Goal: Task Accomplishment & Management: Manage account settings

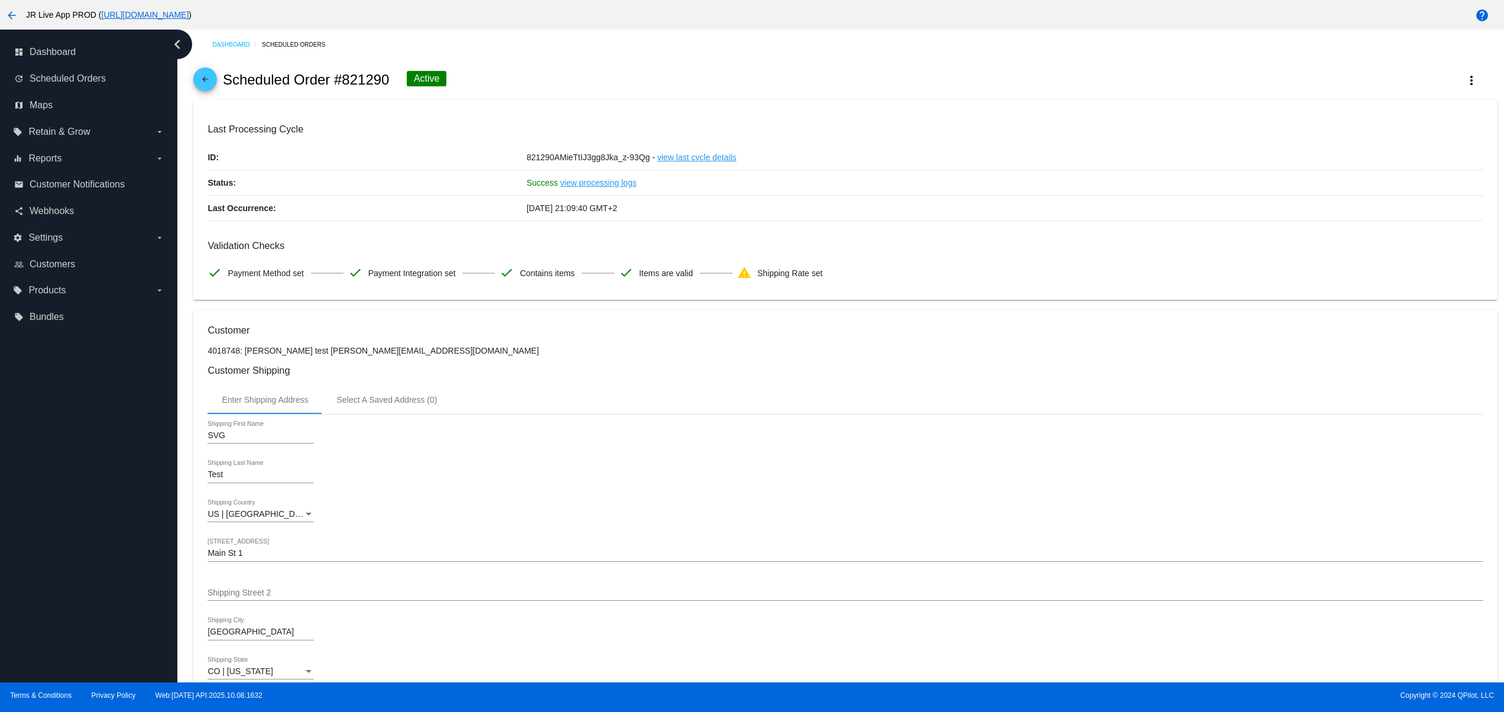
drag, startPoint x: 1453, startPoint y: 579, endPoint x: 1424, endPoint y: 568, distance: 31.3
click at [1453, 579] on div "SVG Shipping First Name Test Shipping Last Name US | USA Shipping Country Main …" at bounding box center [845, 574] width 1275 height 320
drag, startPoint x: 550, startPoint y: 209, endPoint x: 1285, endPoint y: 0, distance: 764.2
click at [814, 209] on div "Last Processing Cycle ID: 821290AMieTtIJ3gg8Jka_z-93Qg - view last cycle detail…" at bounding box center [845, 172] width 1275 height 97
click at [992, 280] on div "Validation Checks check Payment Method set check Payment Integration set check …" at bounding box center [845, 263] width 1275 height 46
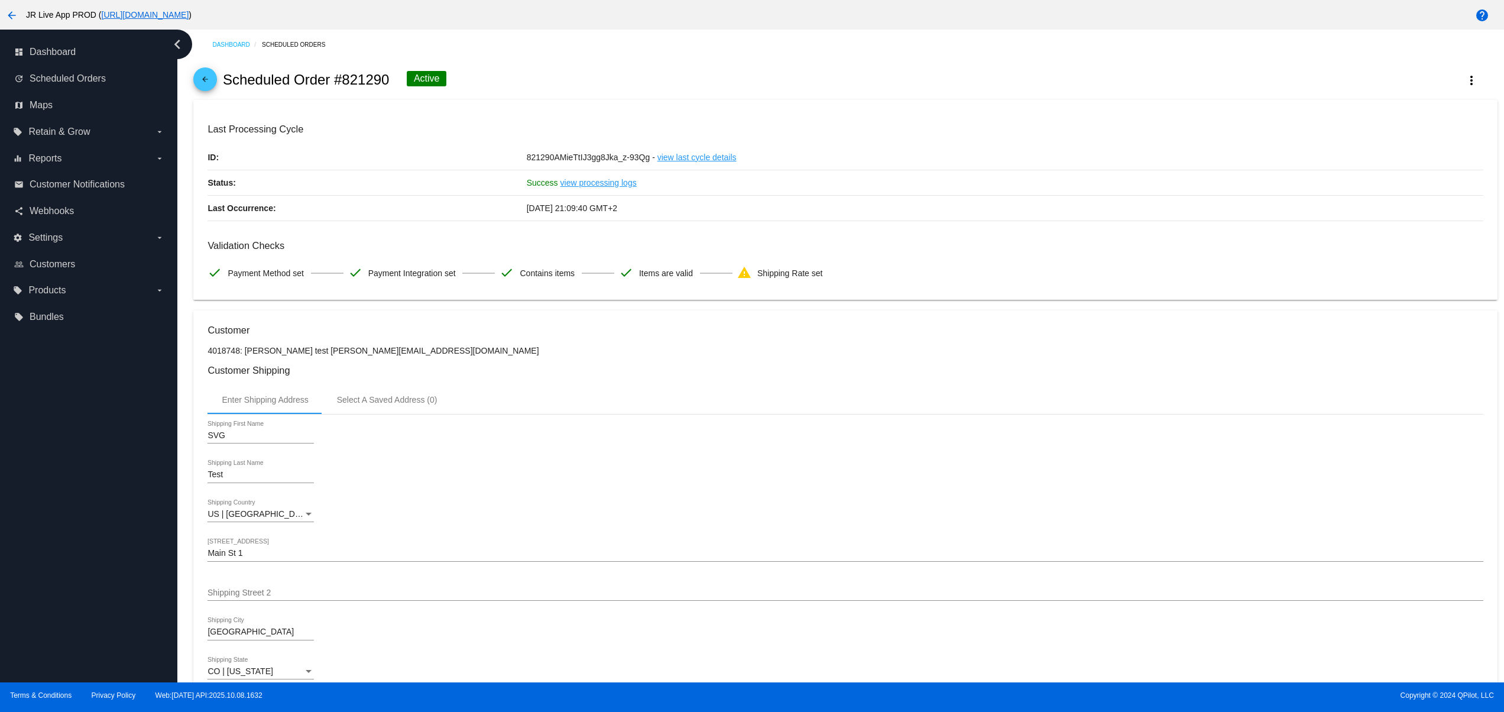
drag, startPoint x: 592, startPoint y: 135, endPoint x: 686, endPoint y: 264, distance: 159.4
click at [307, 124] on mat-card "Last Processing Cycle ID: 821290AMieTtIJ3gg8Jka_z-93Qg - view last cycle detail…" at bounding box center [845, 200] width 1304 height 200
click at [765, 278] on span "Shipping Rate set" at bounding box center [790, 273] width 66 height 25
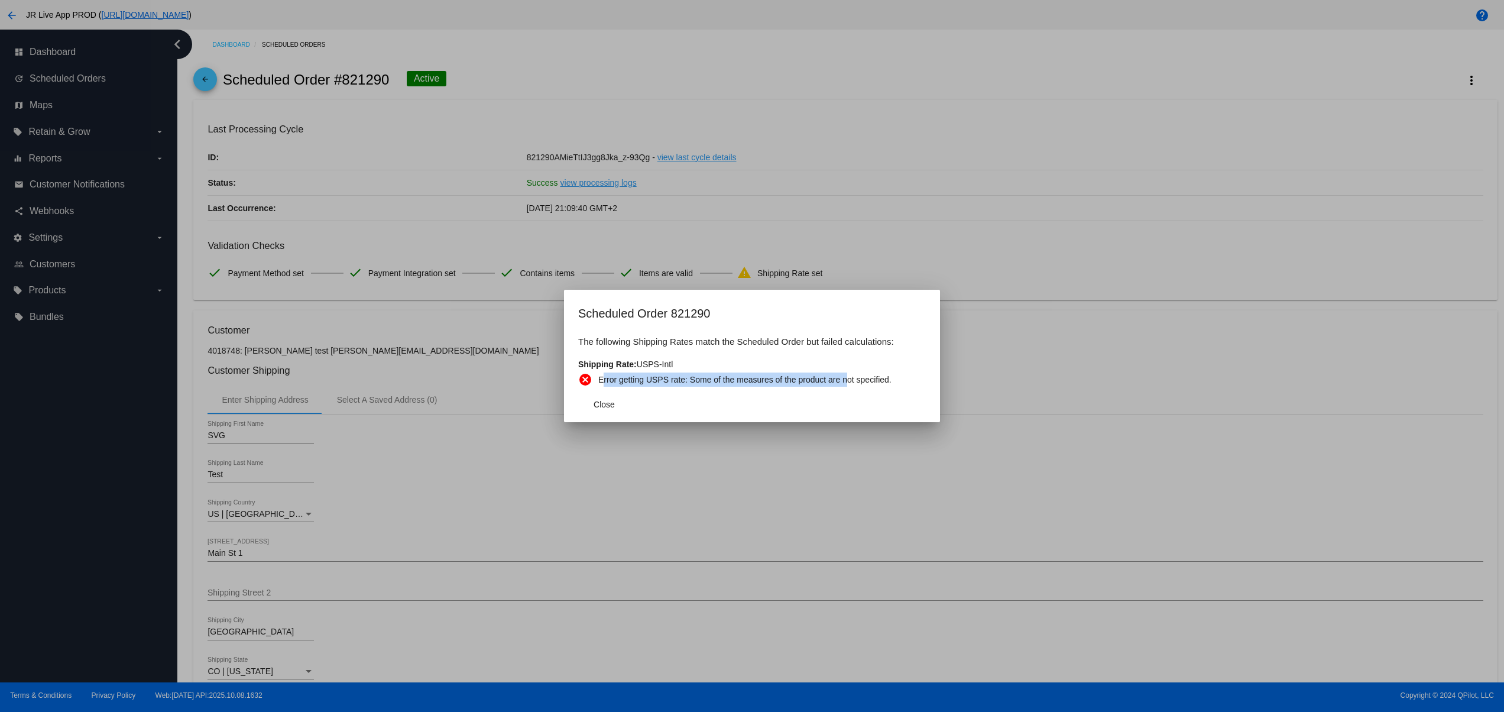
drag, startPoint x: 604, startPoint y: 377, endPoint x: 848, endPoint y: 377, distance: 244.2
click at [848, 377] on p "Error getting USPS rate: Some of the measures of the product are not specified." at bounding box center [744, 380] width 293 height 14
click at [629, 403] on button "Close" at bounding box center [604, 404] width 52 height 21
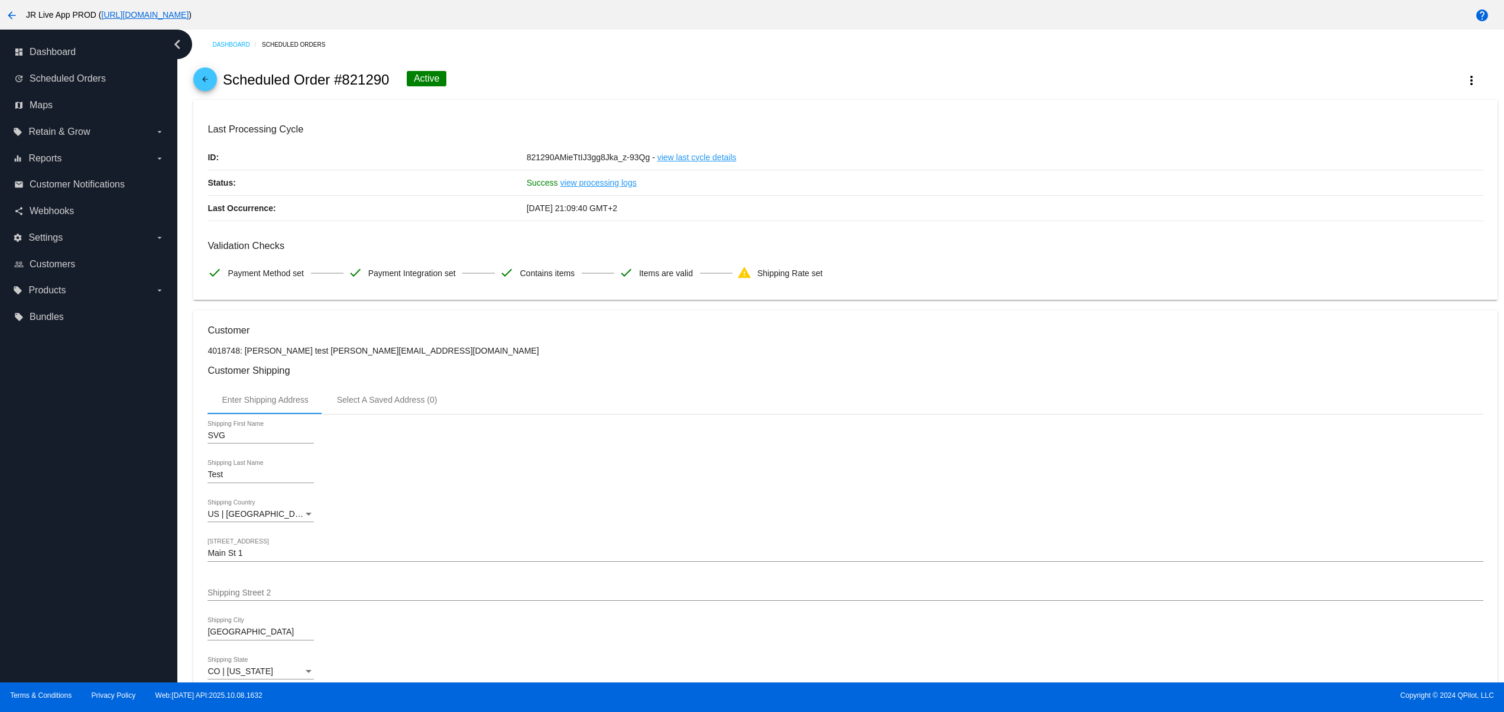
scroll to position [237, 0]
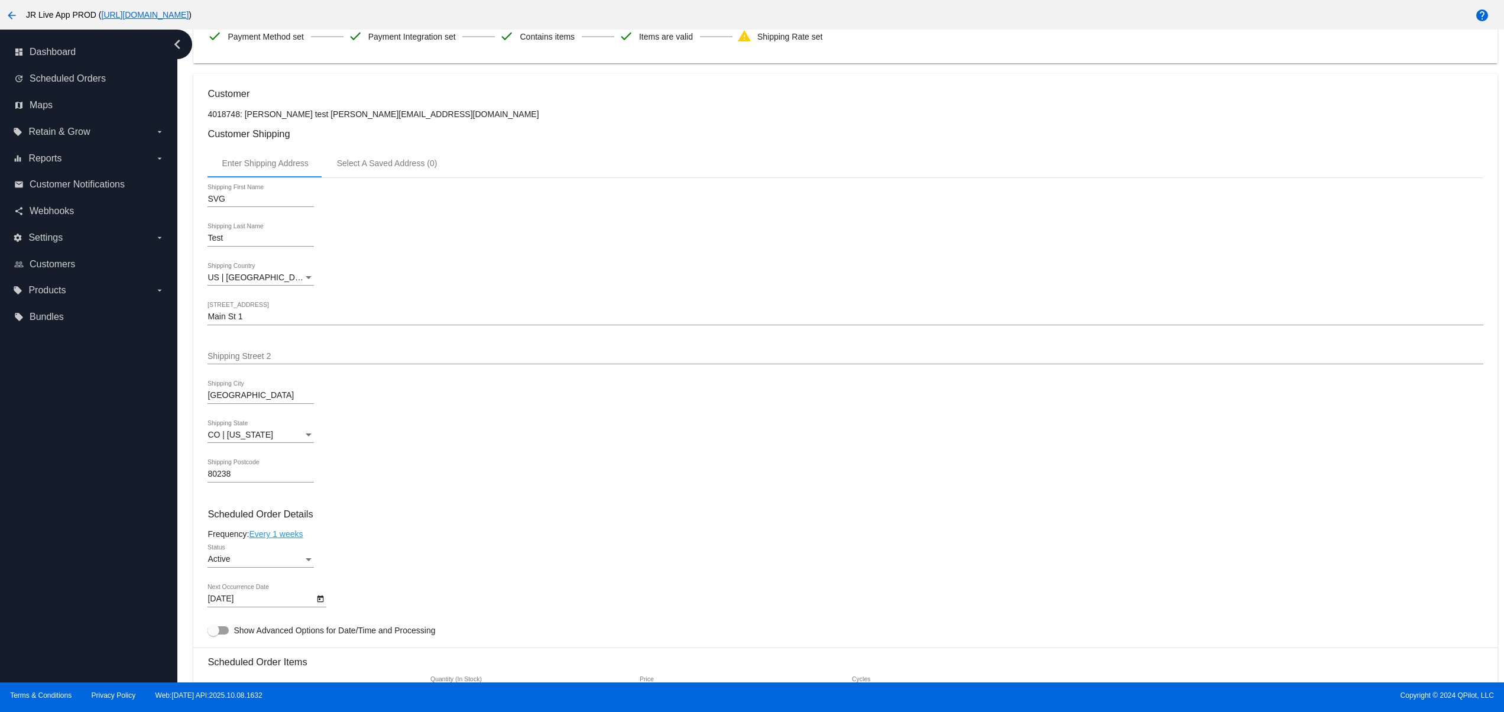
click at [1459, 426] on div "SVG Shipping First Name Test Shipping Last Name US | USA Shipping Country Main …" at bounding box center [845, 338] width 1275 height 320
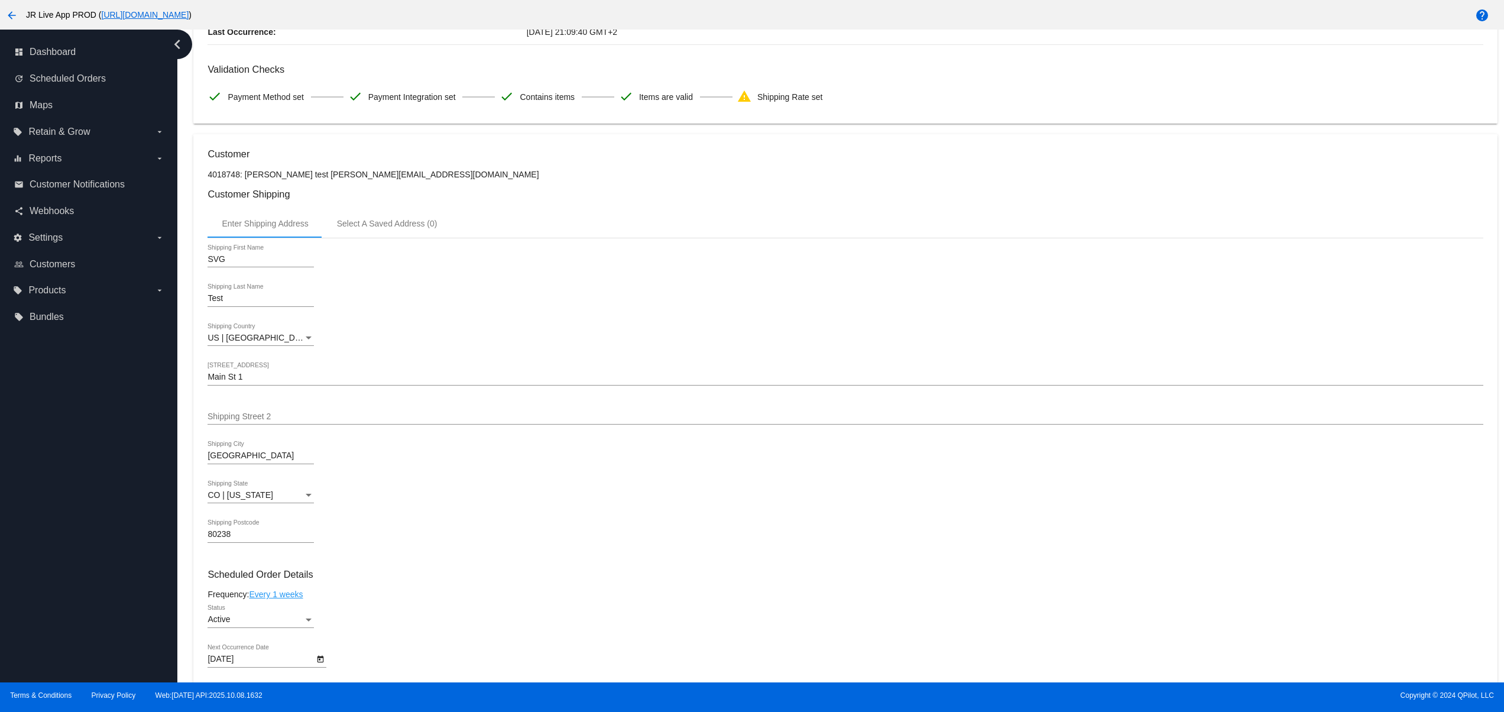
scroll to position [0, 0]
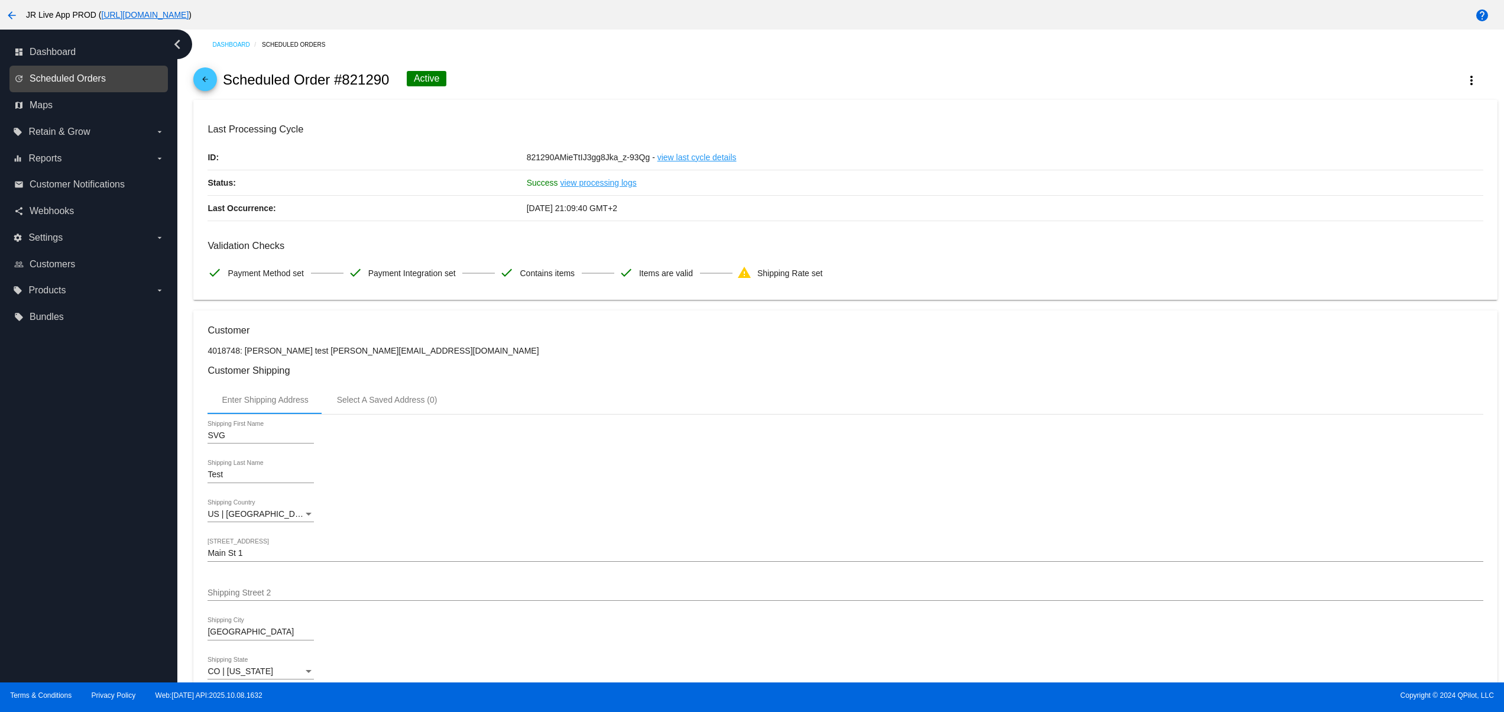
click at [57, 80] on span "Scheduled Orders" at bounding box center [68, 78] width 76 height 11
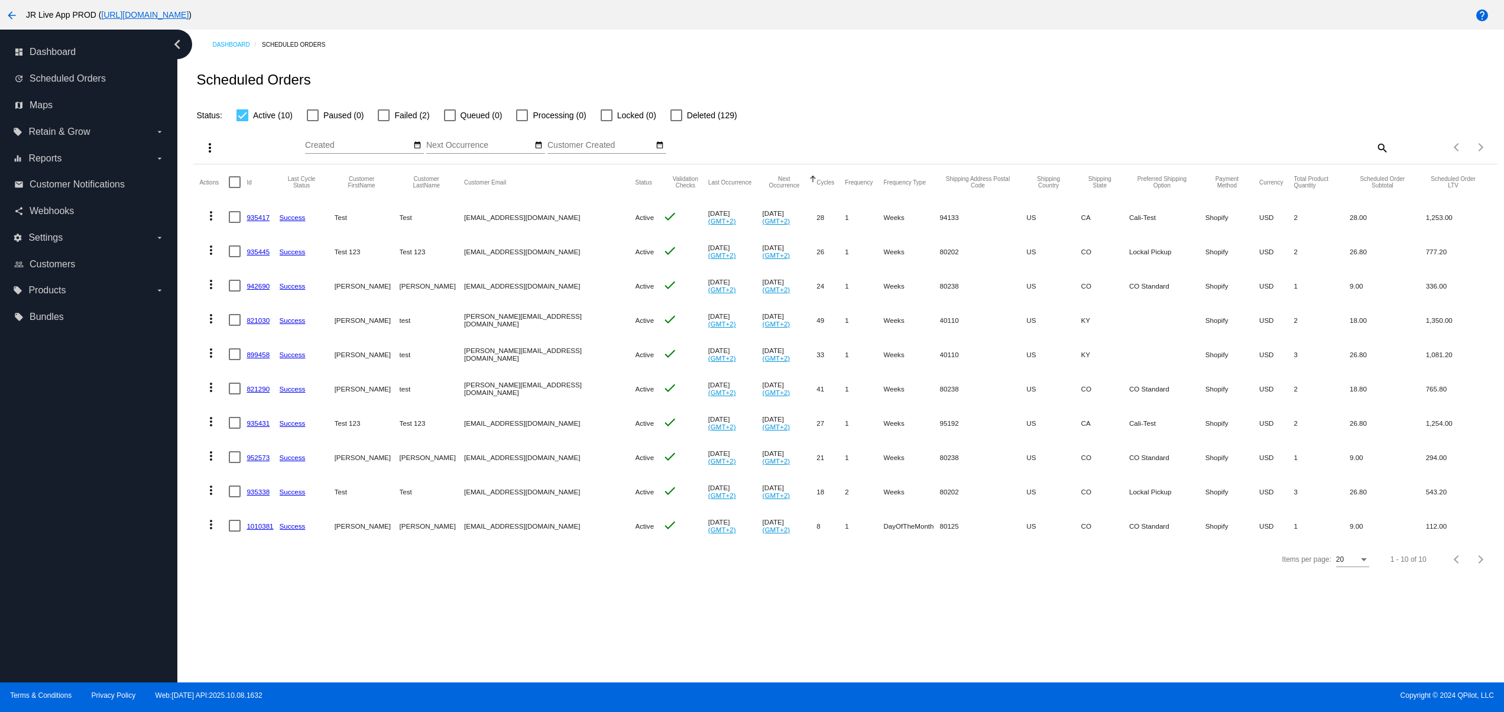
click at [261, 424] on link "935431" at bounding box center [258, 423] width 23 height 8
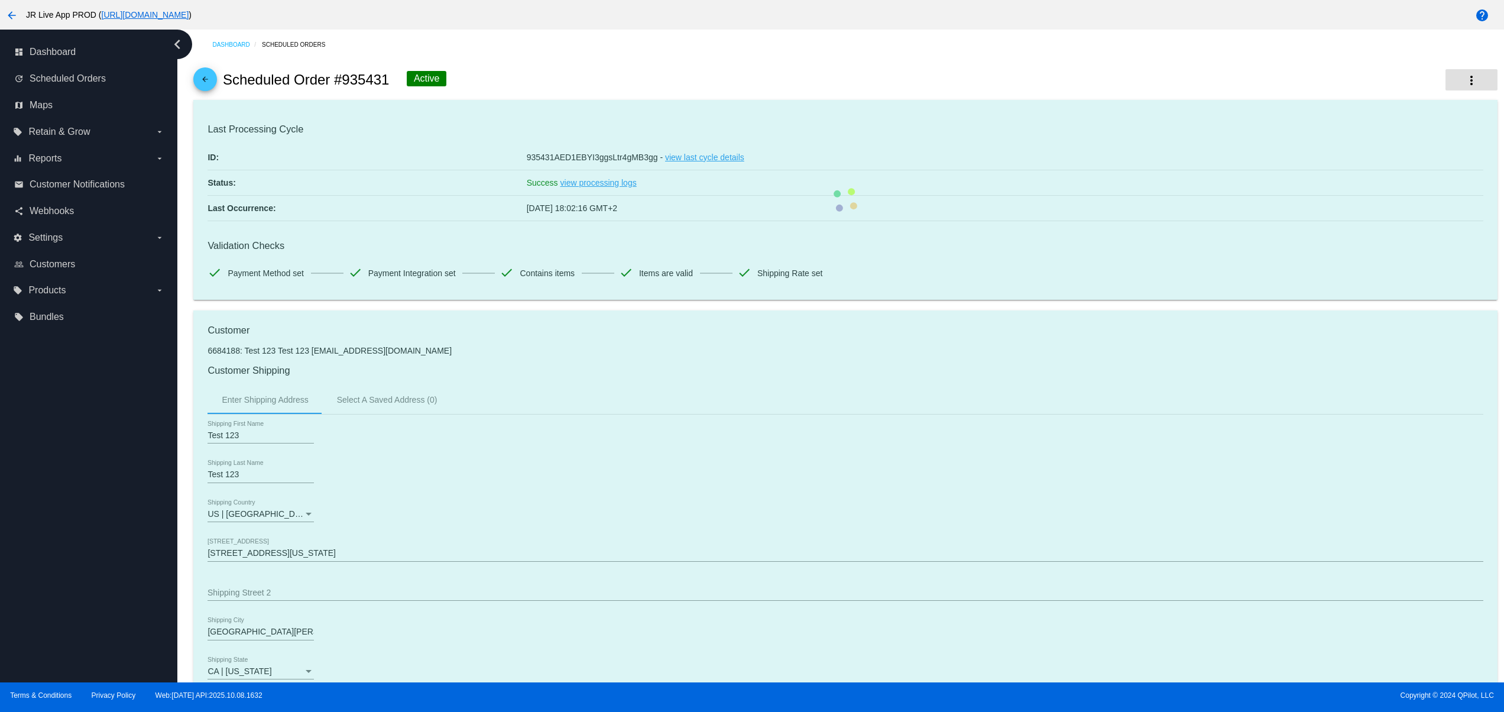
click at [1465, 81] on mat-icon "more_vert" at bounding box center [1472, 80] width 14 height 14
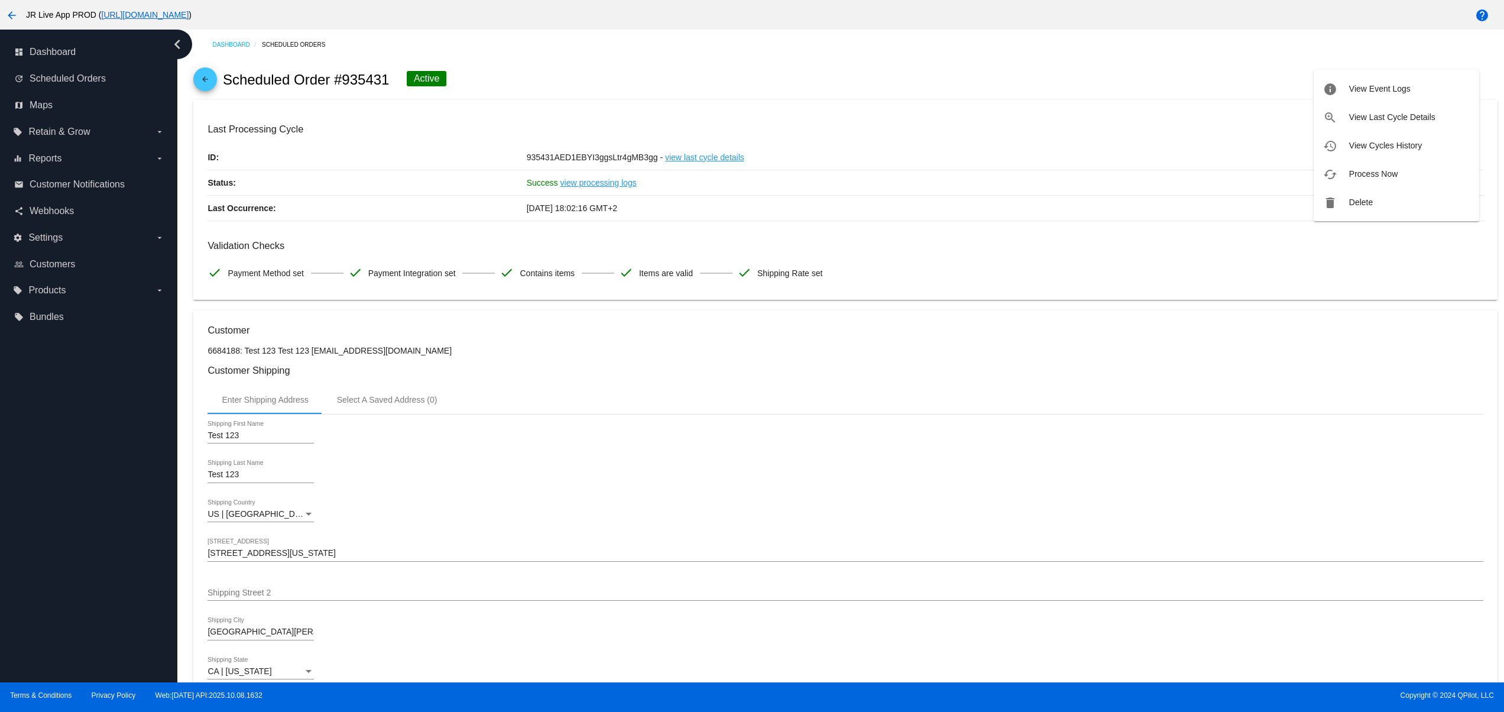
click at [717, 158] on div at bounding box center [752, 356] width 1504 height 712
click at [717, 158] on link "view last cycle details" at bounding box center [704, 157] width 79 height 25
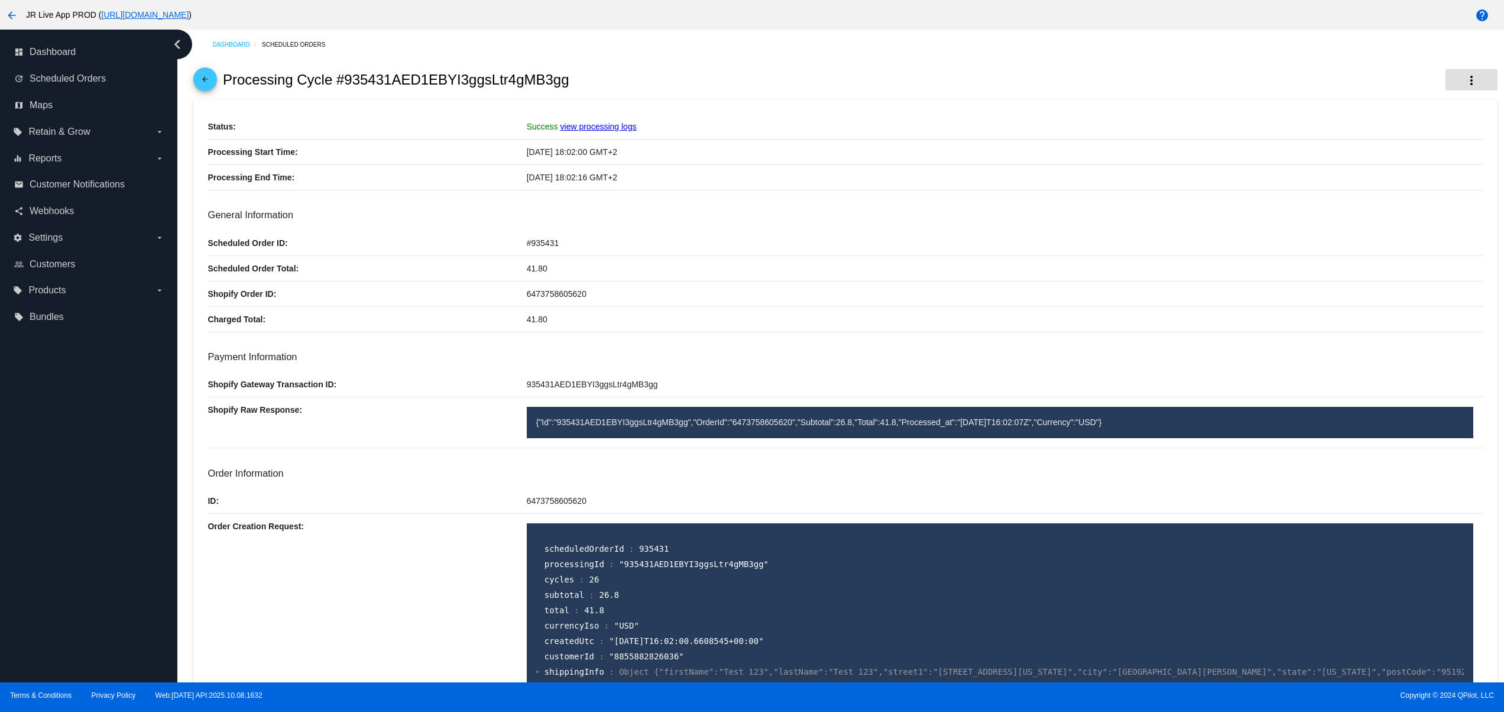
click at [1465, 81] on mat-icon "more_vert" at bounding box center [1472, 80] width 14 height 14
click at [1387, 136] on button "restore Void" at bounding box center [1416, 145] width 126 height 28
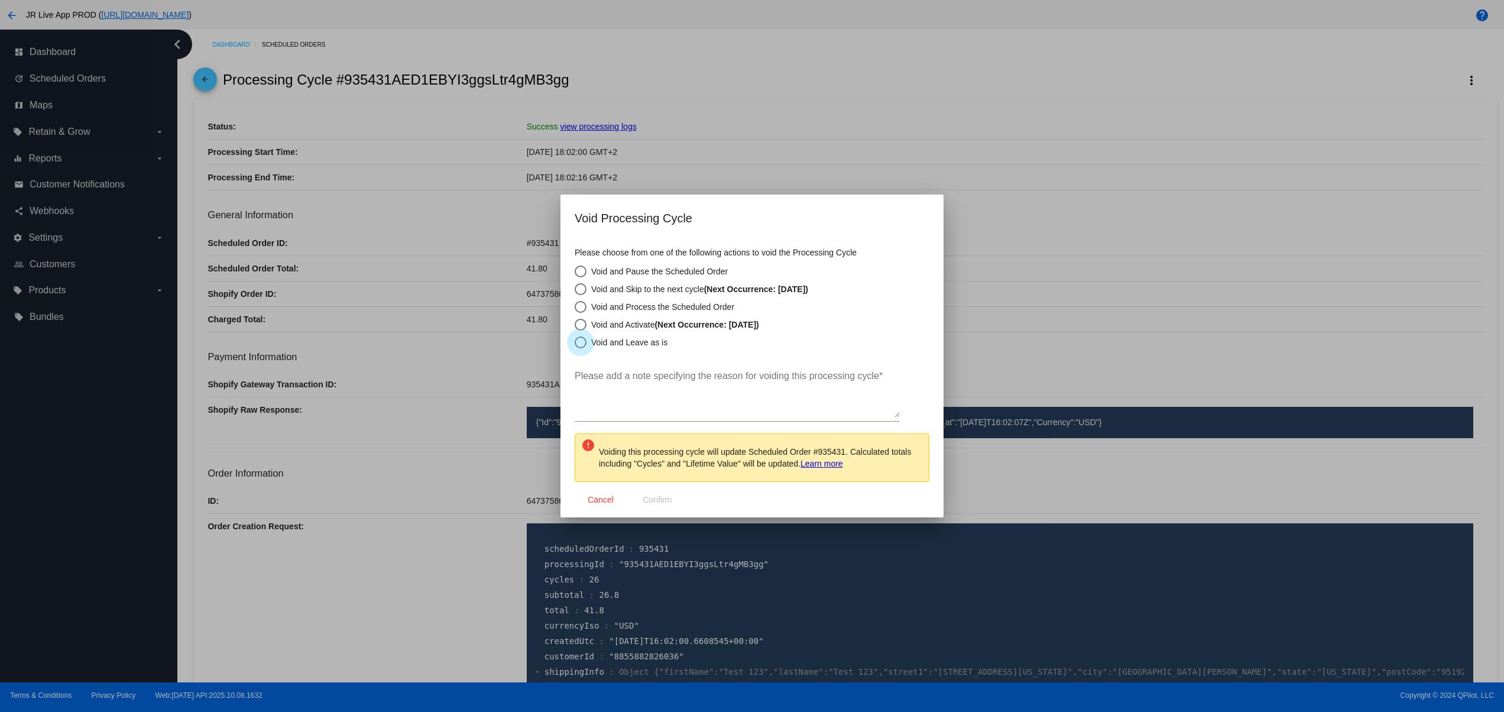
click at [624, 343] on div "Void and Leave as is" at bounding box center [627, 342] width 81 height 9
click at [575, 343] on input "Void and Leave as is" at bounding box center [574, 342] width 1 height 1
radio input "true"
click at [660, 409] on textarea "Please add a note specifying the reason for voiding this processing cycle *" at bounding box center [737, 394] width 325 height 47
type textarea "ddd"
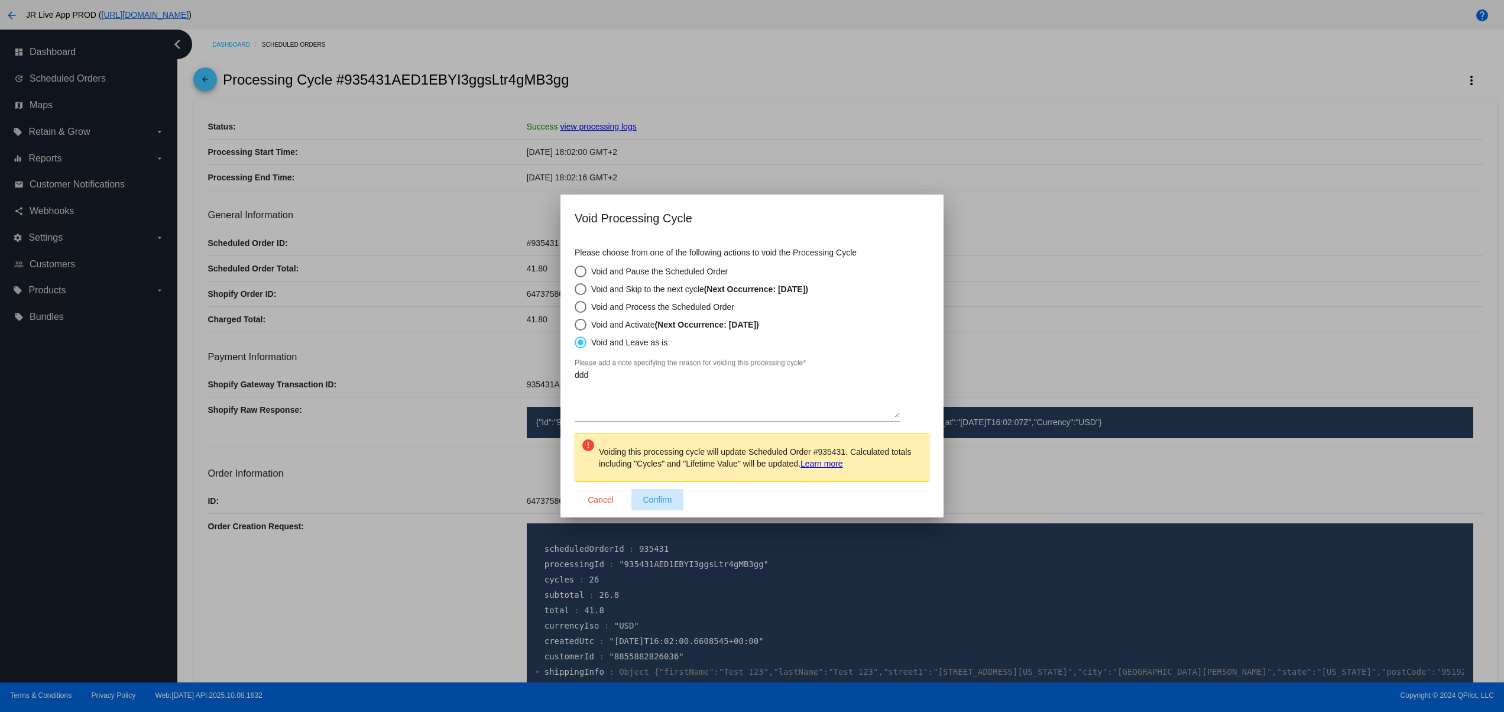
click at [677, 497] on button "Confirm" at bounding box center [657, 499] width 52 height 21
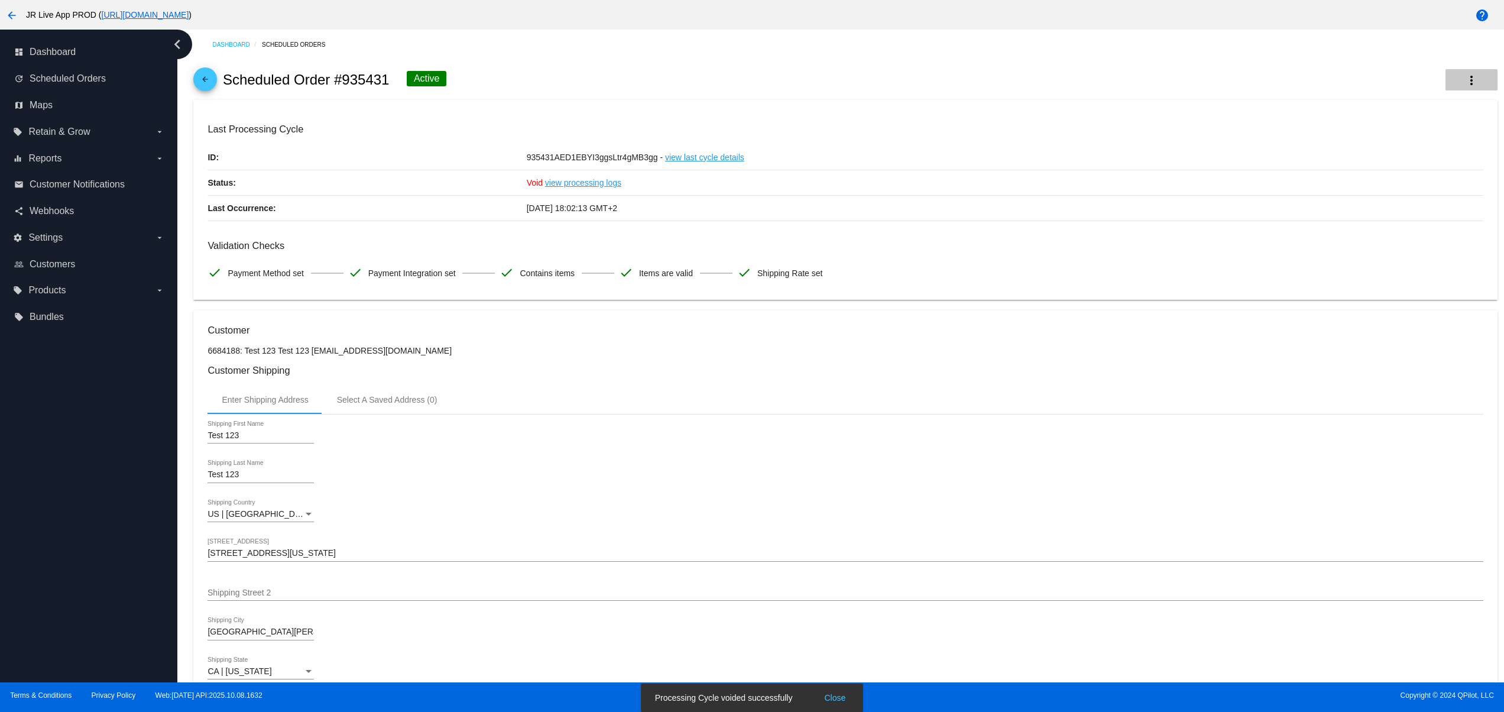
click at [1465, 82] on mat-icon "more_vert" at bounding box center [1472, 80] width 14 height 14
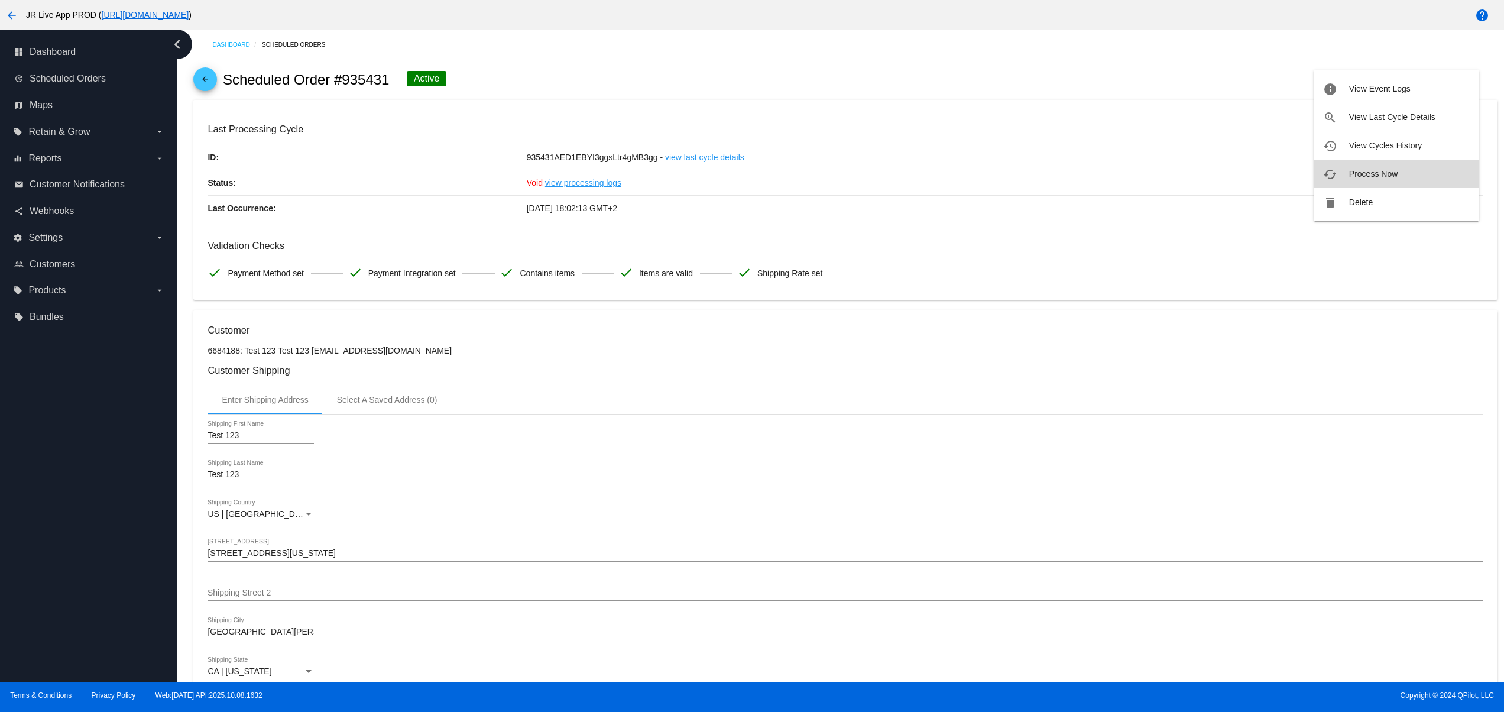
click at [1398, 178] on button "cached Process Now" at bounding box center [1397, 174] width 166 height 28
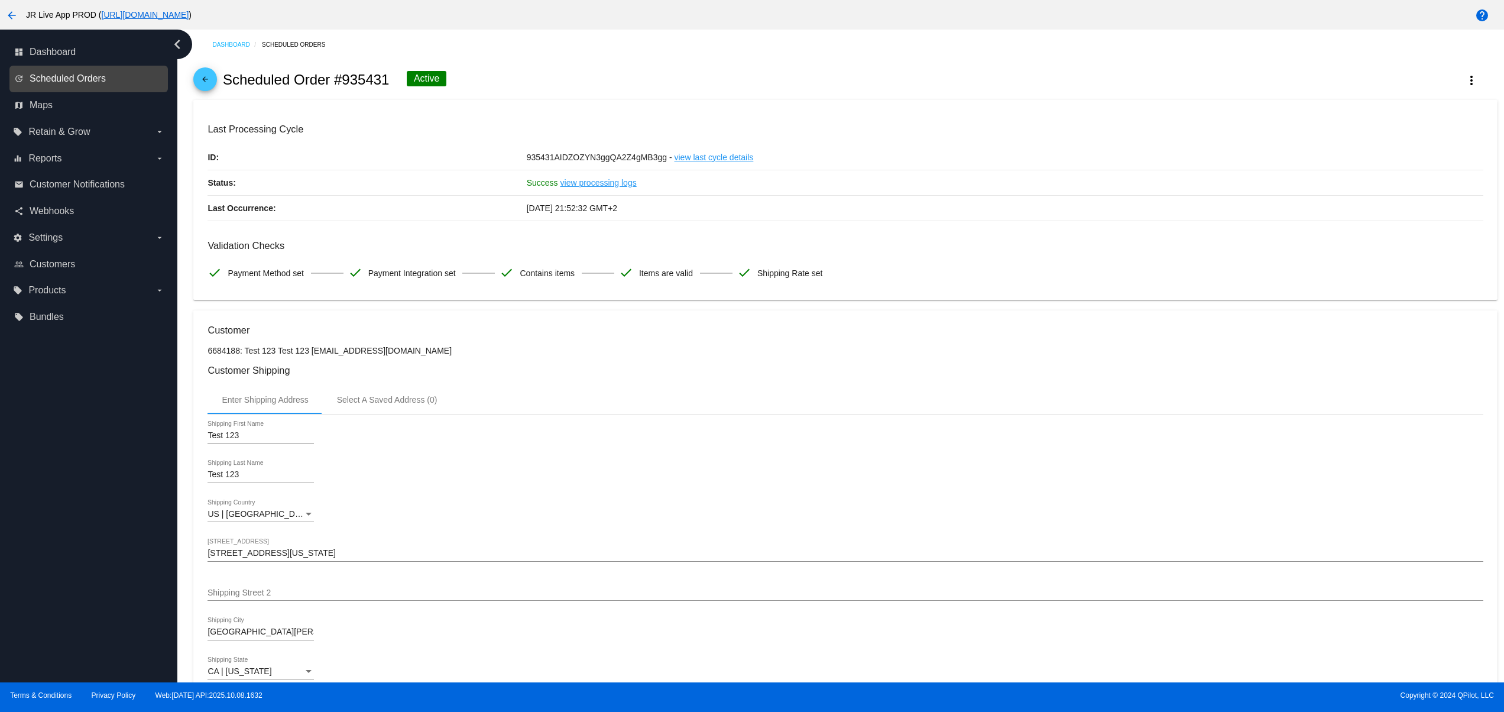
click at [86, 84] on span "Scheduled Orders" at bounding box center [68, 78] width 76 height 11
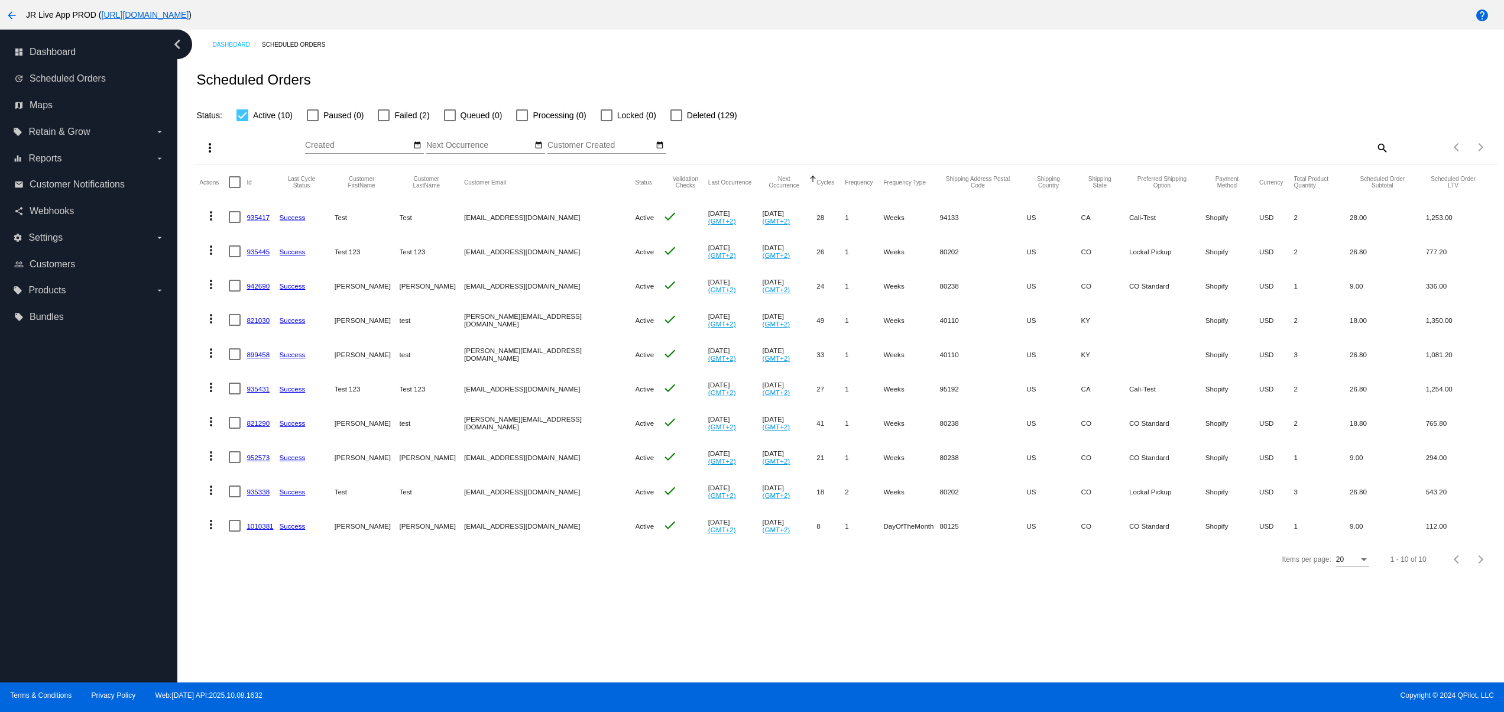
click at [1426, 516] on mat-cell "112.00" at bounding box center [1459, 525] width 66 height 34
click at [271, 278] on mat-cell "942690" at bounding box center [263, 285] width 33 height 34
click at [263, 291] on mat-cell "942690" at bounding box center [263, 285] width 33 height 34
click at [256, 287] on link "942690" at bounding box center [258, 286] width 23 height 8
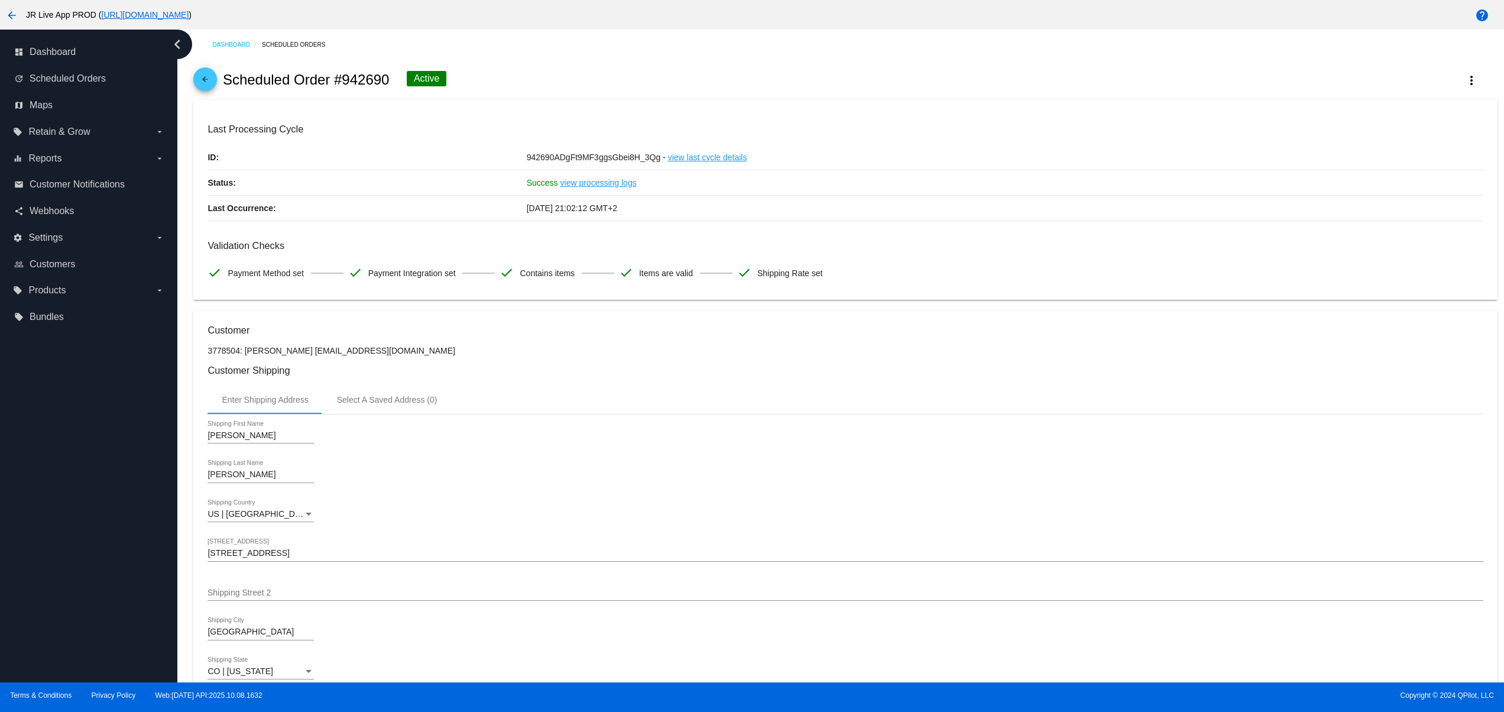
drag, startPoint x: 1408, startPoint y: 246, endPoint x: 1370, endPoint y: 265, distance: 43.1
click at [1408, 246] on h3 "Validation Checks" at bounding box center [845, 245] width 1275 height 11
click at [122, 83] on link "update Scheduled Orders" at bounding box center [89, 78] width 150 height 19
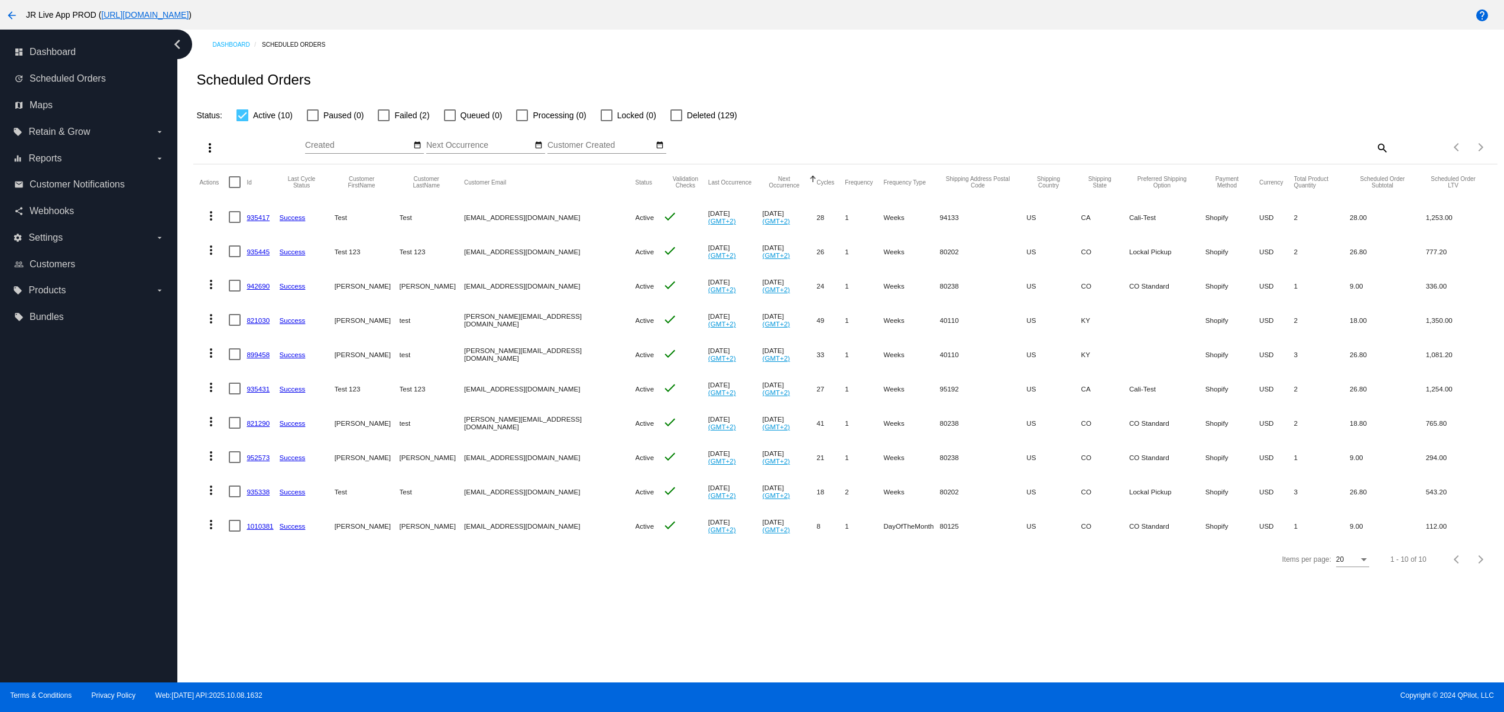
click at [267, 461] on link "952573" at bounding box center [258, 458] width 23 height 8
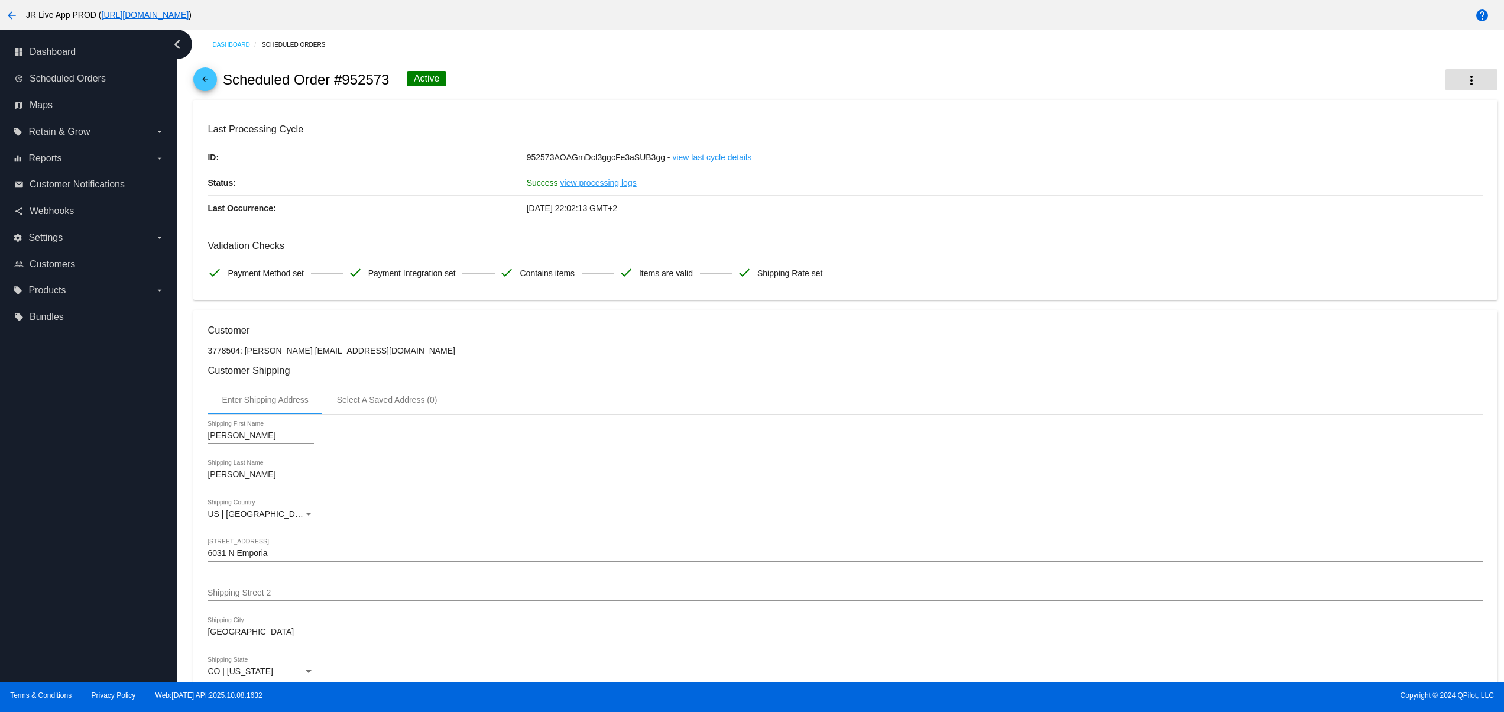
click at [1446, 76] on button "more_vert" at bounding box center [1472, 79] width 52 height 21
click at [675, 145] on div at bounding box center [752, 356] width 1504 height 712
click at [686, 147] on link "view last cycle details" at bounding box center [711, 157] width 79 height 25
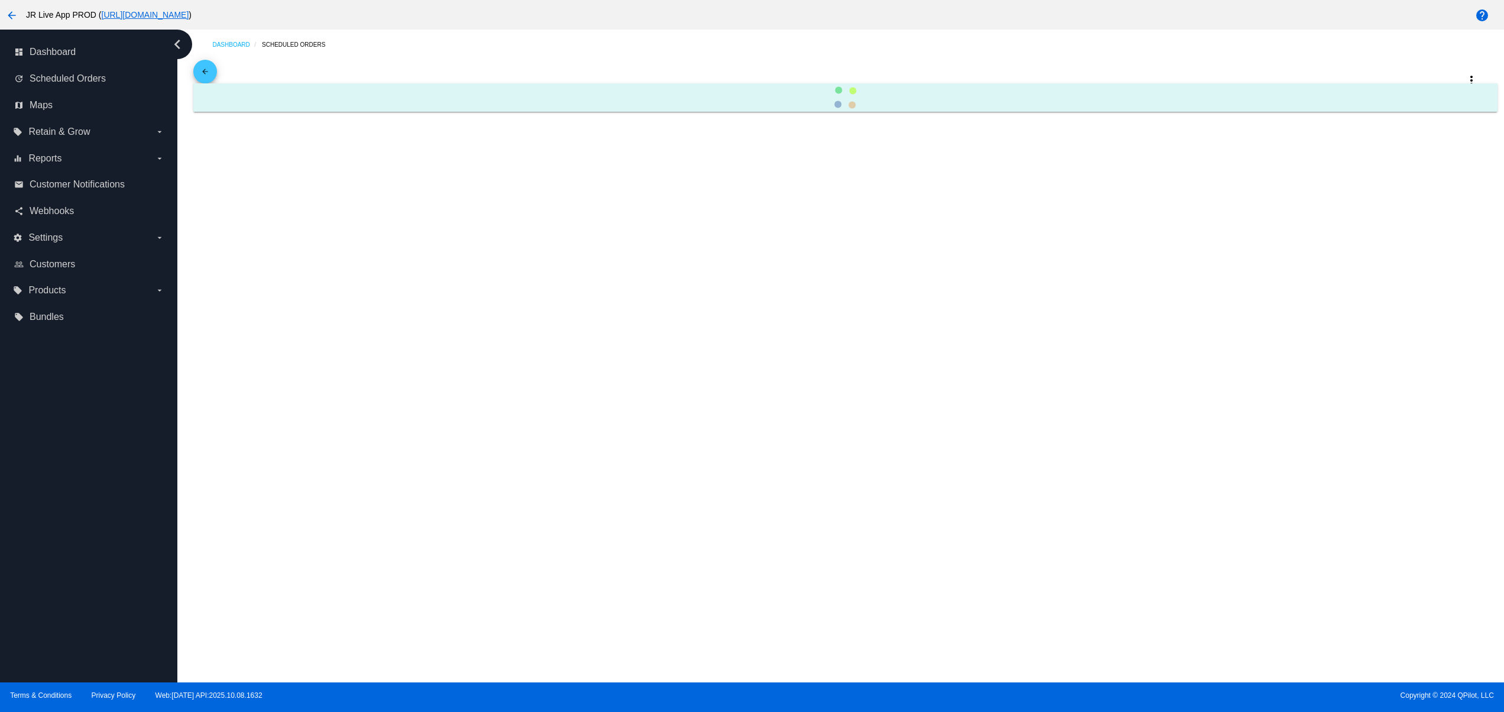
click at [689, 157] on div "Dashboard Scheduled Orders arrow_back more_vert" at bounding box center [840, 356] width 1327 height 653
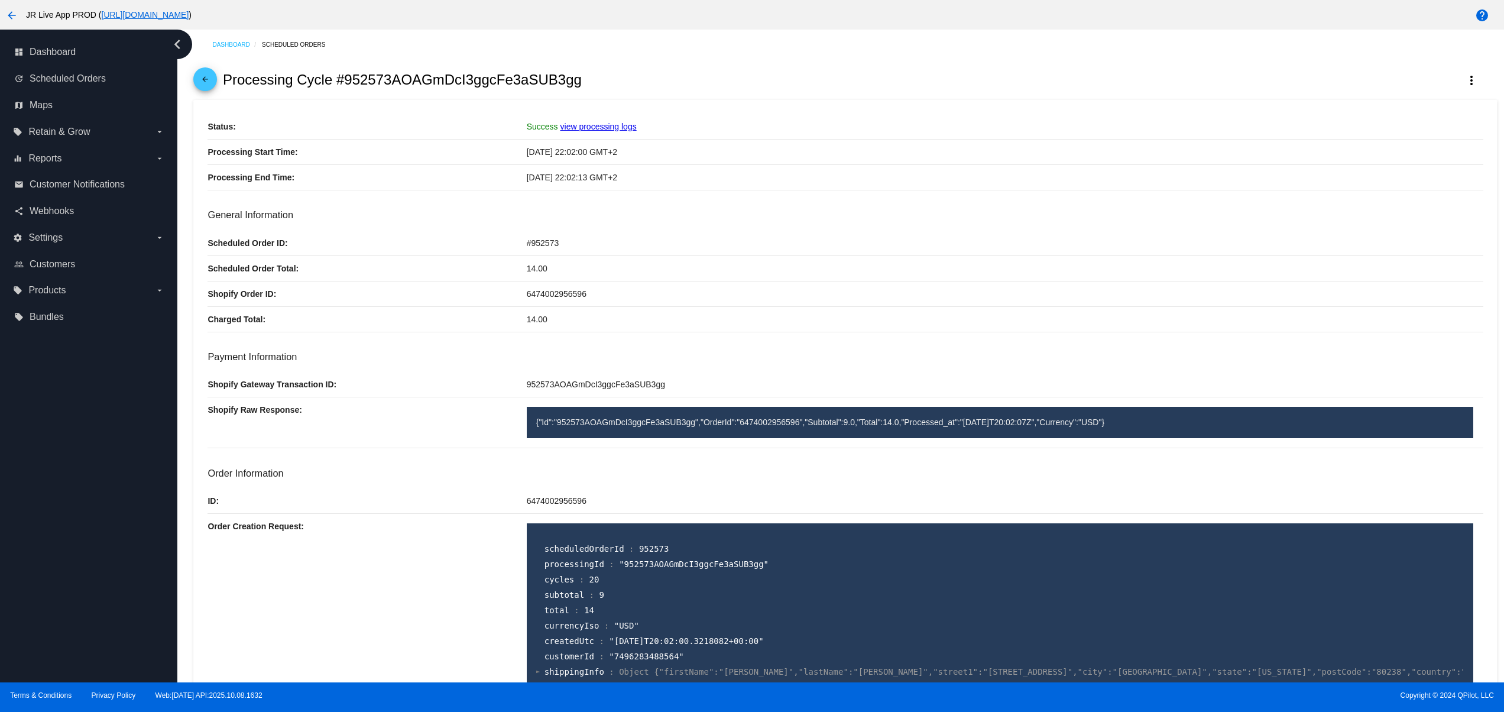
click at [387, 500] on p "ID:" at bounding box center [367, 500] width 319 height 25
click at [1447, 67] on div "arrow_back Processing Cycle #952573AOAGmDcI3ggcFe3aSUB3gg more_vert" at bounding box center [845, 80] width 1304 height 40
click at [1465, 83] on mat-icon "more_vert" at bounding box center [1472, 80] width 14 height 14
drag, startPoint x: 1455, startPoint y: 90, endPoint x: 1417, endPoint y: 152, distance: 72.7
click at [1417, 152] on div "info View Processing Logs edit Edit Cycle restore Void" at bounding box center [1416, 117] width 126 height 95
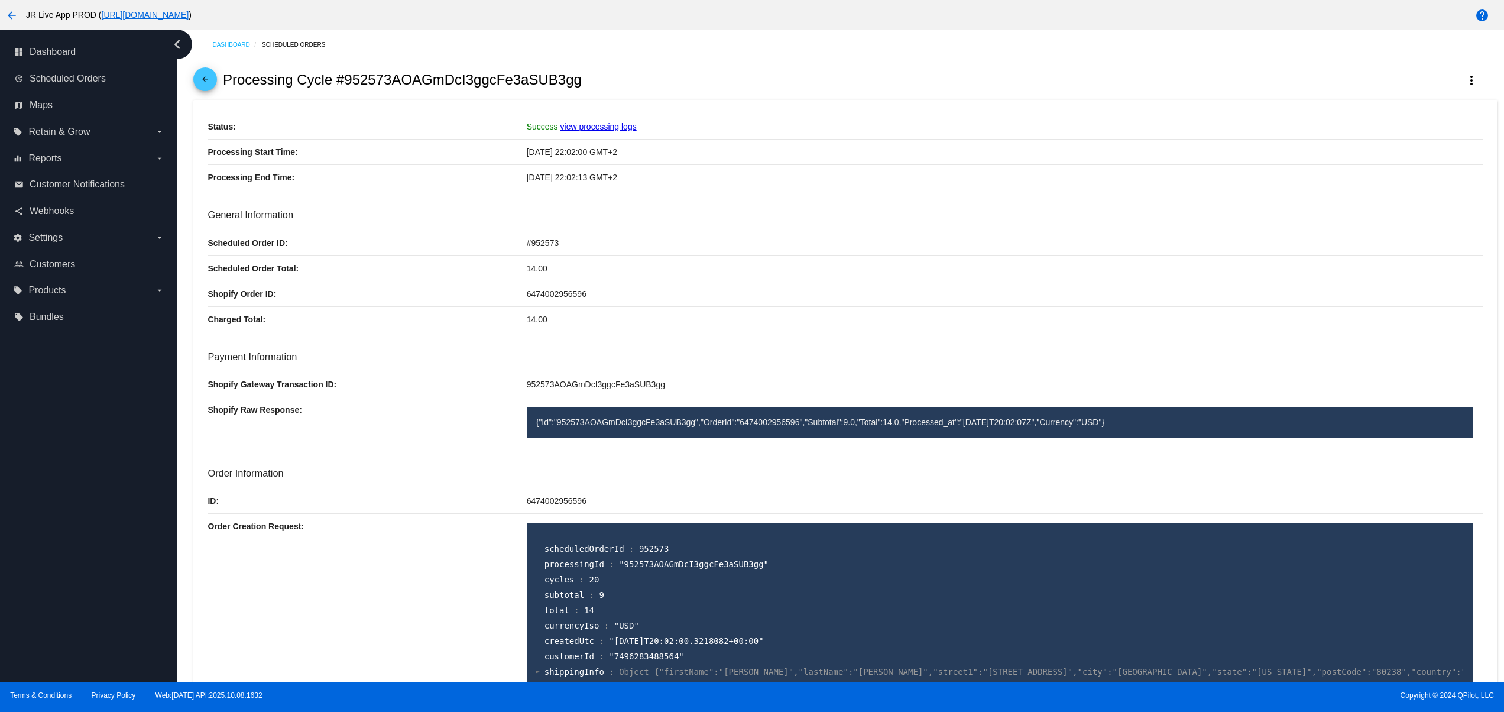
click at [1405, 149] on div "10/08/2025 22:02:00 GMT+2" at bounding box center [1005, 152] width 957 height 25
click at [1463, 71] on button "more_vert" at bounding box center [1472, 79] width 52 height 21
click at [1404, 148] on span "Void" at bounding box center [1396, 145] width 16 height 9
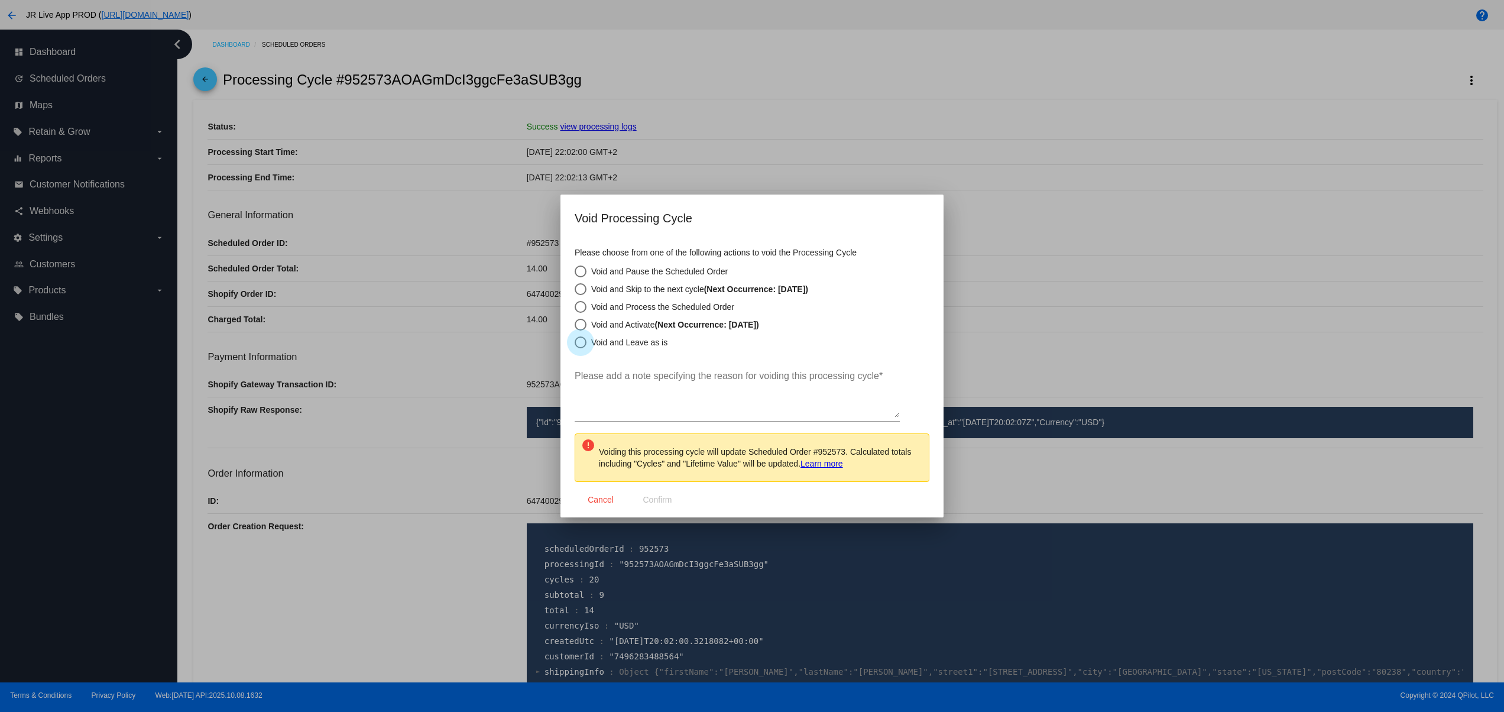
drag, startPoint x: 637, startPoint y: 338, endPoint x: 658, endPoint y: 352, distance: 25.6
click at [636, 339] on div "Void and Leave as is" at bounding box center [627, 342] width 81 height 9
click at [686, 419] on div "Please add a note specifying the reason for voiding this processing cycle *" at bounding box center [737, 390] width 325 height 63
click at [628, 335] on mat-radio-group "Void and Pause the Scheduled Order Void and Skip to the next cycle (Next Occurr…" at bounding box center [752, 306] width 355 height 83
click at [639, 345] on div "Void and Leave as is" at bounding box center [627, 342] width 81 height 9
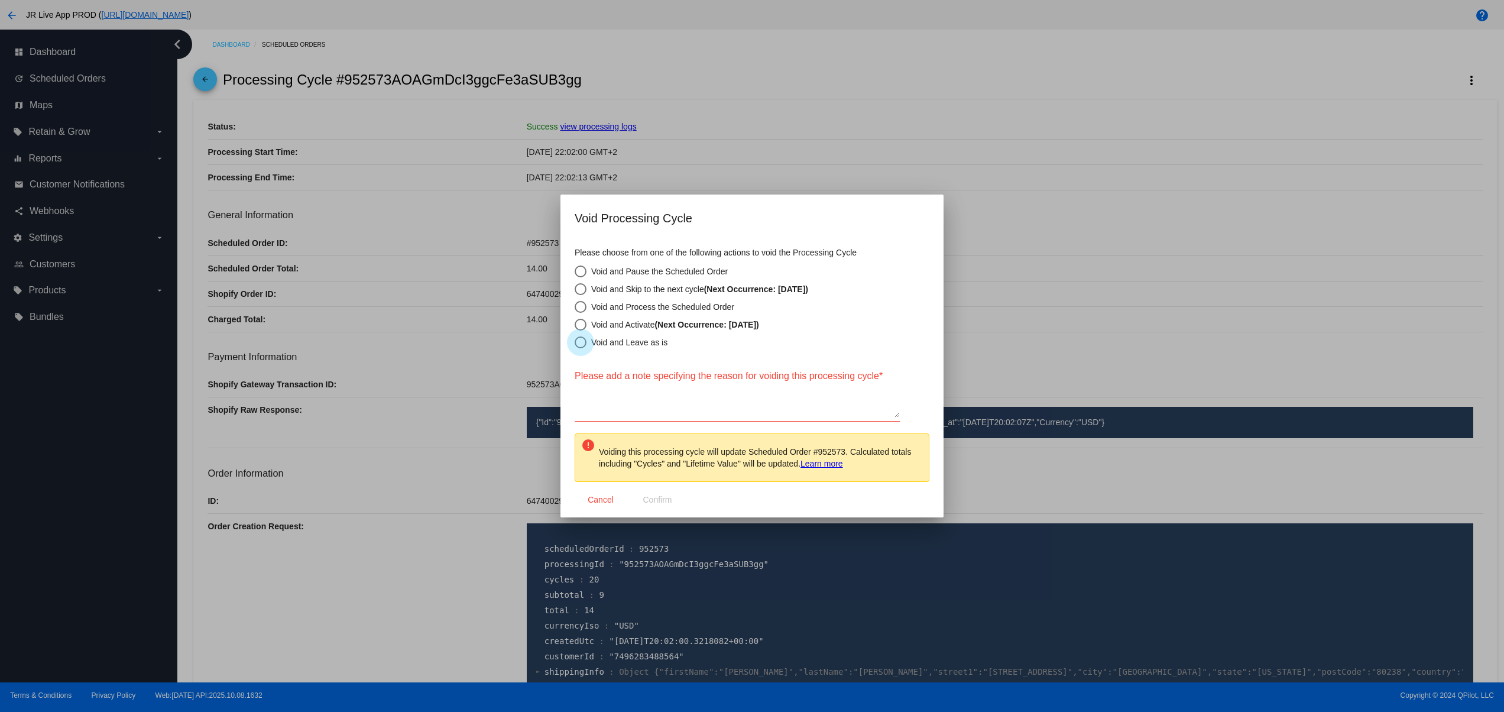
click at [575, 343] on input "Void and Leave as is" at bounding box center [574, 342] width 1 height 1
radio input "true"
click at [639, 358] on mat-dialog-content "Please choose from one of the following actions to void the Processing Cycle Vo…" at bounding box center [752, 360] width 383 height 242
click at [656, 386] on textarea "Please add a note specifying the reason for voiding this processing cycle *" at bounding box center [737, 394] width 325 height 47
type textarea "ddd"
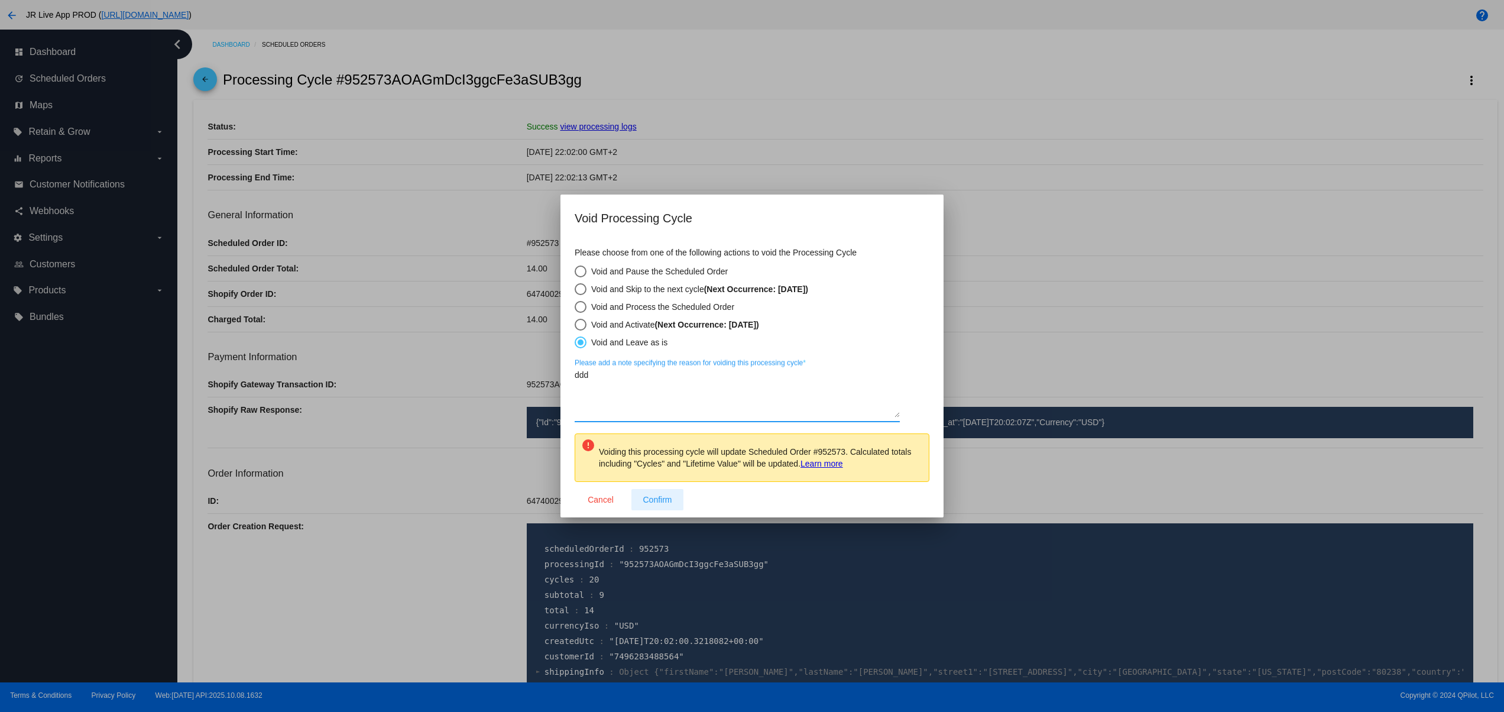
click at [662, 497] on span "Confirm" at bounding box center [657, 499] width 29 height 9
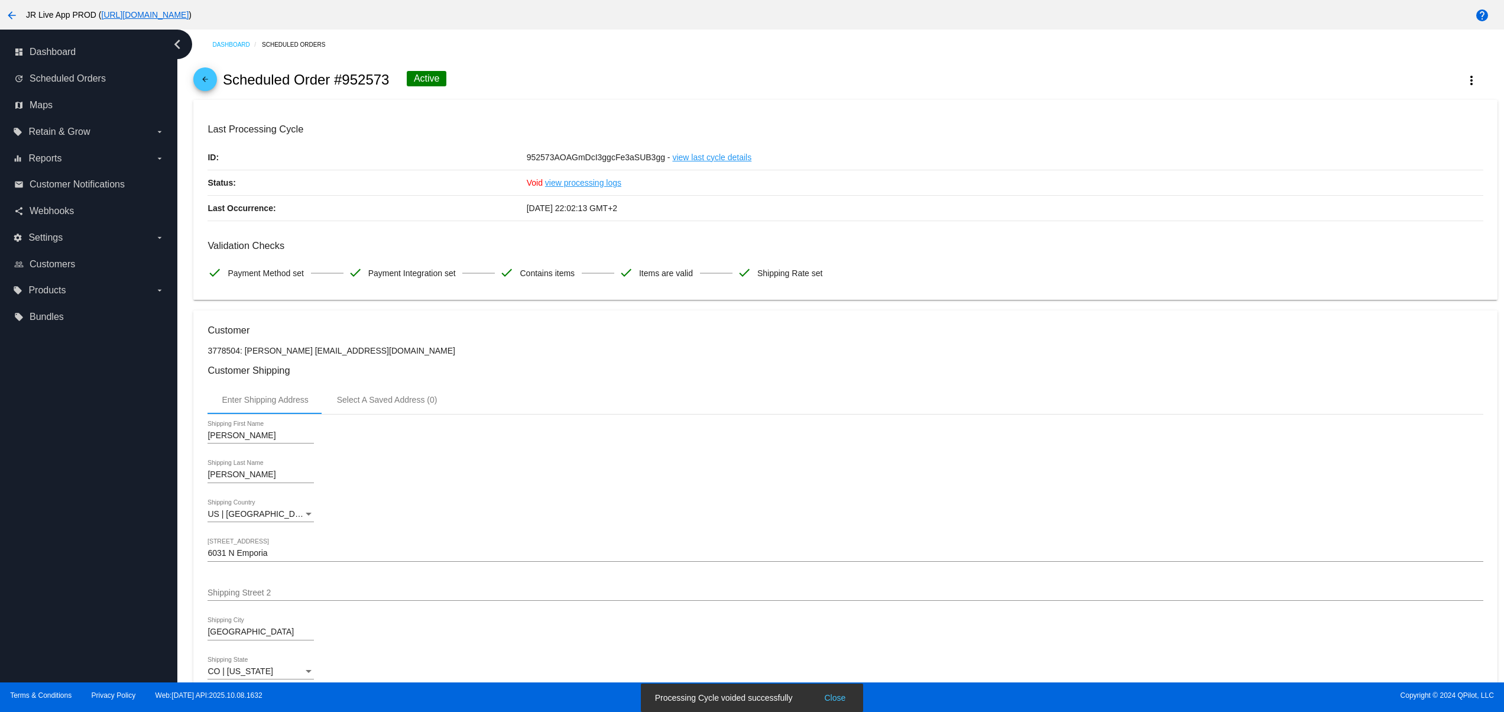
click at [837, 698] on button "Close" at bounding box center [835, 698] width 28 height 12
click at [1465, 78] on mat-icon "more_vert" at bounding box center [1472, 80] width 14 height 14
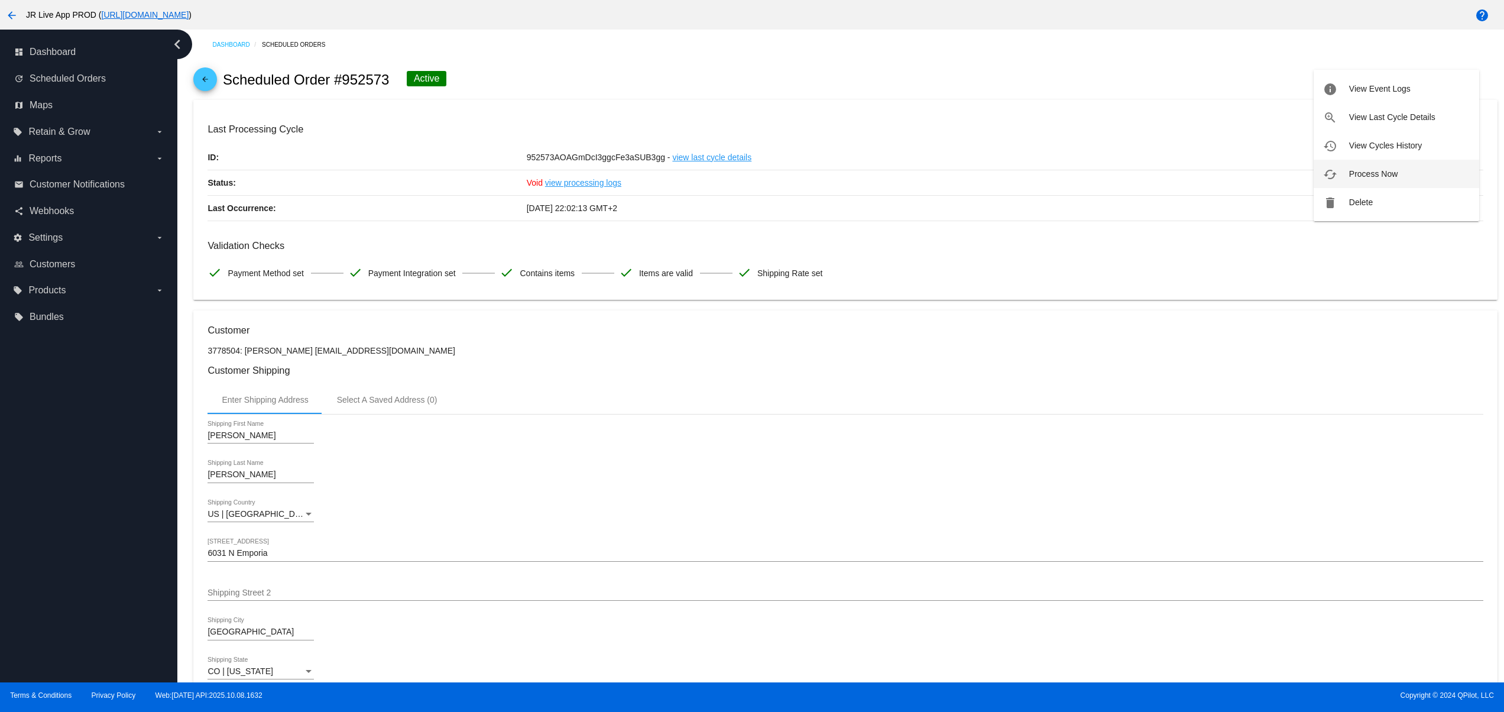
click at [1381, 167] on button "cached Process Now" at bounding box center [1397, 174] width 166 height 28
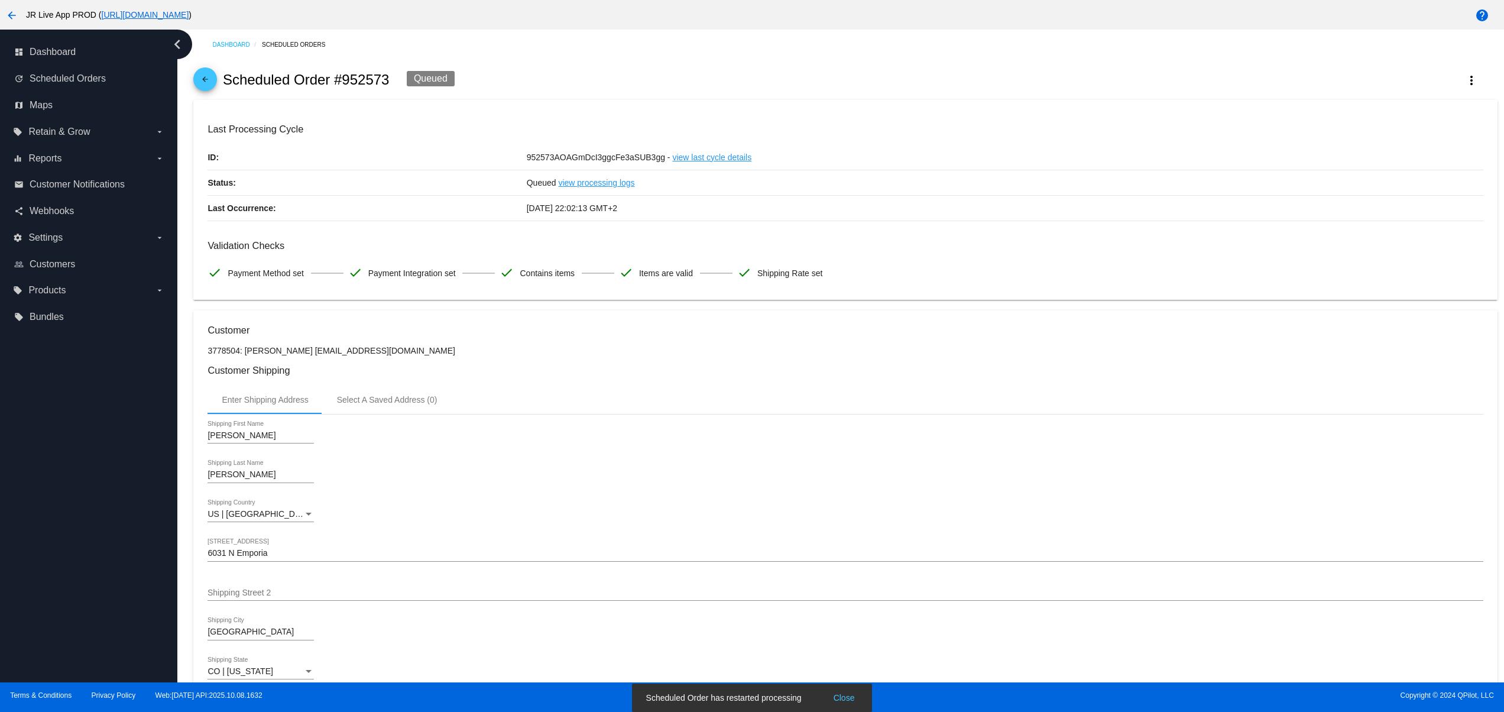
click at [847, 692] on button "Close" at bounding box center [844, 698] width 28 height 12
click at [1453, 542] on div "David Shipping First Name Bradley Shipping Last Name US | USA Shipping Country …" at bounding box center [845, 574] width 1275 height 320
click at [76, 81] on span "Scheduled Orders" at bounding box center [68, 78] width 76 height 11
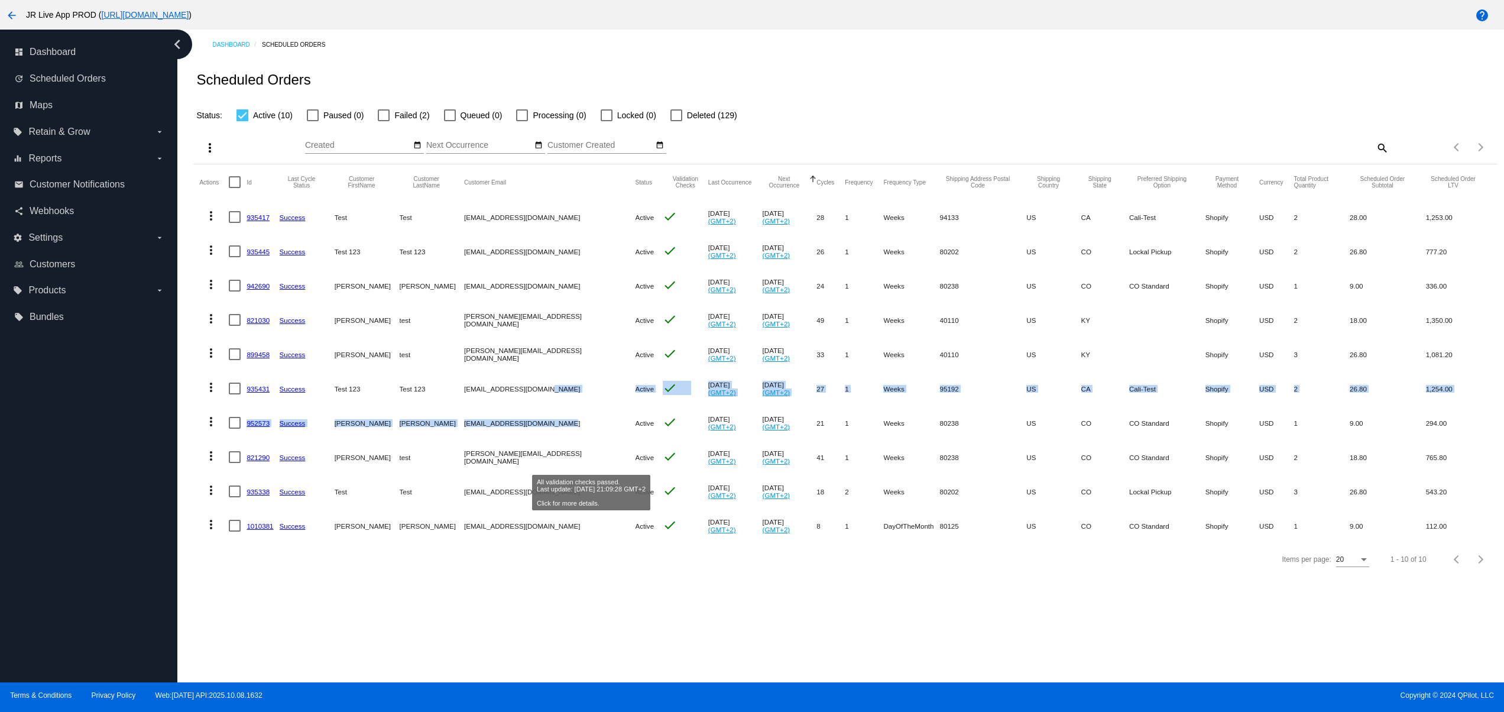
drag, startPoint x: 487, startPoint y: 394, endPoint x: 507, endPoint y: 441, distance: 51.2
click at [441, 382] on mat-table "Actions Id Last Cycle Status Customer FirstName Customer LastName Customer Emai…" at bounding box center [845, 353] width 1304 height 378
drag, startPoint x: 549, startPoint y: 450, endPoint x: 426, endPoint y: 401, distance: 131.9
click at [374, 380] on mat-table "Actions Id Last Cycle Status Customer FirstName Customer LastName Customer Emai…" at bounding box center [845, 353] width 1304 height 378
click at [524, 429] on mat-cell "svitglus@gmail.com" at bounding box center [549, 423] width 171 height 34
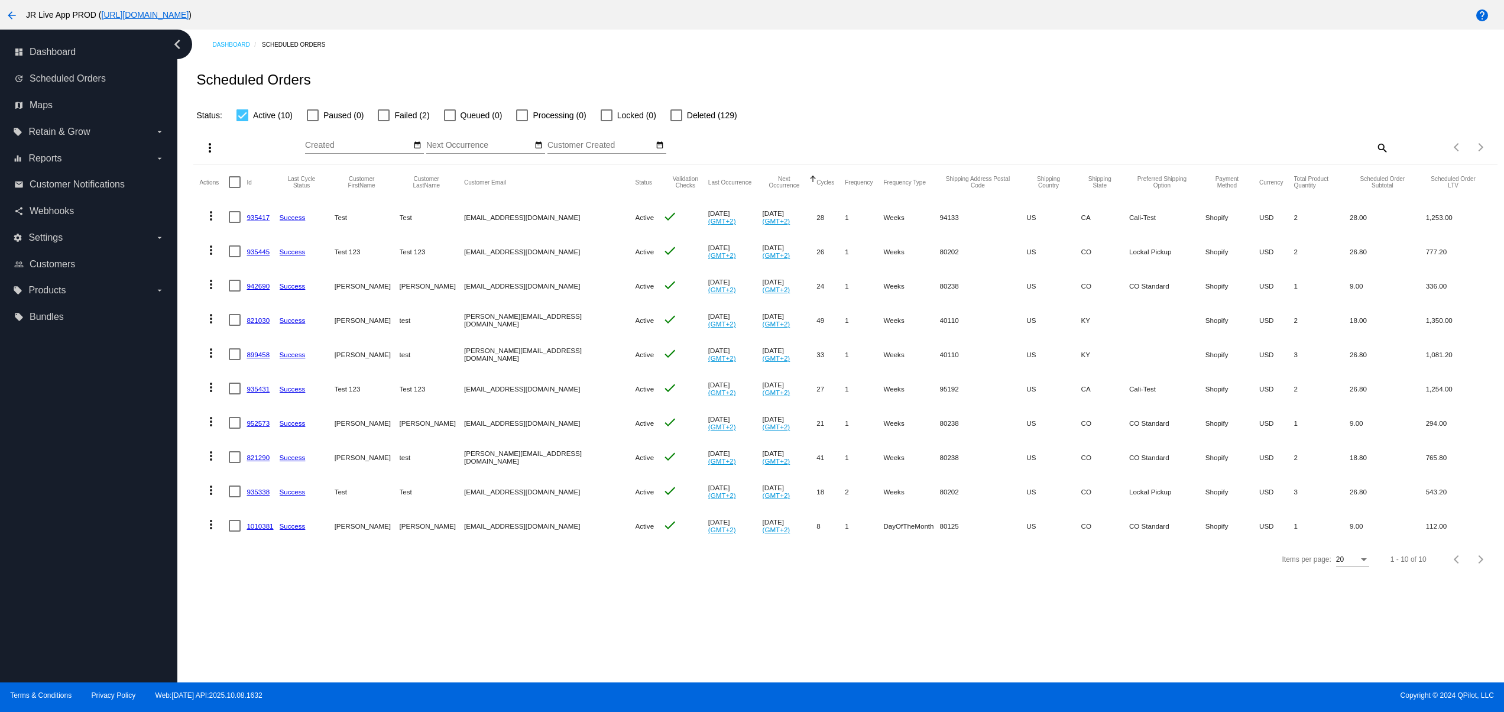
click at [417, 380] on mat-table "Actions Id Last Cycle Status Customer FirstName Customer LastName Customer Emai…" at bounding box center [845, 353] width 1304 height 378
click at [526, 518] on mat-cell "svitglus@gmail.com" at bounding box center [549, 525] width 171 height 34
drag, startPoint x: 320, startPoint y: 396, endPoint x: 495, endPoint y: 433, distance: 178.9
click at [481, 415] on mat-table "Actions Id Last Cycle Status Customer FirstName Customer LastName Customer Emai…" at bounding box center [845, 353] width 1304 height 378
click at [521, 532] on mat-cell "svitglus@gmail.com" at bounding box center [549, 525] width 171 height 34
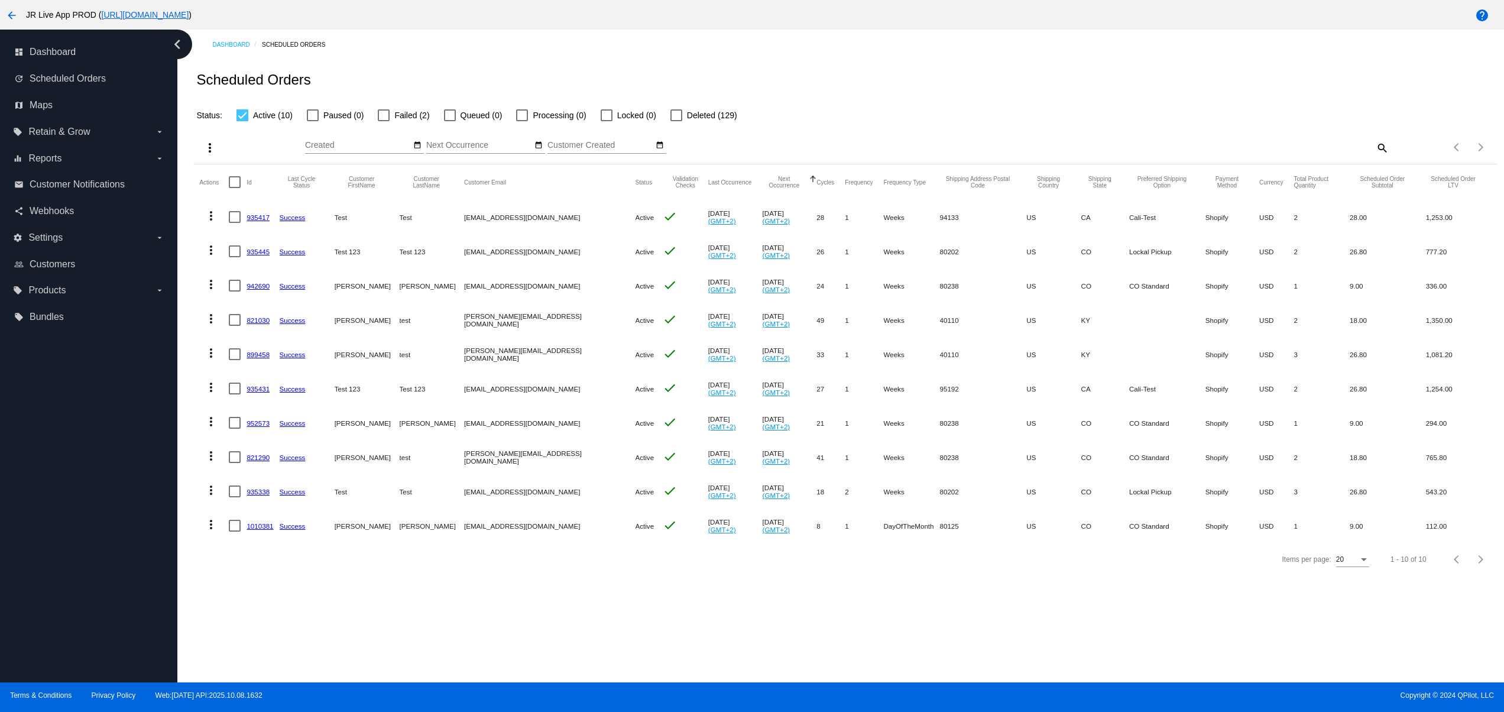
click at [263, 526] on link "1010381" at bounding box center [260, 526] width 27 height 8
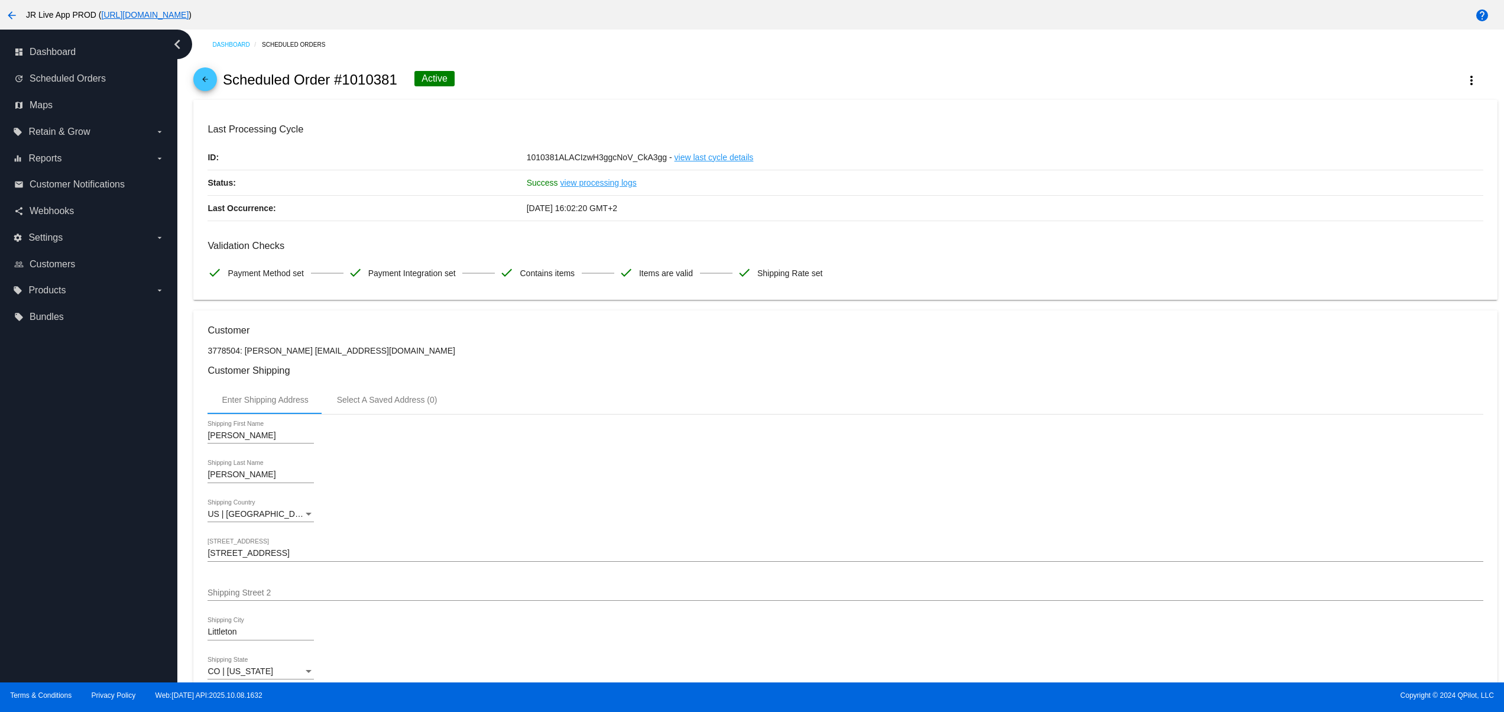
click at [724, 164] on link "view last cycle details" at bounding box center [714, 157] width 79 height 25
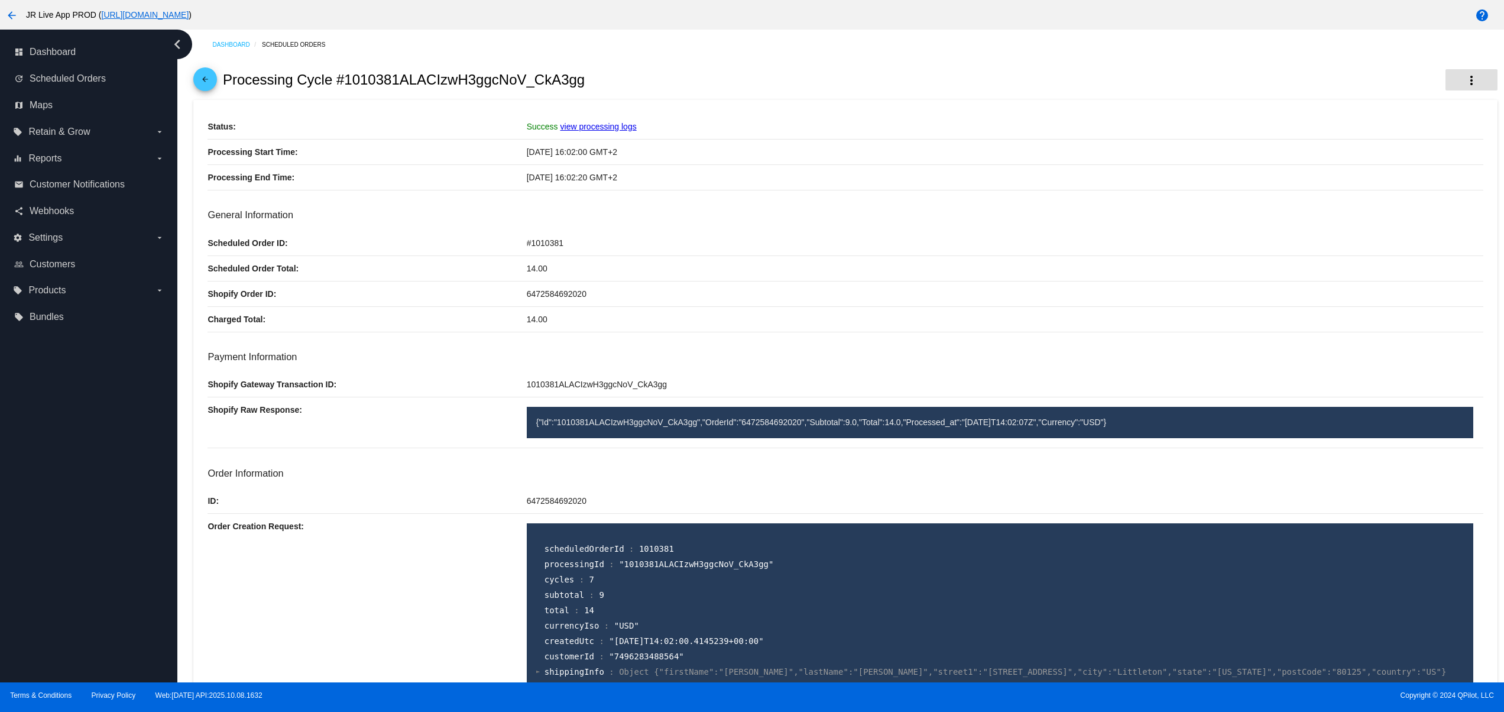
click at [1465, 76] on mat-icon "more_vert" at bounding box center [1472, 80] width 14 height 14
click at [1394, 156] on button "restore Void" at bounding box center [1416, 145] width 126 height 28
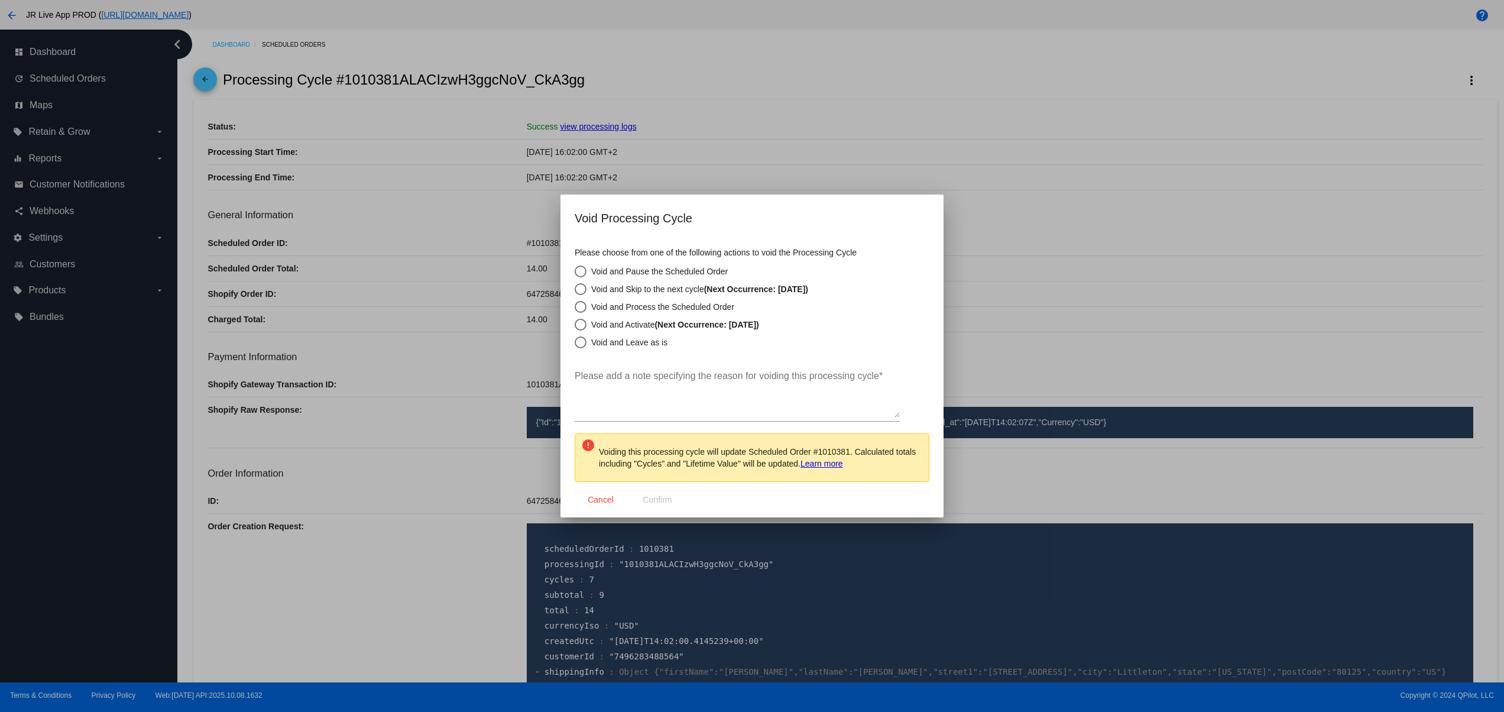
click at [637, 352] on mat-dialog-content "Please choose from one of the following actions to void the Processing Cycle Vo…" at bounding box center [752, 360] width 383 height 242
click at [637, 345] on div "Void and Leave as is" at bounding box center [627, 342] width 81 height 9
click at [575, 343] on input "Void and Leave as is" at bounding box center [574, 342] width 1 height 1
radio input "true"
click at [637, 386] on textarea "Please add a note specifying the reason for voiding this processing cycle *" at bounding box center [737, 394] width 325 height 47
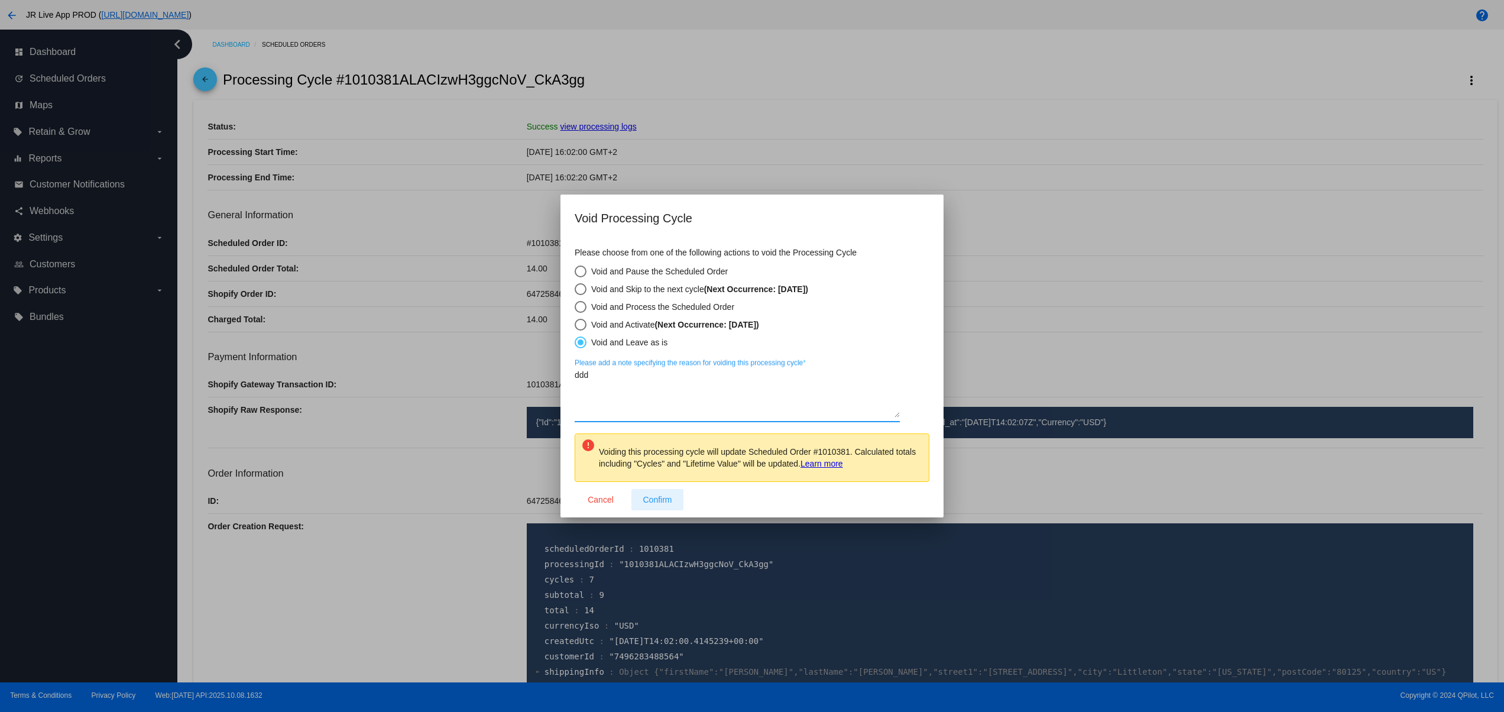
type textarea "ddd"
click at [677, 497] on button "Confirm" at bounding box center [657, 499] width 52 height 21
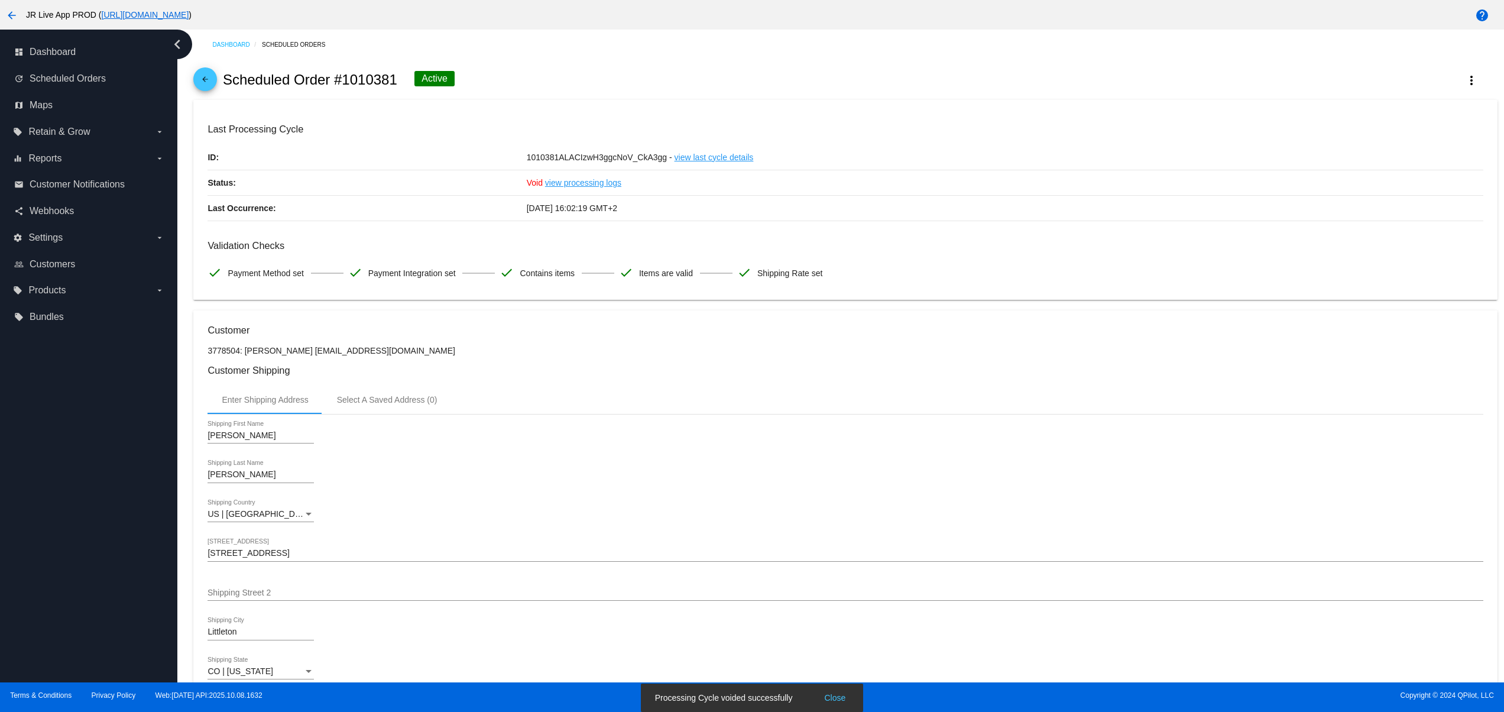
click at [822, 695] on button "Close" at bounding box center [835, 698] width 28 height 12
click at [763, 462] on div "Taylor Shipping First Name Meyer Shipping Last Name US | USA Shipping Country 7…" at bounding box center [845, 574] width 1275 height 320
click at [1465, 83] on mat-icon "more_vert" at bounding box center [1472, 80] width 14 height 14
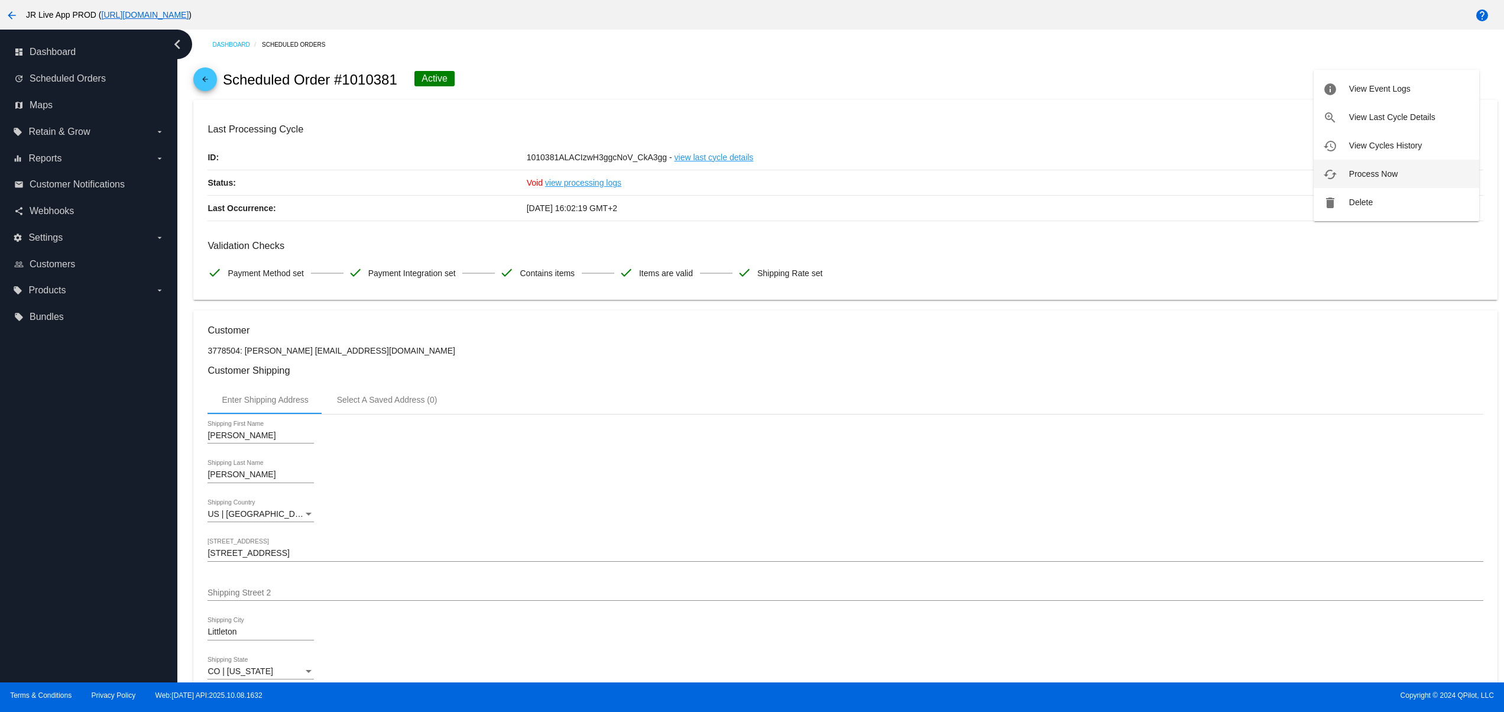
click at [1420, 173] on button "cached Process Now" at bounding box center [1397, 174] width 166 height 28
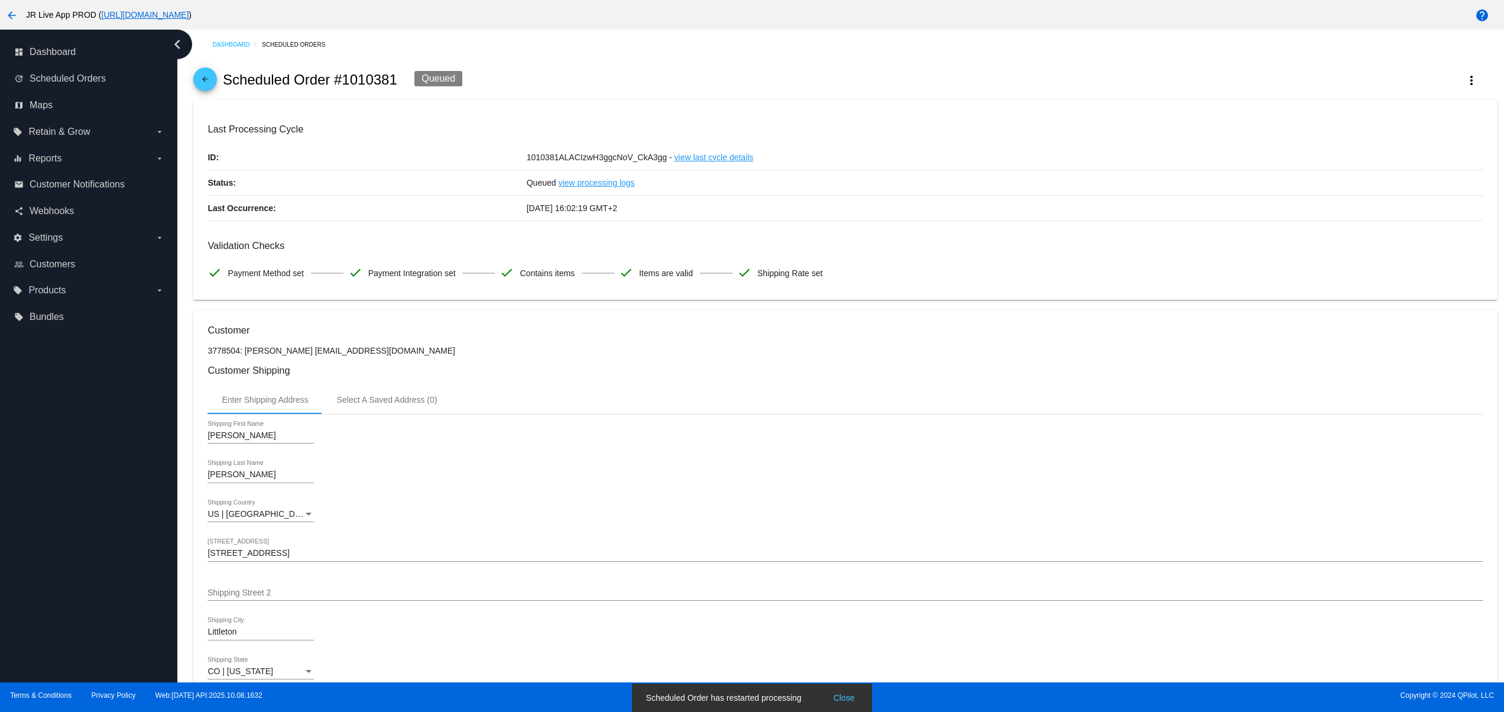
click at [850, 692] on button "Close" at bounding box center [844, 698] width 28 height 12
click at [79, 84] on span "Scheduled Orders" at bounding box center [68, 78] width 76 height 11
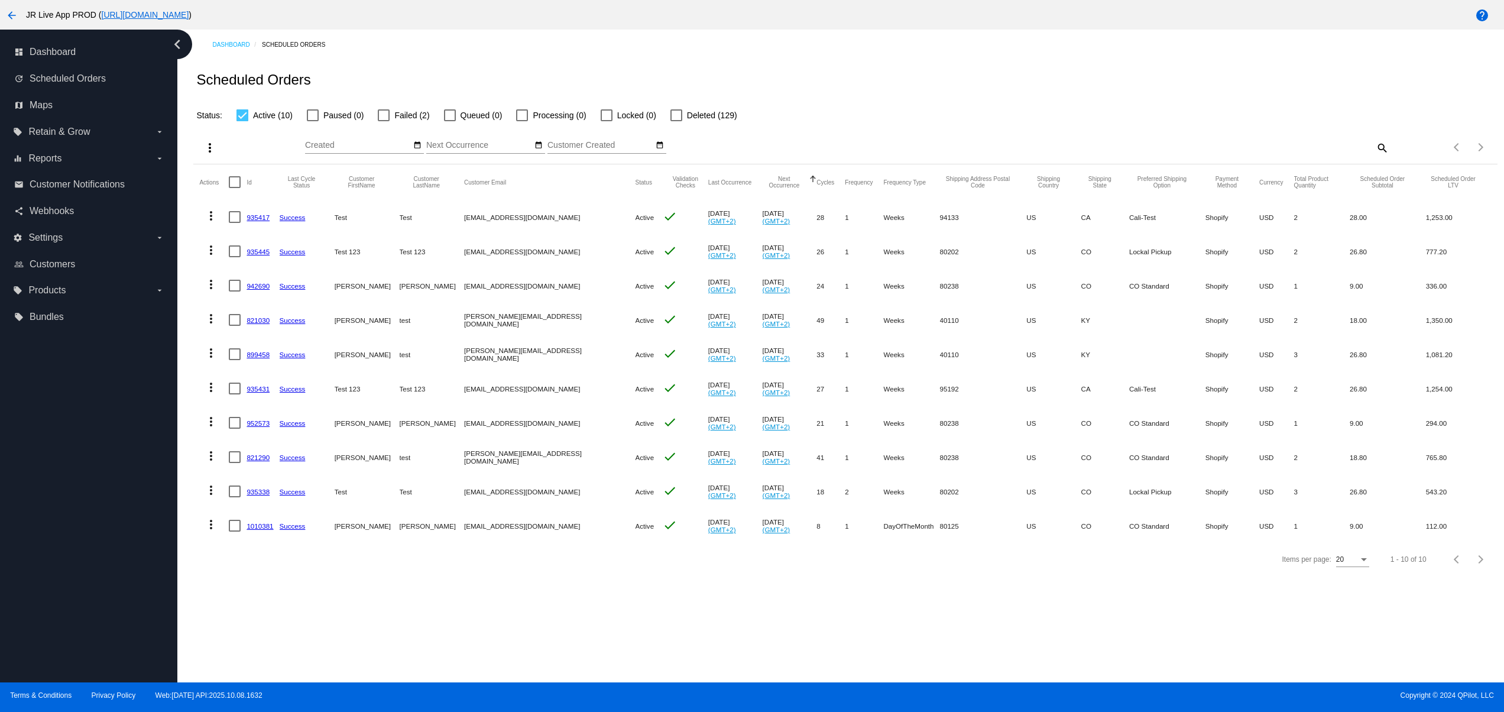
click at [258, 357] on link "899458" at bounding box center [258, 355] width 23 height 8
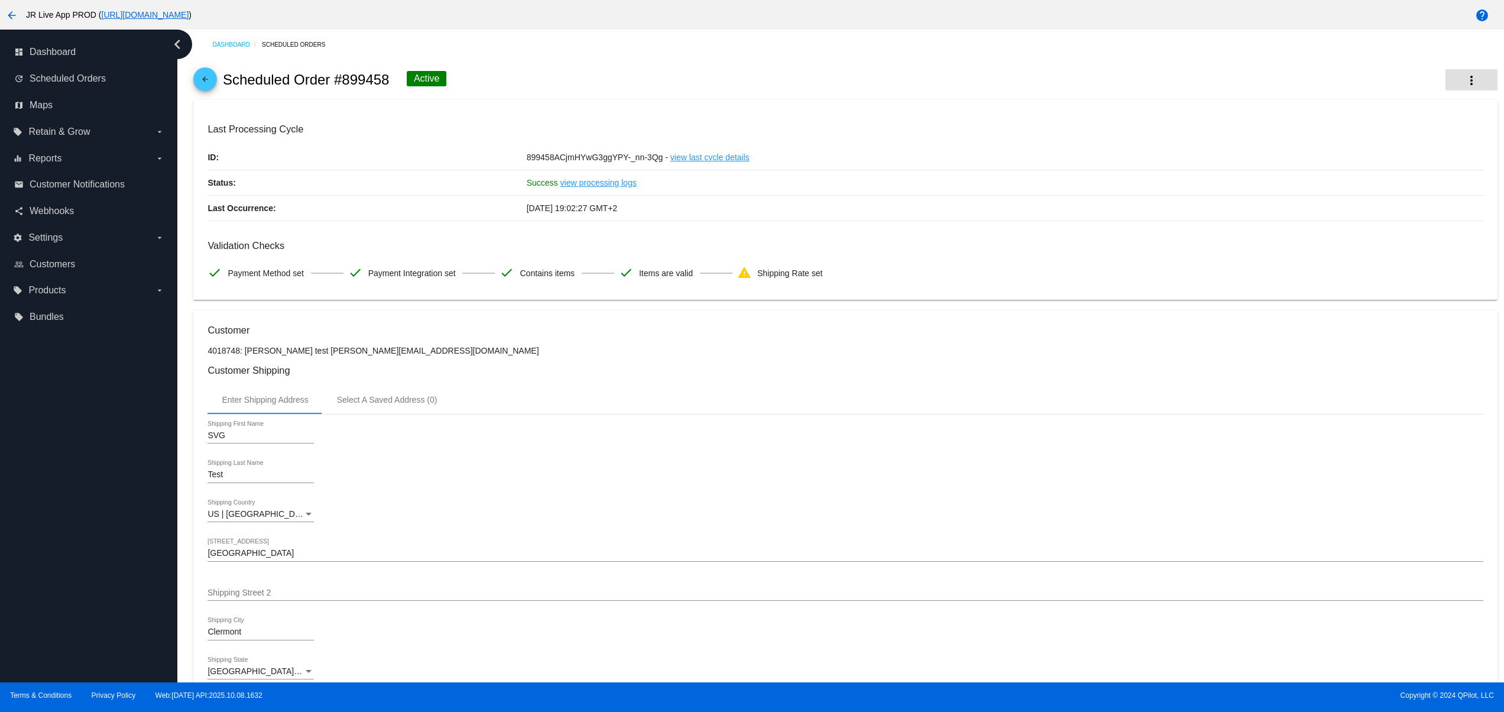
click at [1465, 76] on mat-icon "more_vert" at bounding box center [1472, 80] width 14 height 14
click at [1403, 85] on span "View Event Logs" at bounding box center [1379, 88] width 61 height 9
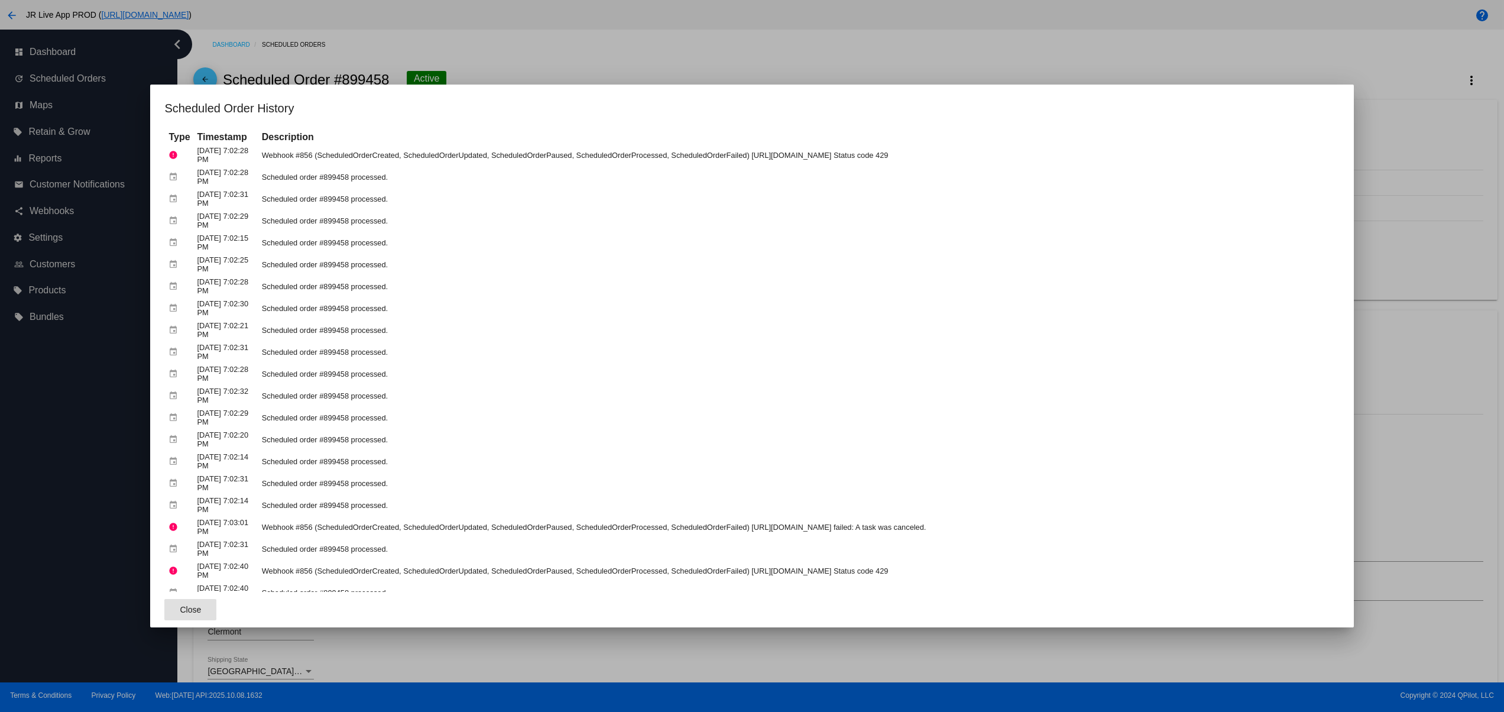
click at [216, 603] on button "Close" at bounding box center [190, 609] width 52 height 21
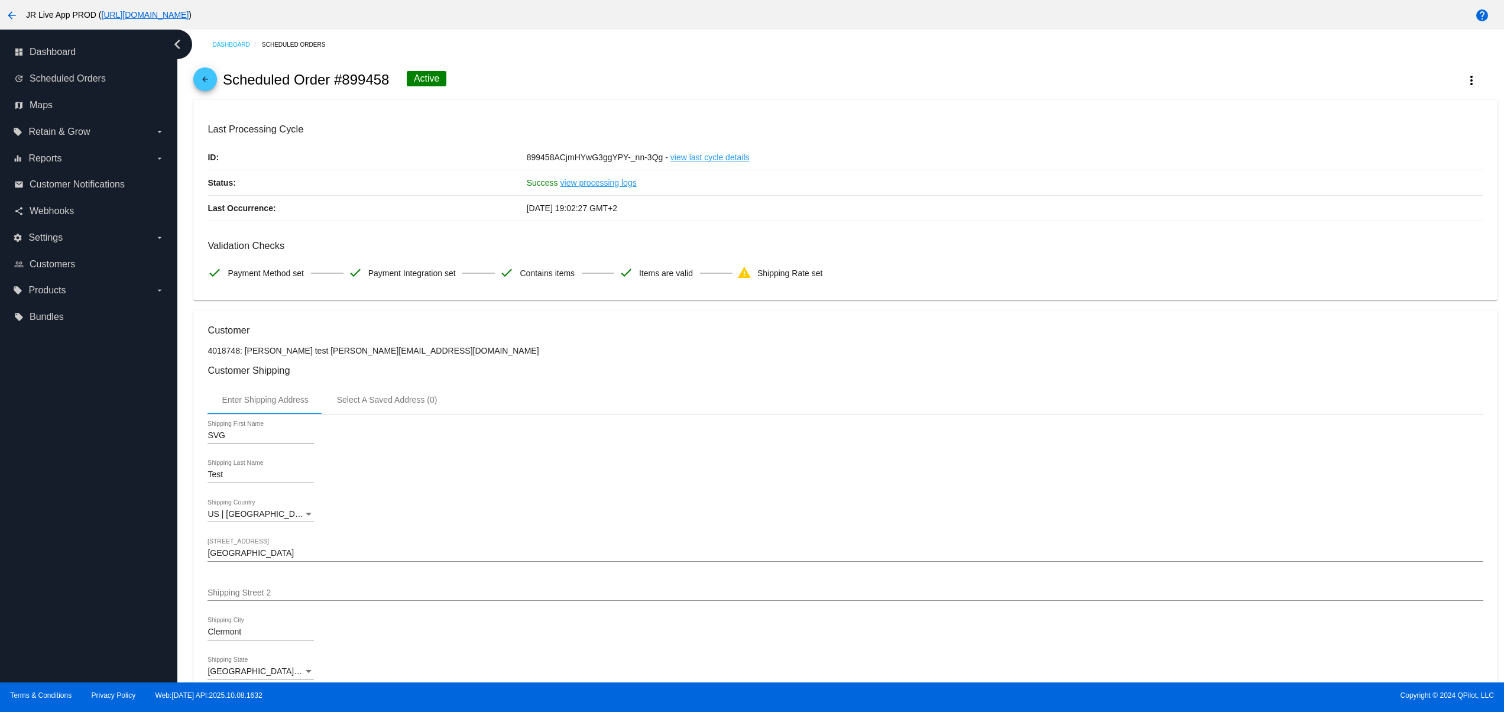
click at [708, 163] on link "view last cycle details" at bounding box center [710, 157] width 79 height 25
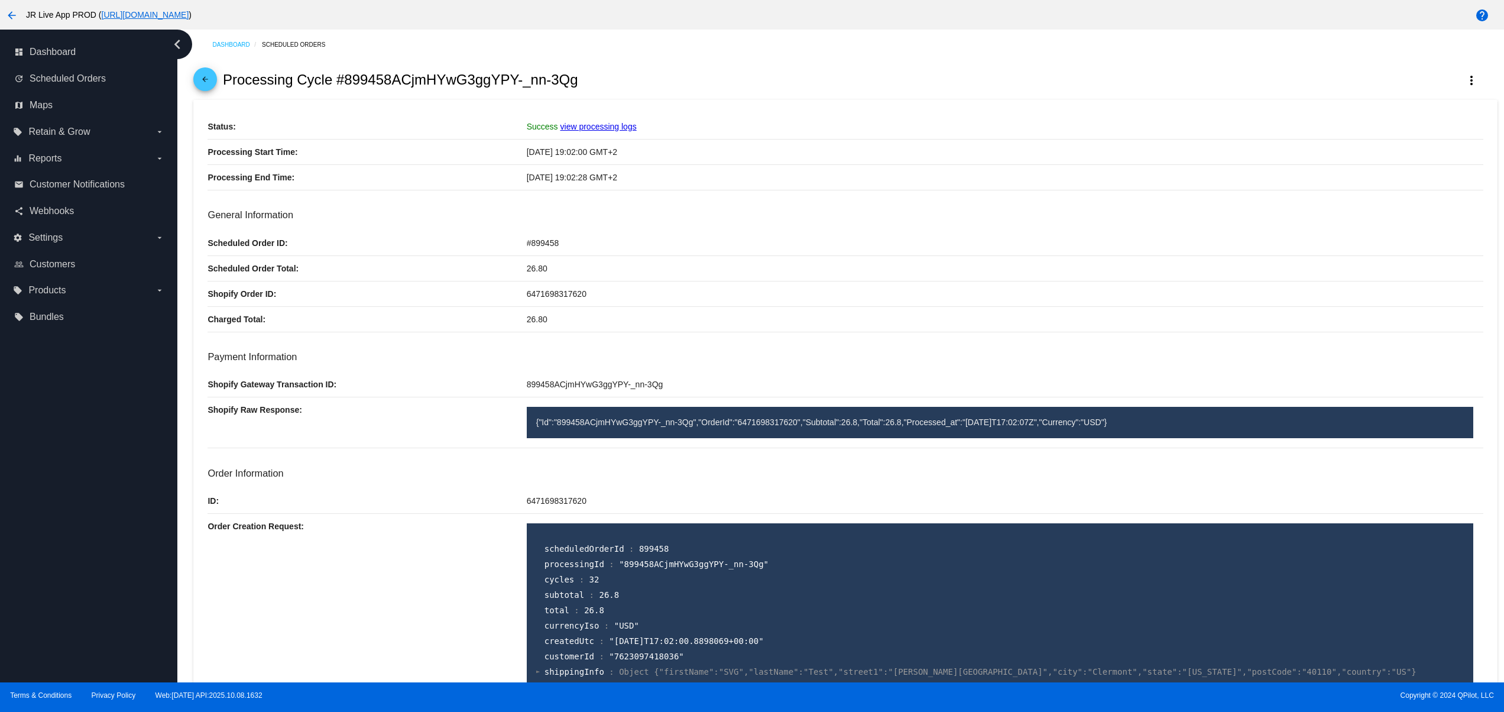
click at [1448, 60] on div "arrow_back Processing Cycle #899458ACjmHYwG3ggYPY-_nn-3Qg more_vert" at bounding box center [845, 80] width 1304 height 40
click at [1465, 76] on mat-icon "more_vert" at bounding box center [1472, 80] width 14 height 14
click at [1392, 141] on span "Void" at bounding box center [1396, 145] width 16 height 9
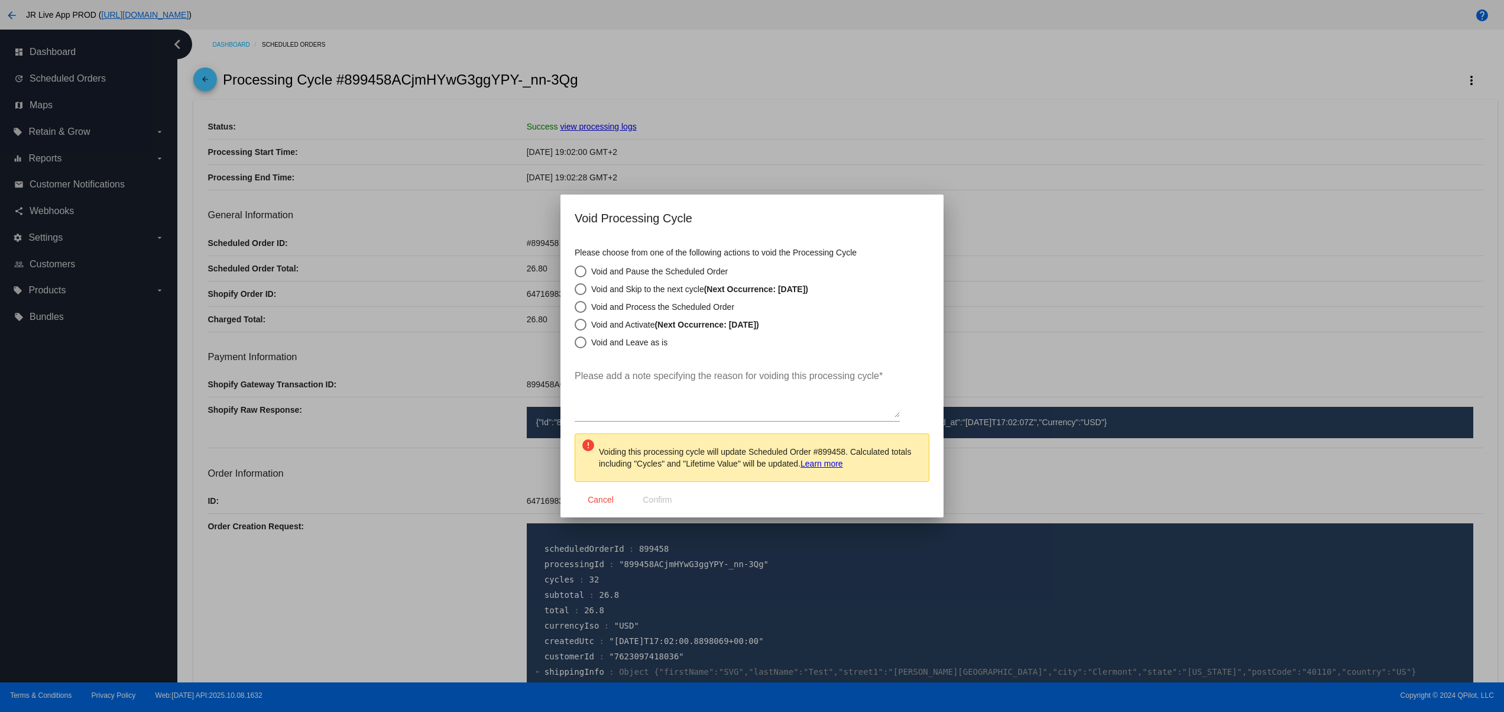
click at [642, 348] on mat-dialog-content "Please choose from one of the following actions to void the Processing Cycle Vo…" at bounding box center [752, 360] width 383 height 242
click at [644, 345] on div "Void and Leave as is" at bounding box center [627, 342] width 81 height 9
click at [575, 343] on input "Void and Leave as is" at bounding box center [574, 342] width 1 height 1
radio input "true"
click at [631, 386] on textarea "Please add a note specifying the reason for voiding this processing cycle *" at bounding box center [737, 394] width 325 height 47
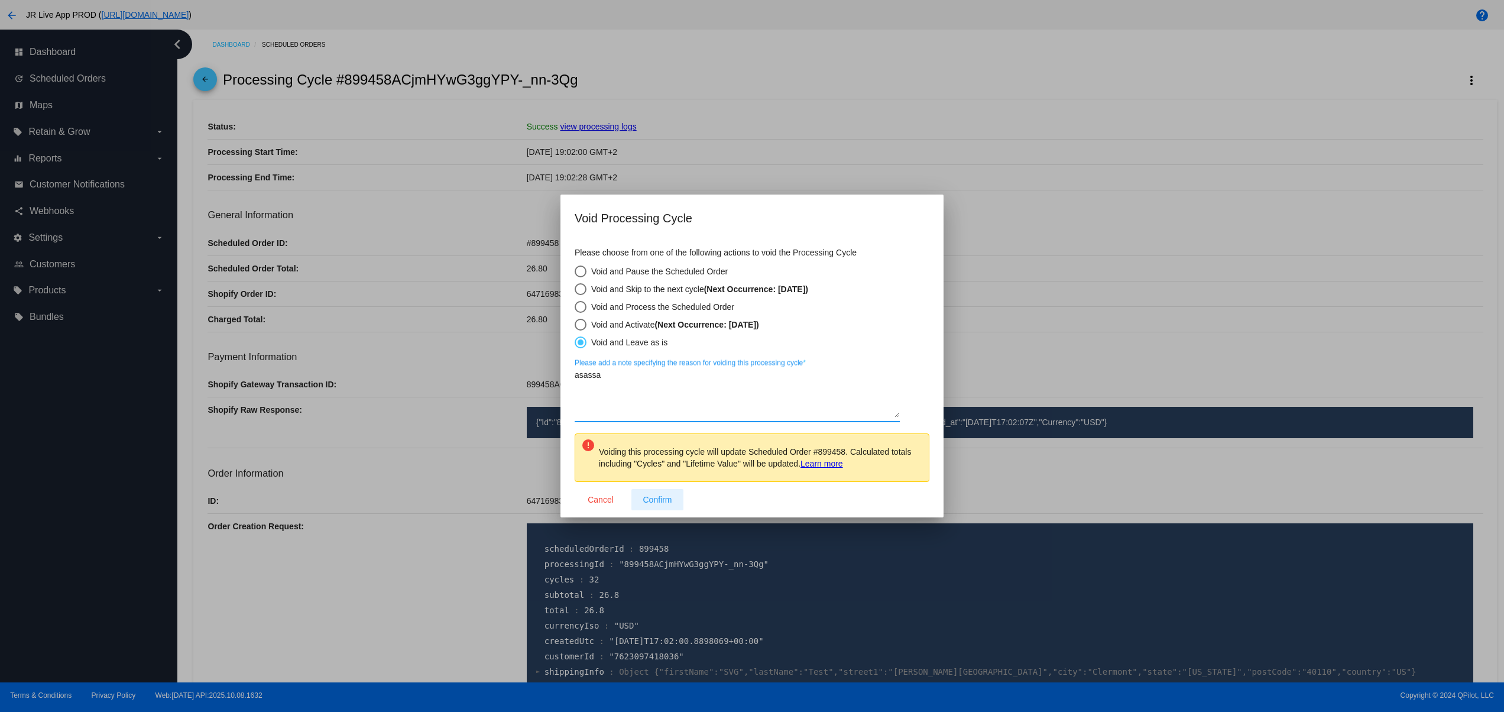
type textarea "asassa"
click at [658, 504] on span "Confirm" at bounding box center [657, 499] width 29 height 9
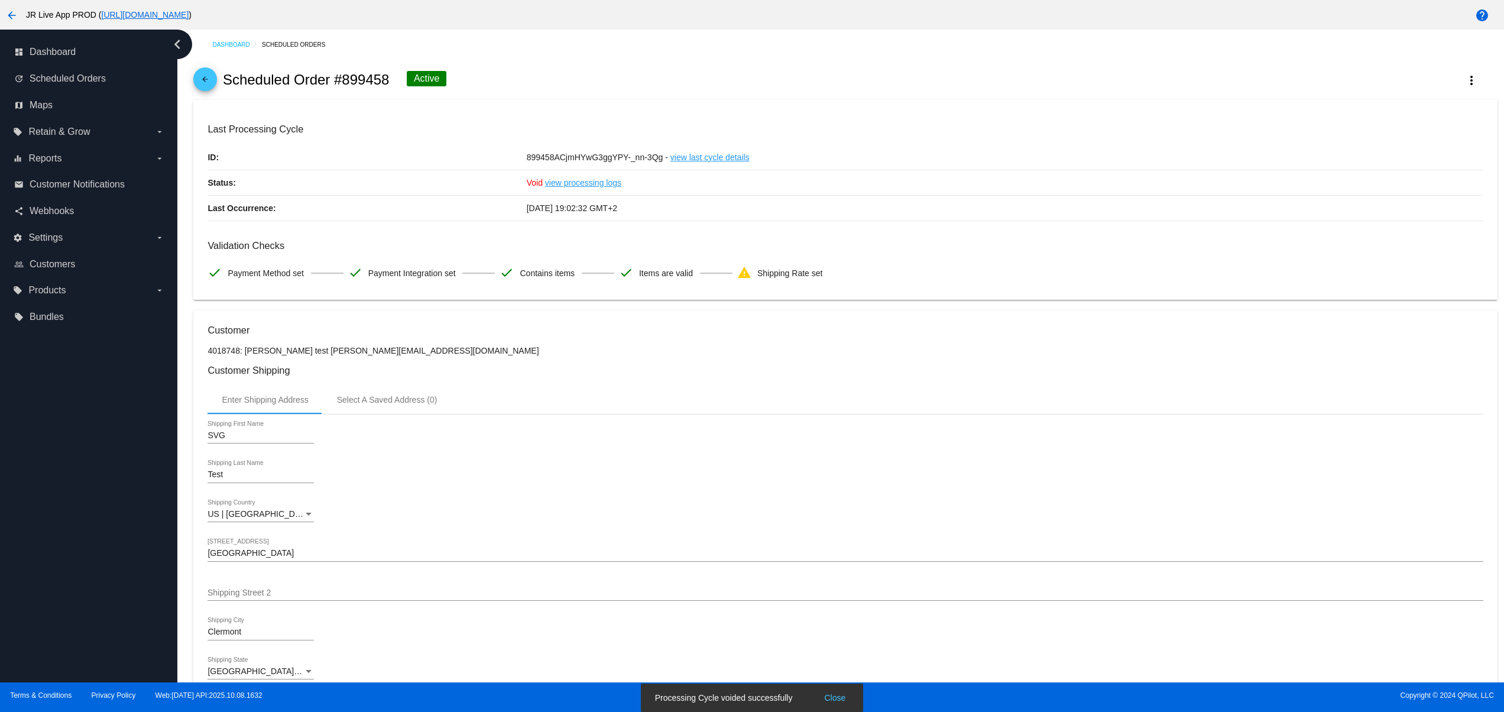
click at [833, 698] on button "Close" at bounding box center [835, 698] width 28 height 12
click at [1463, 78] on button "more_vert" at bounding box center [1472, 79] width 52 height 21
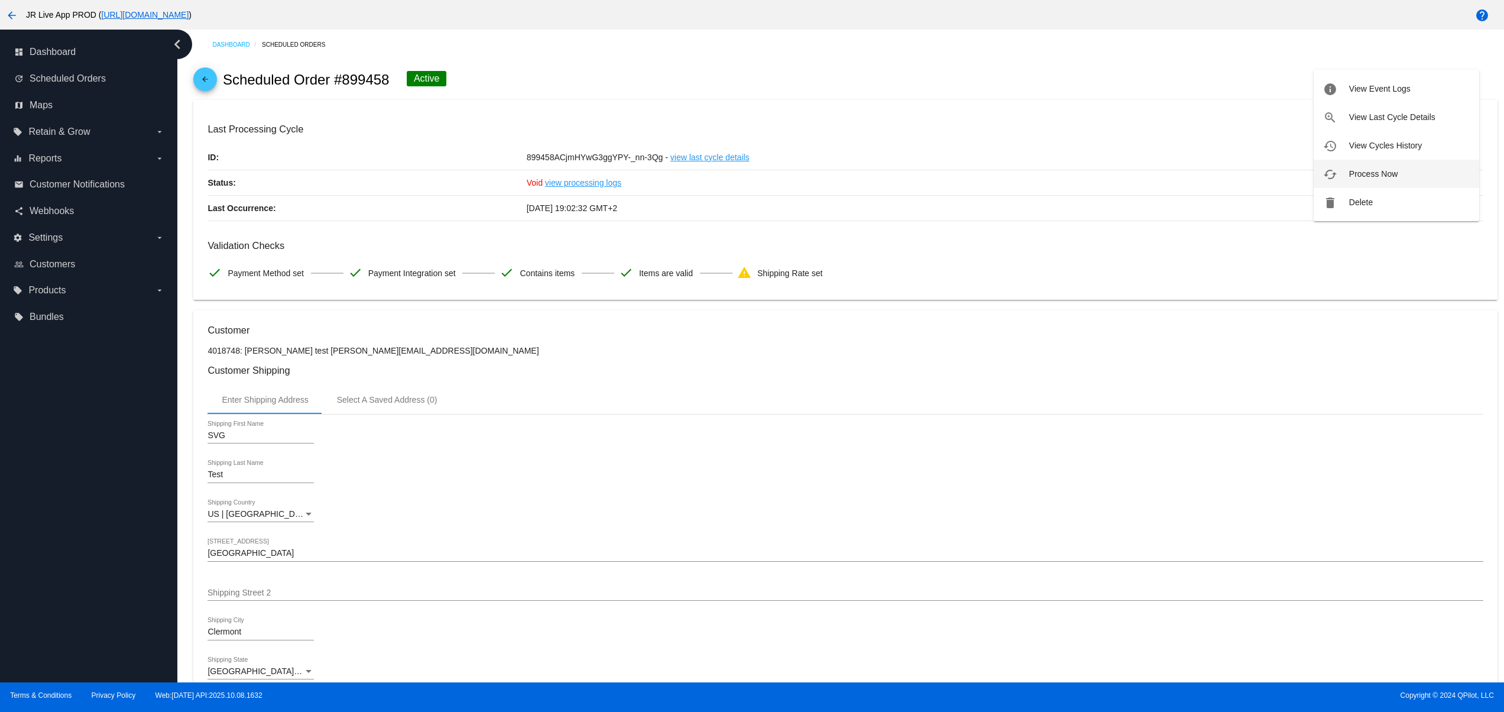
click at [1384, 167] on button "cached Process Now" at bounding box center [1397, 174] width 166 height 28
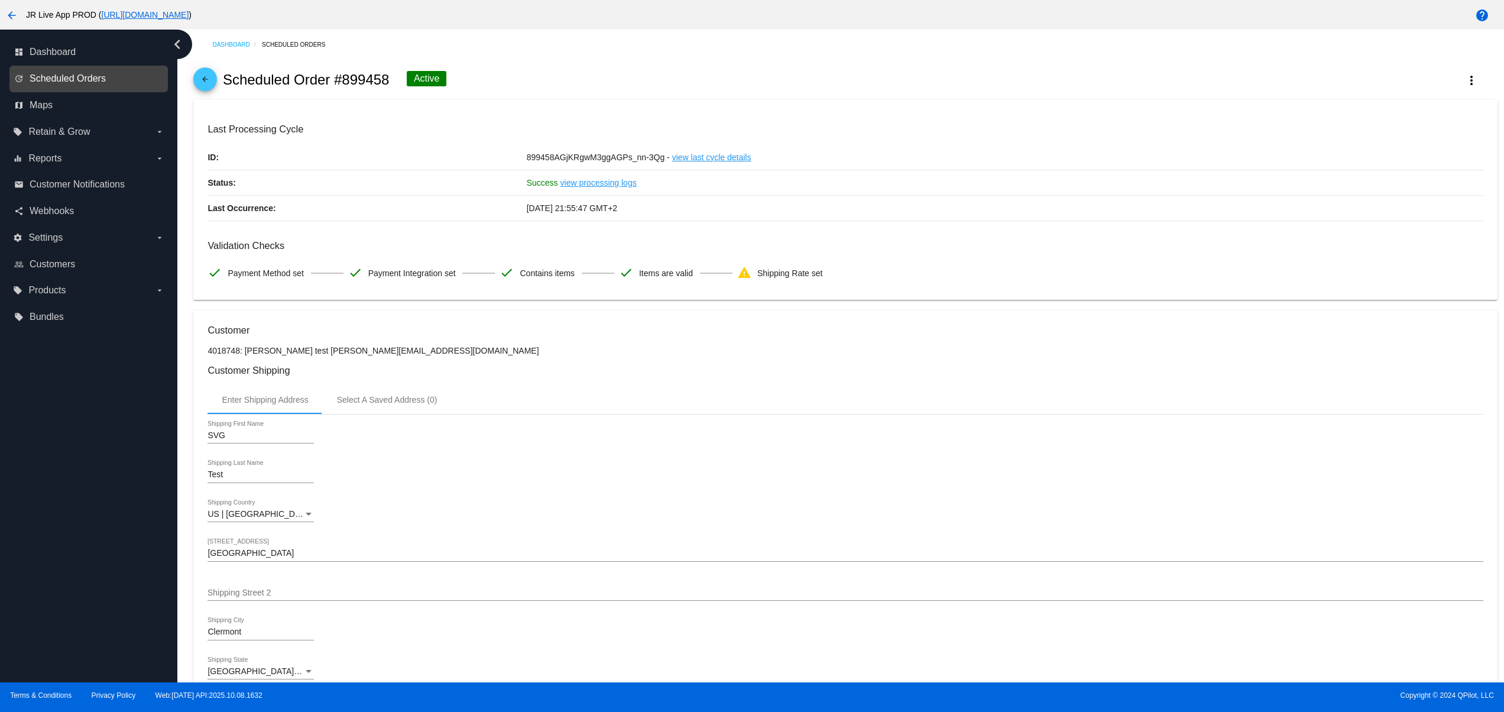
click at [96, 76] on span "Scheduled Orders" at bounding box center [68, 78] width 76 height 11
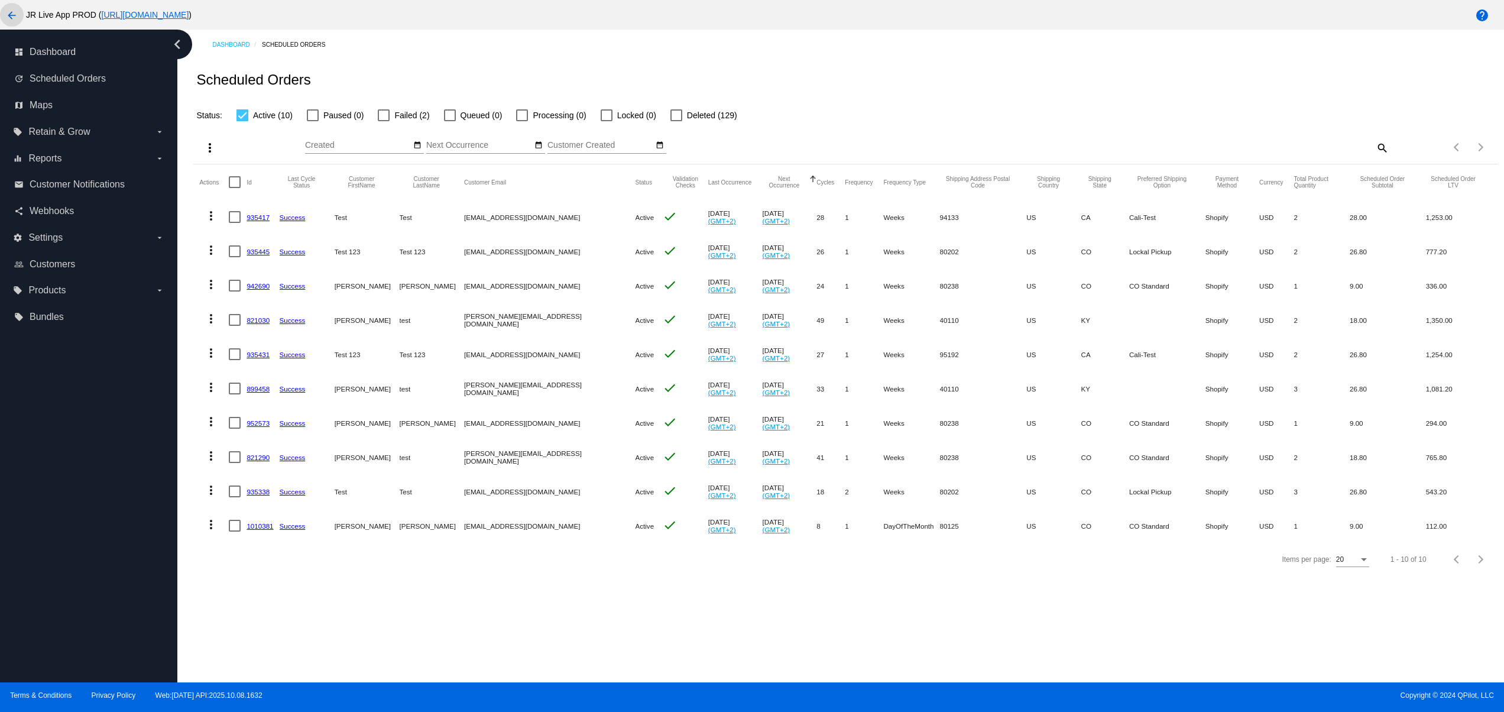
click at [8, 10] on mat-icon "arrow_back" at bounding box center [12, 15] width 14 height 14
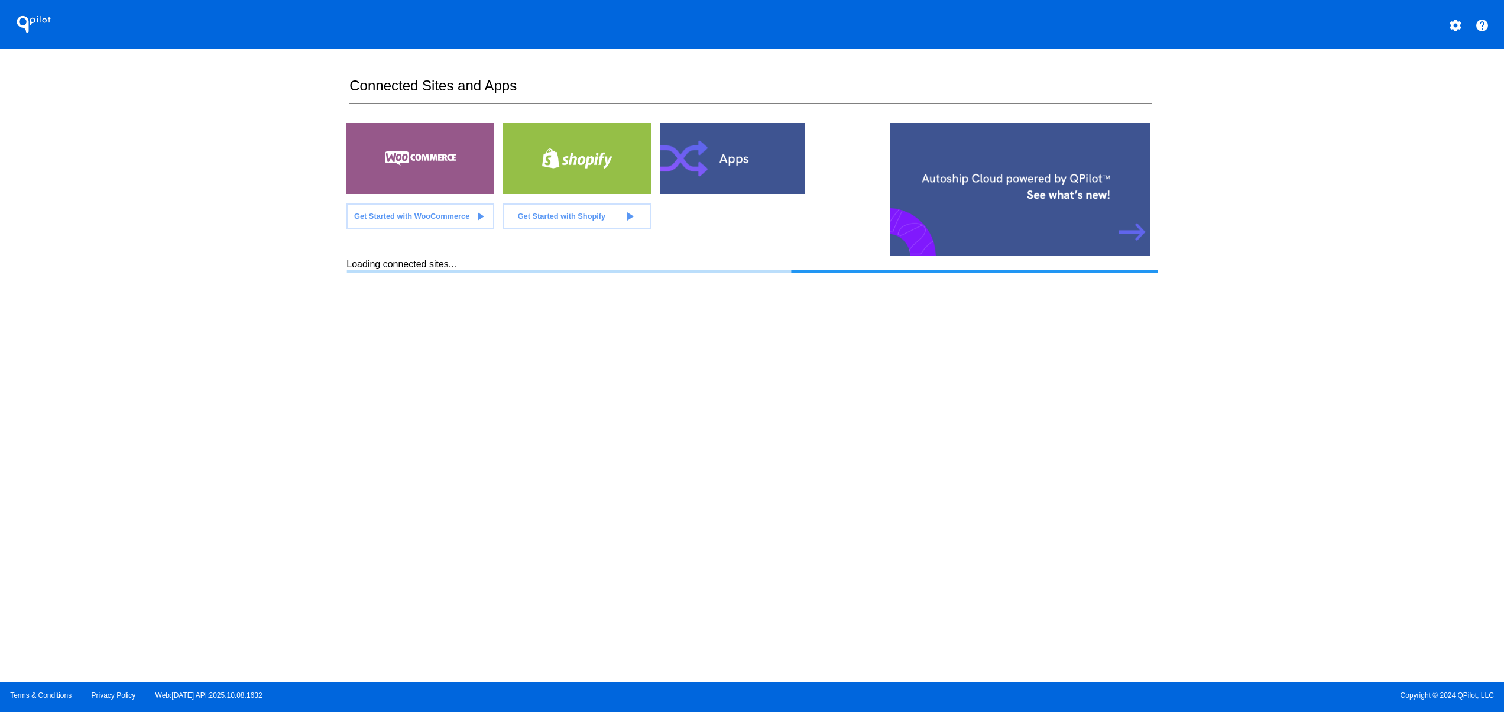
click at [127, 390] on div "QPilot settings help Connected Sites and Apps Get Started with WooCommerce play…" at bounding box center [752, 341] width 1504 height 682
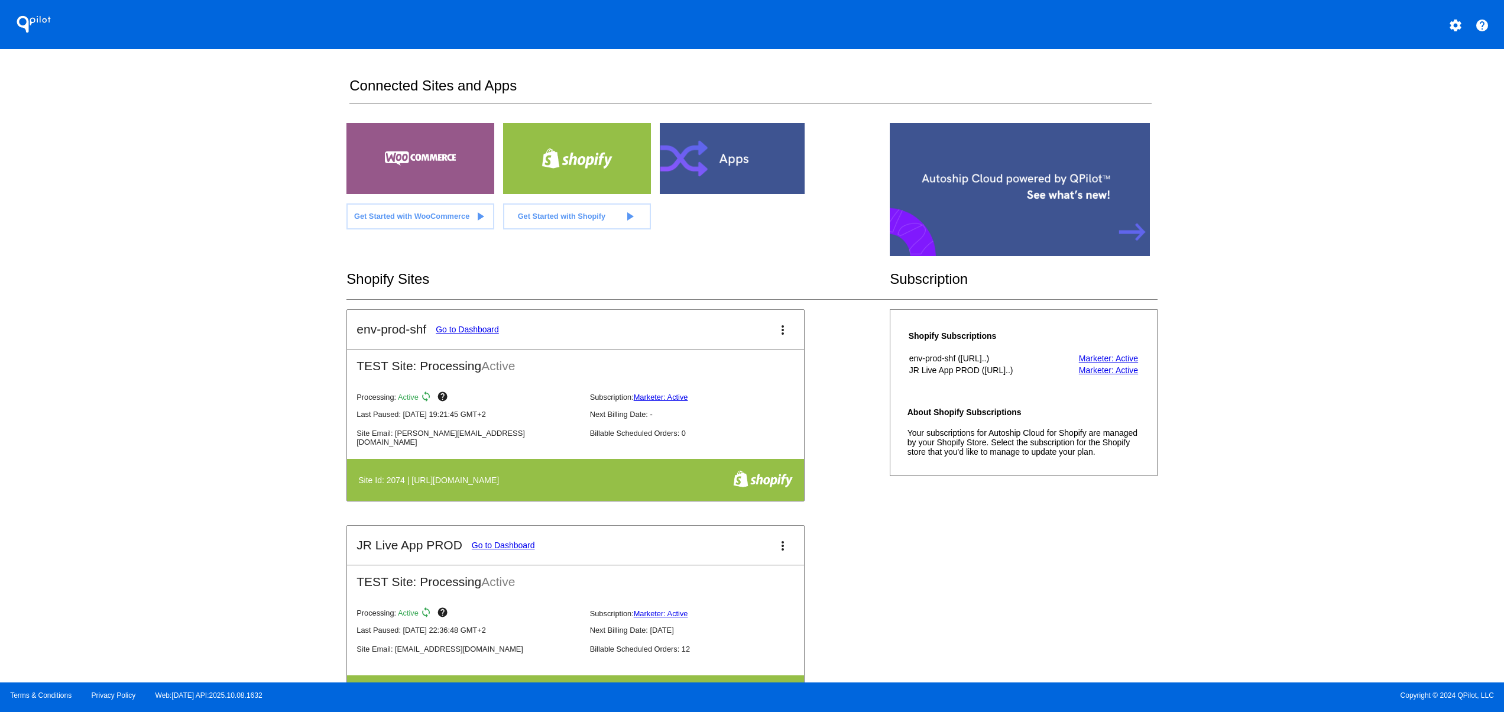
click at [305, 358] on div "QPilot settings help Connected Sites and Apps Get Started with WooCommerce play…" at bounding box center [752, 341] width 1504 height 682
click at [351, 471] on table "Site Id: 2074 | https://env-prod-shf.myshopify.com" at bounding box center [575, 480] width 457 height 42
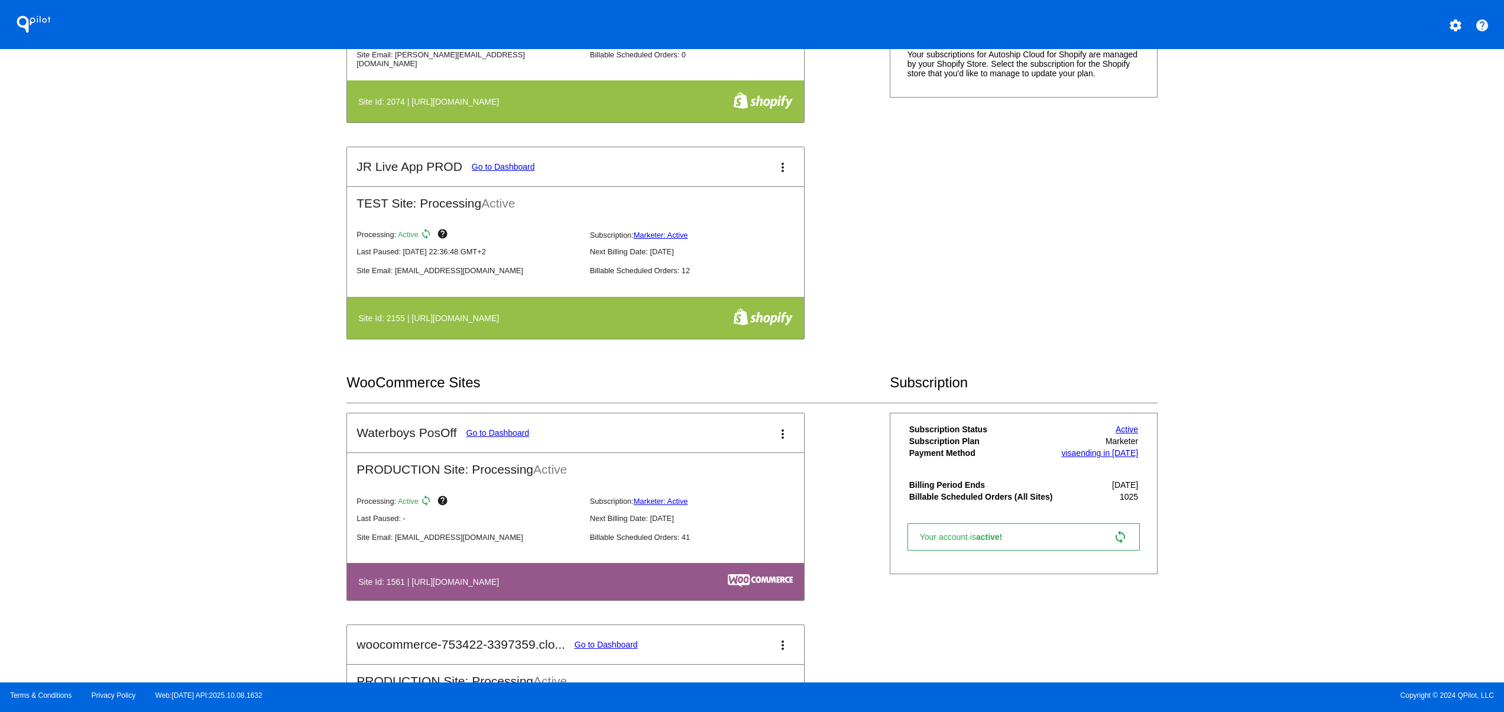
scroll to position [473, 0]
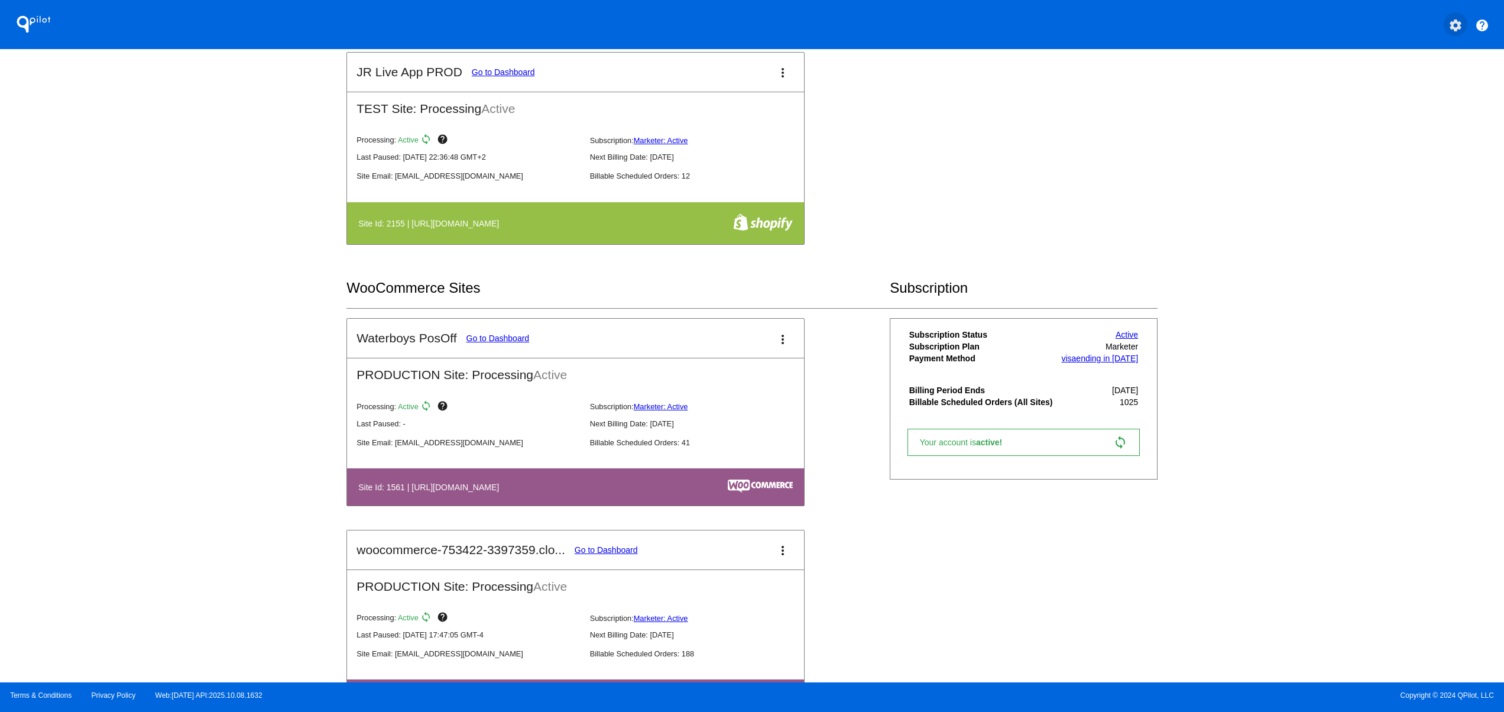
click at [1463, 25] on mat-icon "settings" at bounding box center [1456, 25] width 14 height 14
click at [1415, 82] on button "person Log out" at bounding box center [1412, 88] width 114 height 28
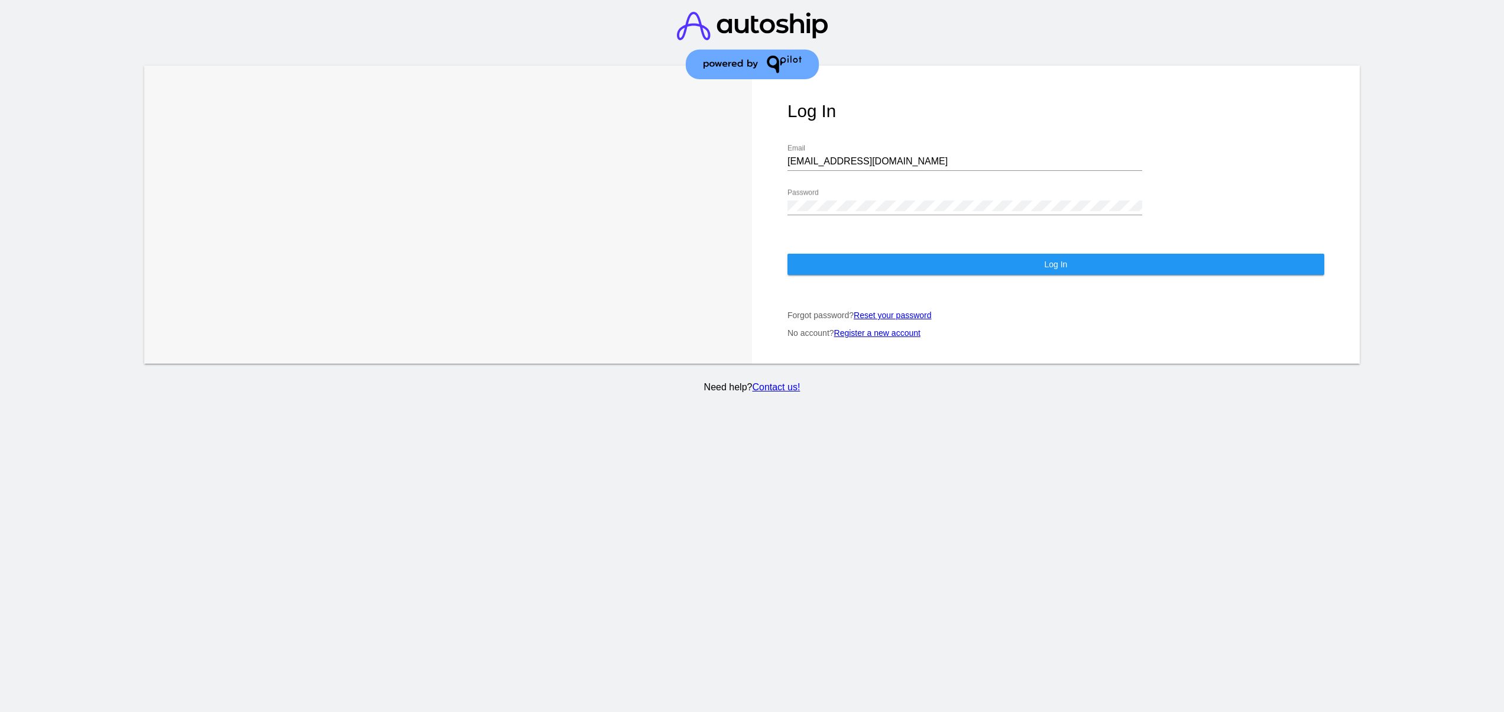
click at [878, 157] on div "jr@patternsinthecloud.com Email" at bounding box center [965, 157] width 355 height 27
click at [878, 156] on input "jr@patternsinthecloud.com" at bounding box center [965, 161] width 355 height 11
type input "support@patternsinthecloud.com"
drag, startPoint x: 1436, startPoint y: 407, endPoint x: 1425, endPoint y: 412, distance: 12.2
click at [1436, 407] on section "Learn More Learn How Log In support@patternsinthecloud.com Email Password Log I…" at bounding box center [752, 356] width 1504 height 712
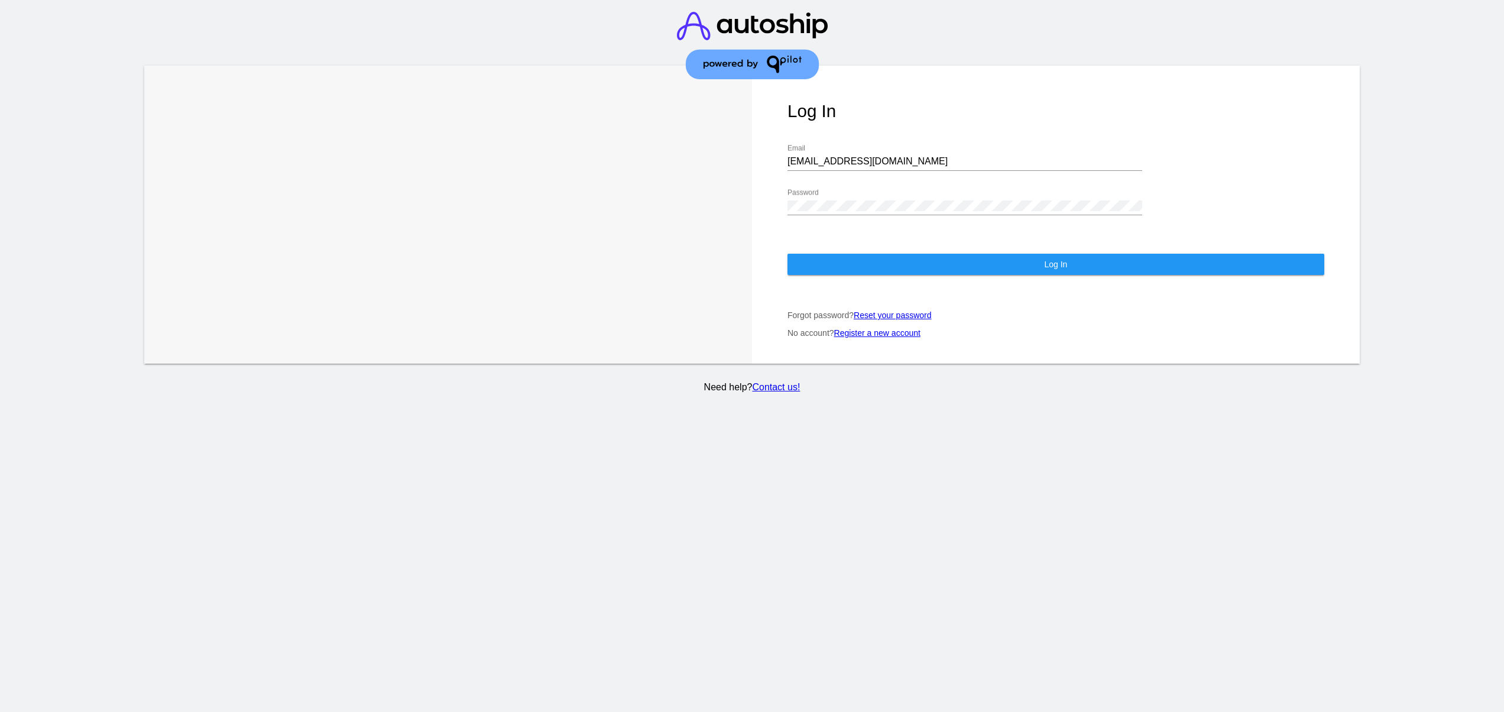
click at [871, 263] on button "Log In" at bounding box center [1056, 264] width 537 height 21
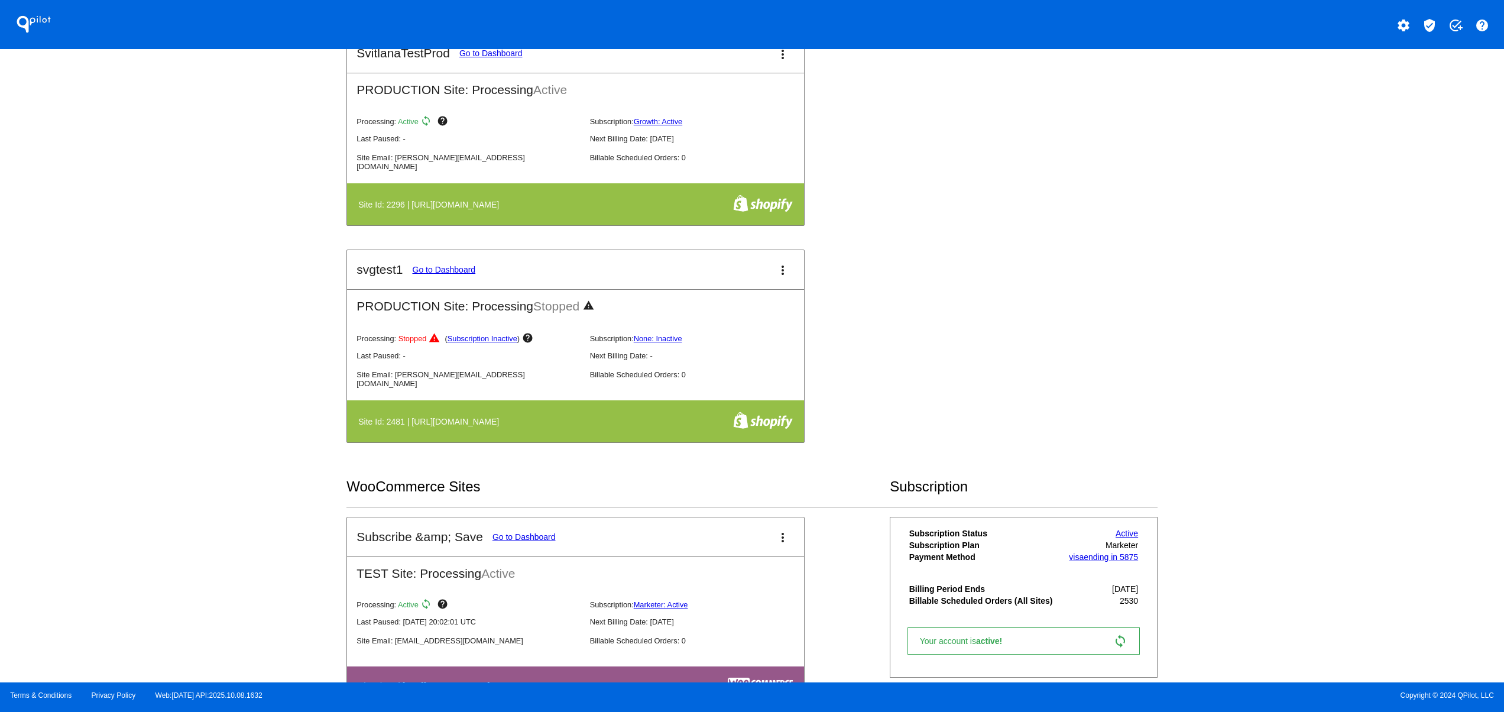
scroll to position [473, 0]
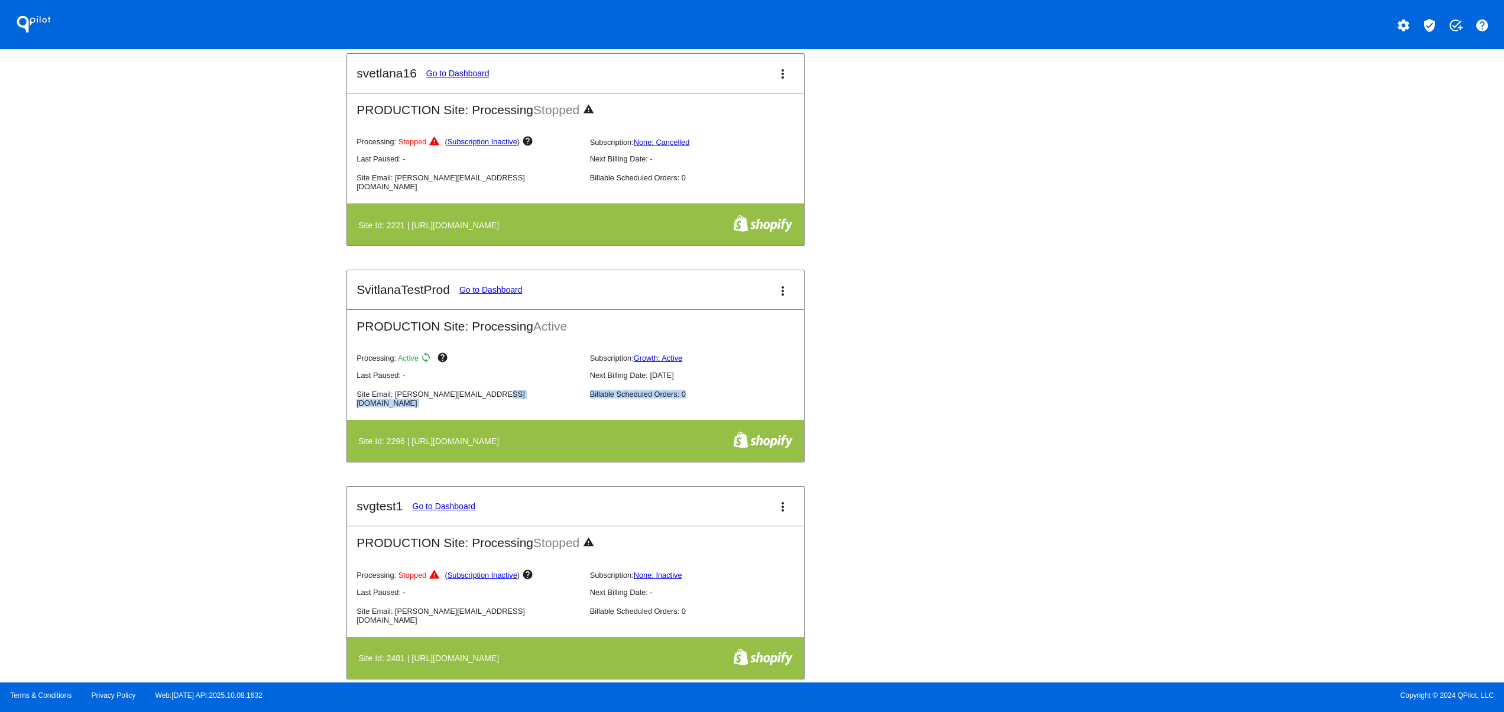
drag, startPoint x: 486, startPoint y: 421, endPoint x: 398, endPoint y: 417, distance: 88.2
click at [398, 417] on mat-card-content "PRODUCTION Site: Processing Active Processing: Active sync help Subscription: G…" at bounding box center [575, 385] width 457 height 152
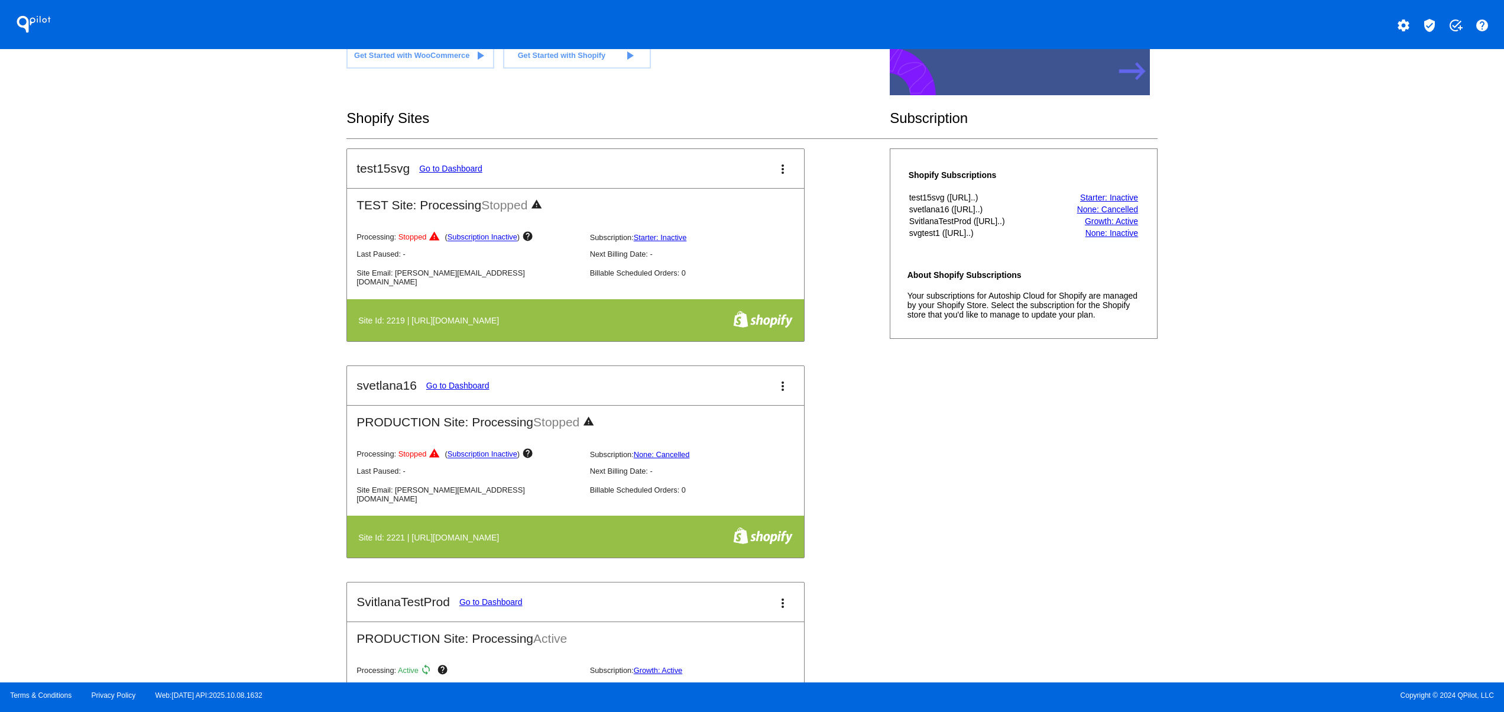
scroll to position [0, 0]
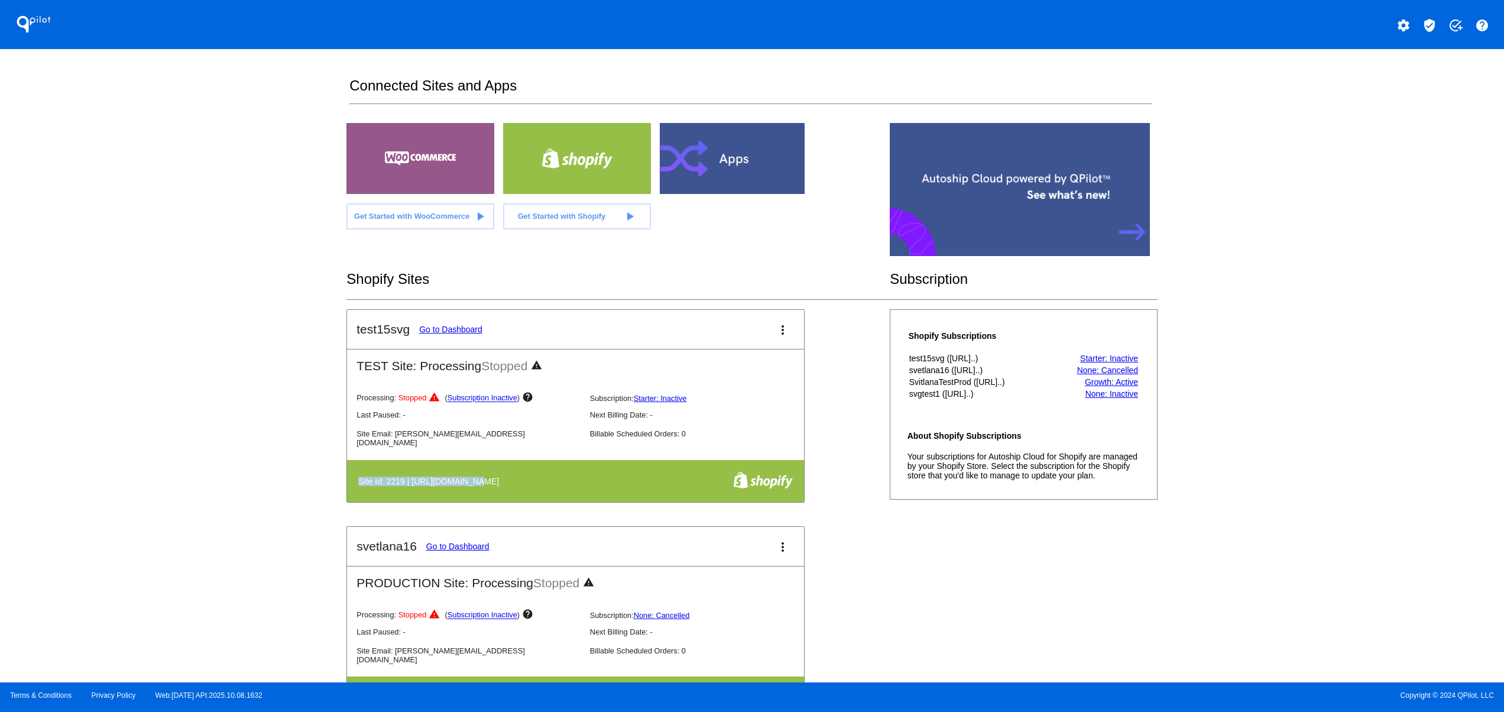
drag, startPoint x: 365, startPoint y: 485, endPoint x: 702, endPoint y: 449, distance: 338.9
click at [488, 478] on h4 "Site Id: 2219 | https://test15svg.myshopify.com" at bounding box center [431, 481] width 147 height 9
click at [1400, 12] on div "QPilot settings verified_user add_task help" at bounding box center [752, 24] width 1504 height 49
click at [1405, 17] on button "settings" at bounding box center [1404, 24] width 24 height 24
click at [1377, 95] on button "person Log out" at bounding box center [1360, 88] width 114 height 28
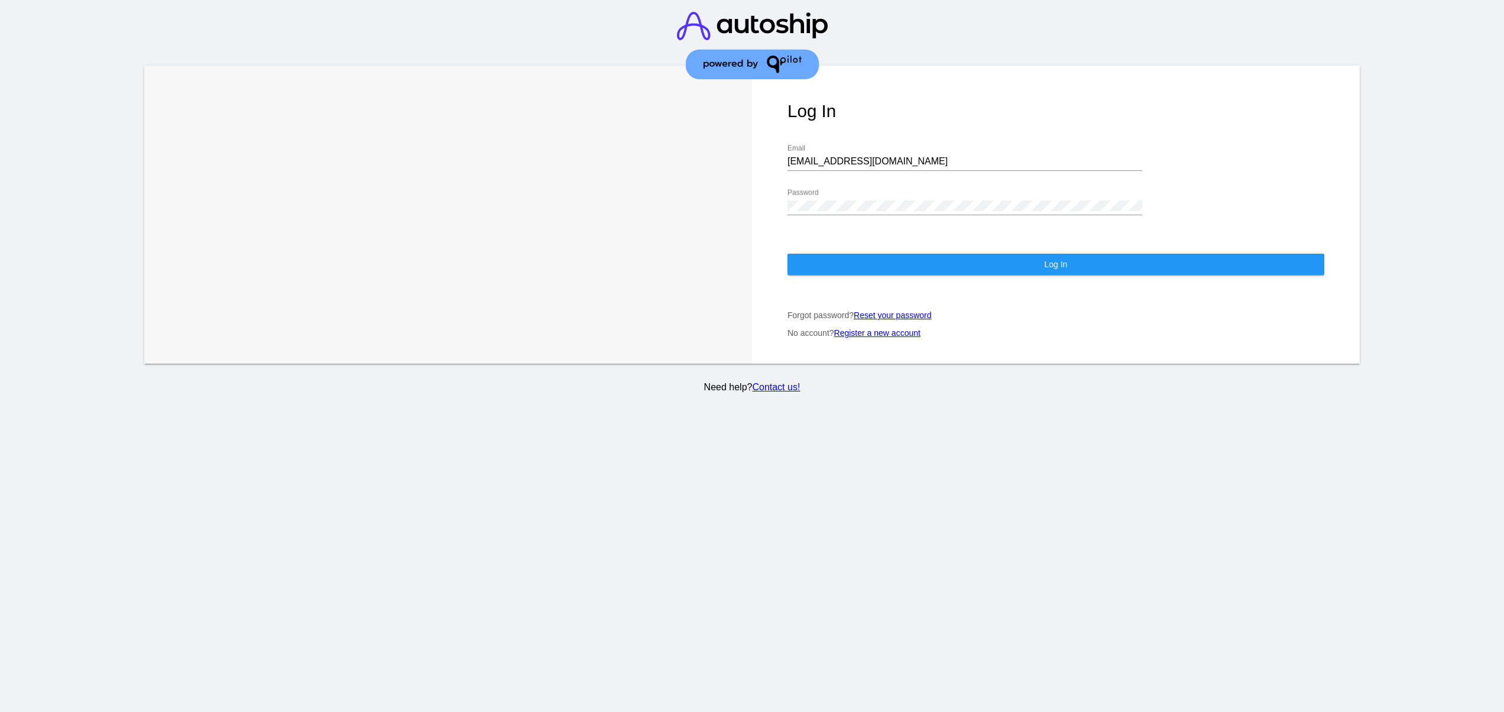
click at [935, 144] on div "support@patternsinthecloud.com Email" at bounding box center [965, 157] width 355 height 27
click at [937, 156] on input "support@patternsinthecloud.com" at bounding box center [965, 161] width 355 height 11
click at [902, 235] on div "Log In svitglus+1@gmail.com Email Password Log In Forgot password? Reset your p…" at bounding box center [1056, 215] width 608 height 298
click at [902, 239] on div "Log In svitglus+1@gmail.com Email Password Log In Forgot password? Reset your p…" at bounding box center [1056, 215] width 608 height 298
click at [1035, 255] on button "Log In" at bounding box center [1056, 264] width 537 height 21
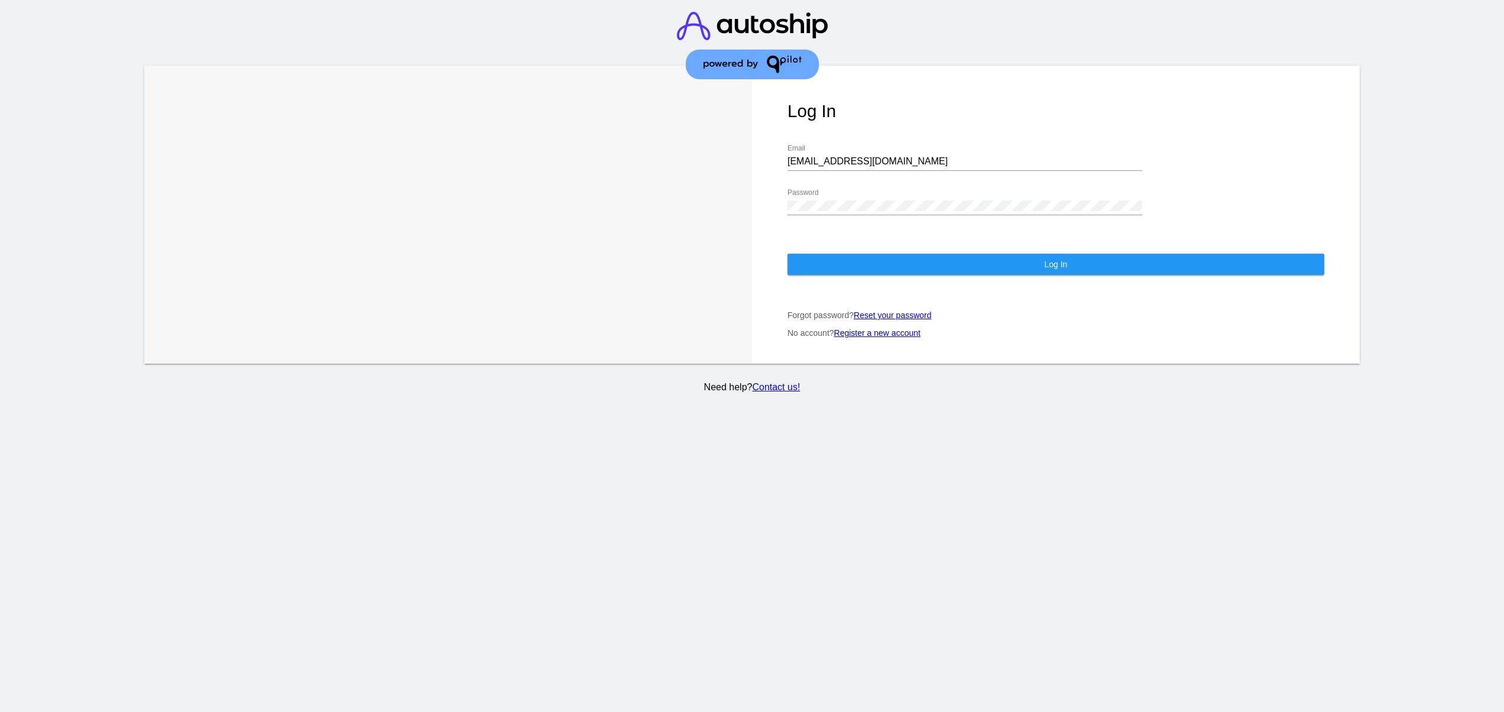
click at [999, 259] on button "Log In" at bounding box center [1056, 264] width 537 height 21
click at [842, 156] on input "svitglus+1@gmail.com" at bounding box center [965, 161] width 355 height 11
click at [911, 144] on div "svitglus+1@gmail.com Email" at bounding box center [965, 157] width 355 height 27
drag, startPoint x: 795, startPoint y: 145, endPoint x: 776, endPoint y: 154, distance: 20.1
click at [773, 149] on div "Log In svitglus+1@gmail.com Email Password Log In Forgot password? Reset your p…" at bounding box center [1056, 215] width 608 height 298
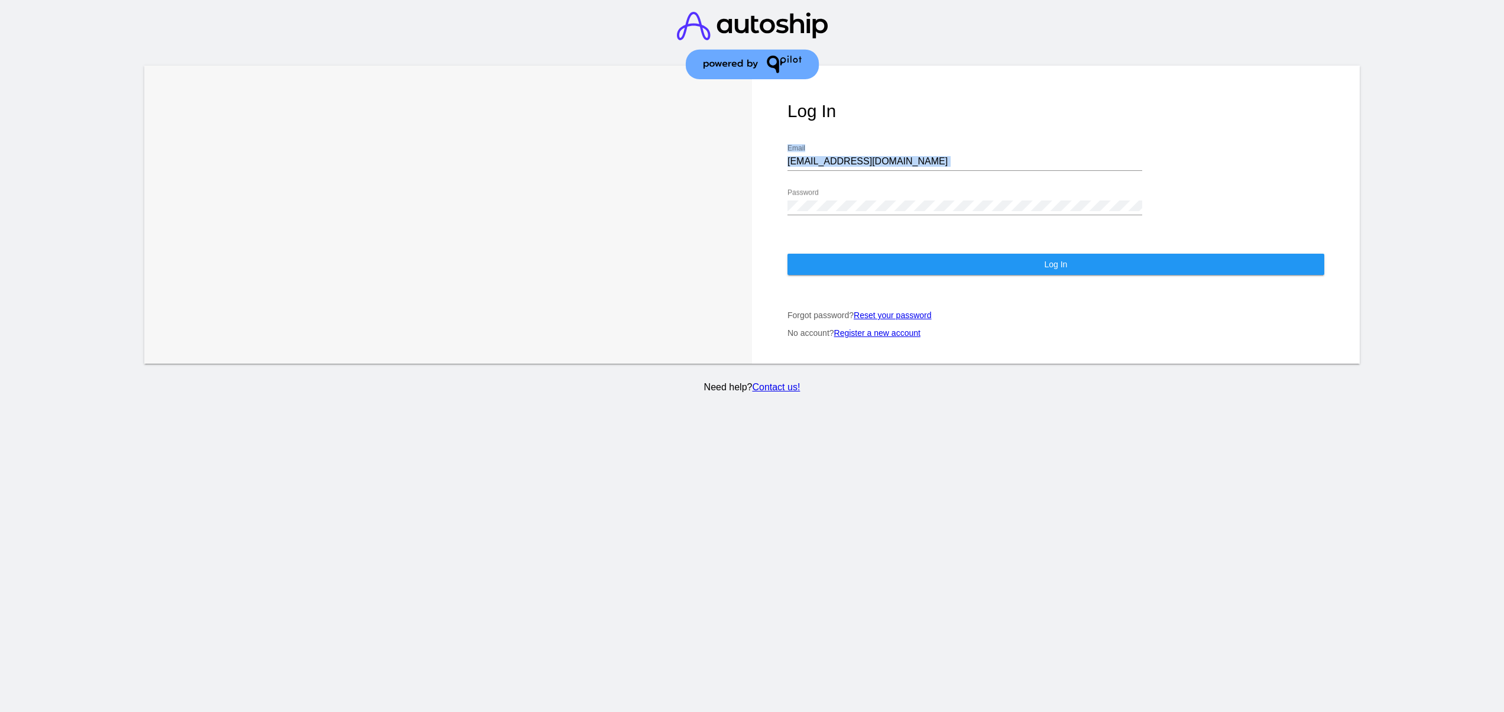
click at [922, 156] on input "svitglus+1@gmail.com" at bounding box center [965, 161] width 355 height 11
click at [900, 127] on div "Log In svitglus+1@gmail.com Email Password Log In Forgot password? Reset your p…" at bounding box center [1056, 215] width 608 height 298
drag, startPoint x: 894, startPoint y: 149, endPoint x: 740, endPoint y: 149, distance: 153.7
click at [740, 149] on div "Learn More Learn How Log In svitglus+1@gmail.com Email Password Log In Forgot p…" at bounding box center [752, 215] width 1216 height 298
drag, startPoint x: 816, startPoint y: 157, endPoint x: 691, endPoint y: 175, distance: 126.7
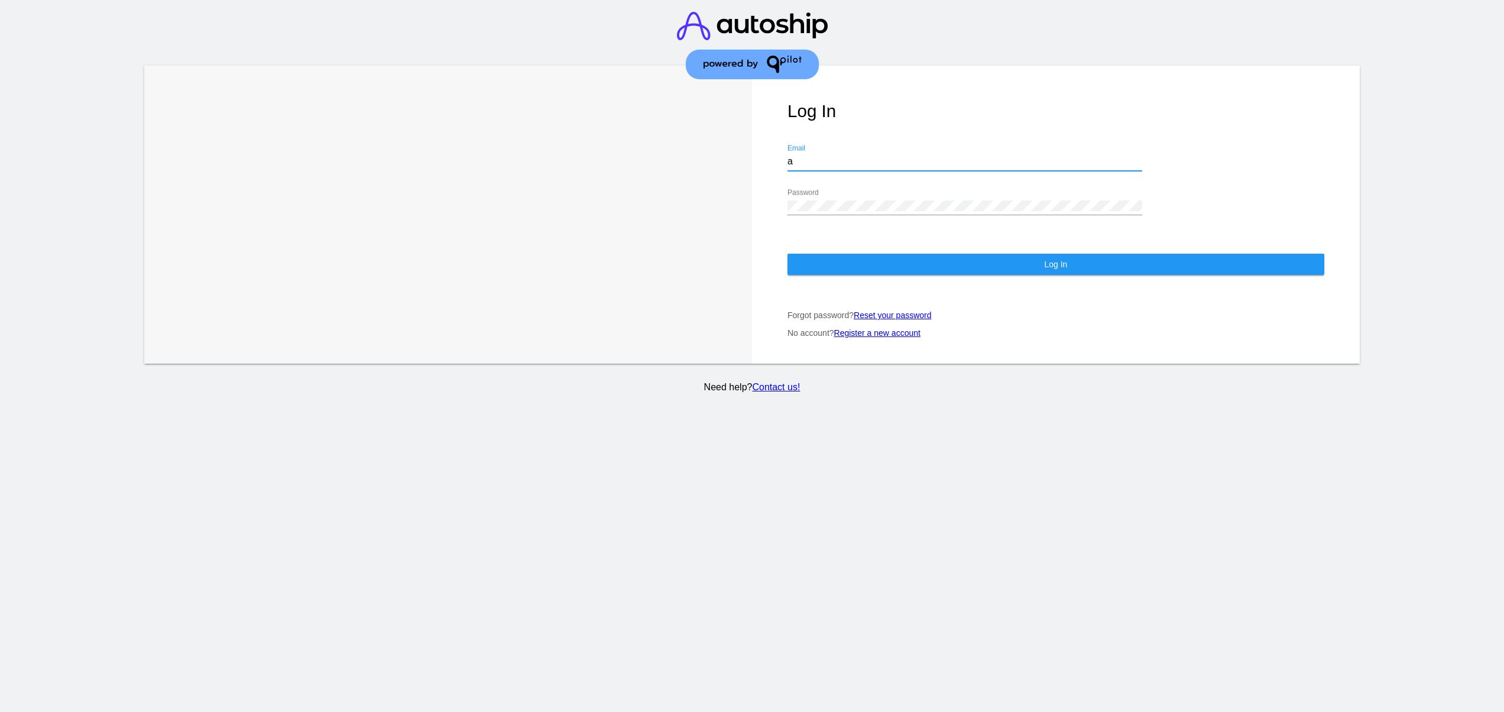
click at [691, 175] on div "Learn More Learn How Log In a Email Password Log In Forgot password? Reset your…" at bounding box center [752, 215] width 1216 height 298
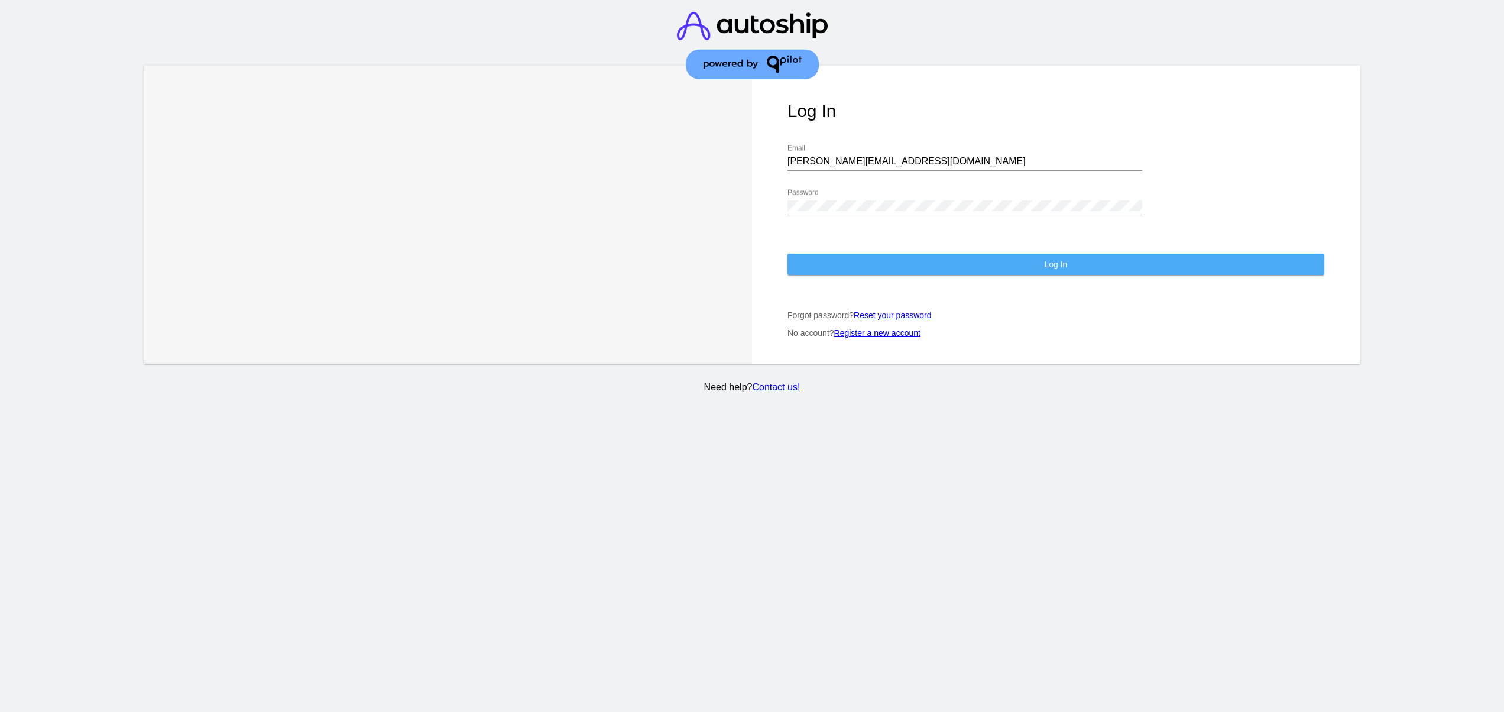
click at [900, 261] on button "Log In" at bounding box center [1056, 264] width 537 height 21
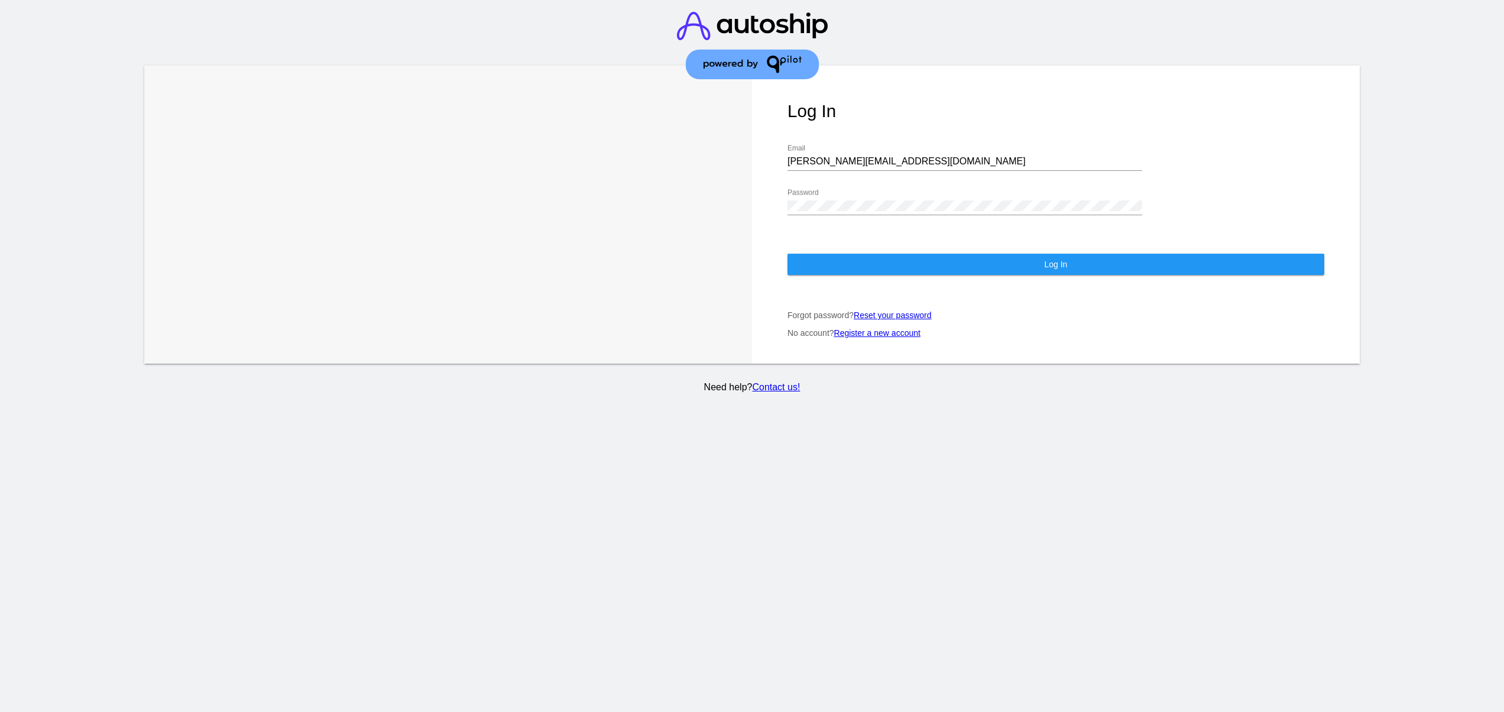
click at [1008, 254] on button "Log In" at bounding box center [1056, 264] width 537 height 21
click at [895, 156] on input "david@qpilot.cloud" at bounding box center [965, 161] width 355 height 11
type input "support@patternsinthecloud.com"
click at [1067, 259] on button "Log In" at bounding box center [1056, 264] width 537 height 21
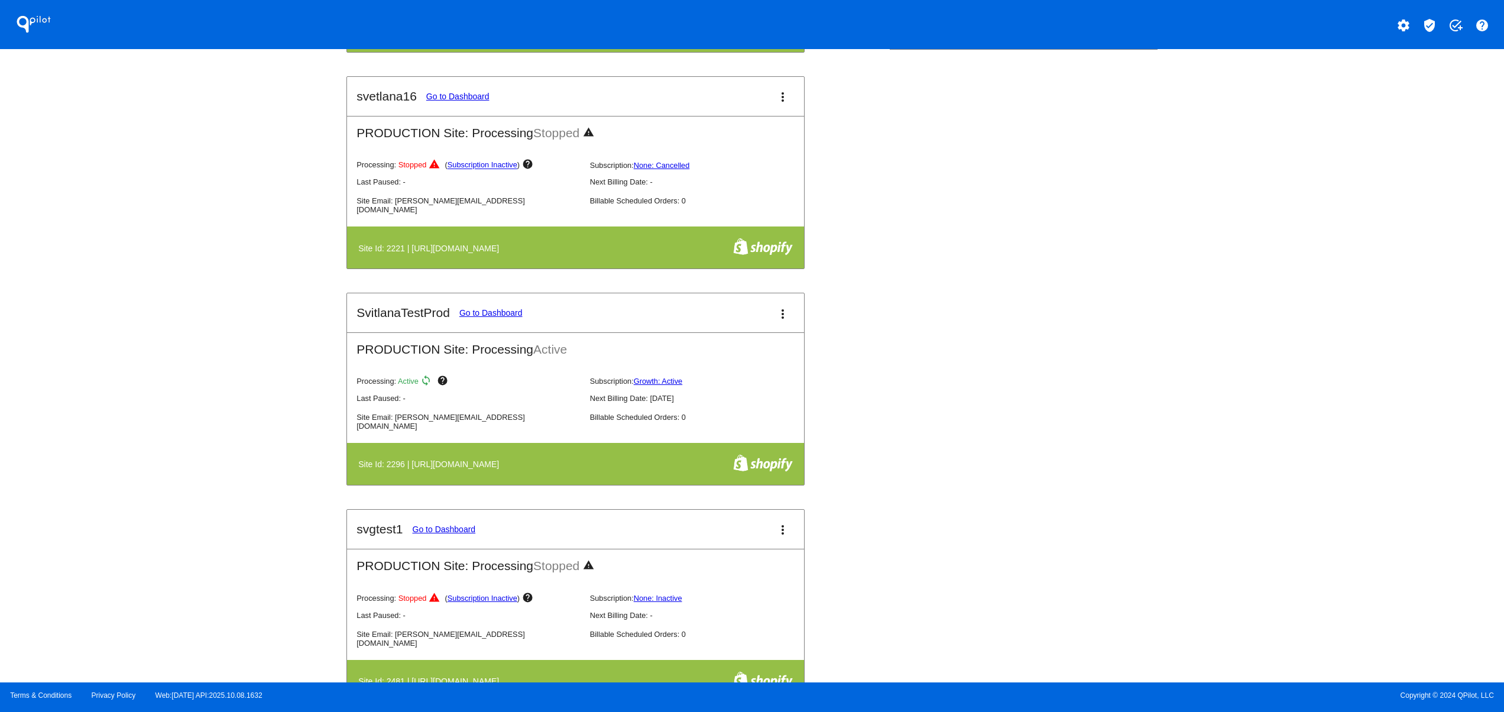
scroll to position [473, 0]
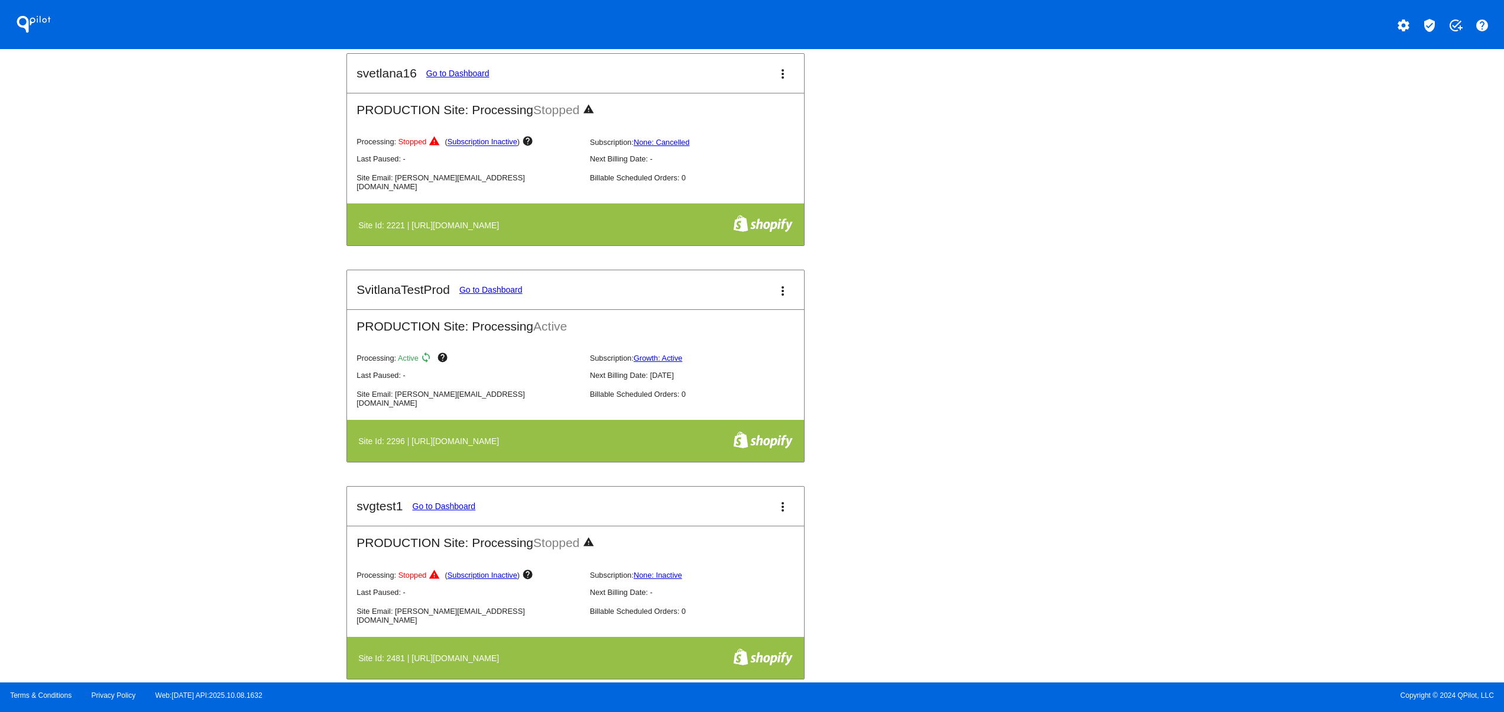
drag, startPoint x: 391, startPoint y: 452, endPoint x: 630, endPoint y: 456, distance: 238.9
click at [630, 456] on table "Site Id: 2296 | https://svitlanatestprod.myshopify.com" at bounding box center [575, 441] width 457 height 42
click at [511, 289] on mat-card-title "SvitlanaTestProd Go to Dashboard" at bounding box center [440, 290] width 166 height 14
click at [508, 291] on link "Go to Dashboard" at bounding box center [490, 289] width 63 height 9
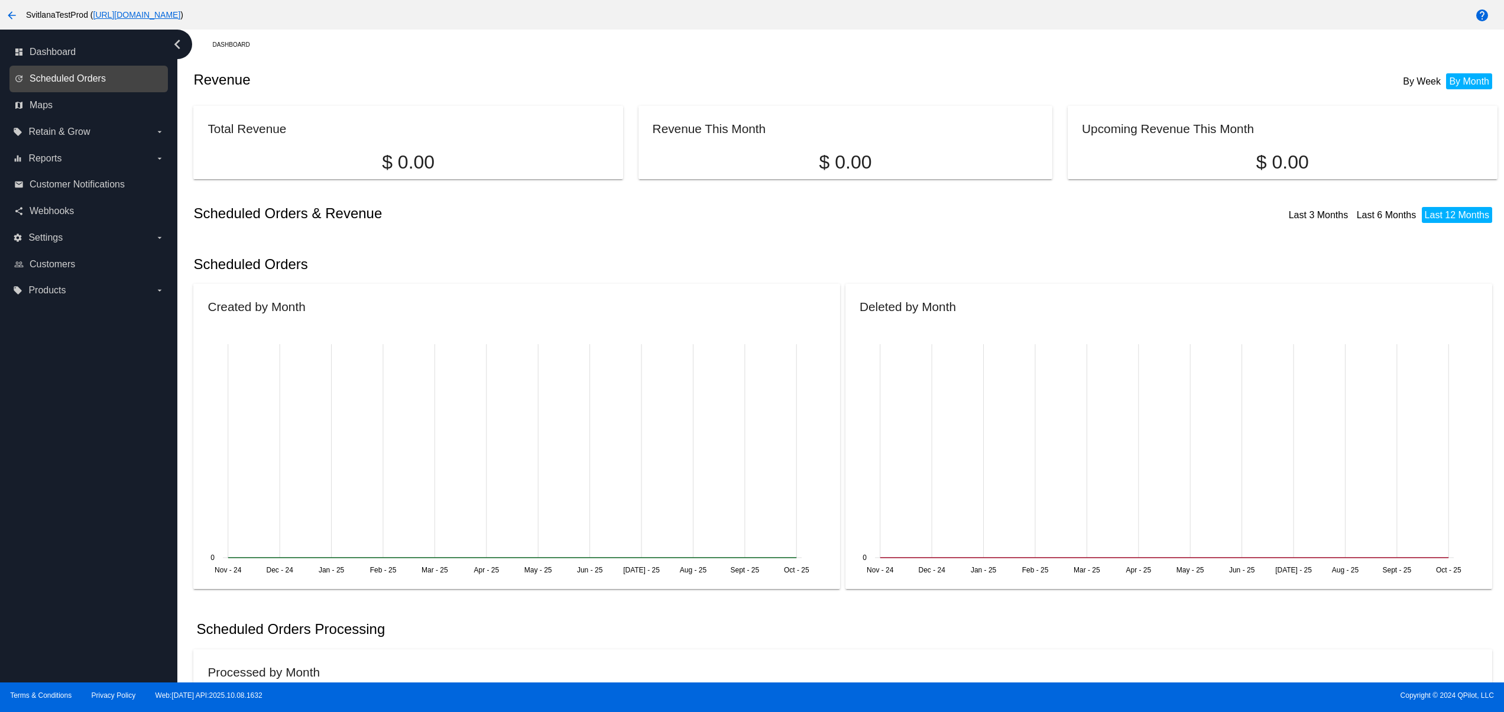
click at [95, 76] on span "Scheduled Orders" at bounding box center [68, 78] width 76 height 11
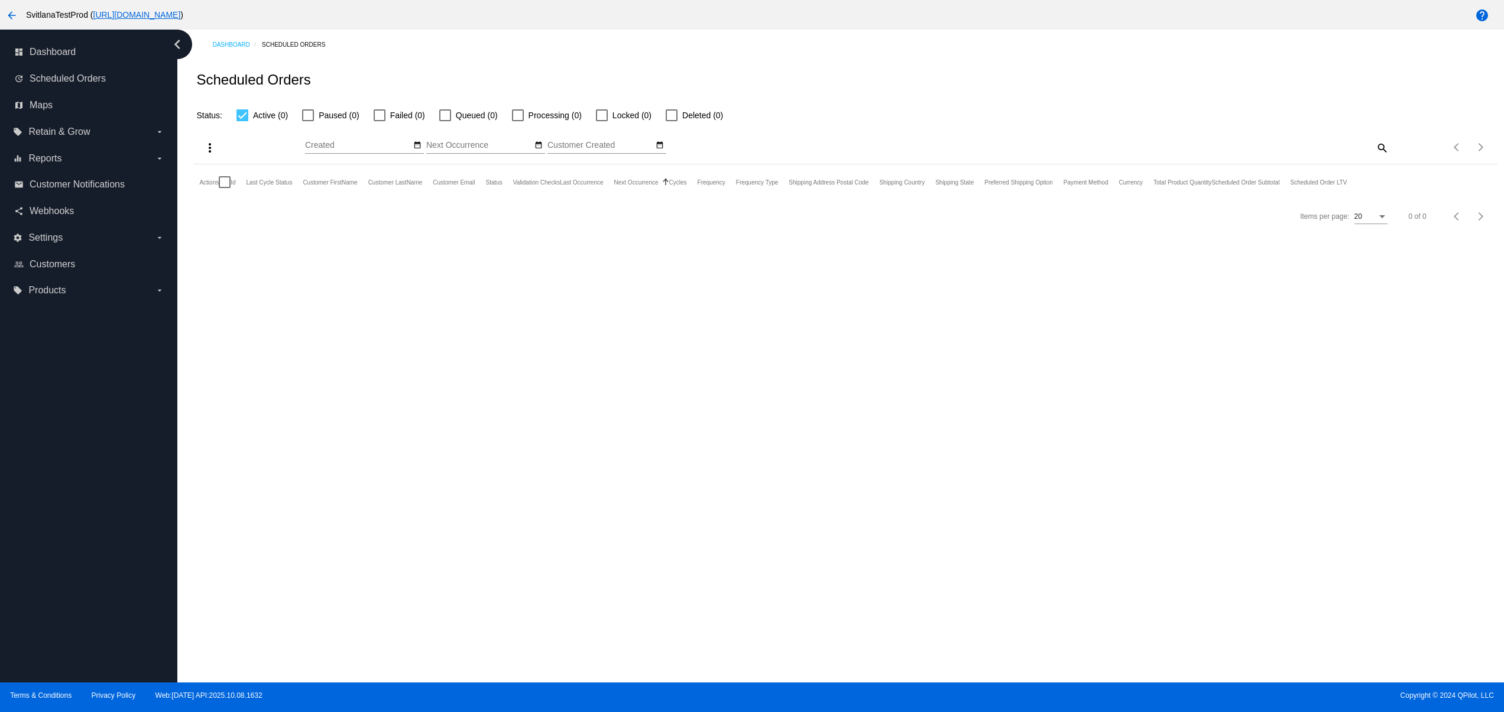
click at [244, 112] on div at bounding box center [243, 115] width 12 height 12
click at [242, 121] on input "Active (0)" at bounding box center [242, 121] width 1 height 1
checkbox input "false"
click at [19, 24] on button "arrow_back" at bounding box center [12, 15] width 24 height 24
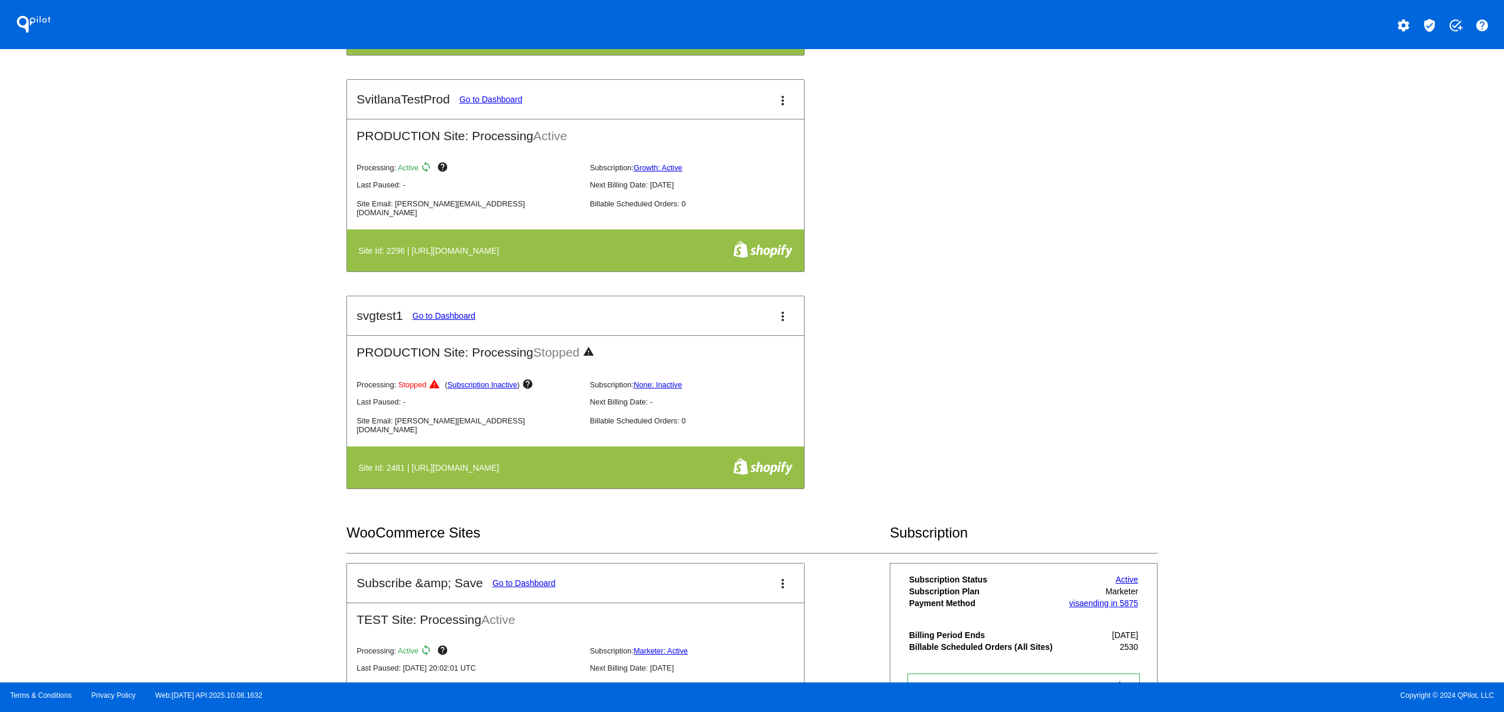
scroll to position [710, 0]
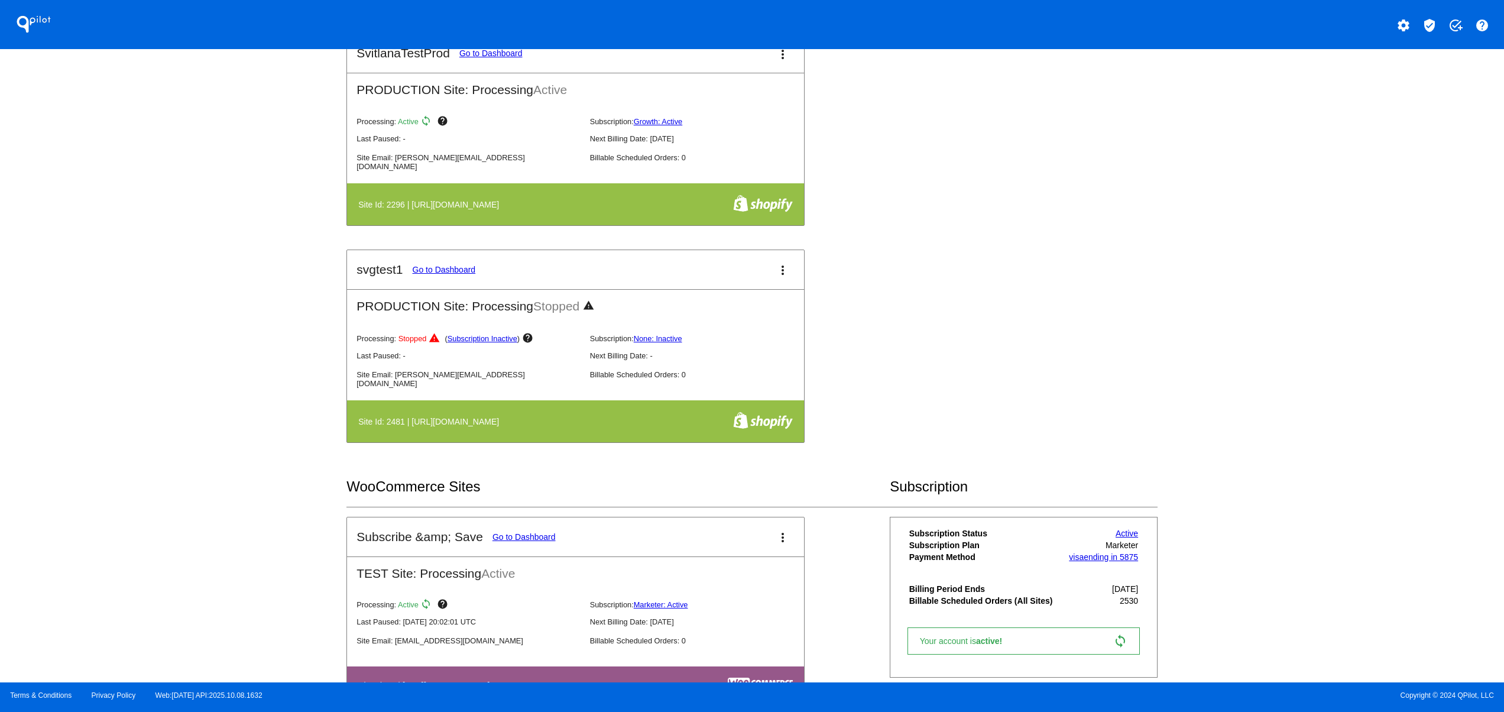
drag, startPoint x: 422, startPoint y: 422, endPoint x: 621, endPoint y: 423, distance: 199.3
click at [592, 423] on th "Site Id: 2481 | https://svgtest1.myshopify.com" at bounding box center [511, 421] width 307 height 21
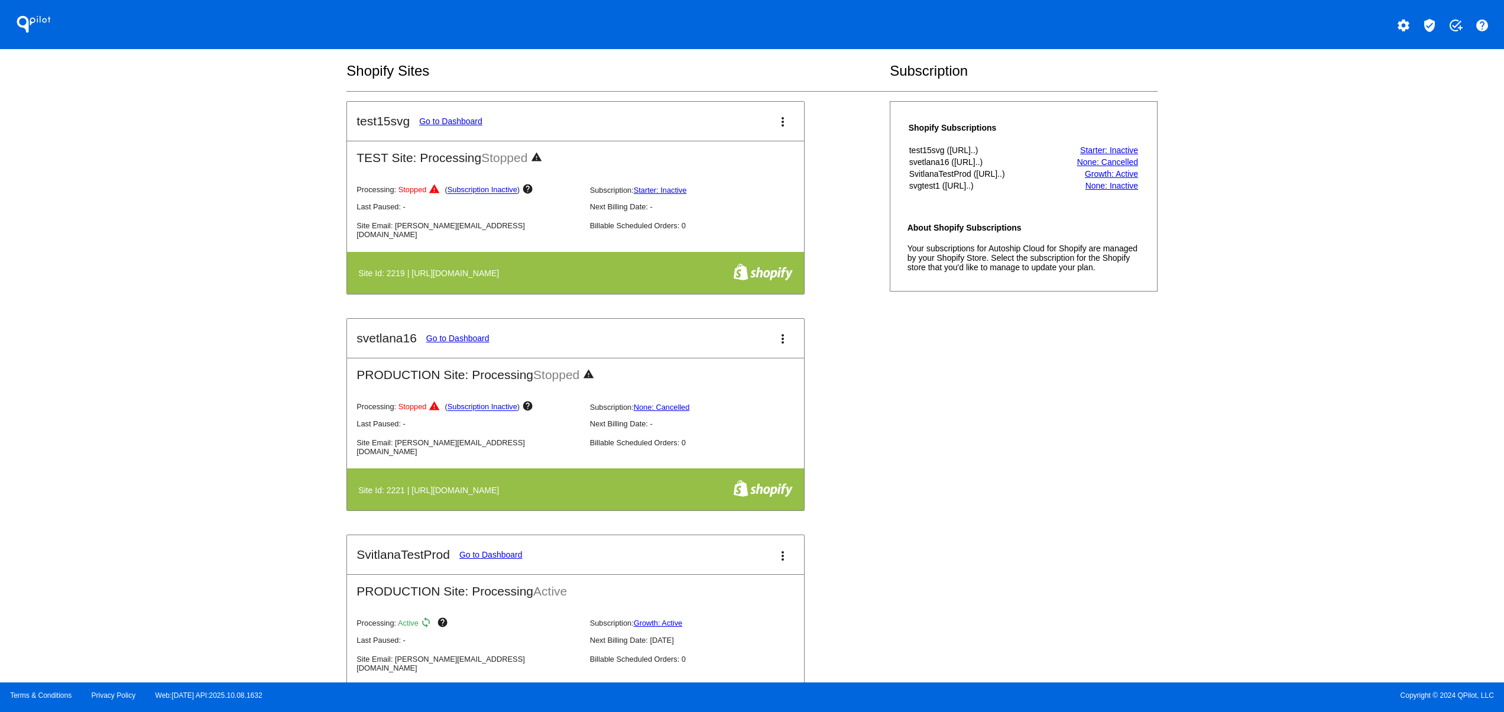
scroll to position [0, 0]
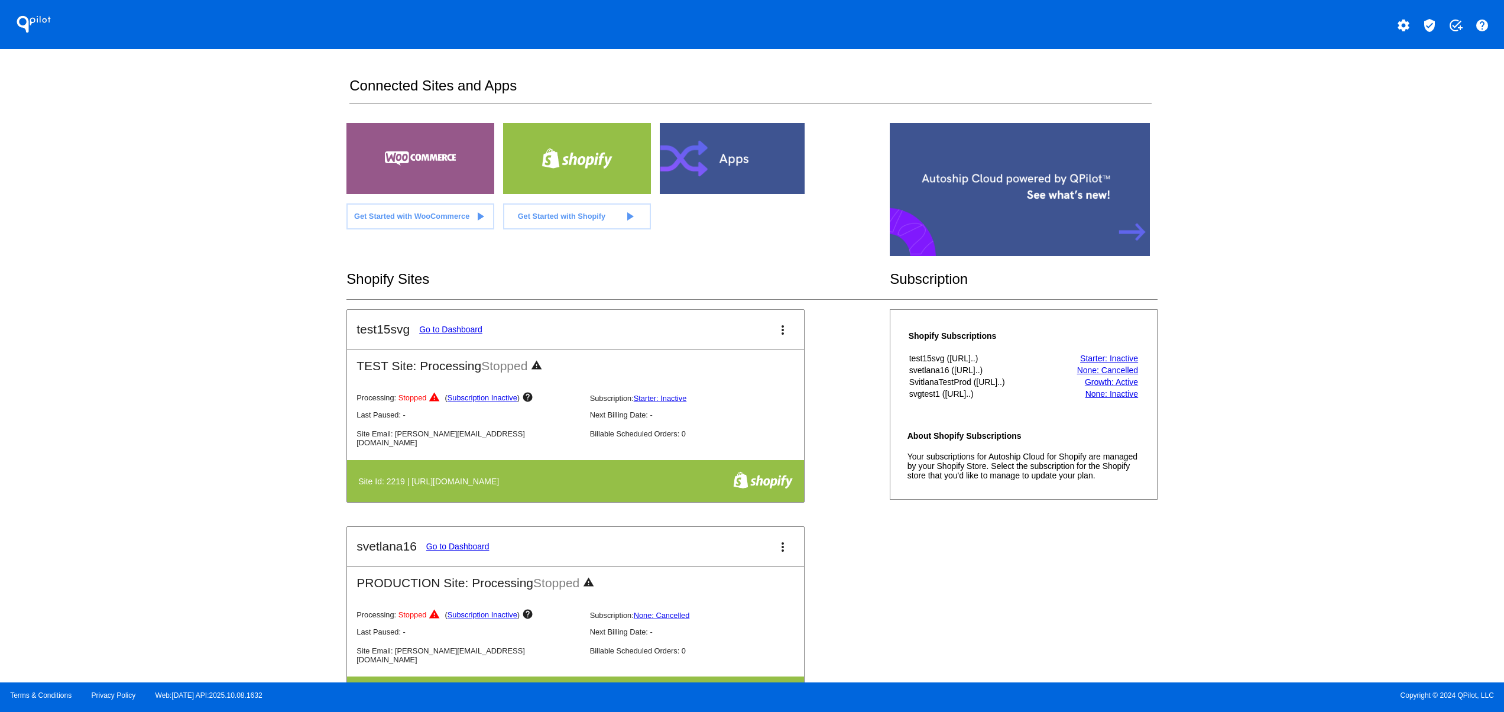
click at [1400, 22] on mat-icon "settings" at bounding box center [1404, 25] width 14 height 14
click at [1362, 98] on button "person Log out" at bounding box center [1360, 88] width 114 height 28
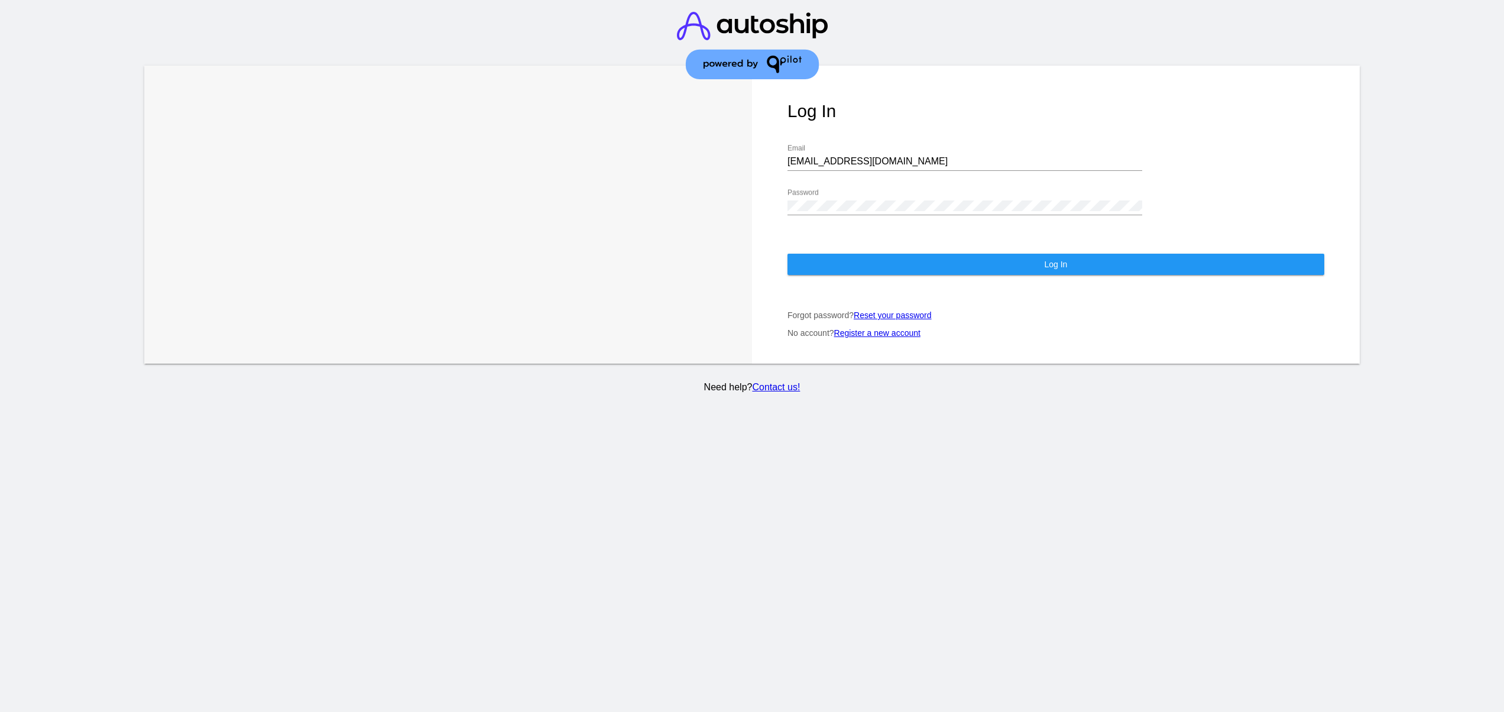
click at [868, 156] on input "support@patternsinthecloud.com" at bounding box center [965, 161] width 355 height 11
type input "jr@patternsinthecloud.com"
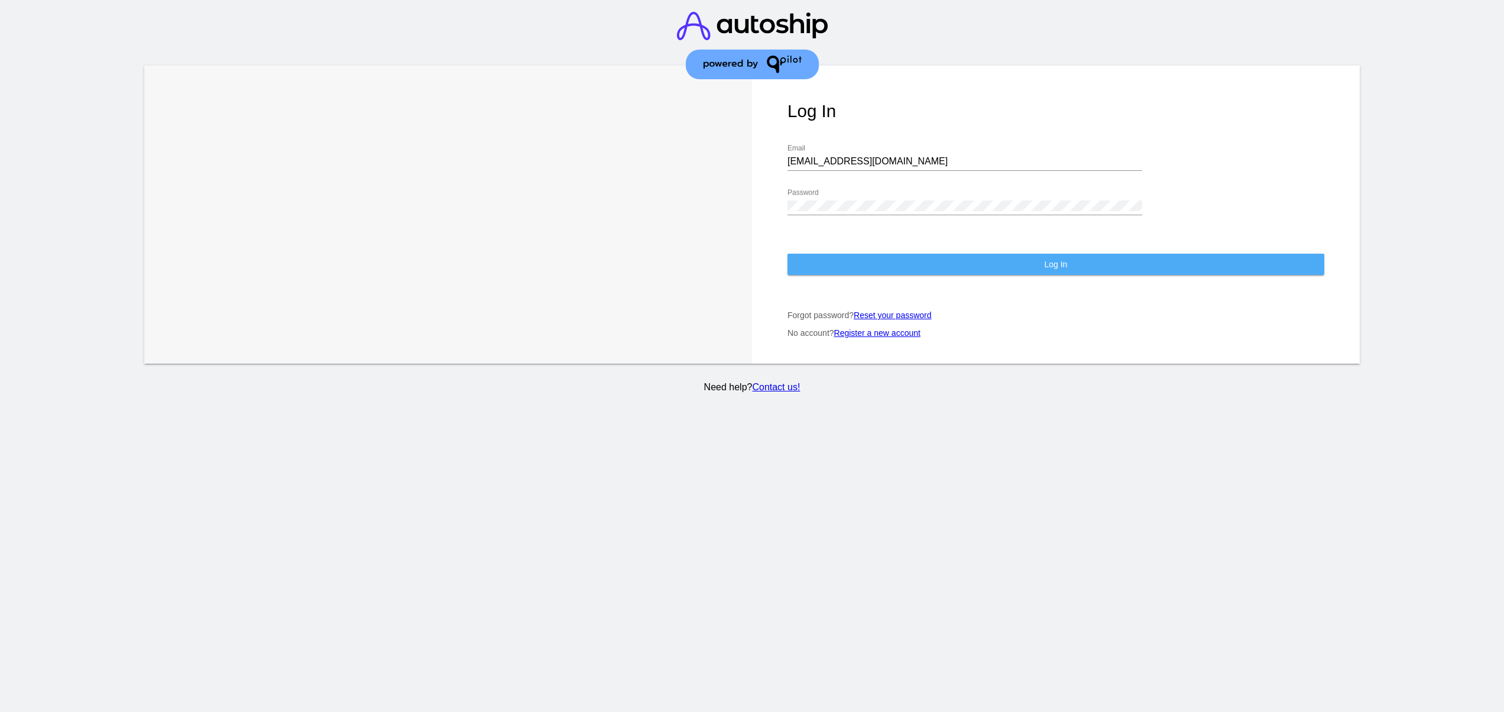
click at [882, 254] on button "Log In" at bounding box center [1056, 264] width 537 height 21
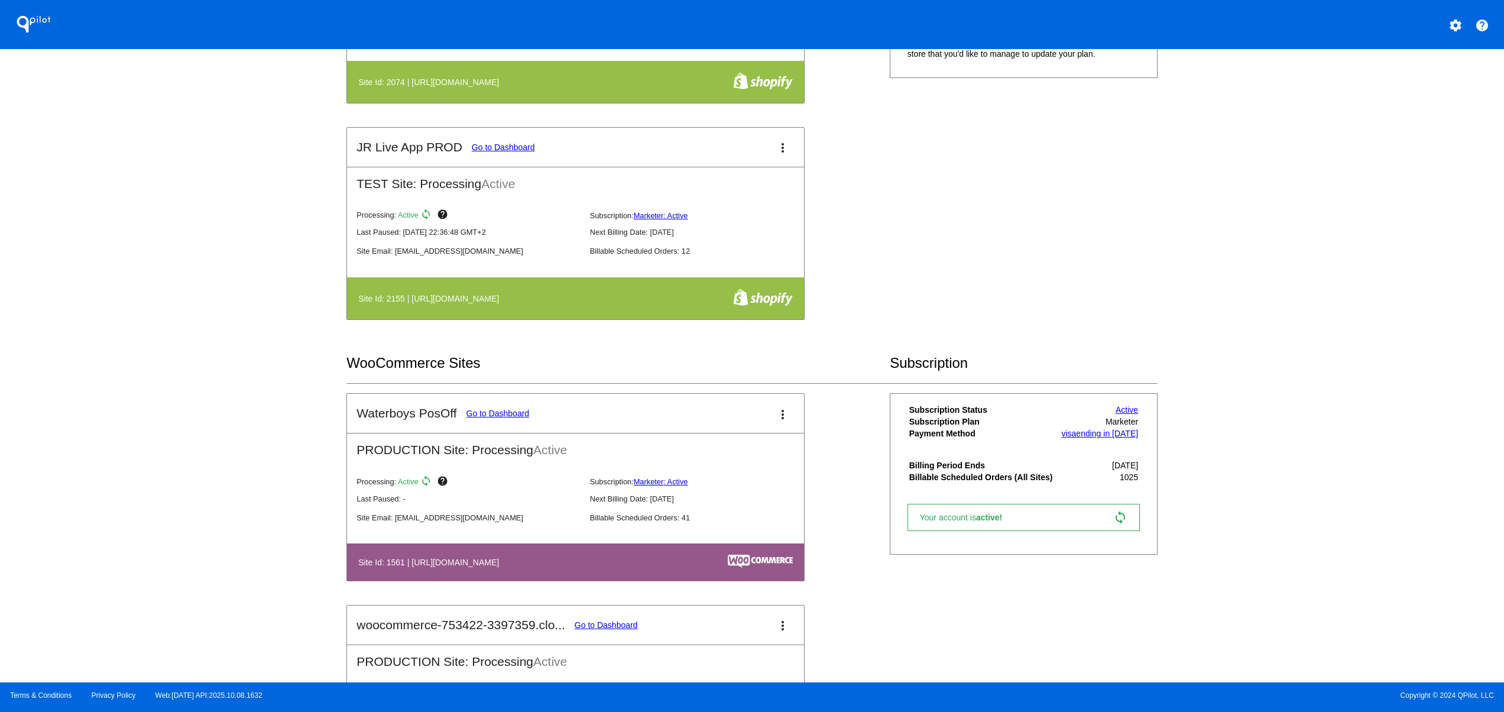
scroll to position [473, 0]
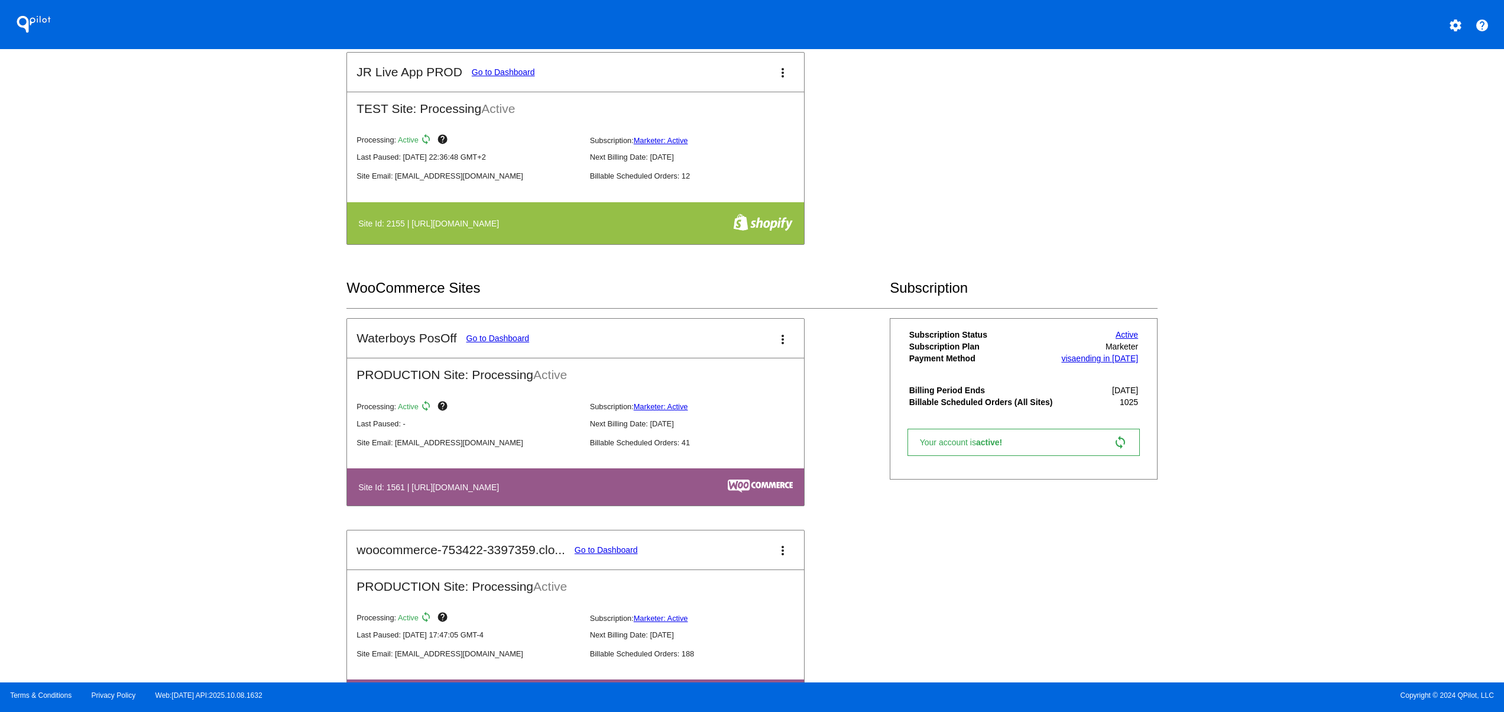
click at [351, 409] on div "Processing: Active sync help Subscription: Marketer: Active Last Paused: - Next…" at bounding box center [585, 431] width 476 height 76
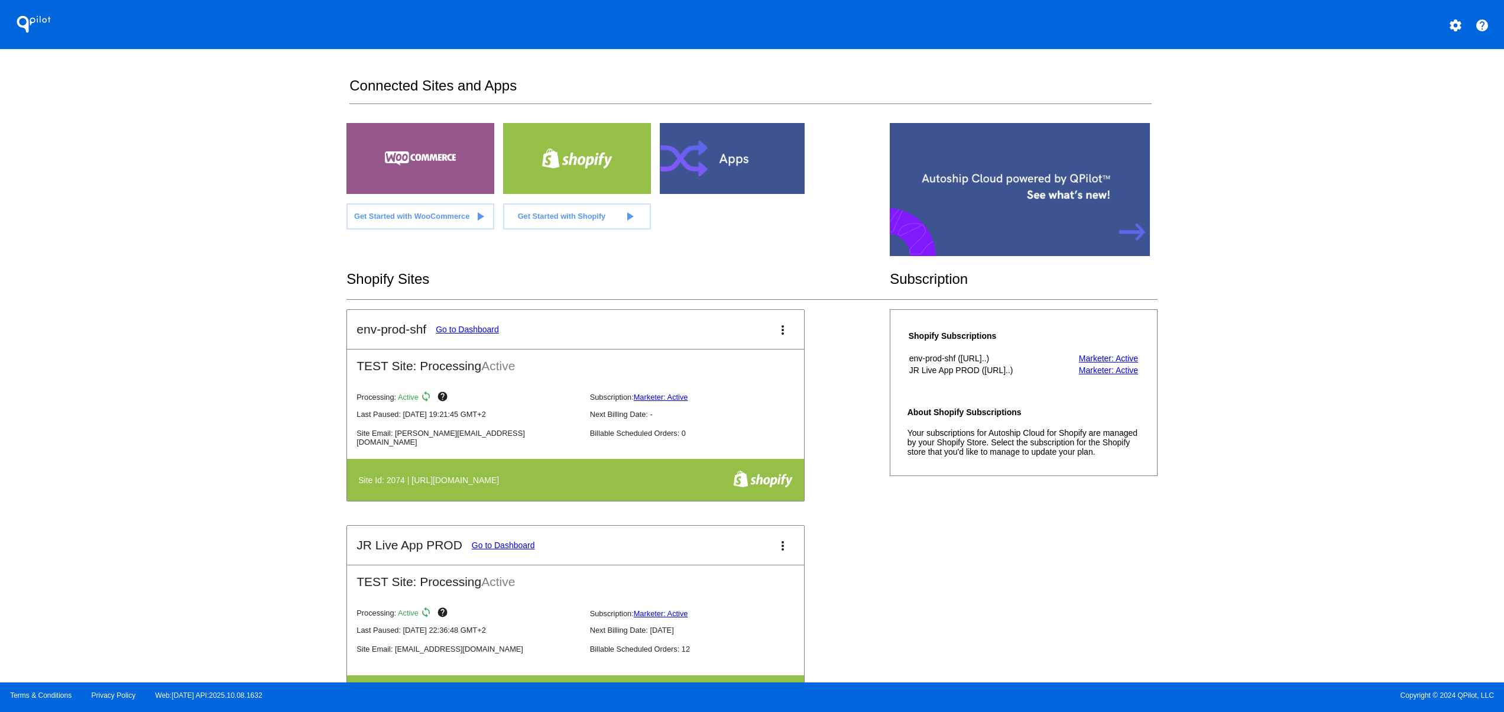
click at [240, 422] on div "QPilot settings help Connected Sites and Apps Get Started with WooCommerce play…" at bounding box center [752, 341] width 1504 height 682
drag, startPoint x: 493, startPoint y: 490, endPoint x: 296, endPoint y: 490, distance: 196.3
click at [358, 490] on th "Site Id: 2074 | https://env-prod-shf.myshopify.com" at bounding box center [511, 479] width 307 height 21
click at [275, 490] on div "QPilot settings help Connected Sites and Apps Get Started with WooCommerce play…" at bounding box center [752, 341] width 1504 height 682
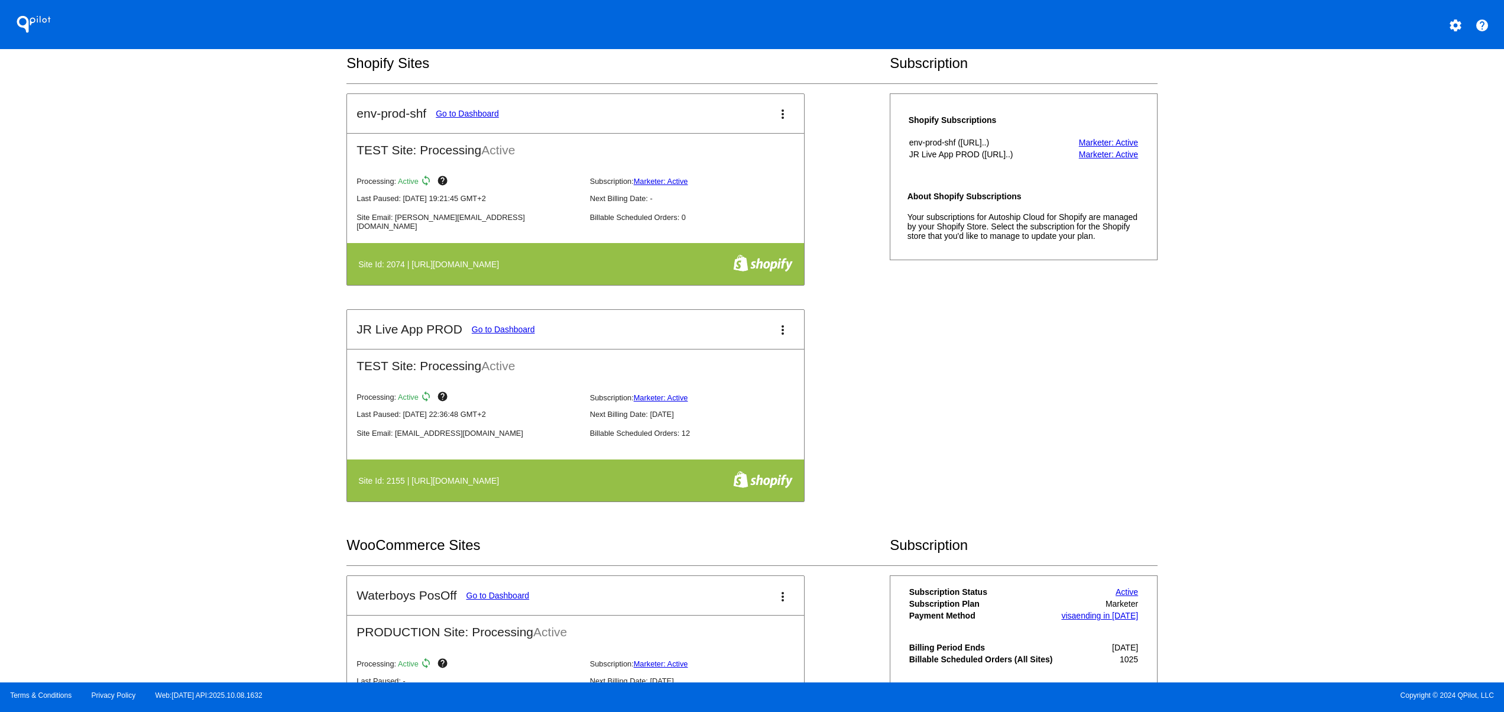
scroll to position [237, 0]
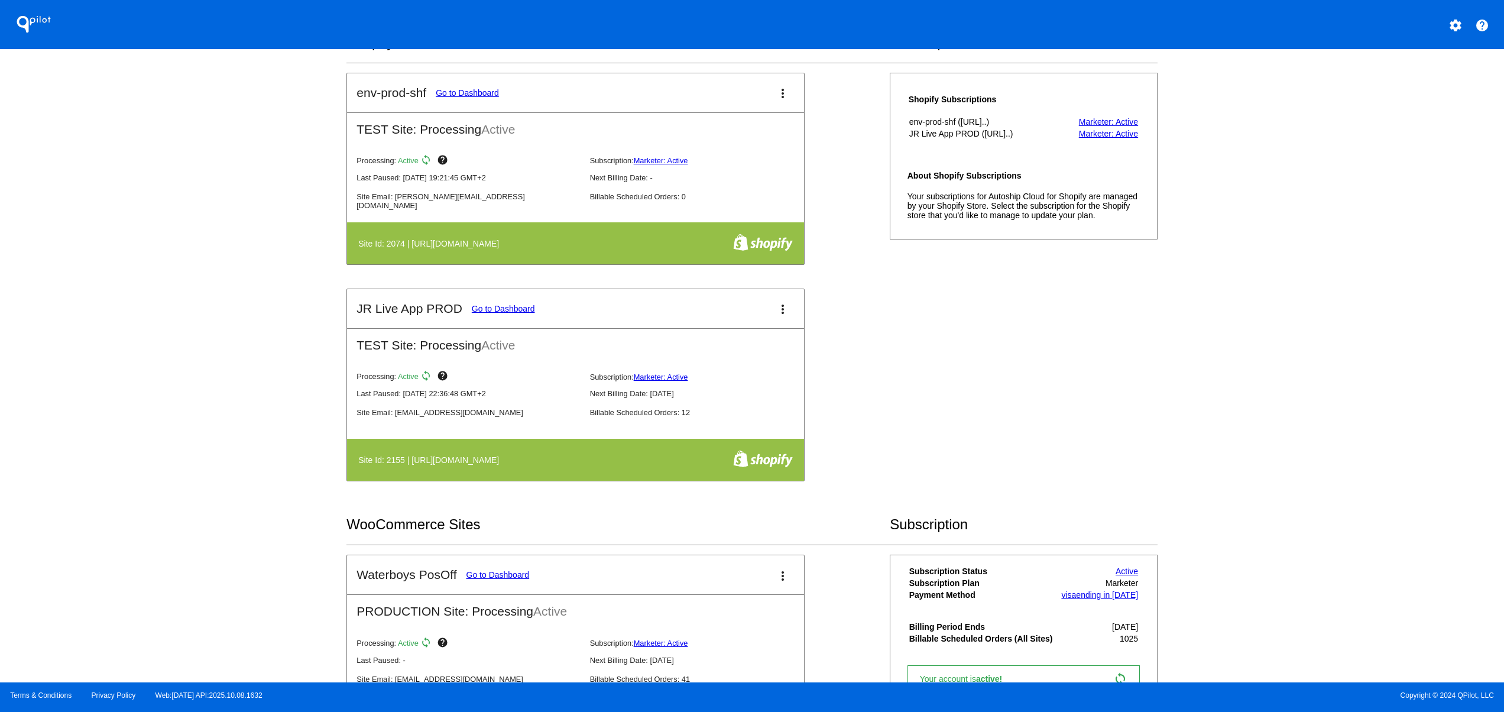
drag, startPoint x: 384, startPoint y: 462, endPoint x: 610, endPoint y: 469, distance: 226.0
click at [556, 462] on th "Site Id: 2155 | https://jr-live-app-prod.myshopify.com" at bounding box center [511, 459] width 307 height 21
click at [614, 469] on th "Site Id: 2155 | https://jr-live-app-prod.myshopify.com" at bounding box center [511, 459] width 307 height 21
click at [438, 468] on th "Site Id: 2155 | https://jr-live-app-prod.myshopify.com" at bounding box center [511, 459] width 307 height 21
click at [512, 310] on link "Go to Dashboard" at bounding box center [503, 308] width 63 height 9
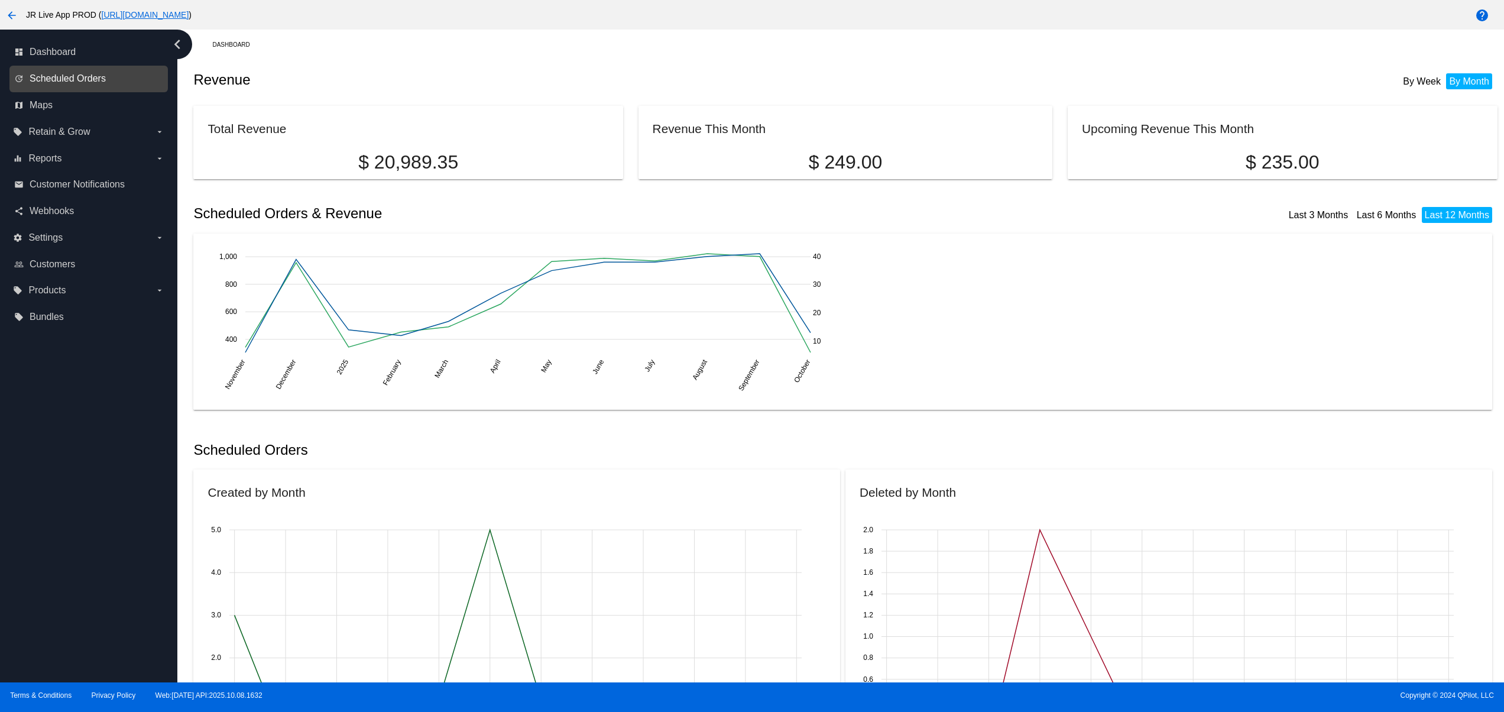
click at [60, 78] on span "Scheduled Orders" at bounding box center [68, 78] width 76 height 11
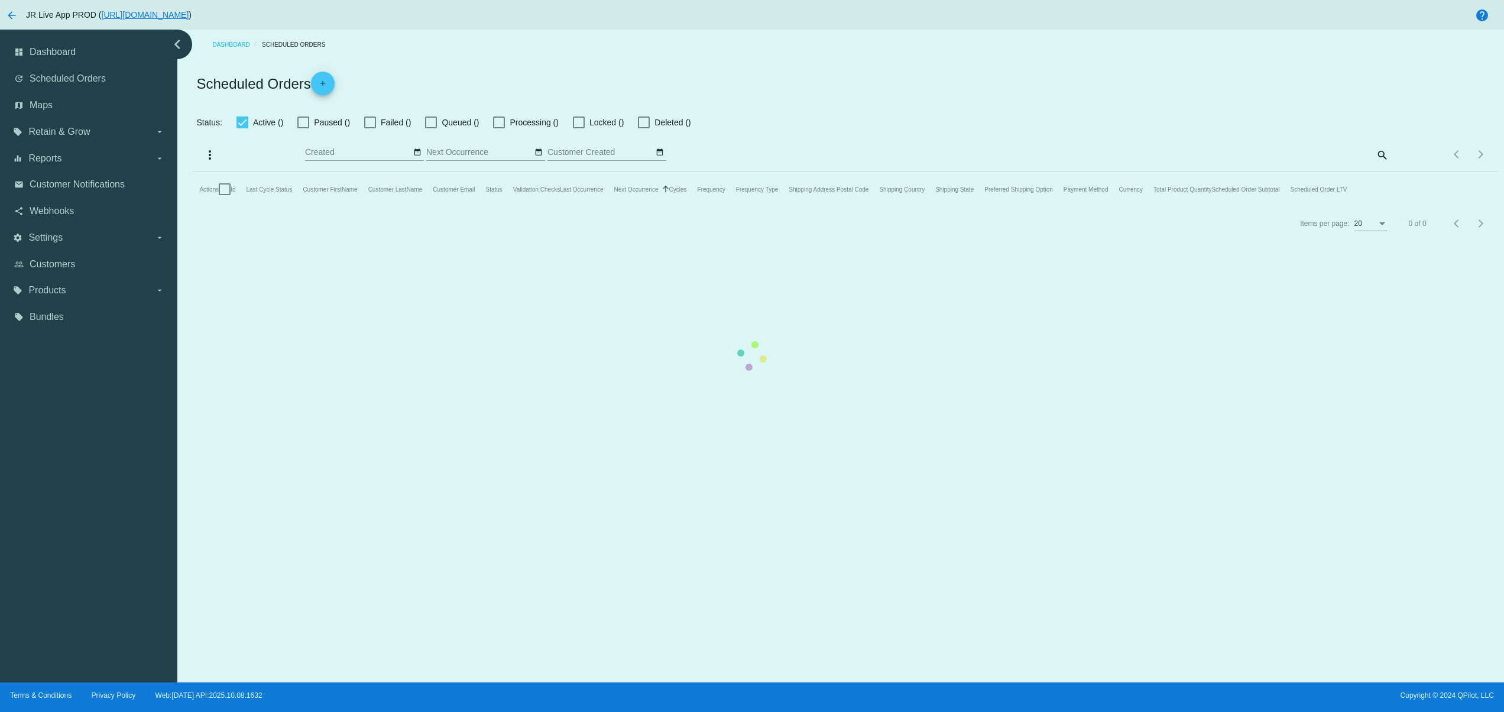
checkbox input "false"
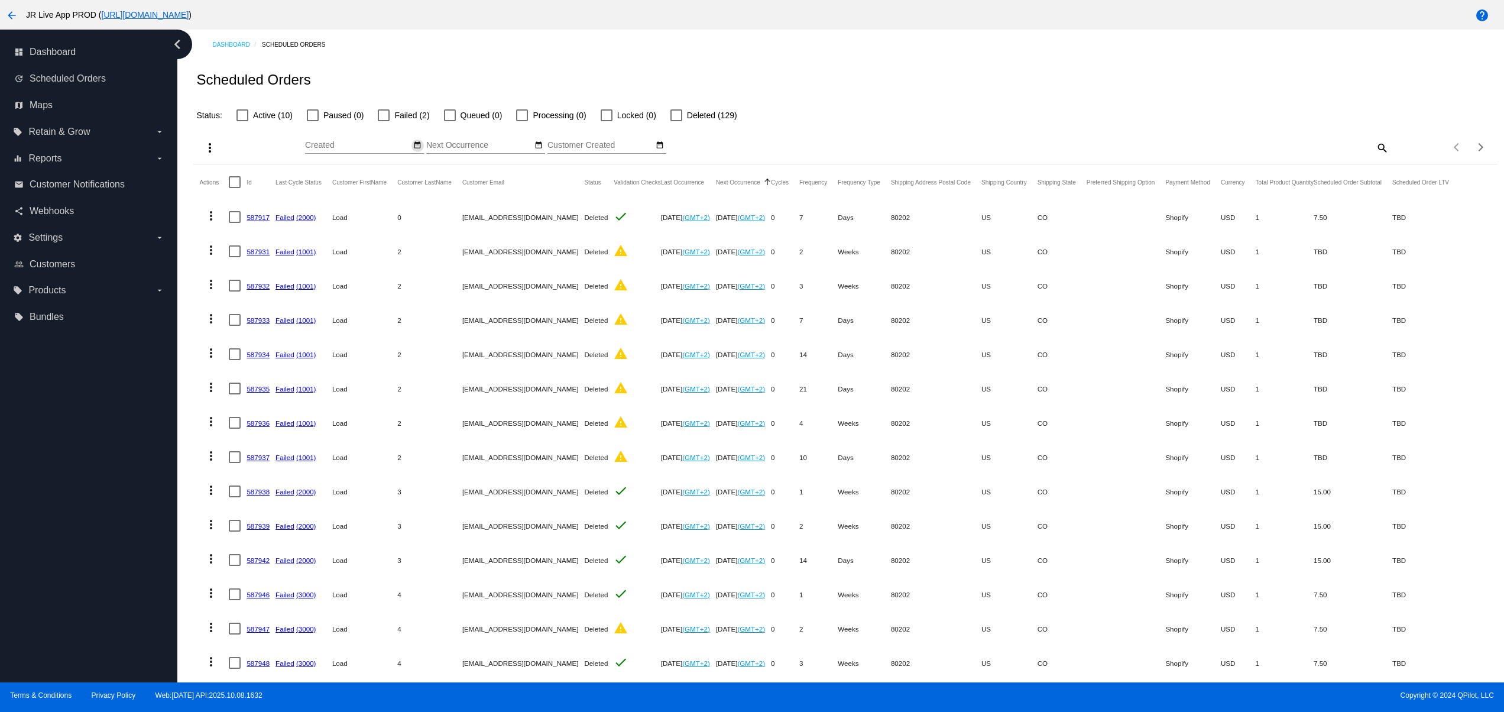
click at [413, 149] on mat-icon "date_range" at bounding box center [417, 145] width 8 height 9
click at [399, 216] on td "9" at bounding box center [409, 219] width 20 height 18
type input "10/09/2025 - 10/09/2025"
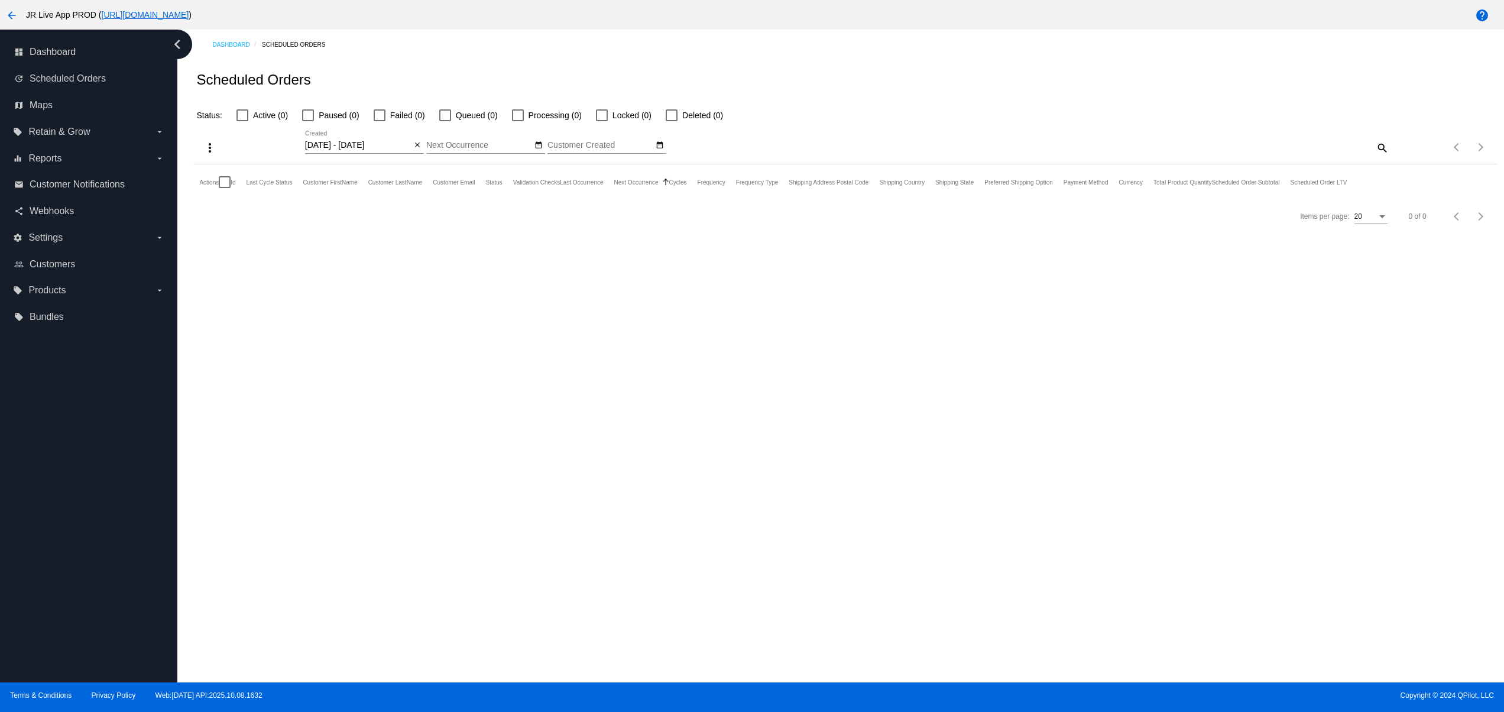
click at [425, 145] on div "10/09/2025 - 10/09/2025 Oct Jan Feb Mar Apr Su Mo Tu We Th 1" at bounding box center [684, 148] width 759 height 34
click at [408, 145] on input "10/09/2025 - 10/09/2025" at bounding box center [358, 145] width 106 height 9
click at [420, 147] on div "Oct Jan Feb Mar Apr Su Mo Tu We Th Fr Sa" at bounding box center [468, 228] width 327 height 168
click at [438, 104] on div "Status: Active (0) Paused (0) Failed (0) Queued (0) Processing (0) Locked (0) D…" at bounding box center [845, 111] width 1304 height 22
click at [422, 145] on button "close" at bounding box center [418, 146] width 12 height 12
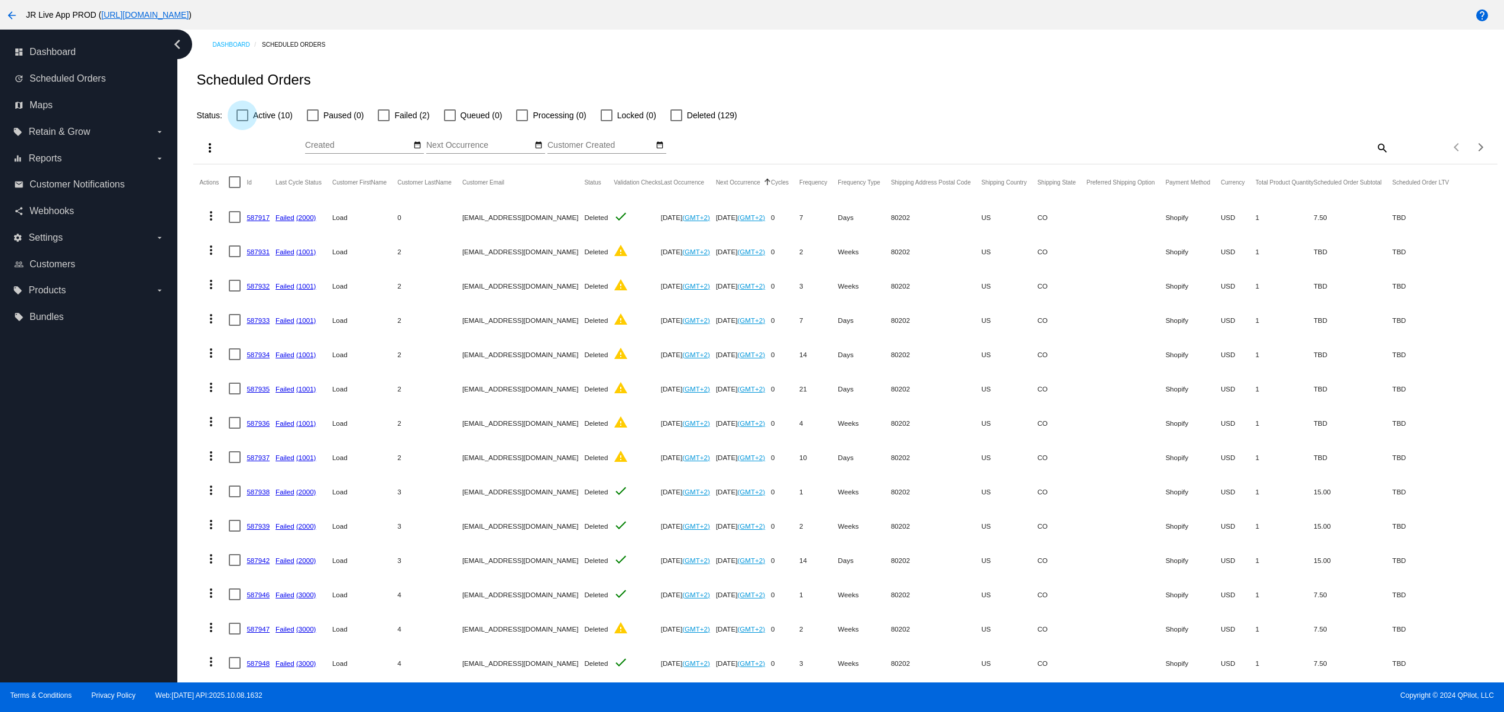
click at [253, 116] on span "Active (10)" at bounding box center [273, 115] width 40 height 14
click at [242, 121] on input "Active (10)" at bounding box center [242, 121] width 1 height 1
checkbox input "true"
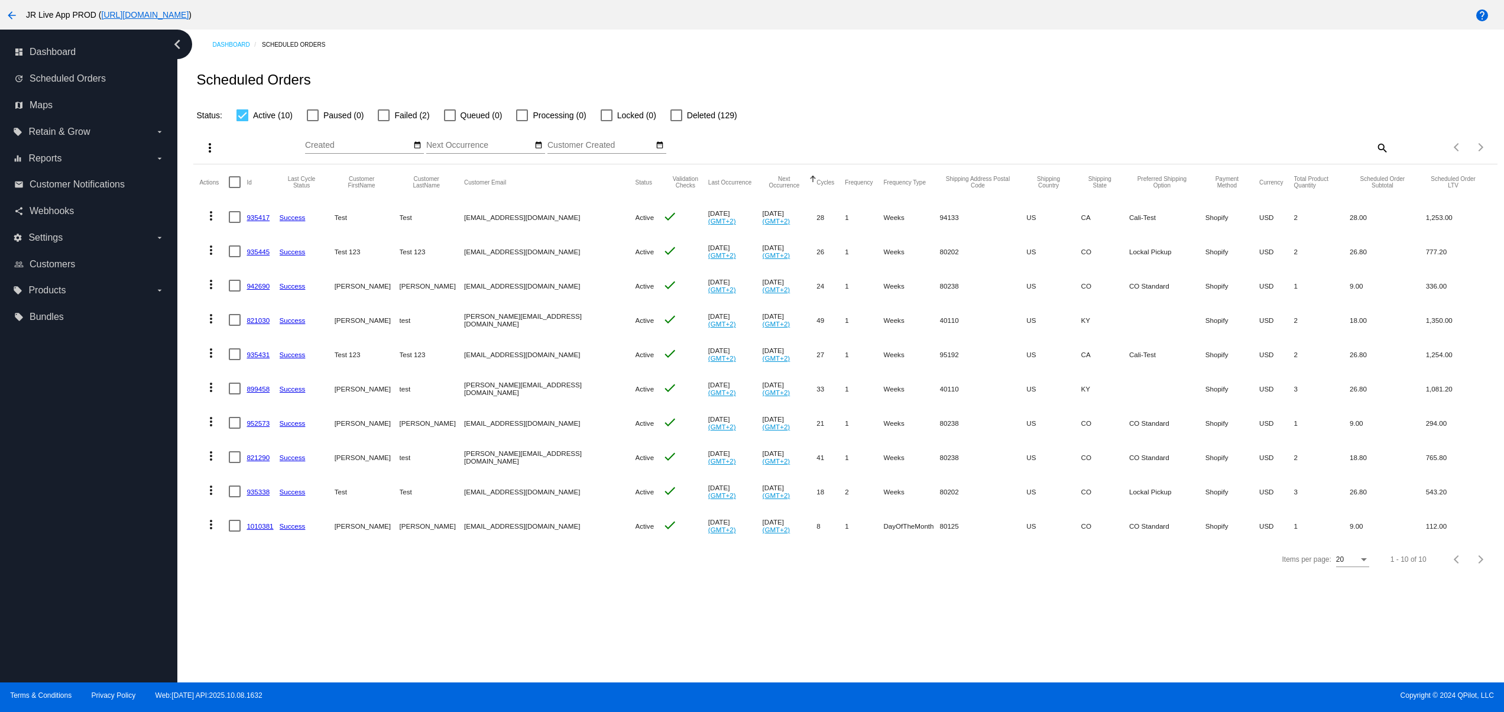
click at [261, 221] on link "935417" at bounding box center [258, 217] width 23 height 8
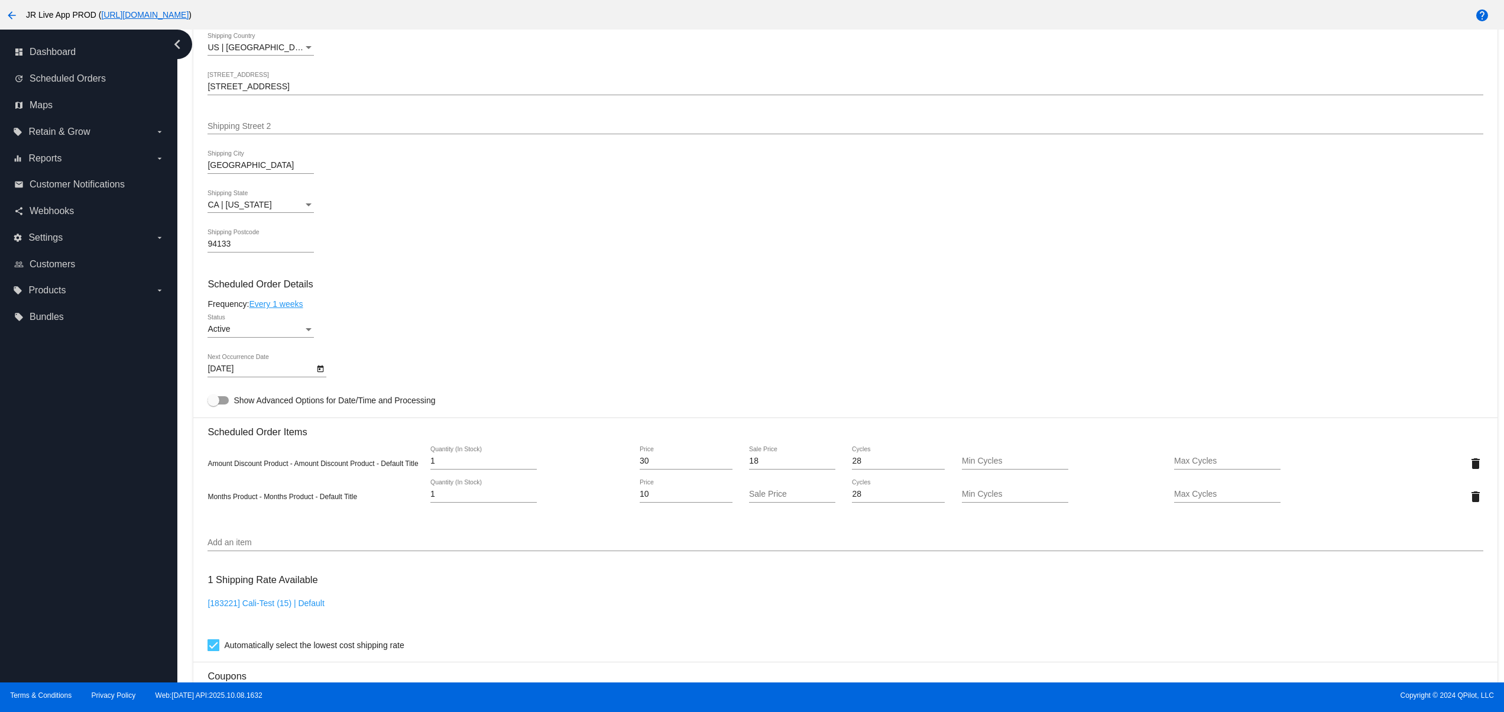
scroll to position [710, 0]
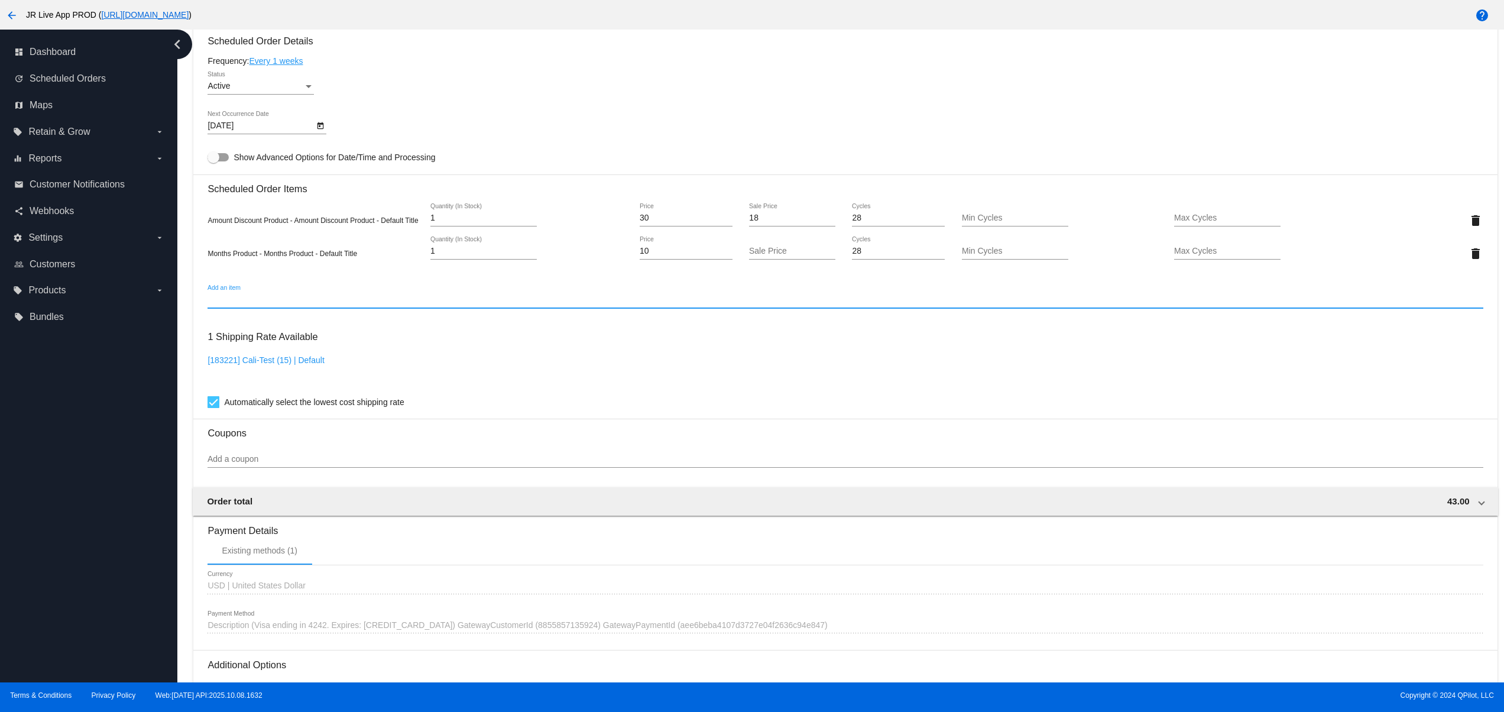
click at [299, 305] on input "Add an item" at bounding box center [845, 299] width 1275 height 9
click at [263, 303] on input "bun" at bounding box center [845, 299] width 1275 height 9
click at [261, 319] on div "bu Add an item" at bounding box center [845, 302] width 1275 height 34
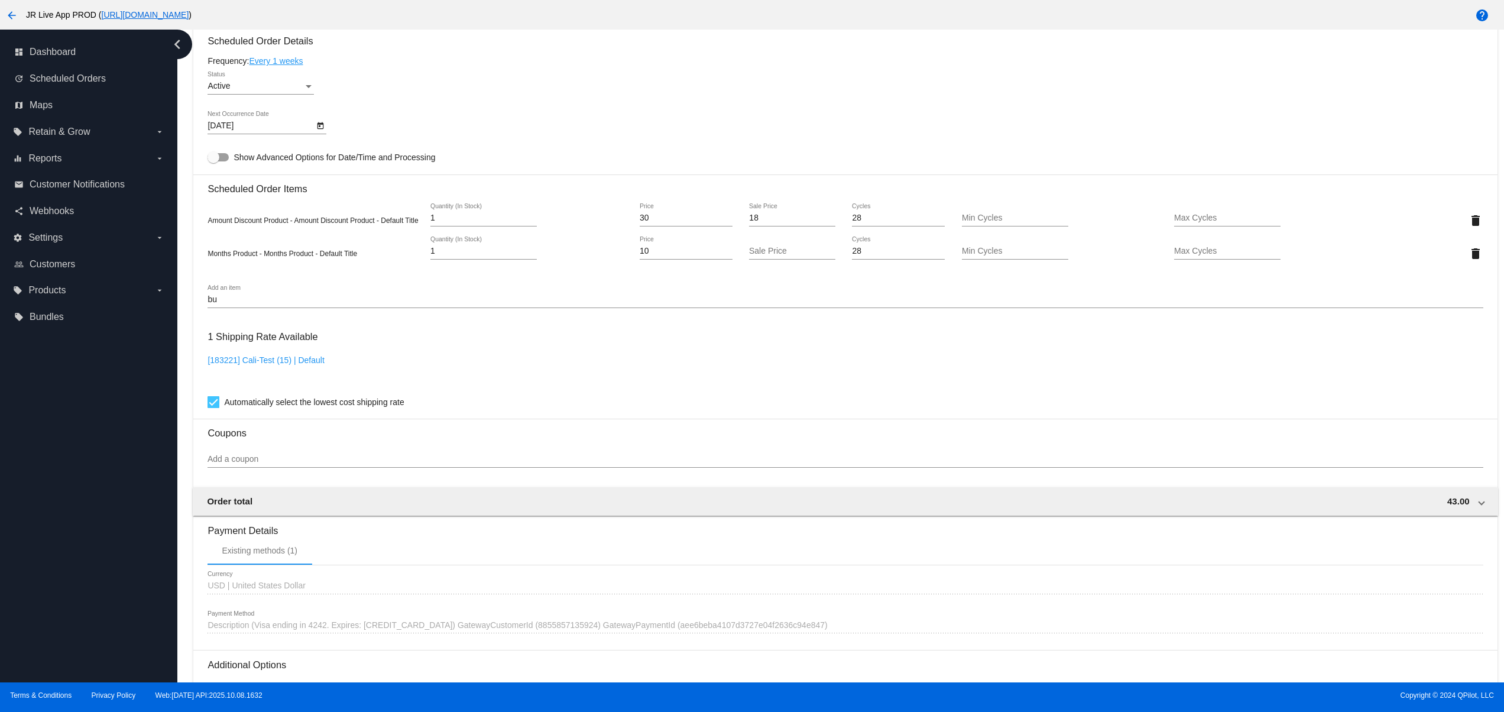
click at [259, 305] on input "bu" at bounding box center [845, 299] width 1275 height 9
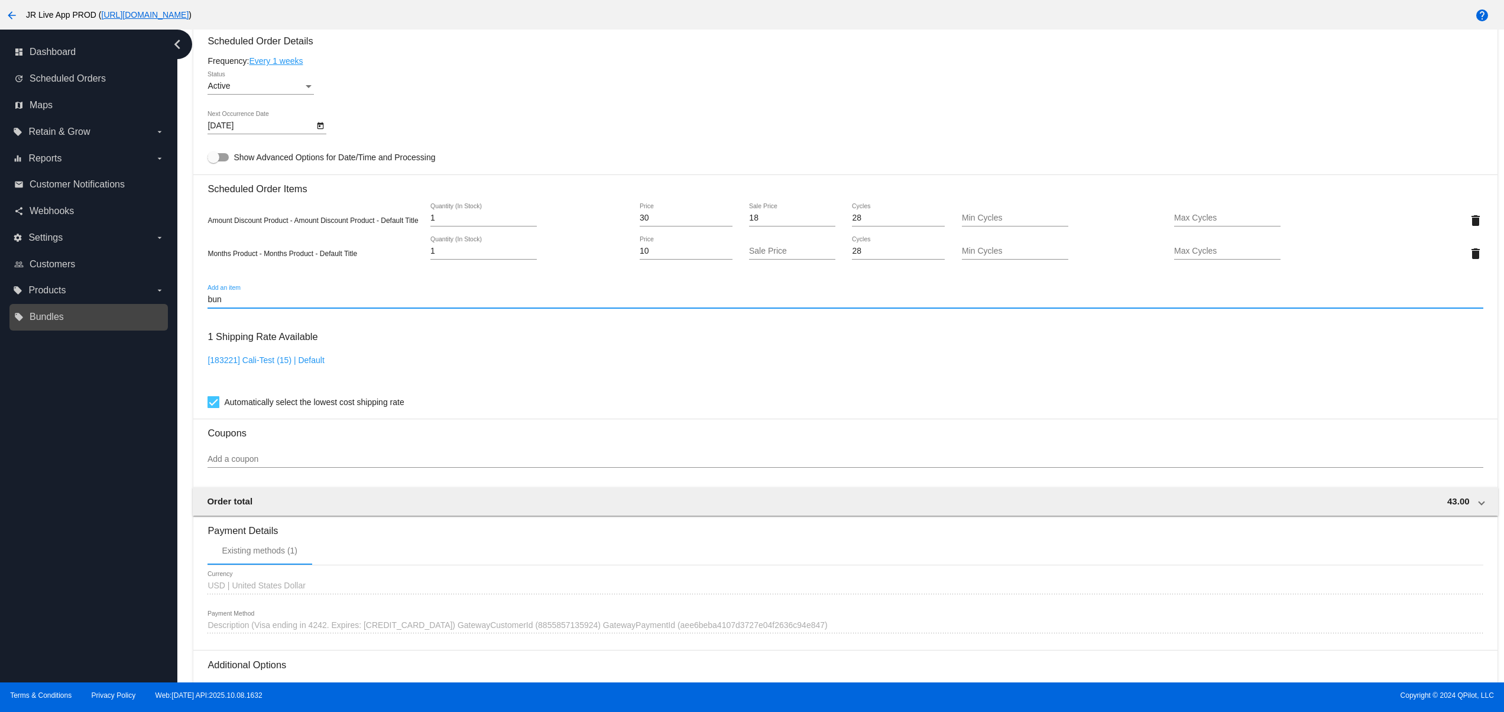
drag, startPoint x: 209, startPoint y: 312, endPoint x: 150, endPoint y: 325, distance: 59.8
click at [157, 318] on div "dashboard Dashboard update Scheduled Orders map Maps local_offer Retain & Grow …" at bounding box center [752, 356] width 1504 height 653
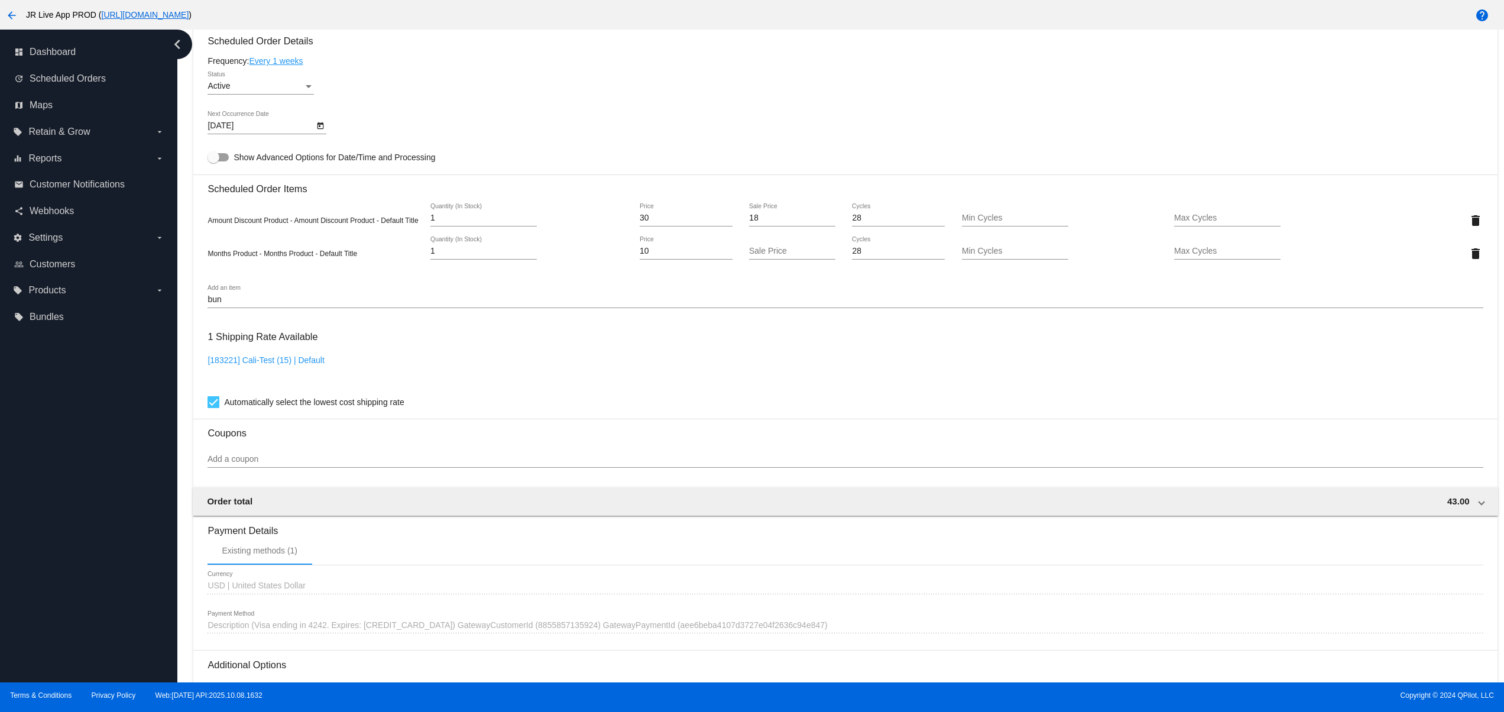
click at [328, 305] on input "bun" at bounding box center [845, 299] width 1275 height 9
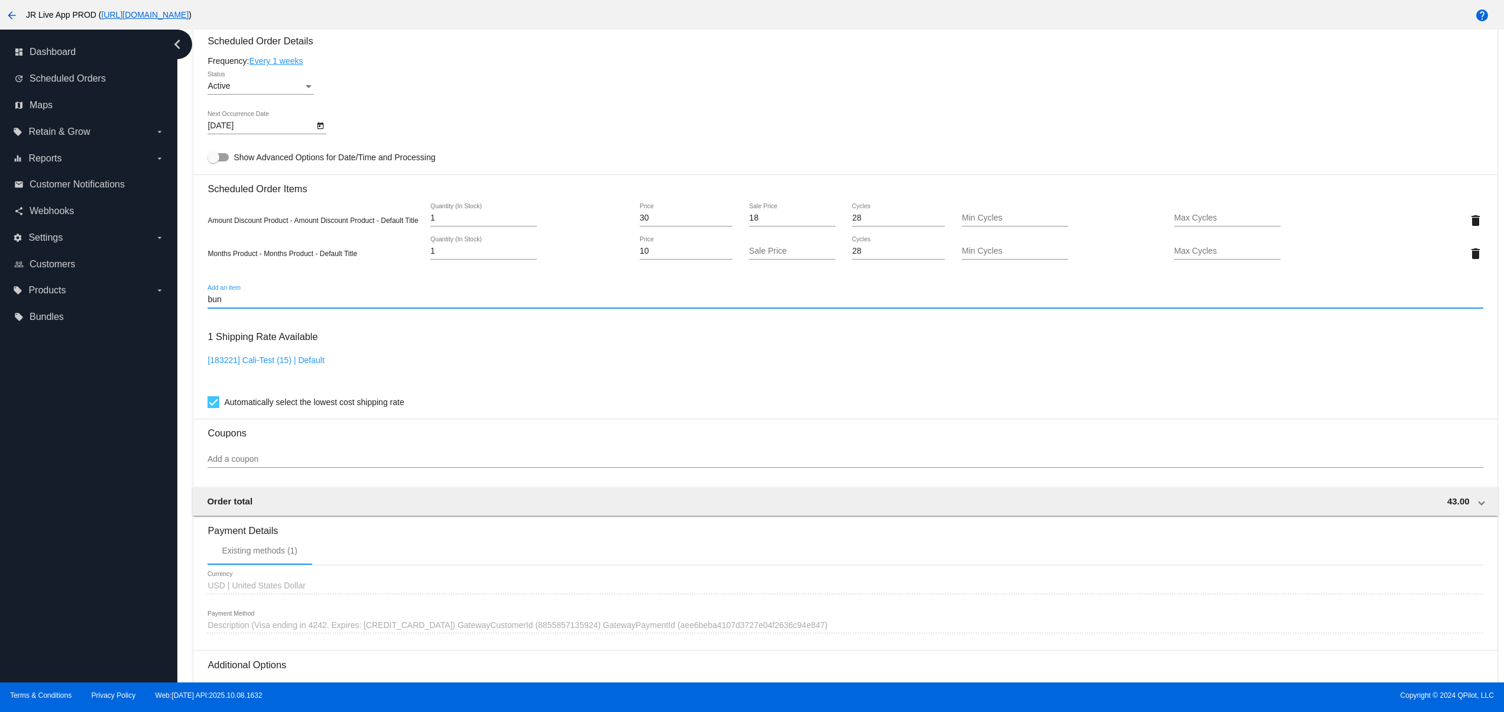
drag, startPoint x: 283, startPoint y: 303, endPoint x: 205, endPoint y: 303, distance: 78.1
click at [205, 303] on mat-card "Customer 6684136: Test Test test_so@gmail.com Customer Shipping Enter Shipping …" at bounding box center [845, 209] width 1304 height 1216
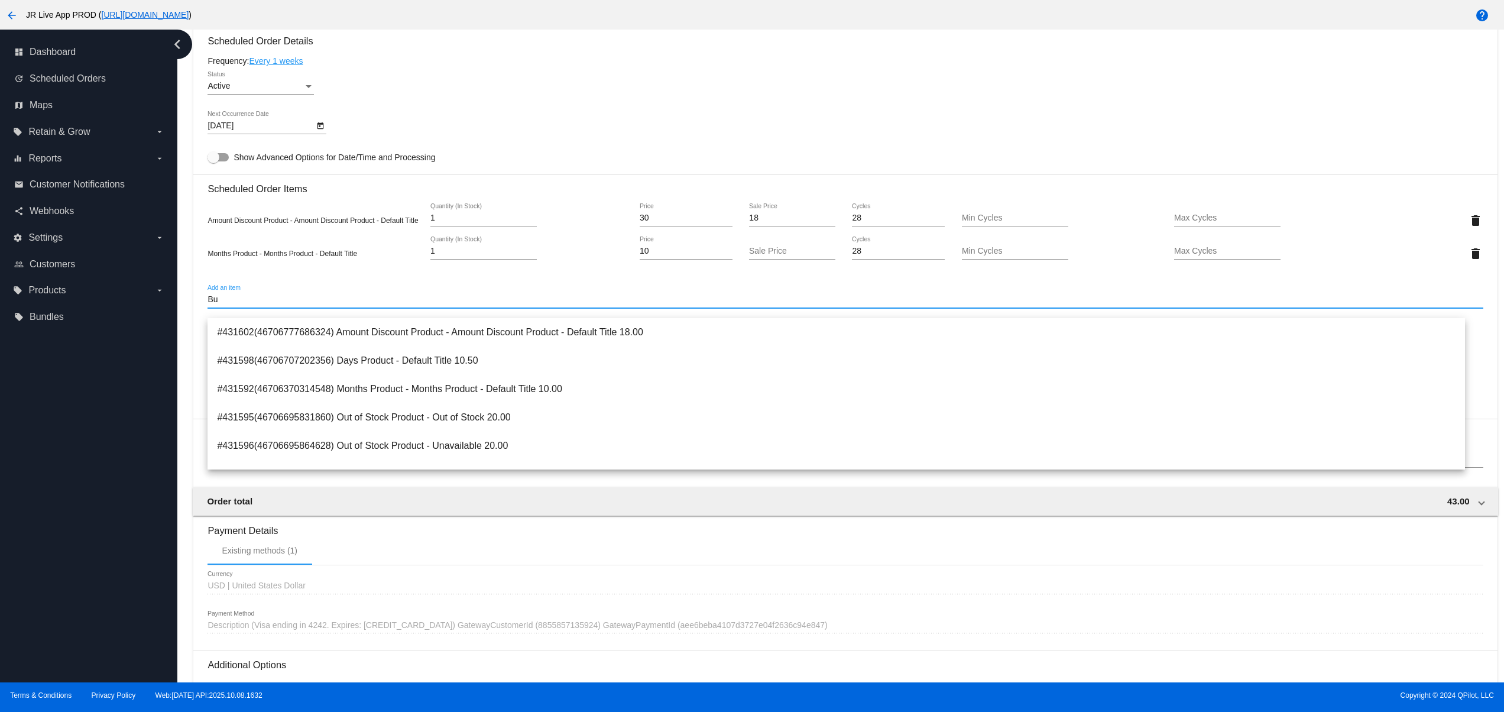
type input "Bun"
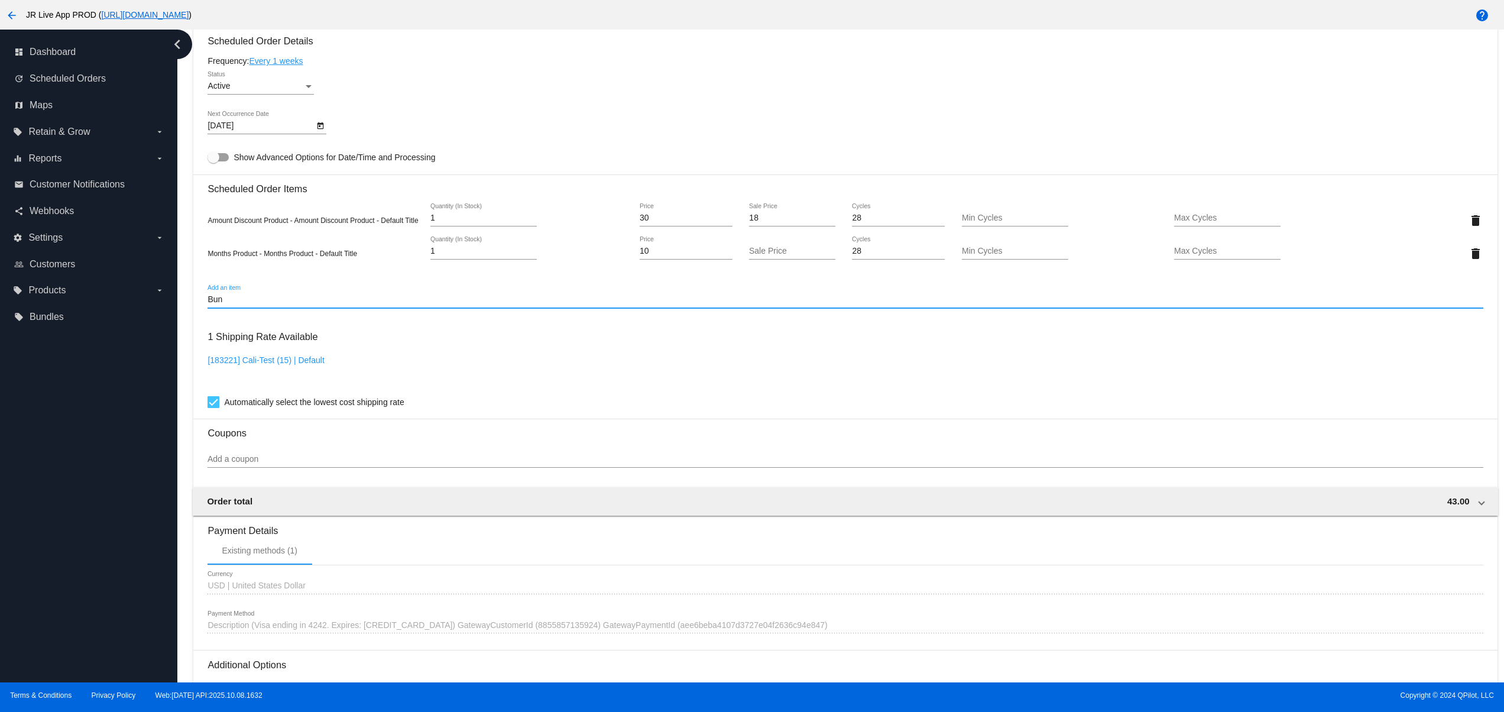
drag, startPoint x: 197, startPoint y: 322, endPoint x: 183, endPoint y: 325, distance: 14.4
click at [183, 325] on div "Dashboard Scheduled Orders arrow_back Scheduled Order #935417 Active more_vert …" at bounding box center [840, 356] width 1327 height 653
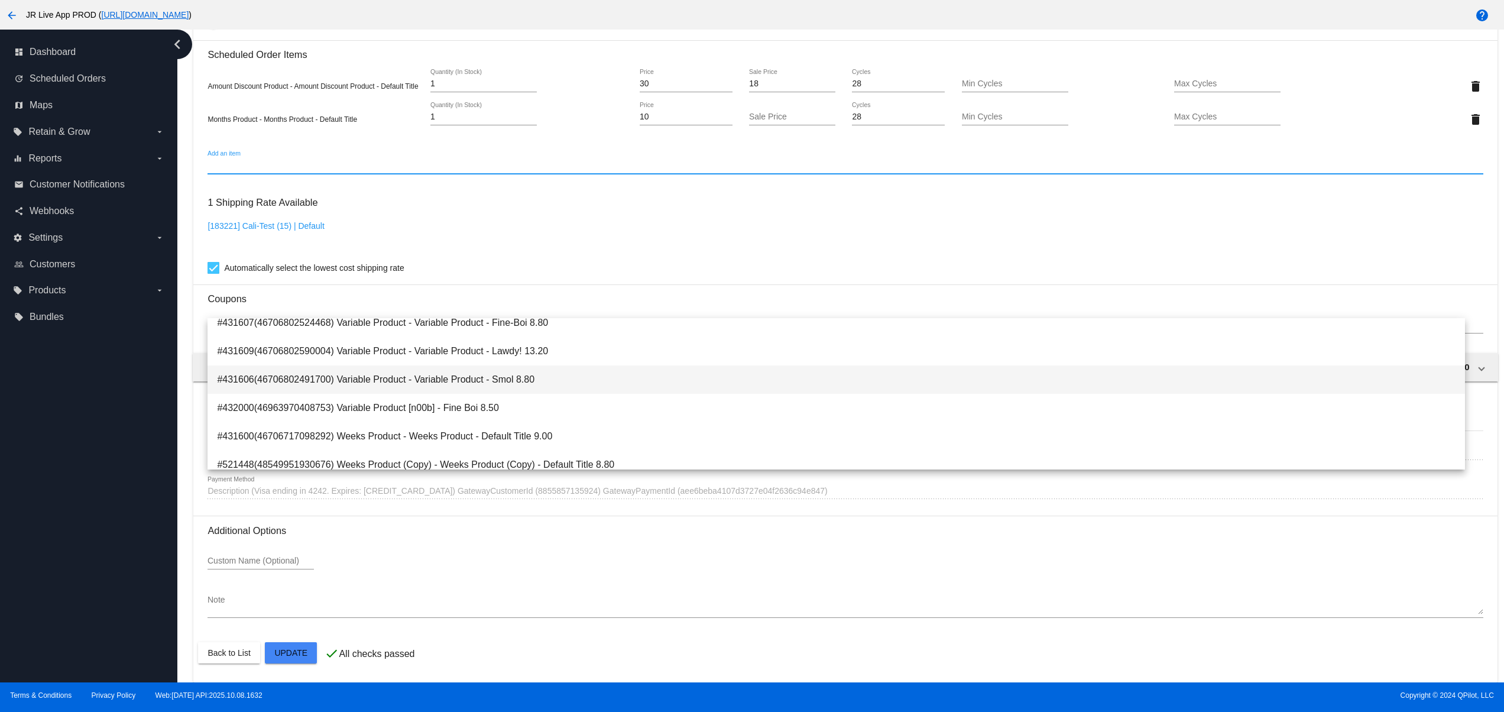
scroll to position [501, 0]
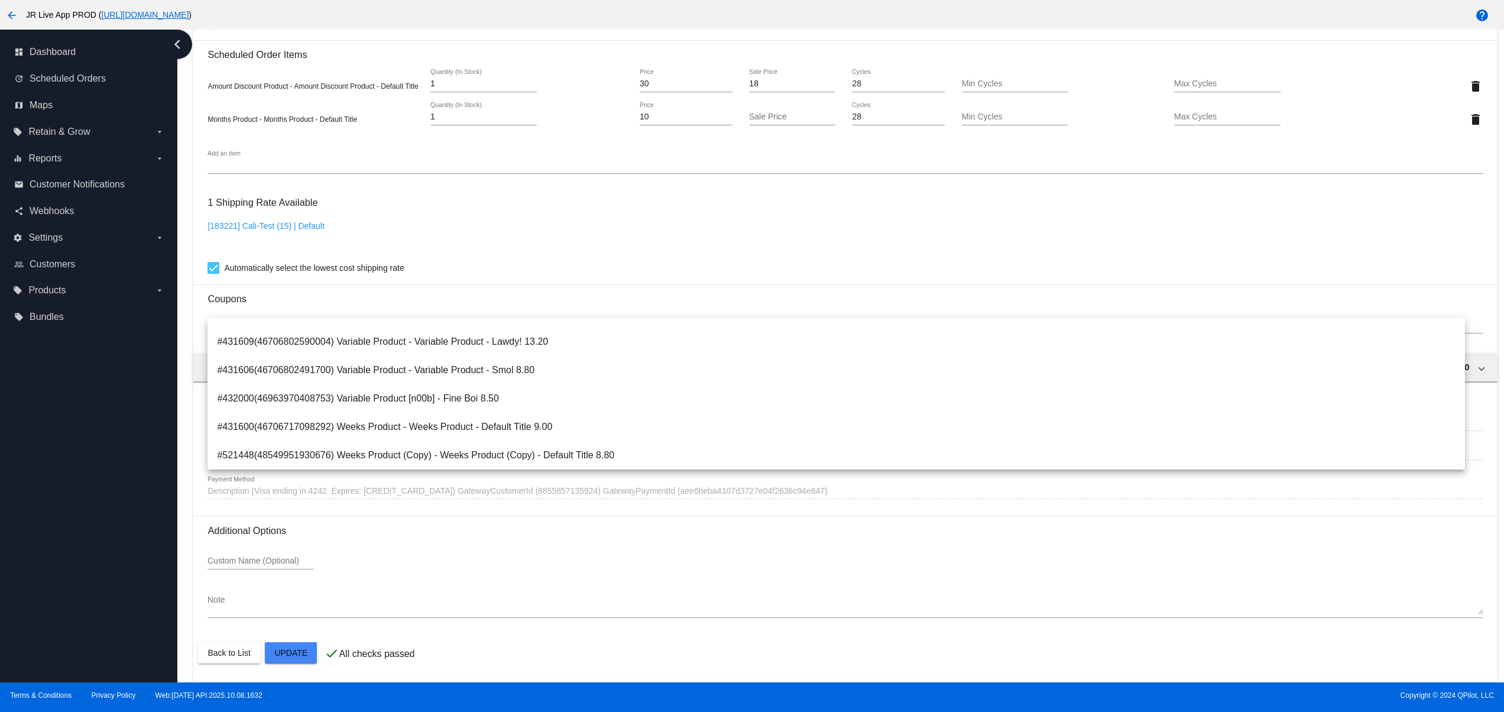
drag, startPoint x: 1427, startPoint y: 551, endPoint x: 1391, endPoint y: 542, distance: 36.7
click at [1427, 551] on div "Custom Name (Optional)" at bounding box center [845, 563] width 1275 height 34
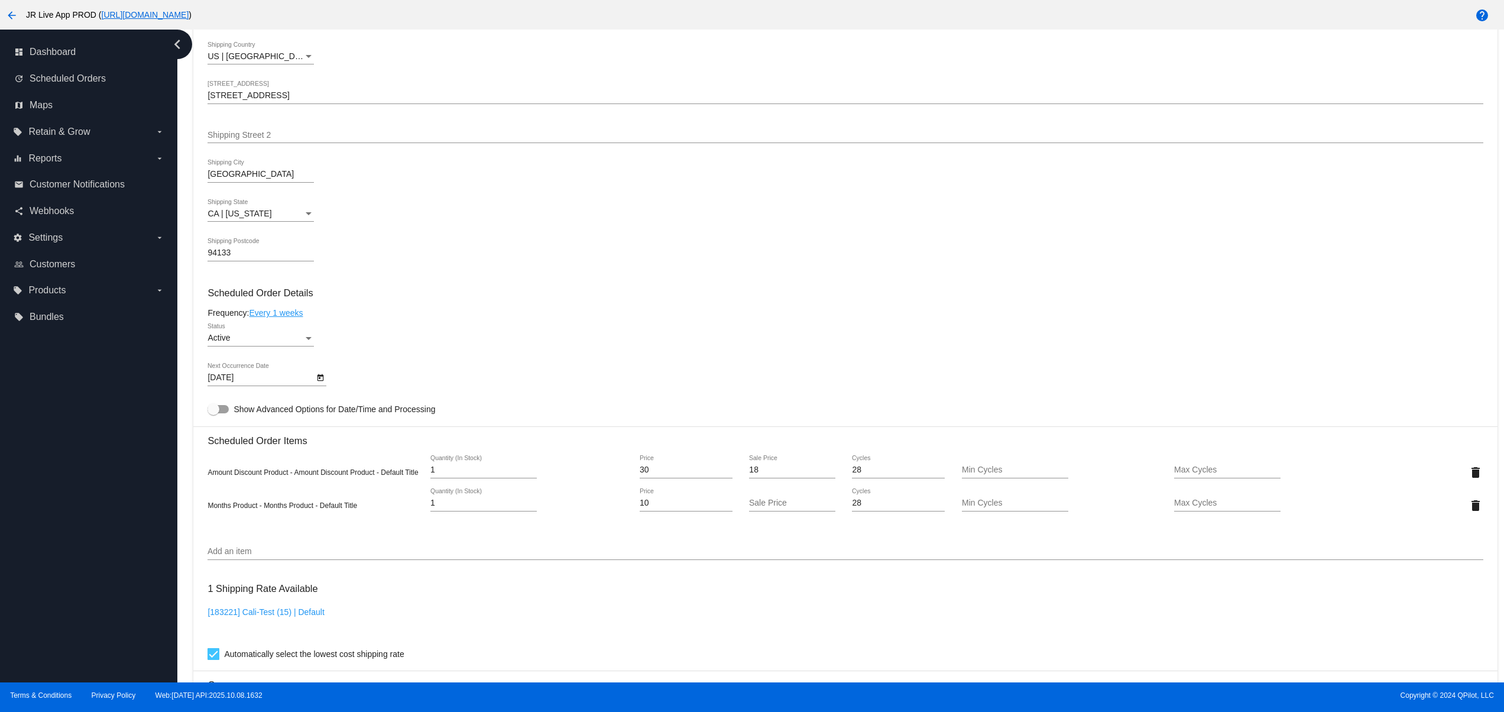
scroll to position [473, 0]
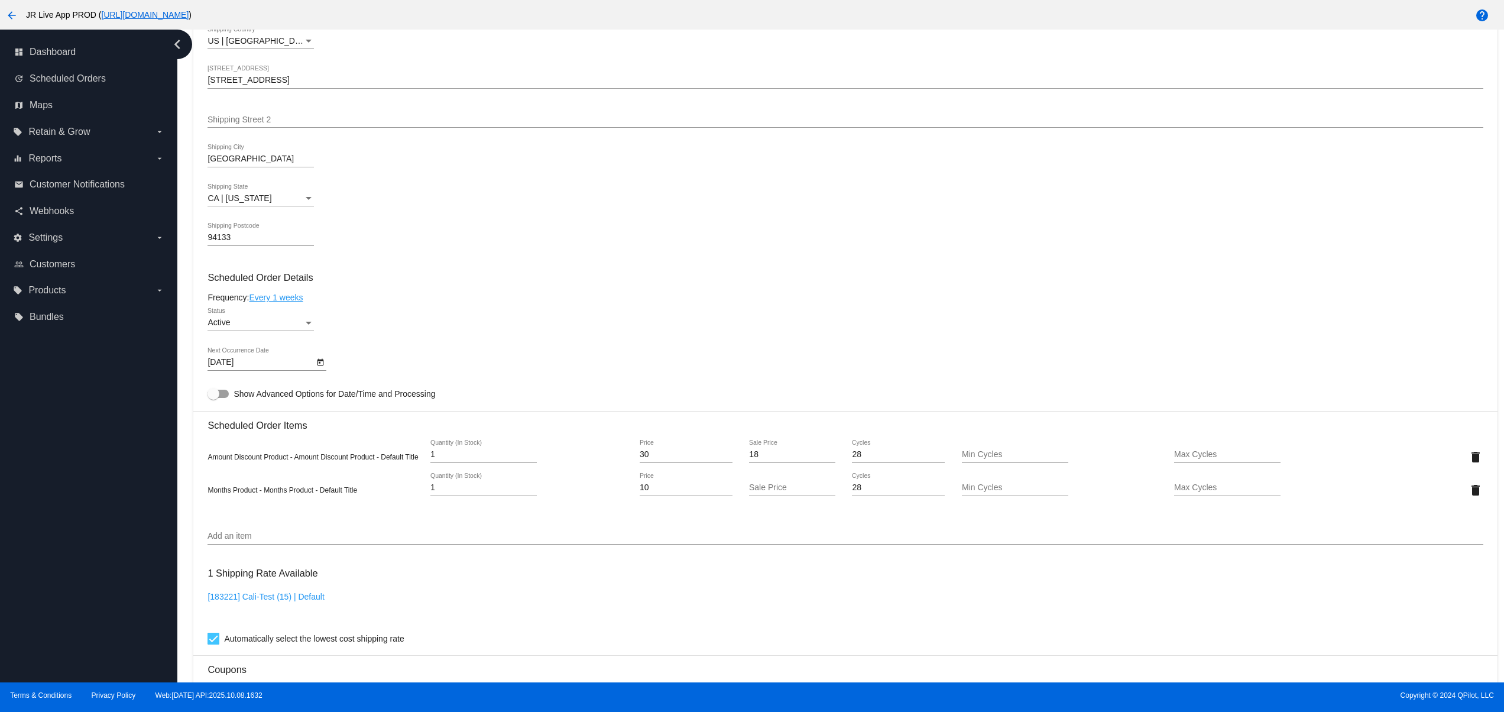
drag, startPoint x: 356, startPoint y: 526, endPoint x: 209, endPoint y: 510, distance: 148.1
click at [209, 510] on mat-card-content "Customer 6684136: Test Test test_so@gmail.com Customer Shipping Enter Shipping …" at bounding box center [845, 425] width 1275 height 1147
click at [317, 529] on mat-card-content "Customer 6684136: Test Test test_so@gmail.com Customer Shipping Enter Shipping …" at bounding box center [845, 425] width 1275 height 1147
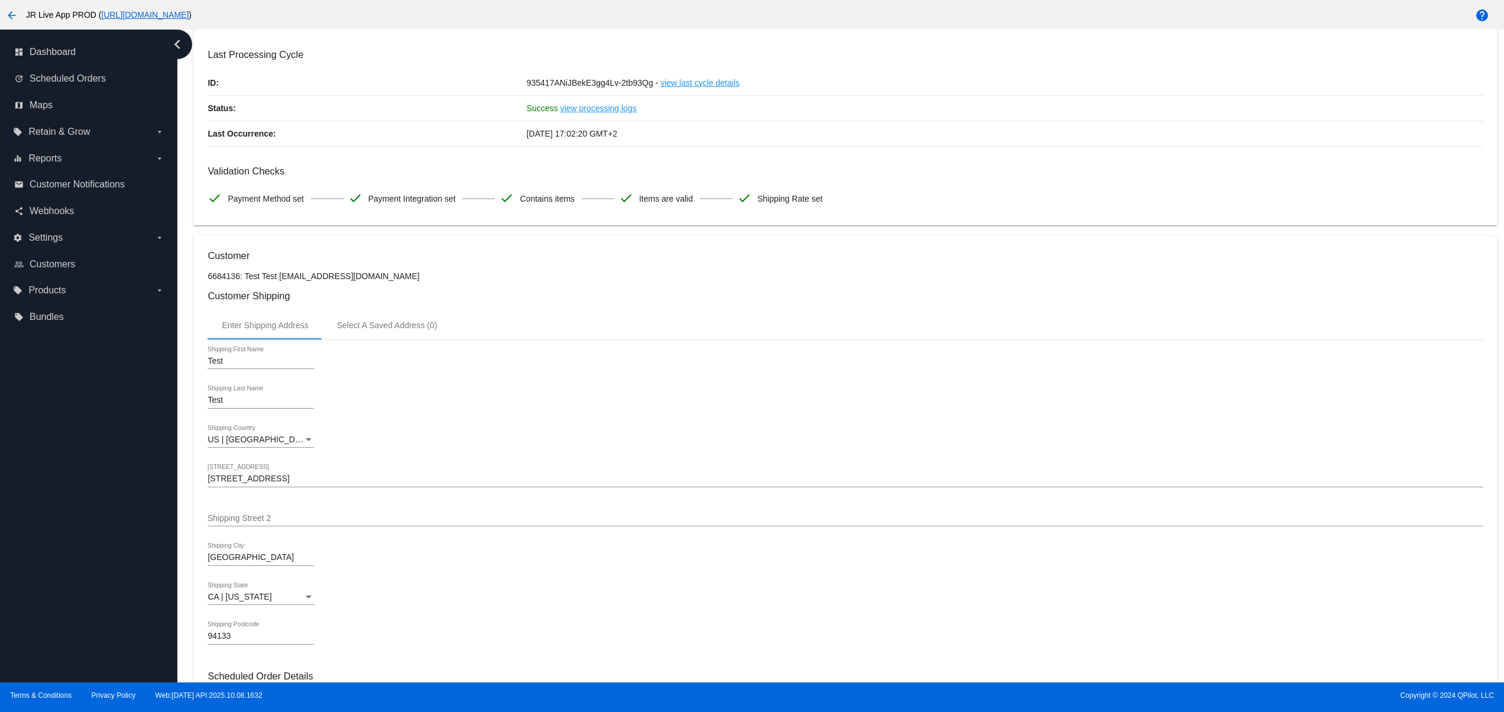
scroll to position [0, 0]
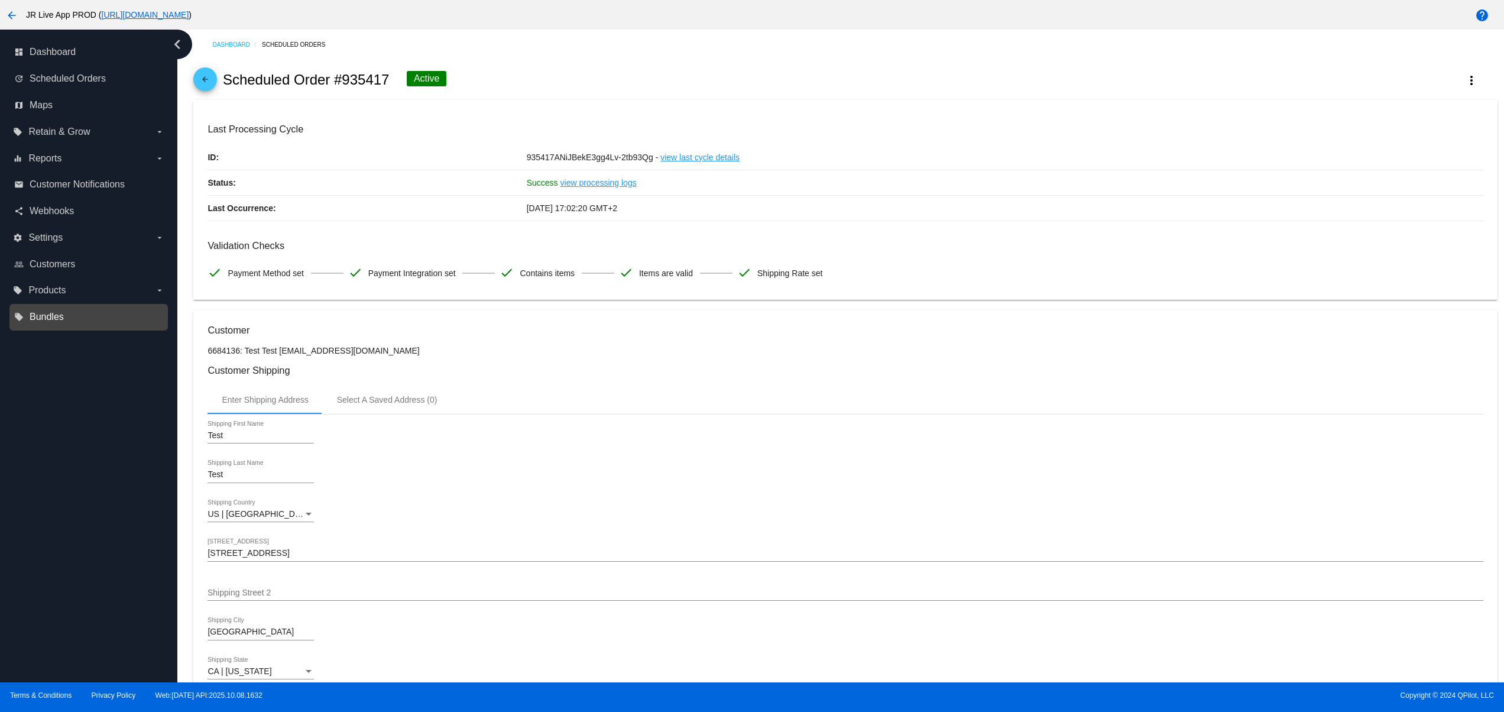
click at [34, 319] on span "Bundles" at bounding box center [47, 317] width 34 height 11
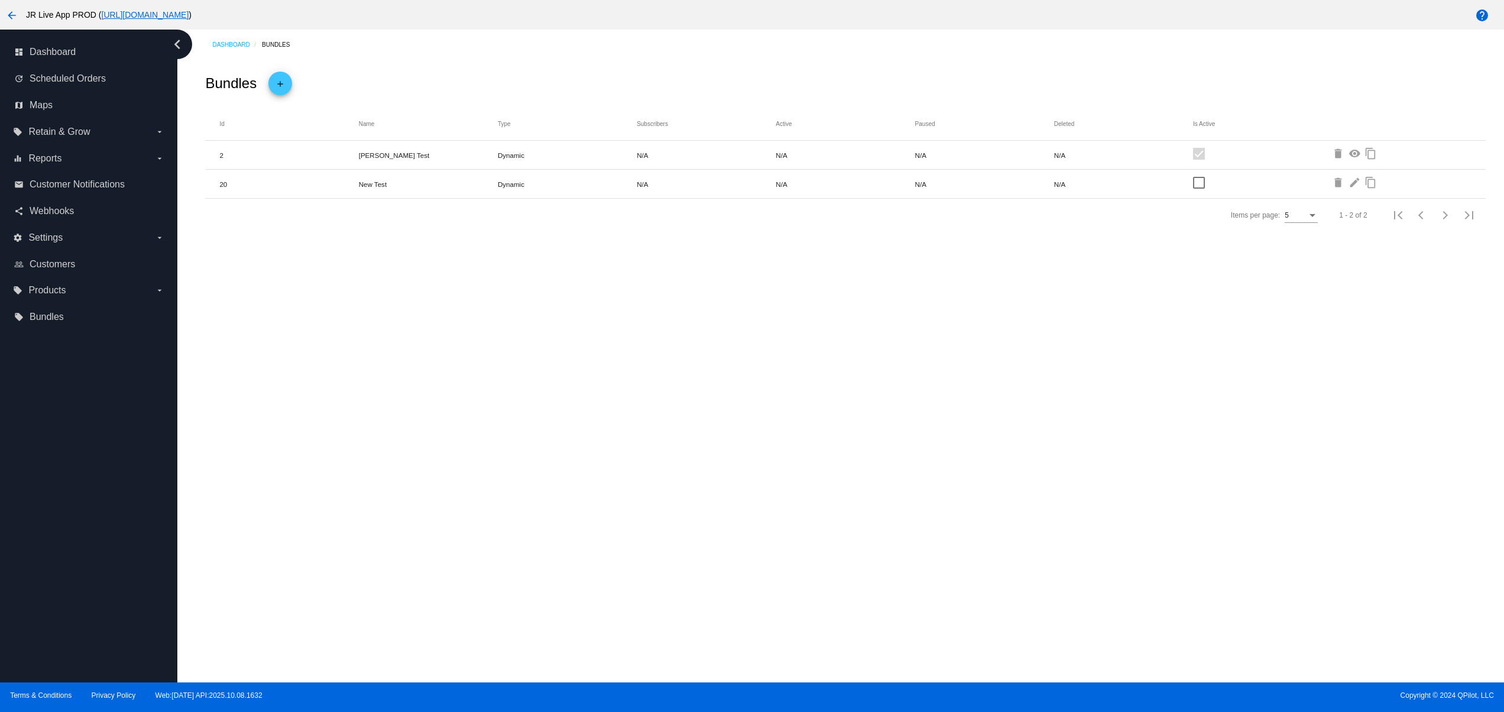
drag, startPoint x: 394, startPoint y: 157, endPoint x: 458, endPoint y: 173, distance: 65.7
click at [435, 157] on mat-cell "[PERSON_NAME] Test" at bounding box center [428, 155] width 139 height 14
click at [455, 232] on div "Items per page: 5 1 - 2 of 2" at bounding box center [845, 215] width 1280 height 33
drag, startPoint x: 426, startPoint y: 153, endPoint x: 355, endPoint y: 161, distance: 71.4
click at [355, 161] on mat-row "2 [PERSON_NAME] Test Dynamic N/A N/A N/A N/A delete visibility content_copy" at bounding box center [845, 155] width 1280 height 29
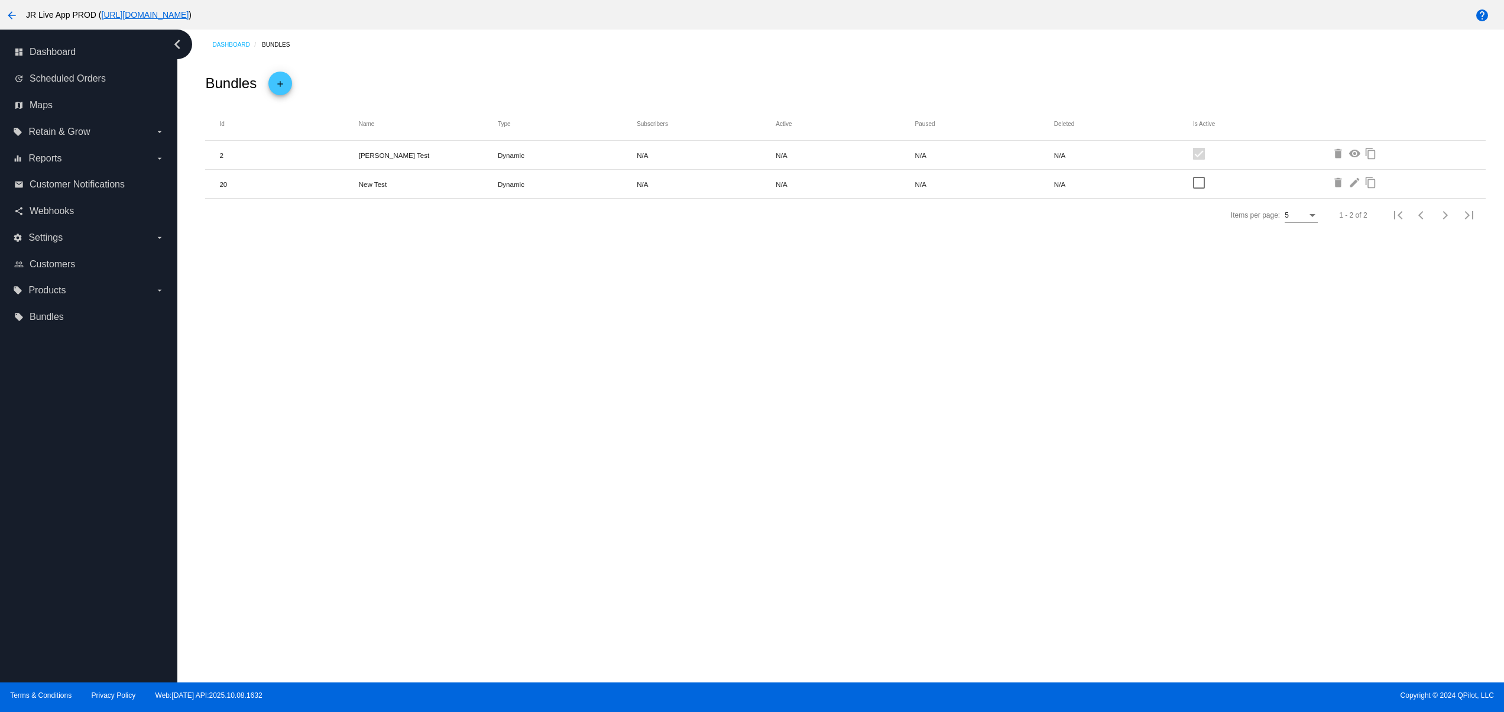
copy mat-row "[PERSON_NAME] Test"
click at [529, 283] on div "Dashboard Bundles Bundles add Id Name Type Subscribers Active Paused Deleted Is…" at bounding box center [840, 356] width 1327 height 653
click at [88, 79] on span "Scheduled Orders" at bounding box center [68, 78] width 76 height 11
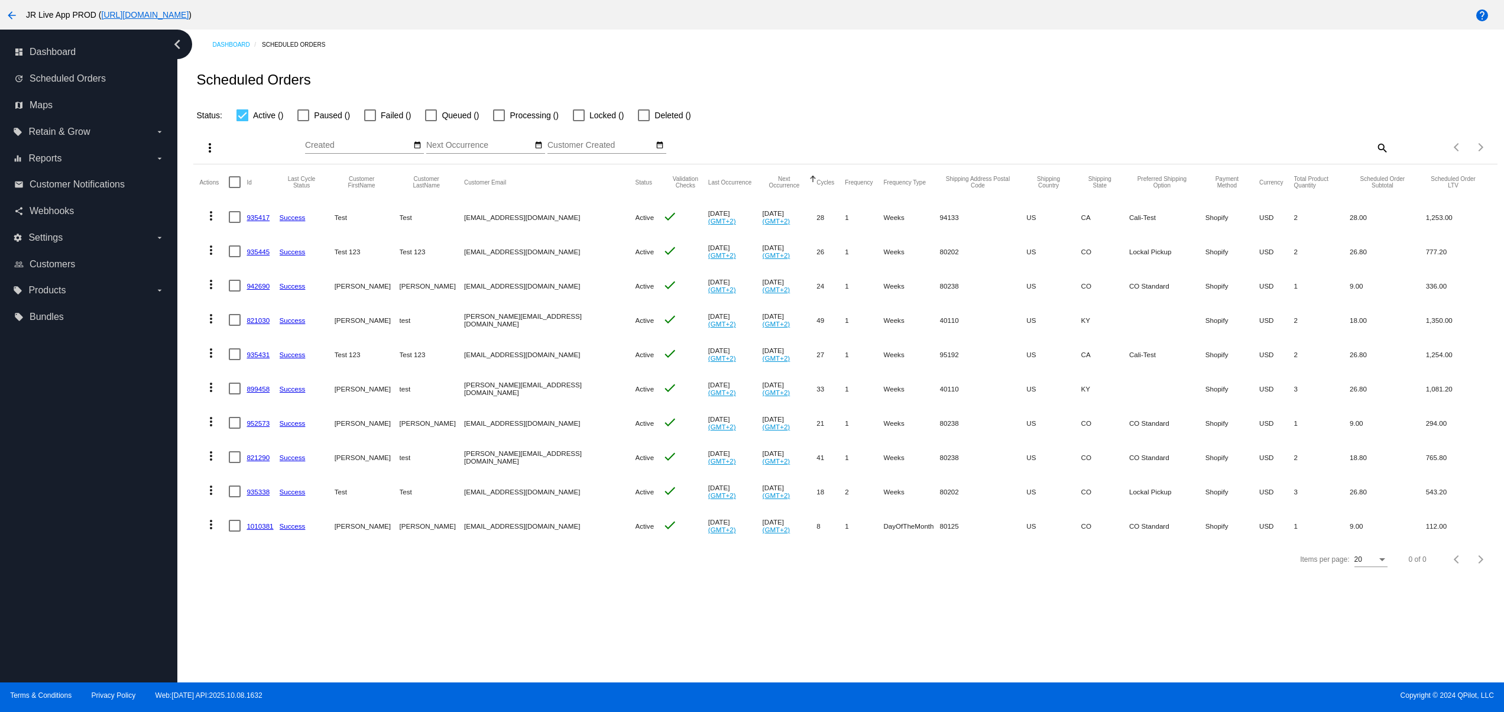
click at [258, 211] on mat-cell "935417" at bounding box center [263, 217] width 33 height 34
click at [256, 215] on link "935417" at bounding box center [258, 217] width 23 height 8
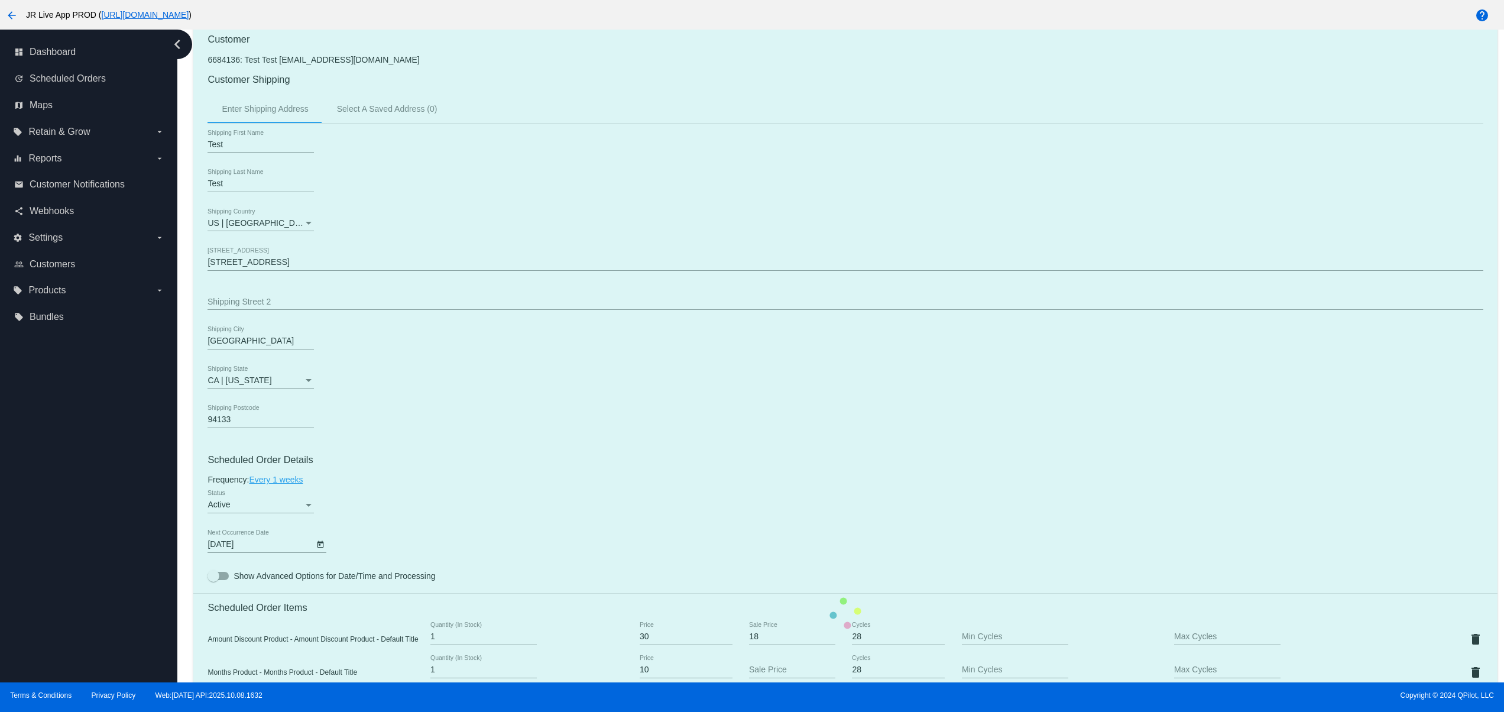
scroll to position [827, 0]
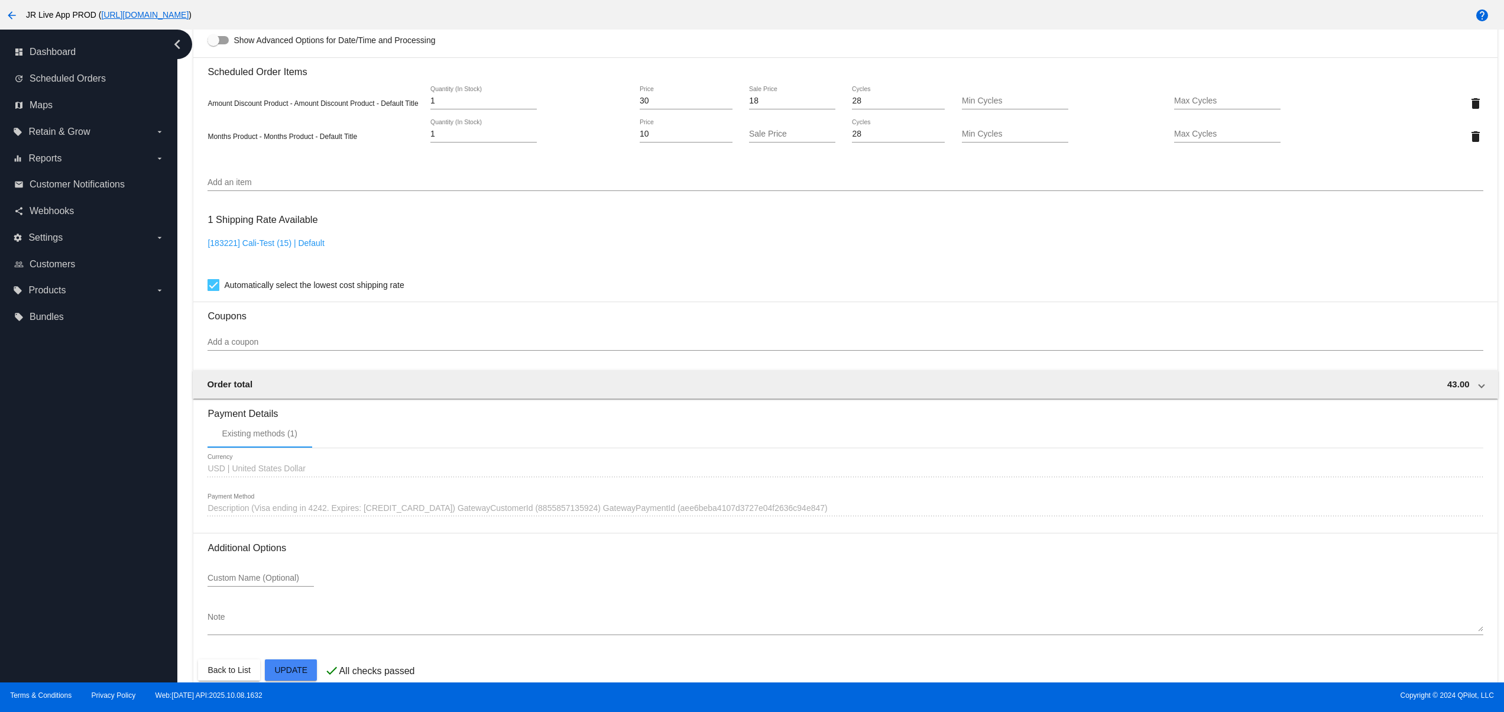
click at [296, 202] on div "Add an item" at bounding box center [845, 185] width 1275 height 34
click at [291, 187] on input "Add an item" at bounding box center [845, 182] width 1275 height 9
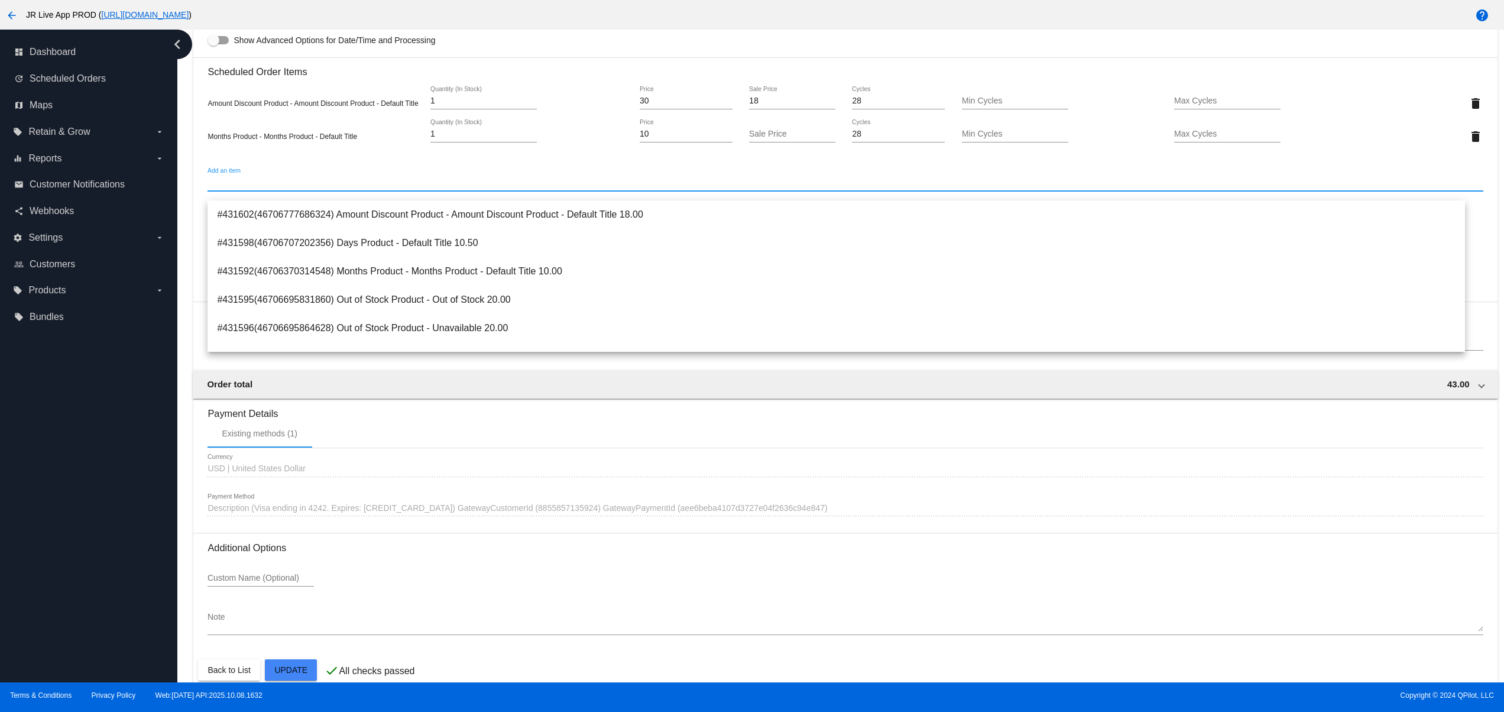
paste input "[PERSON_NAME] Test"
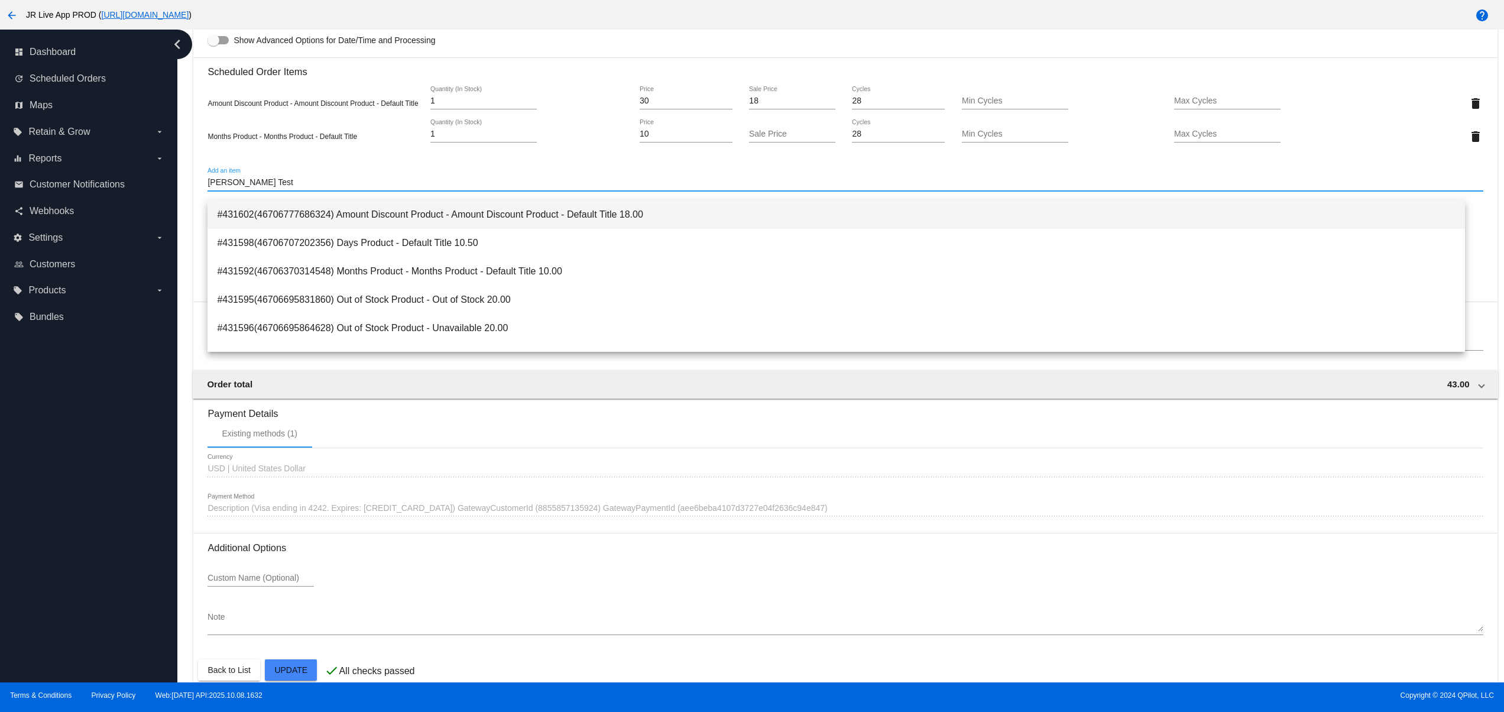
type input "[PERSON_NAME] Test"
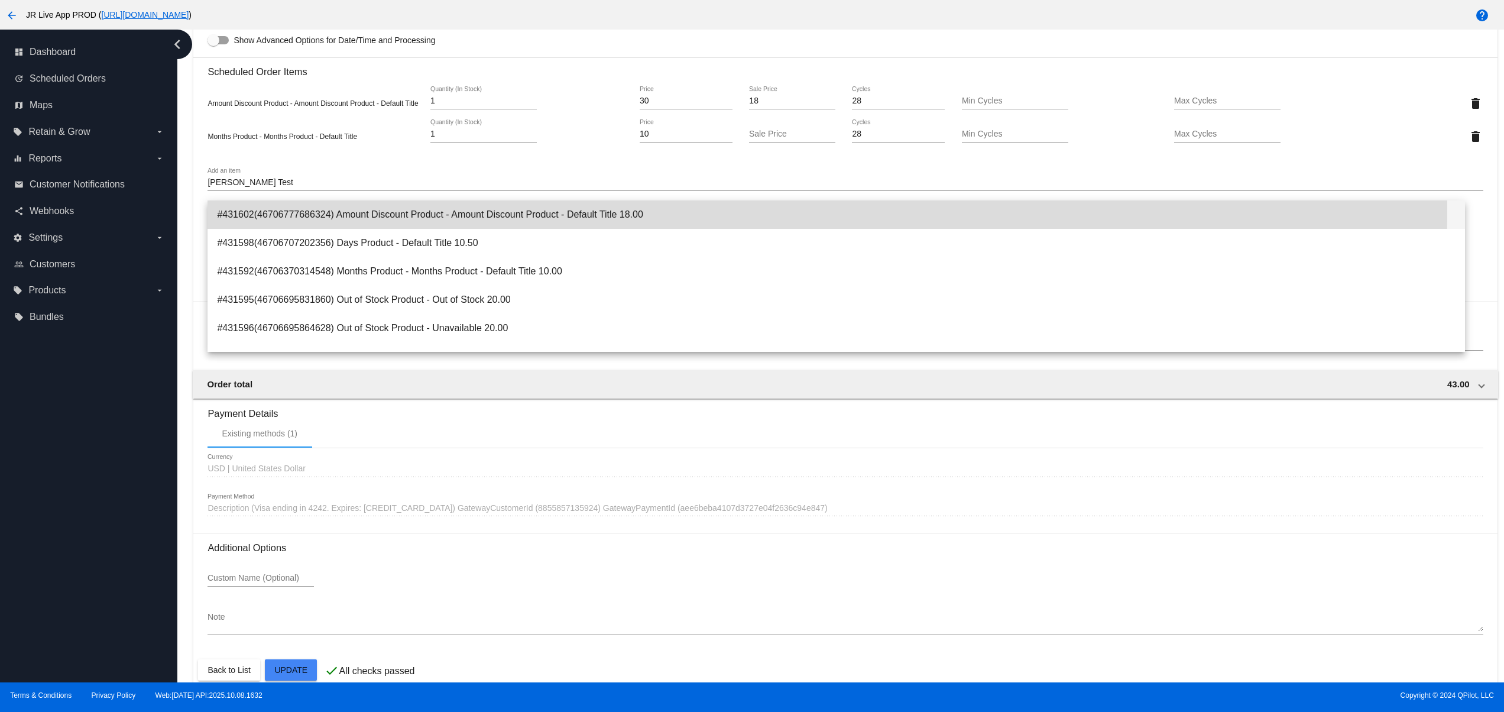
click at [334, 222] on span "#431602(46706777686324) Amount Discount Product - Amount Discount Product - Def…" at bounding box center [836, 214] width 1239 height 28
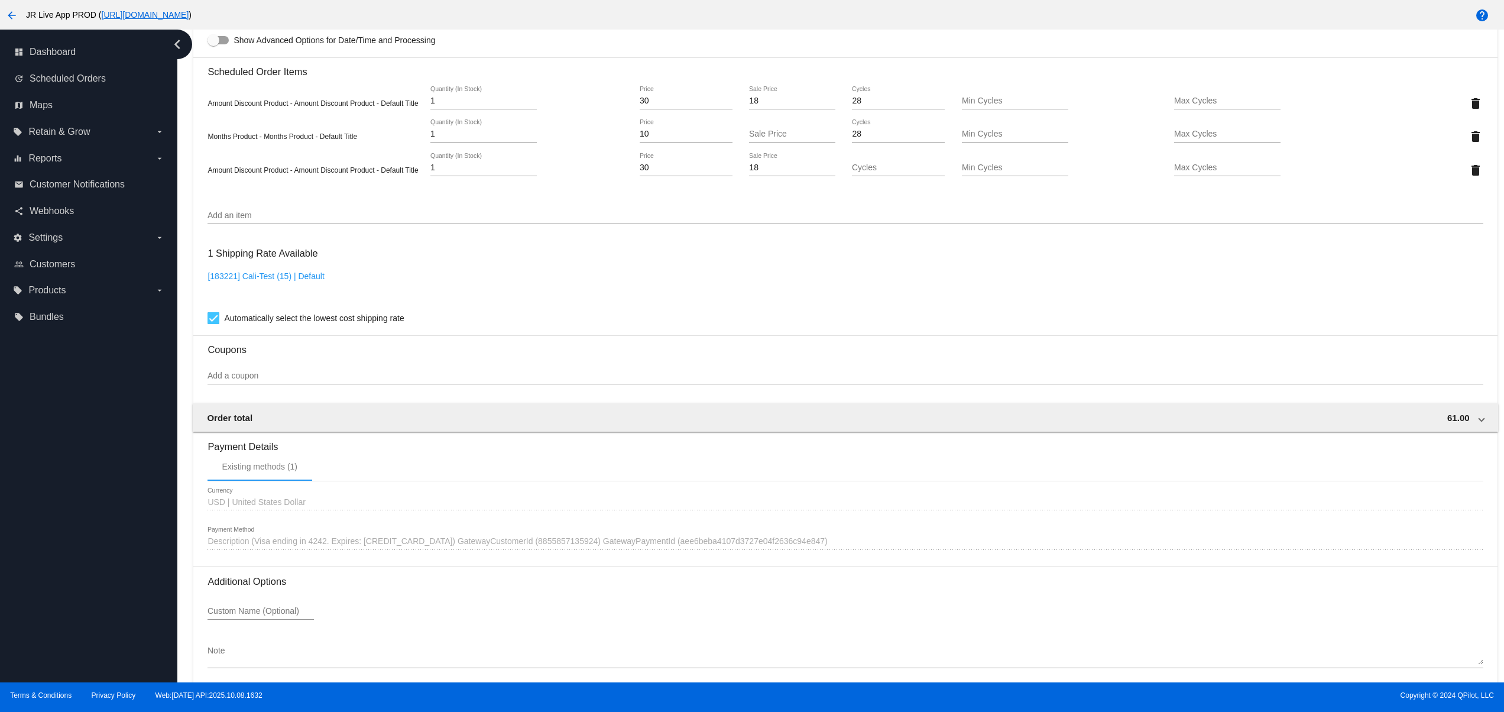
click at [307, 218] on div "Add an item" at bounding box center [845, 212] width 1275 height 23
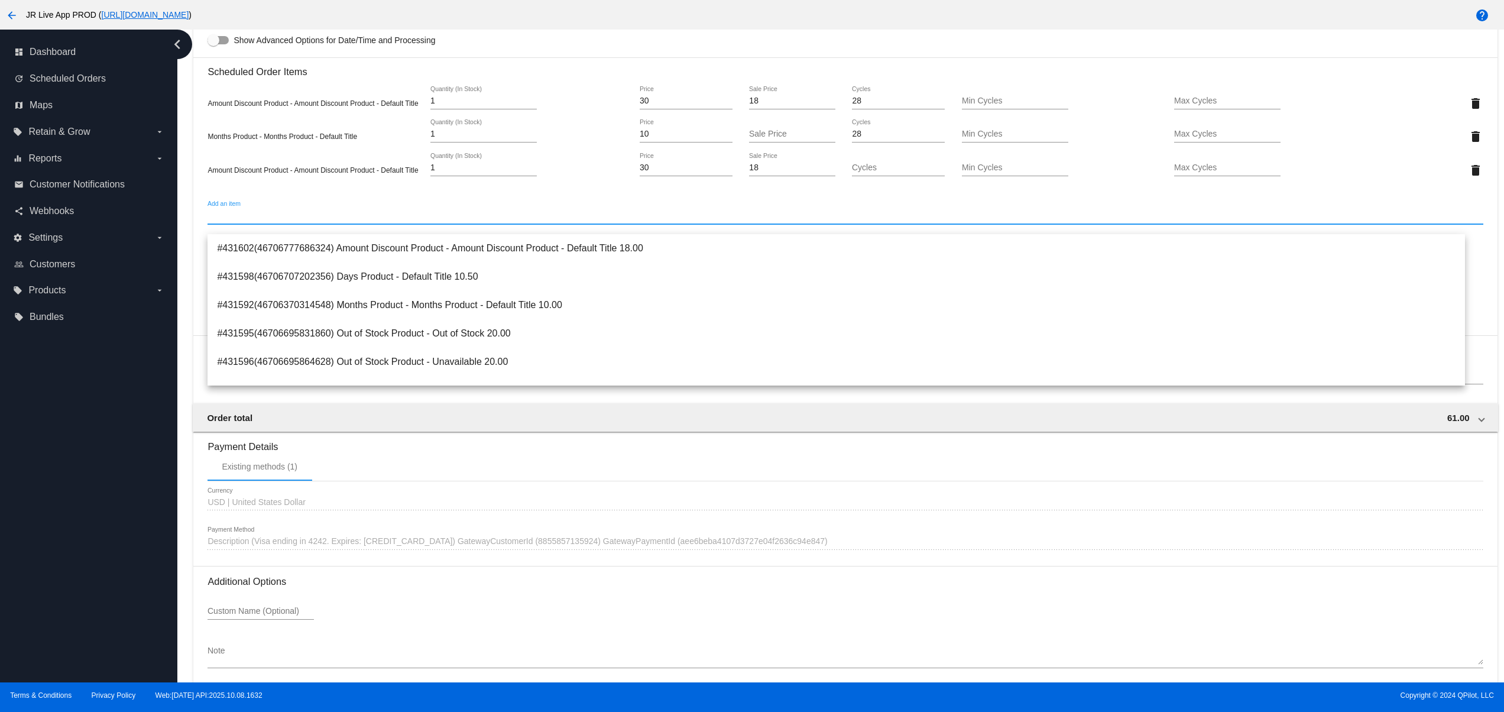
paste input "[PERSON_NAME] Test"
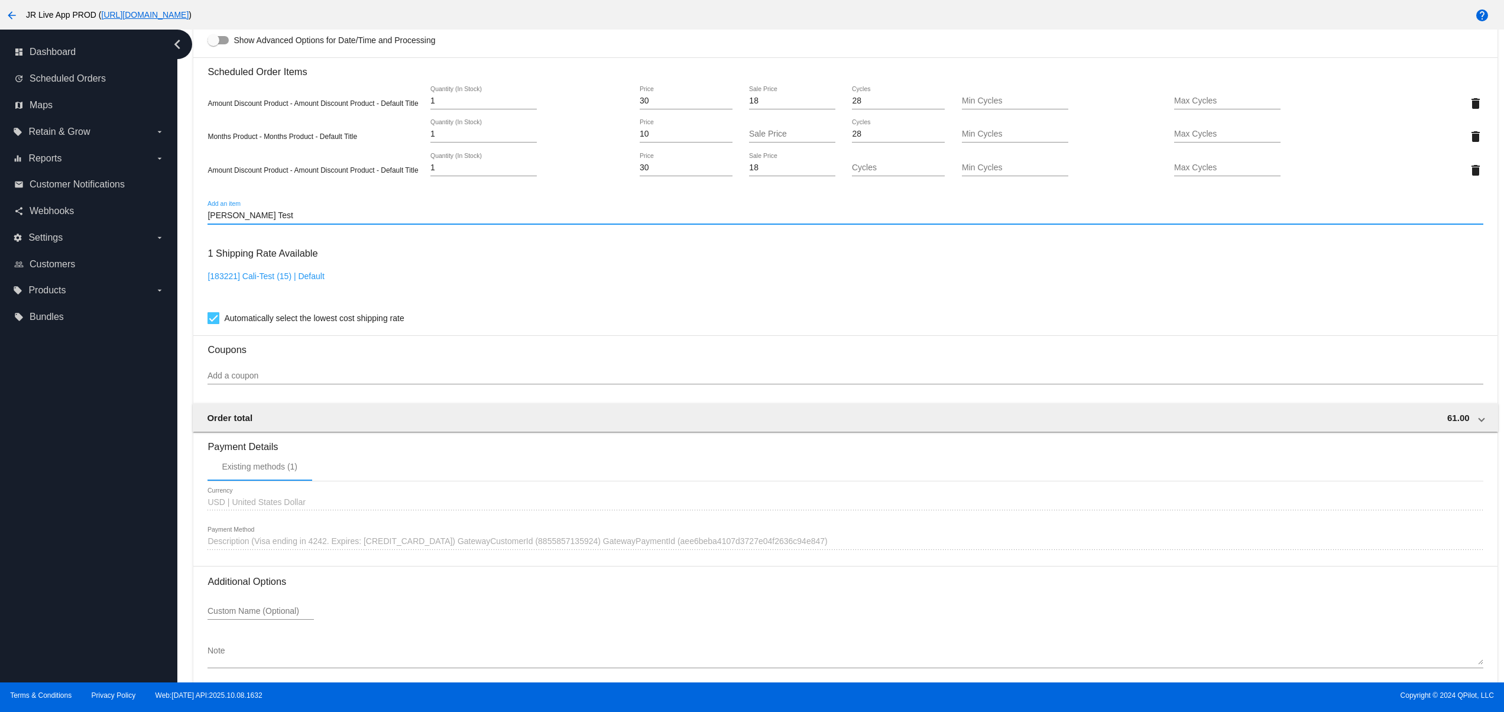
type input "[PERSON_NAME] Test"
drag, startPoint x: 216, startPoint y: 224, endPoint x: 151, endPoint y: 224, distance: 64.4
click at [152, 224] on div "dashboard Dashboard update Scheduled Orders map Maps local_offer Retain & Grow …" at bounding box center [752, 356] width 1504 height 653
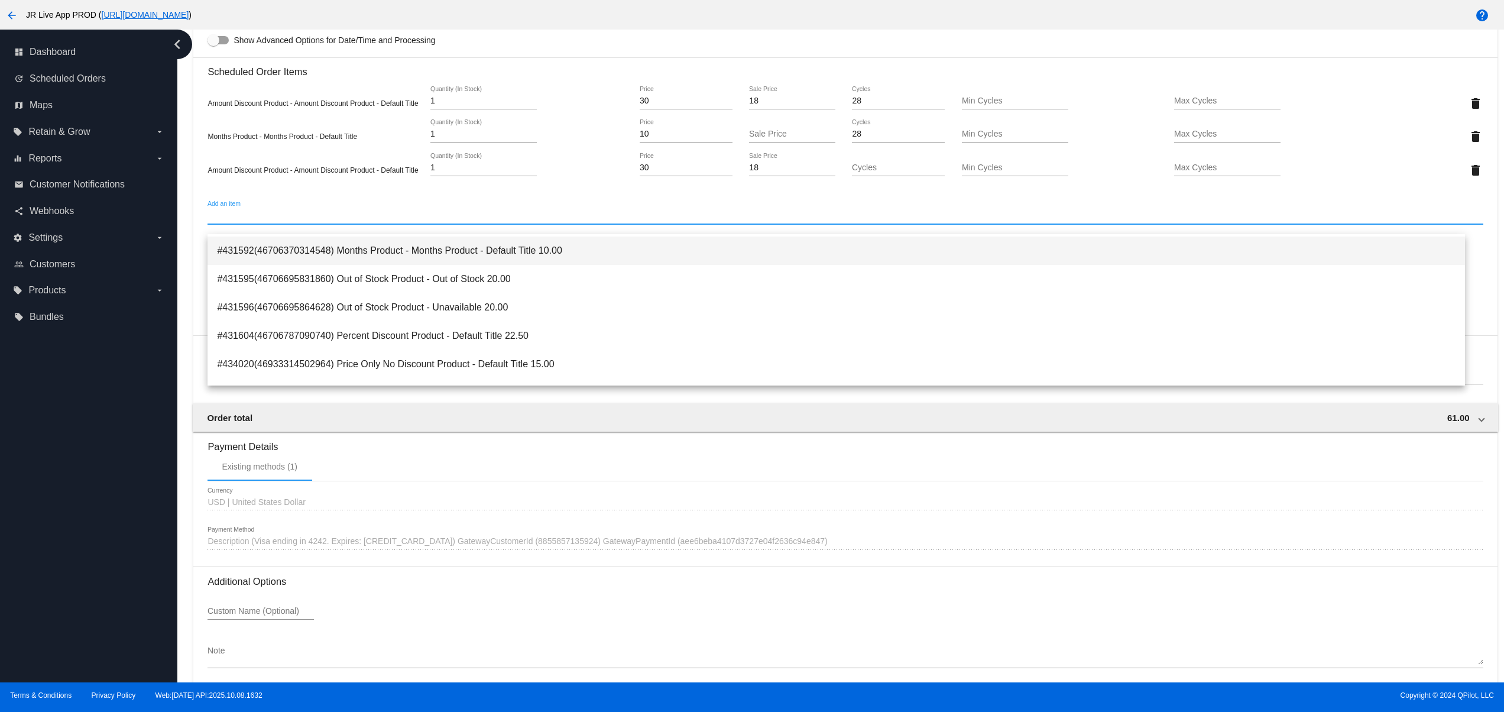
scroll to position [0, 0]
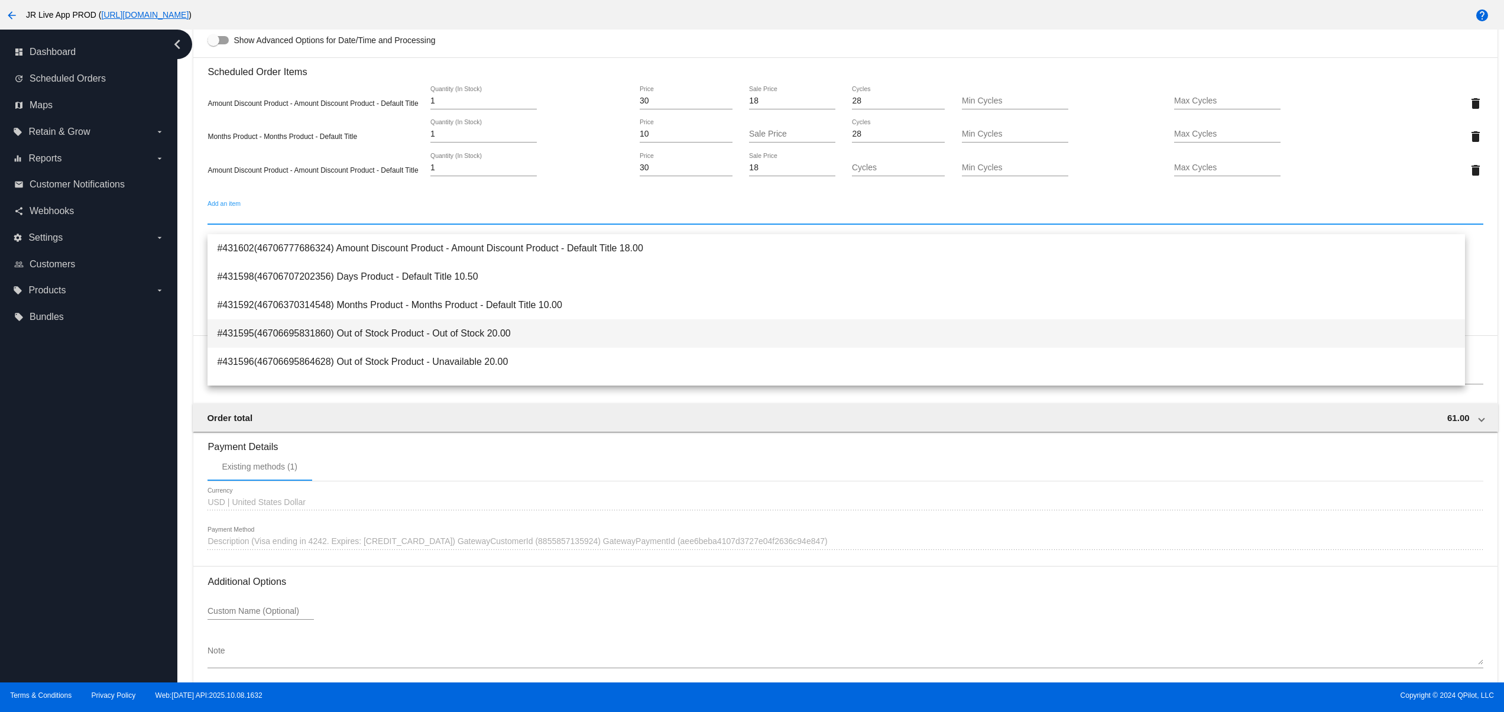
click at [447, 337] on span "#431595(46706695831860) Out of Stock Product - Out of Stock 20.00" at bounding box center [836, 333] width 1239 height 28
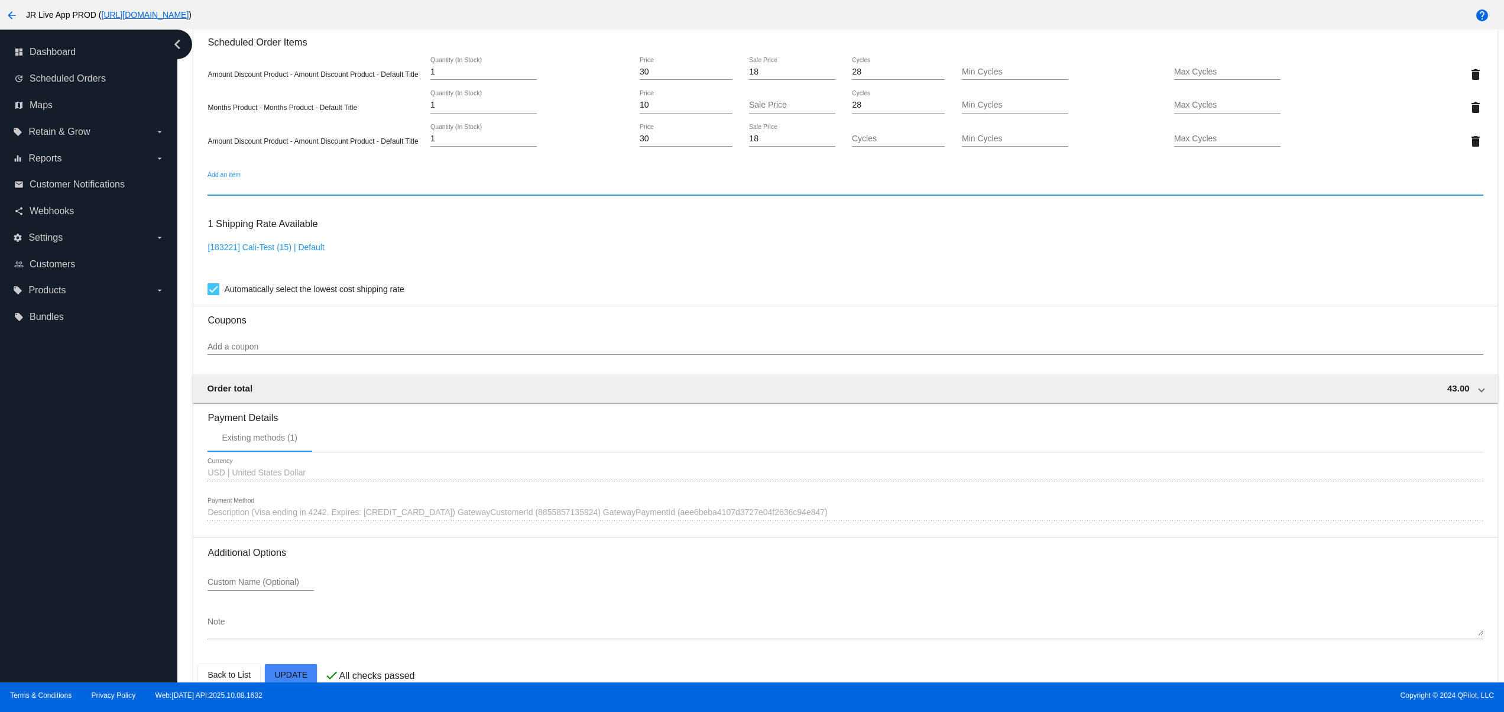
scroll to position [999, 0]
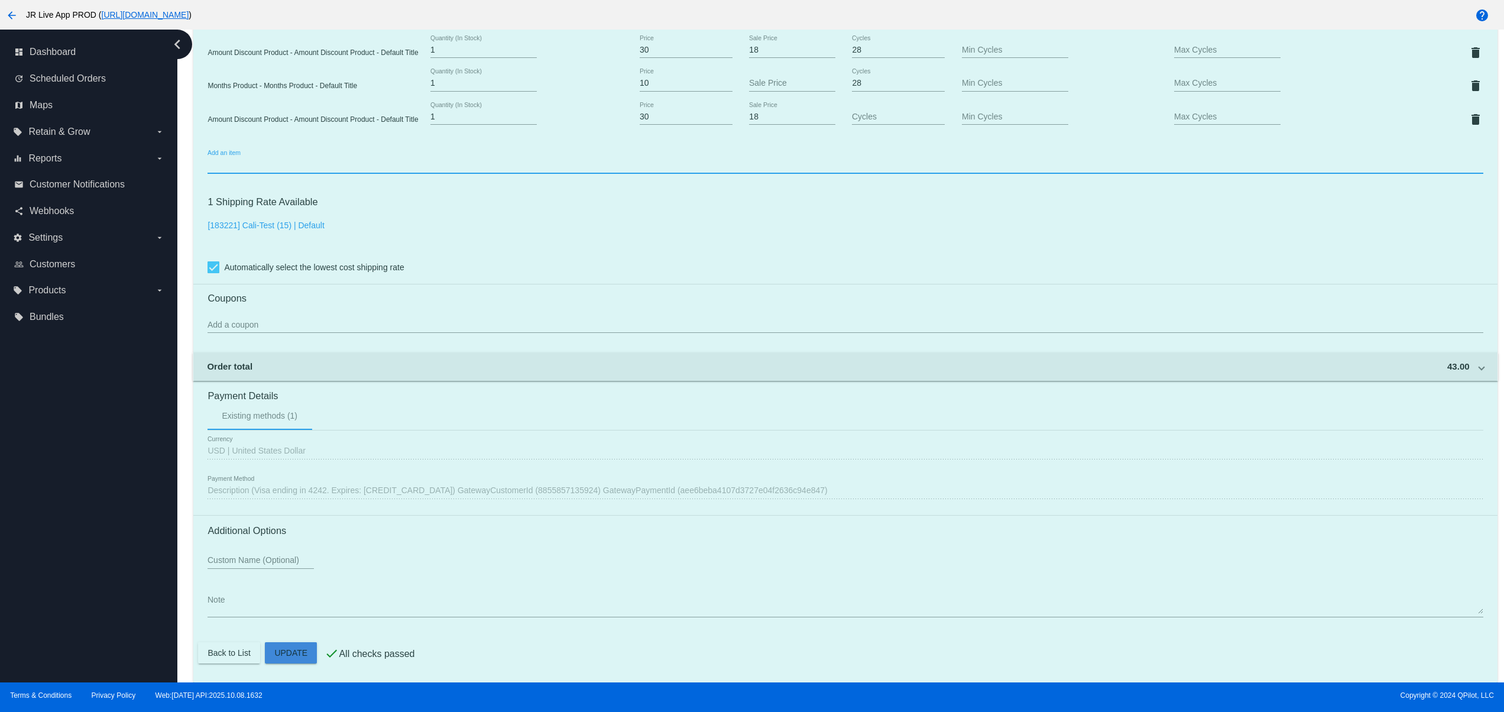
click at [305, 653] on mat-card "Customer 6684136: Test Test test_so@gmail.com Customer Shipping Enter Shipping …" at bounding box center [845, 3] width 1304 height 1357
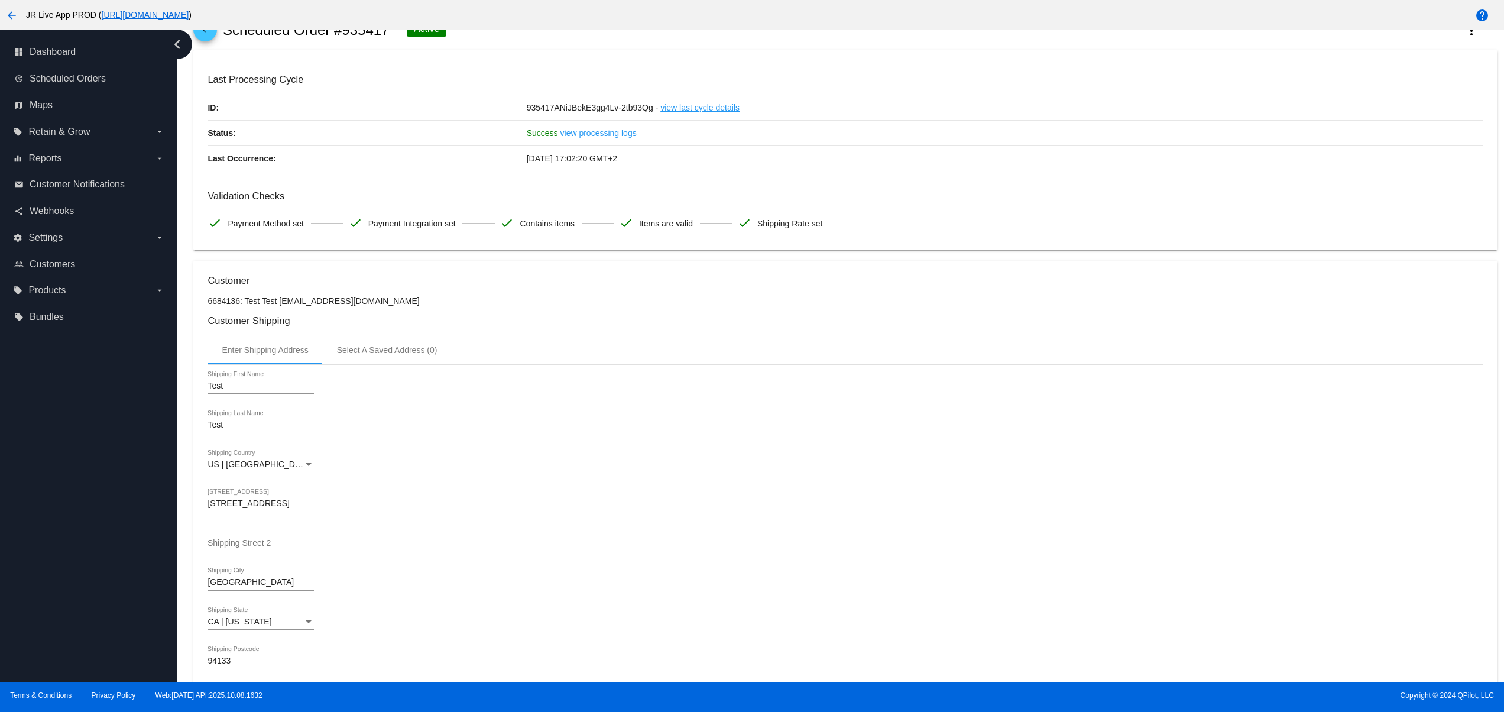
scroll to position [0, 0]
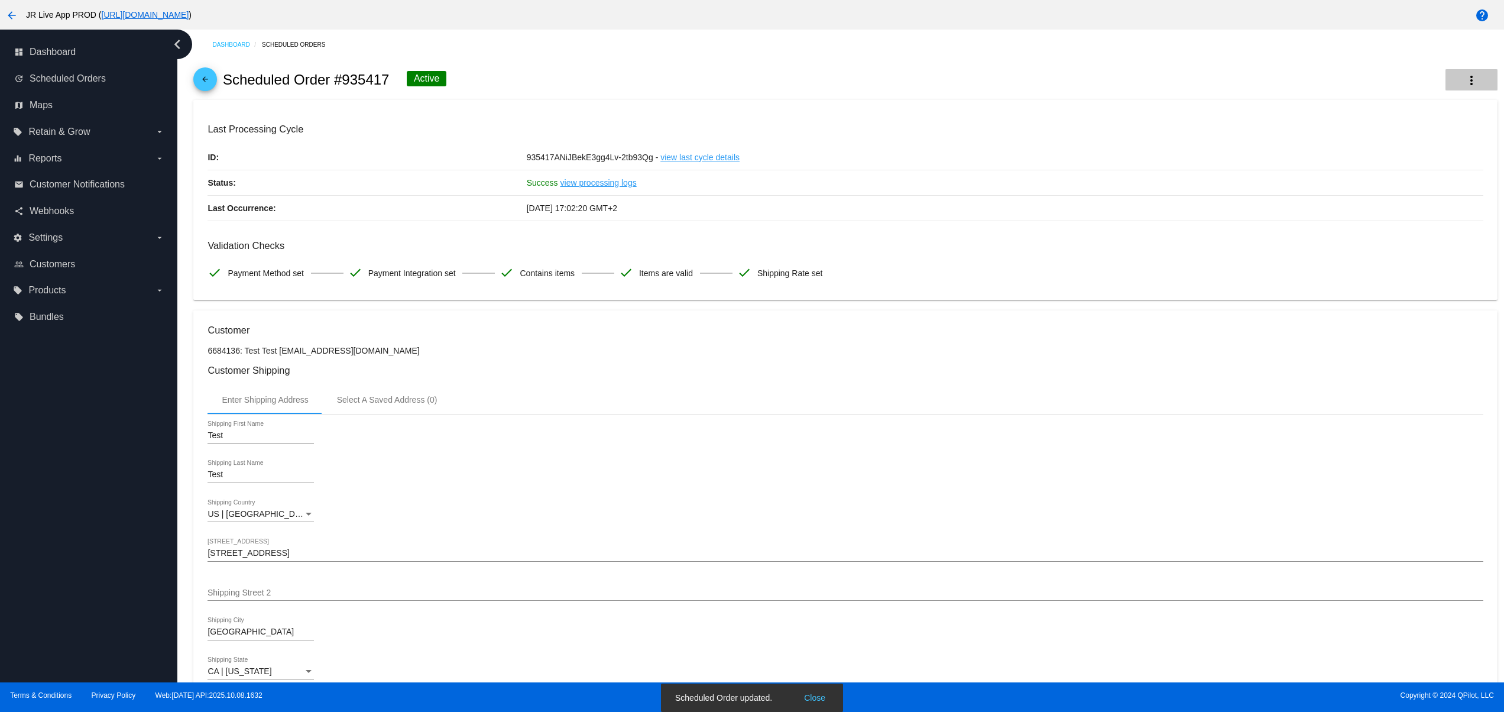
click at [1465, 84] on mat-icon "more_vert" at bounding box center [1472, 80] width 14 height 14
click at [686, 162] on div at bounding box center [752, 356] width 1504 height 712
click at [687, 157] on link "view last cycle details" at bounding box center [699, 157] width 79 height 25
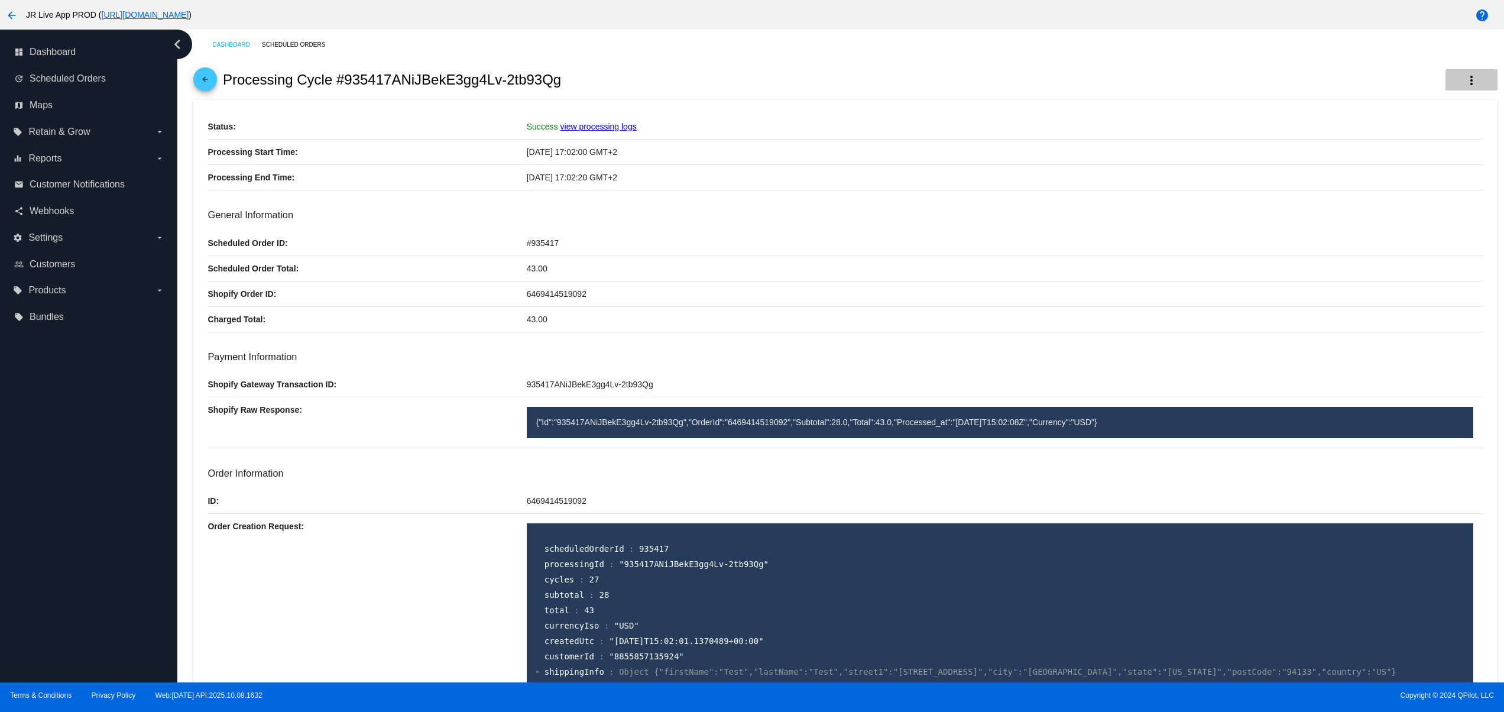
click at [1465, 88] on mat-icon "more_vert" at bounding box center [1472, 80] width 14 height 14
drag, startPoint x: 1431, startPoint y: 92, endPoint x: 1410, endPoint y: 152, distance: 63.4
click at [1410, 152] on div "info View Processing Logs edit Edit Cycle restore Void" at bounding box center [1416, 117] width 126 height 95
click at [1410, 152] on div "10/04/2025 17:02:00 GMT+2" at bounding box center [1005, 152] width 957 height 25
click at [1462, 78] on button "more_vert" at bounding box center [1472, 79] width 52 height 21
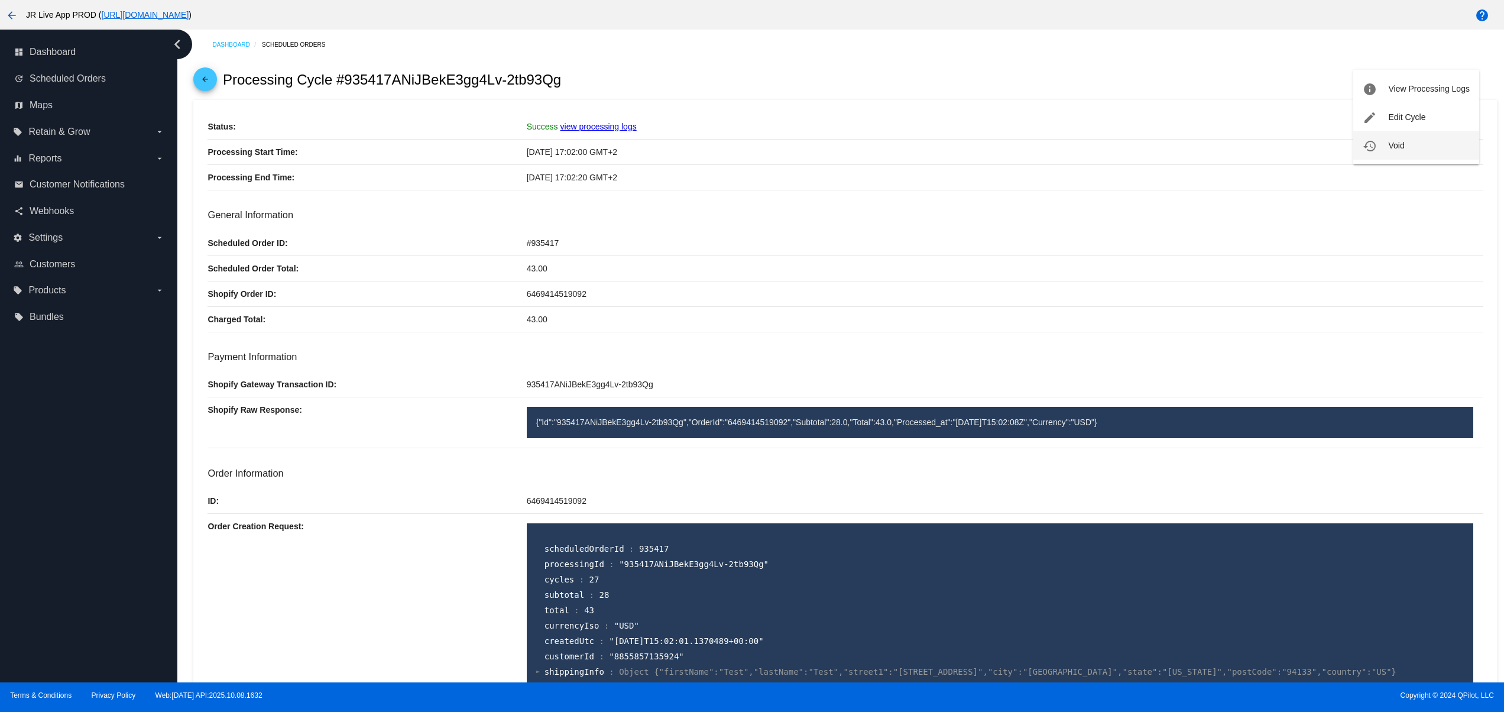
click at [1401, 149] on span "Void" at bounding box center [1396, 145] width 16 height 9
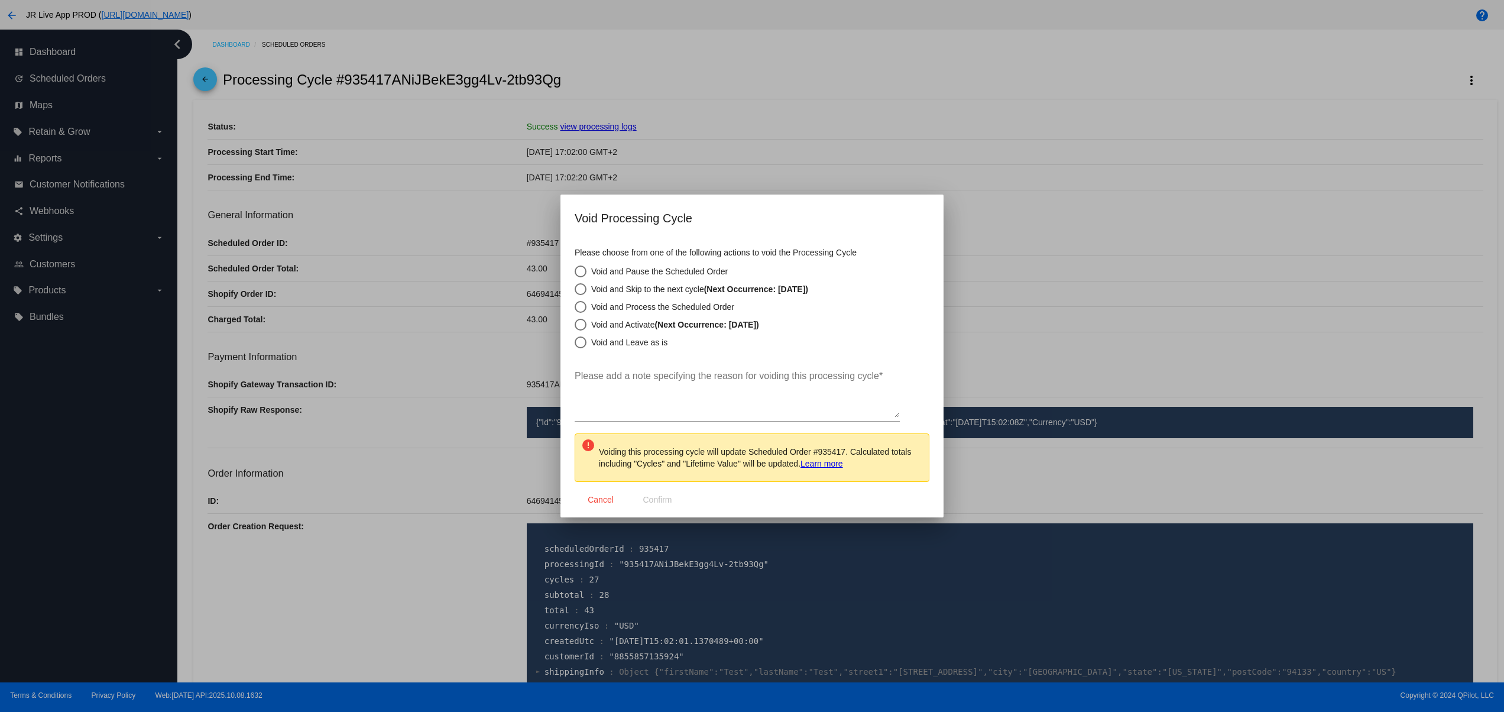
click at [660, 338] on div "Void and Leave as is" at bounding box center [627, 342] width 81 height 9
click at [575, 342] on input "Void and Leave as is" at bounding box center [574, 342] width 1 height 1
radio input "true"
click at [663, 402] on textarea "Please add a note specifying the reason for voiding this processing cycle *" at bounding box center [737, 394] width 325 height 47
type textarea "eee"
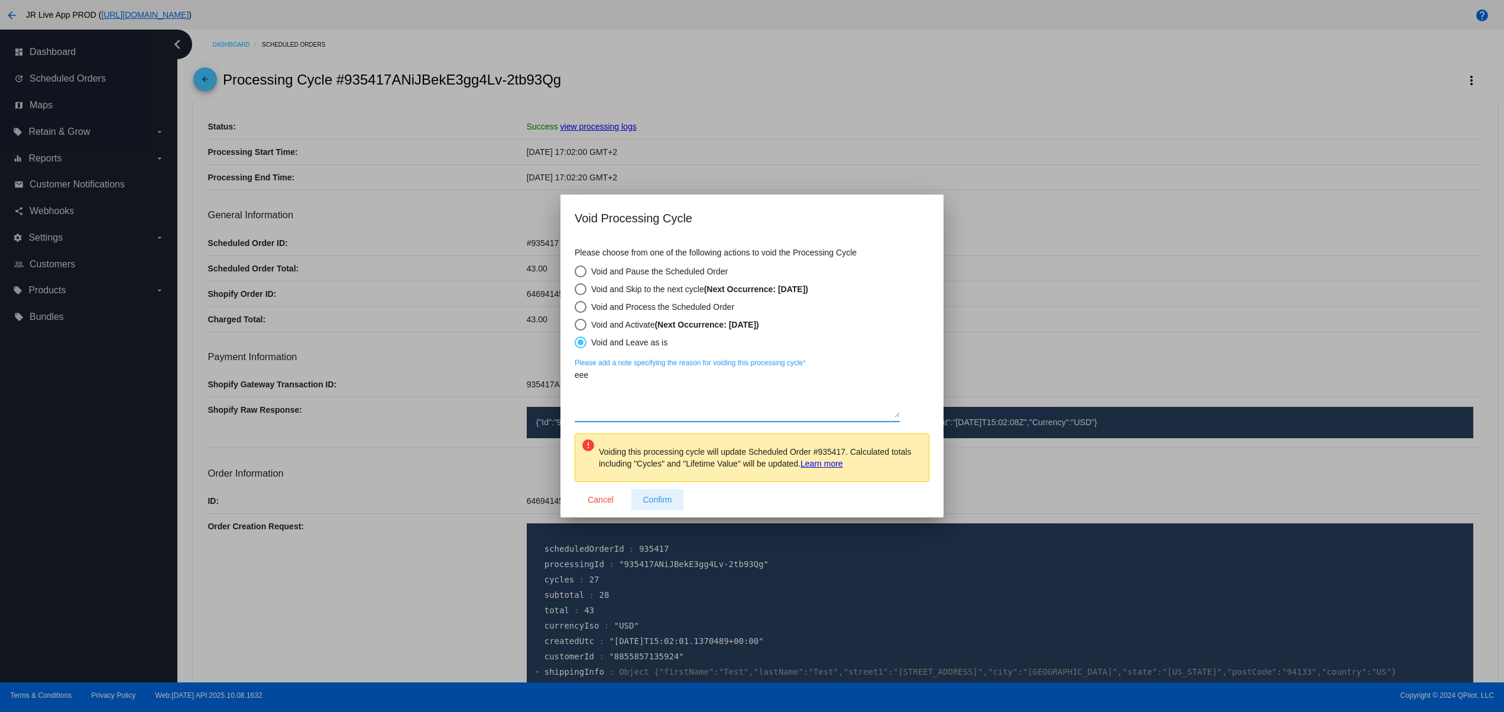
click at [654, 495] on span "Confirm" at bounding box center [657, 499] width 29 height 9
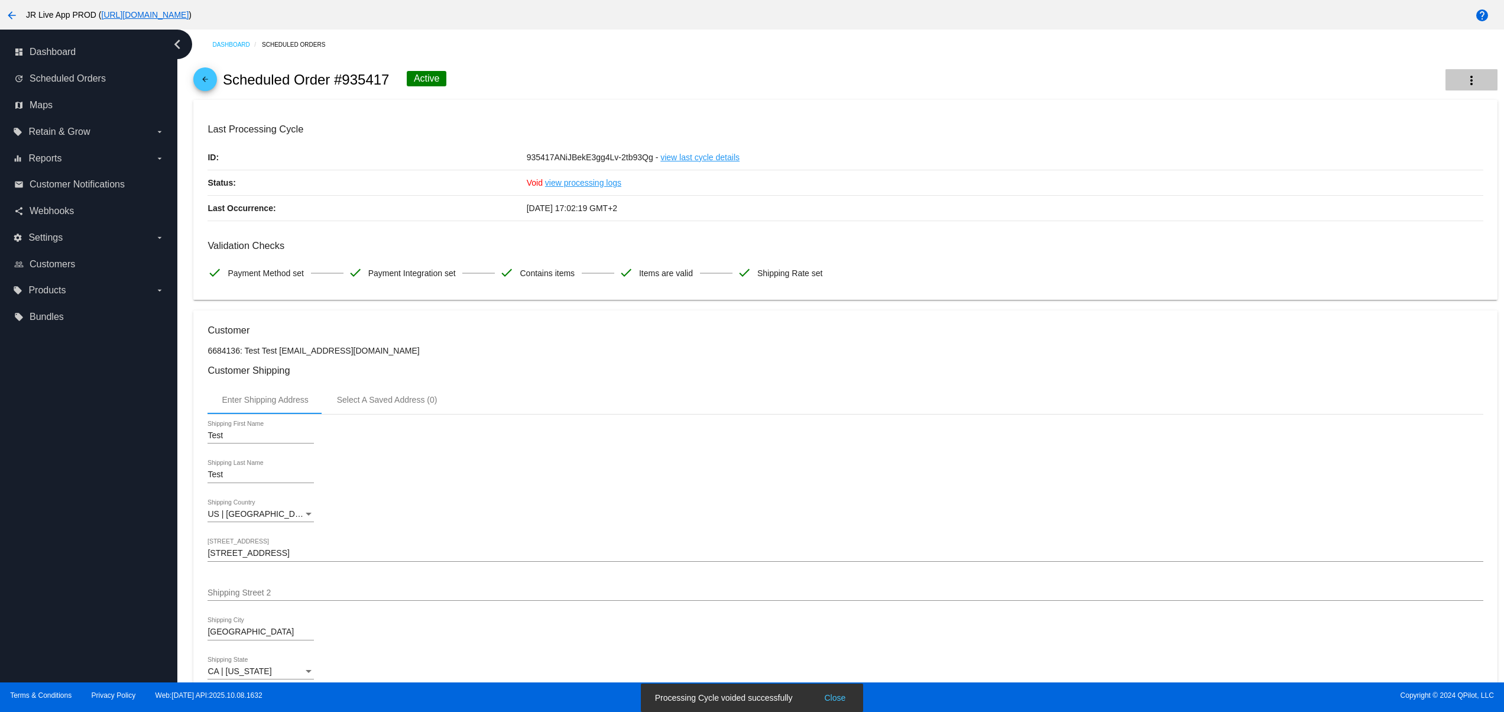
click at [1448, 71] on button "more_vert" at bounding box center [1472, 79] width 52 height 21
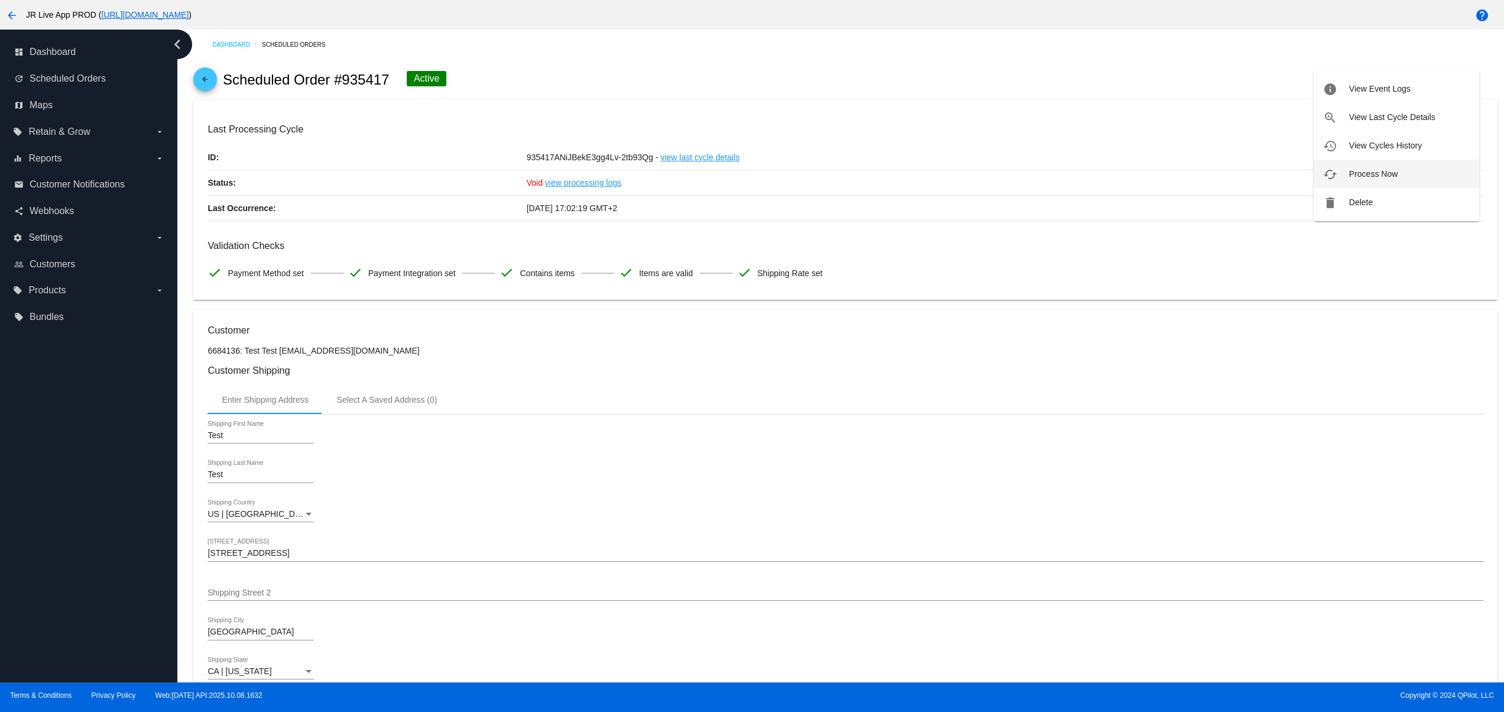
click at [1374, 183] on button "cached Process Now" at bounding box center [1397, 174] width 166 height 28
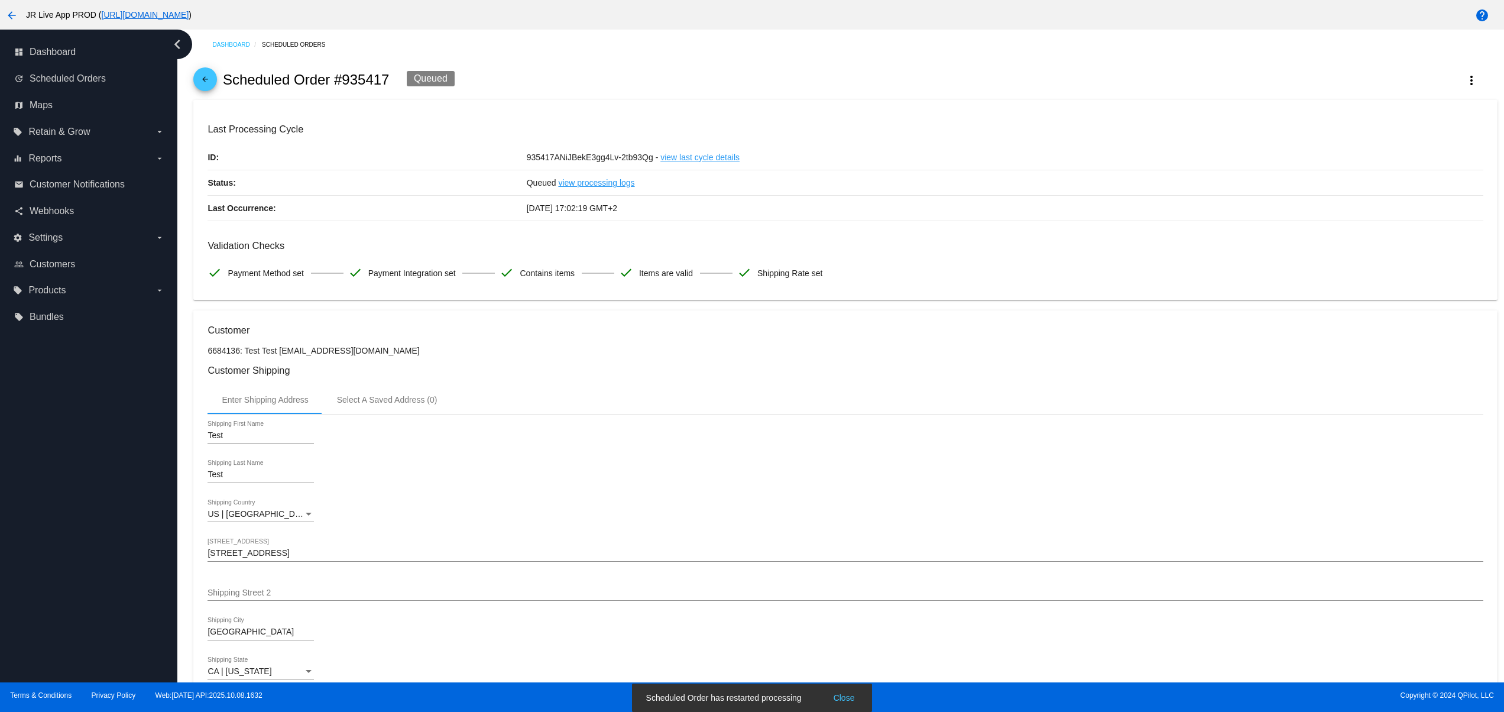
click at [1405, 506] on div "US | USA Shipping Country" at bounding box center [845, 516] width 1275 height 34
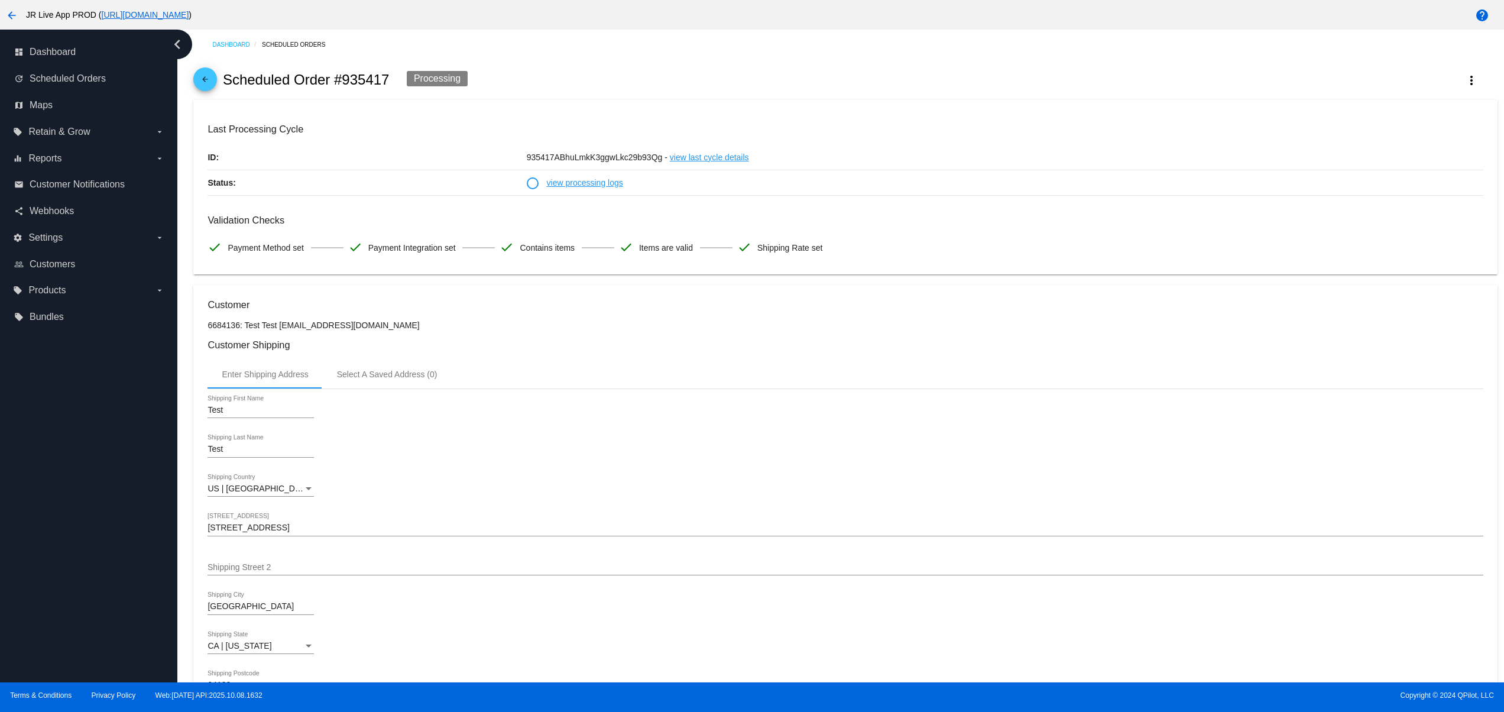
drag, startPoint x: 597, startPoint y: 161, endPoint x: 436, endPoint y: 157, distance: 160.9
click at [436, 157] on div "Last Processing Cycle ID: 935417ABhuLmkK3ggwLkc29b93Qg - view last cycle detail…" at bounding box center [845, 160] width 1275 height 72
click at [710, 232] on div "Validation Checks check Payment Method set check Payment Integration set check …" at bounding box center [845, 238] width 1275 height 46
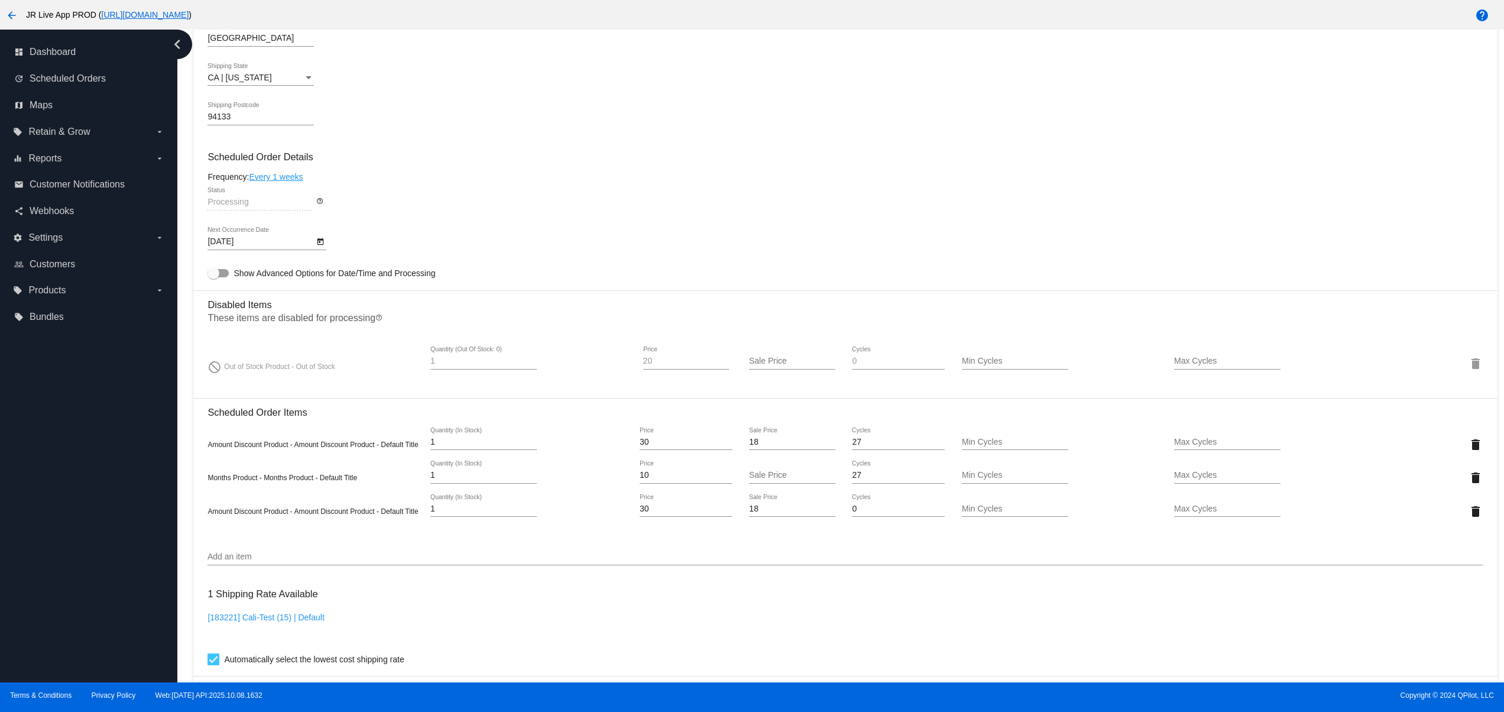
scroll to position [500, 0]
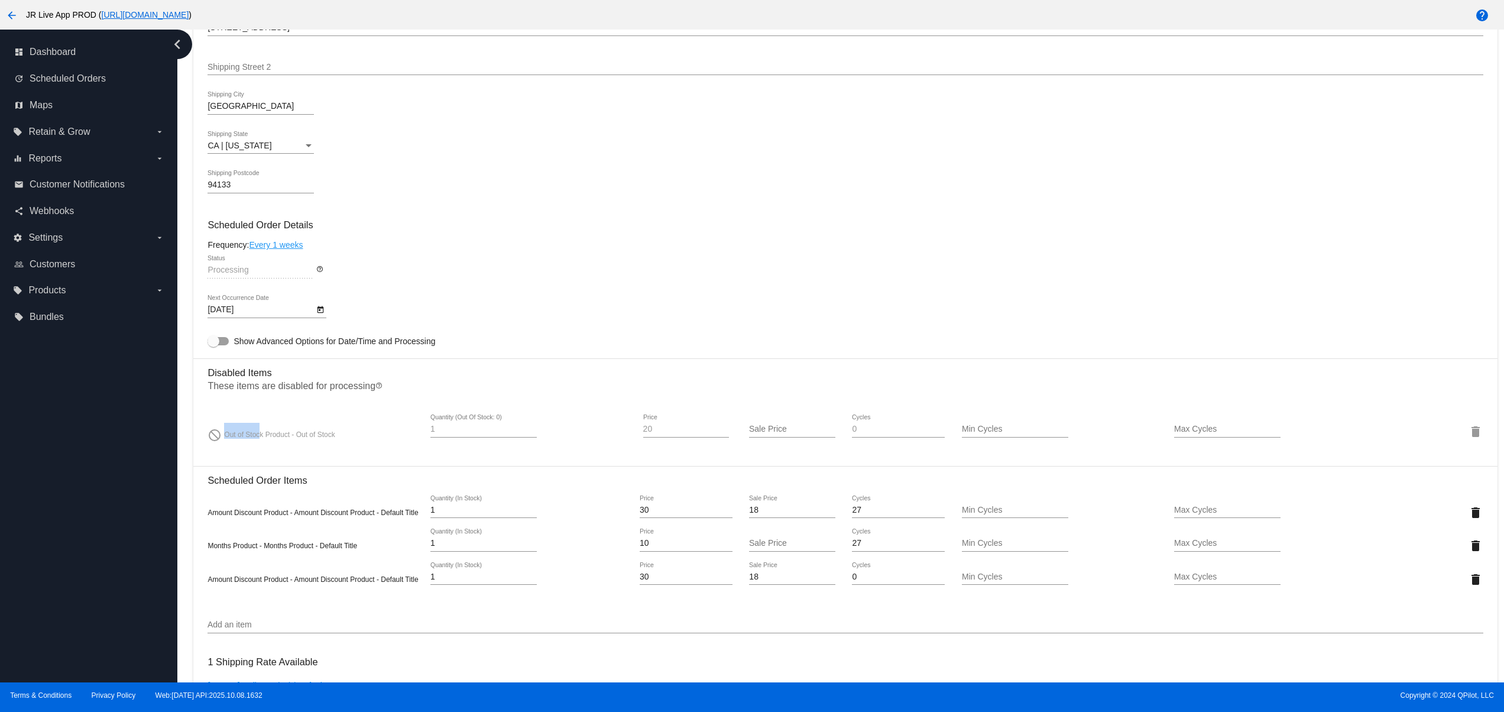
click at [358, 439] on div "do_not_disturb Out of Stock Product - Out of Stock 1 Quantity (Out Of Stock: 0)…" at bounding box center [845, 431] width 1275 height 34
click at [476, 467] on mat-divider at bounding box center [845, 466] width 1304 height 1
drag, startPoint x: 341, startPoint y: 419, endPoint x: 157, endPoint y: 421, distance: 183.9
click at [164, 419] on div "dashboard Dashboard update Scheduled Orders map Maps local_offer Retain & Grow …" at bounding box center [752, 356] width 1504 height 653
click at [247, 467] on mat-divider at bounding box center [845, 466] width 1304 height 1
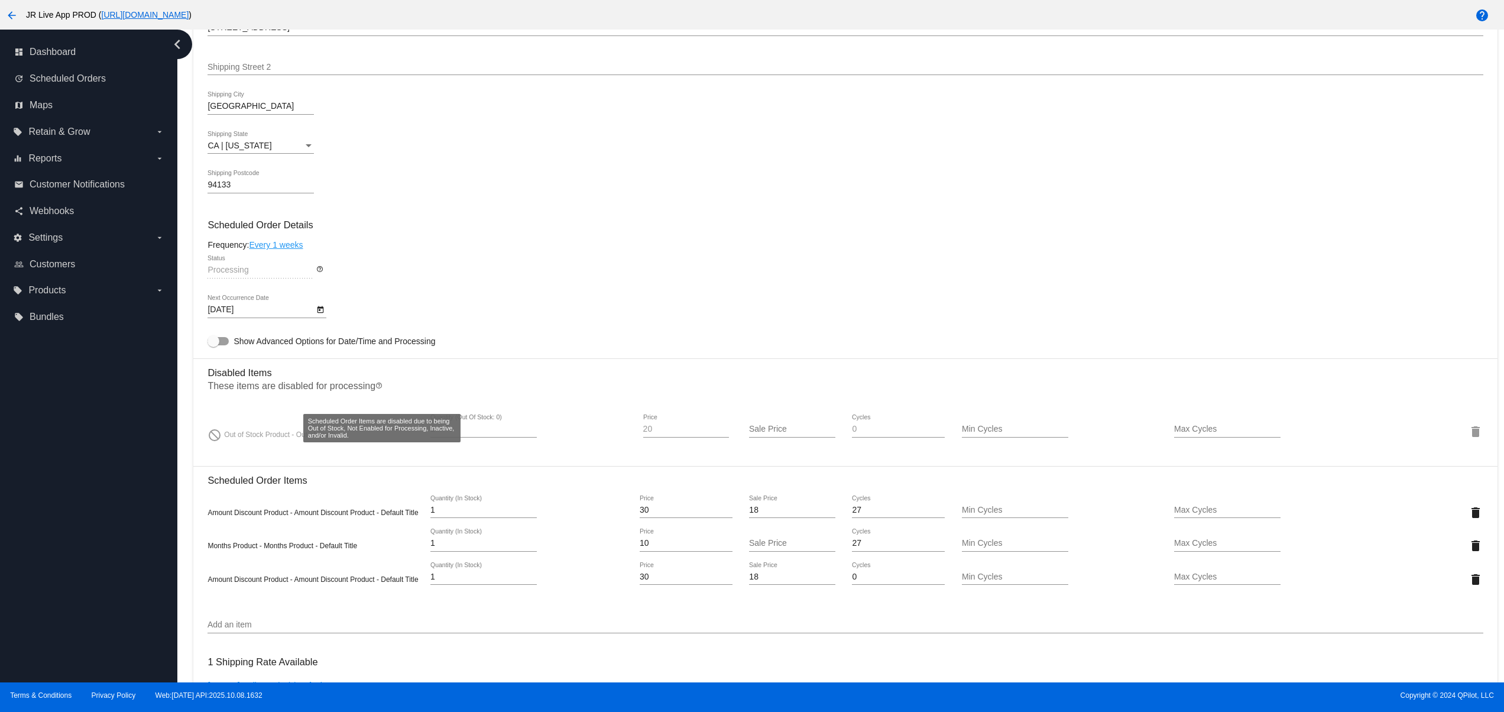
drag, startPoint x: 206, startPoint y: 395, endPoint x: 668, endPoint y: 386, distance: 462.5
click at [561, 386] on mat-card "Customer 6684136: Test Test test_so@gmail.com Customer Shipping Enter Shipping …" at bounding box center [845, 463] width 1304 height 1357
click at [736, 378] on h3 "Disabled Items" at bounding box center [845, 368] width 1275 height 20
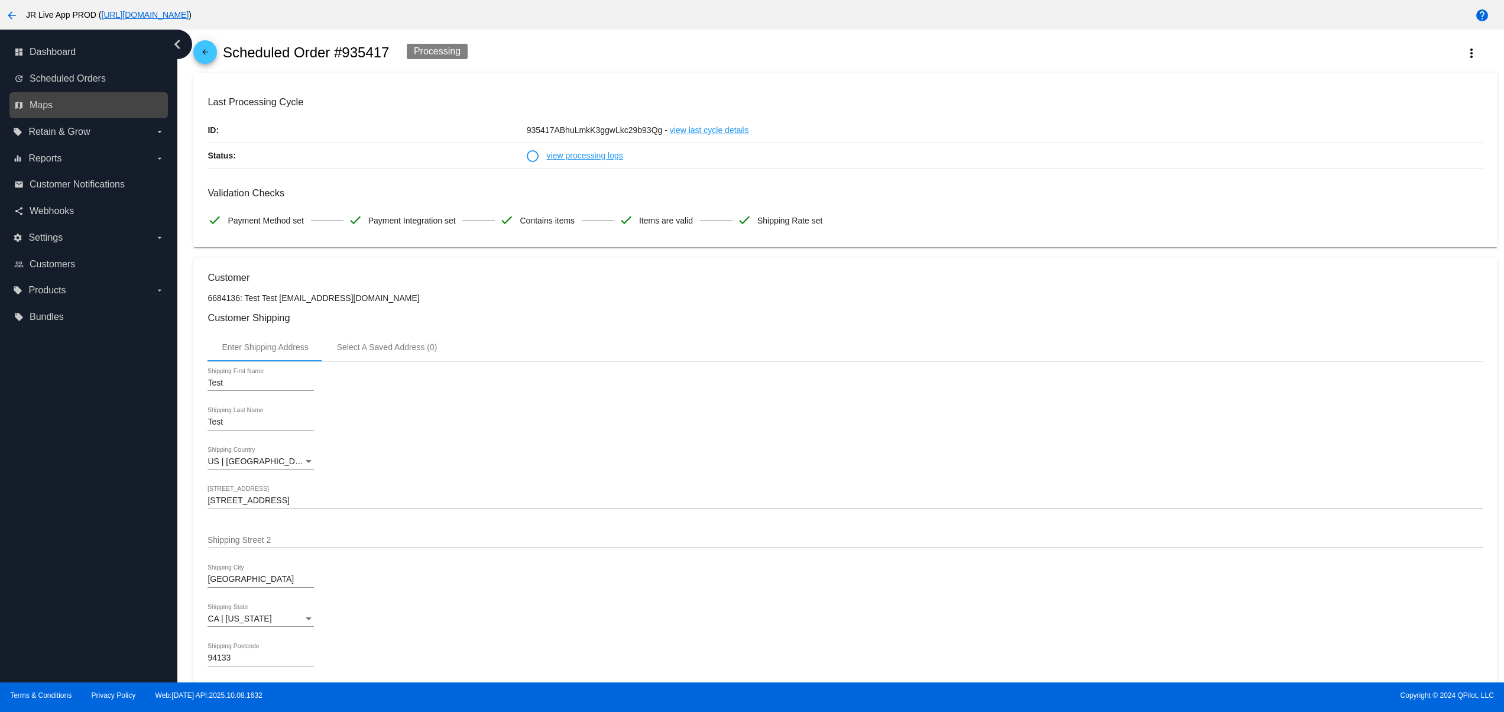
scroll to position [0, 0]
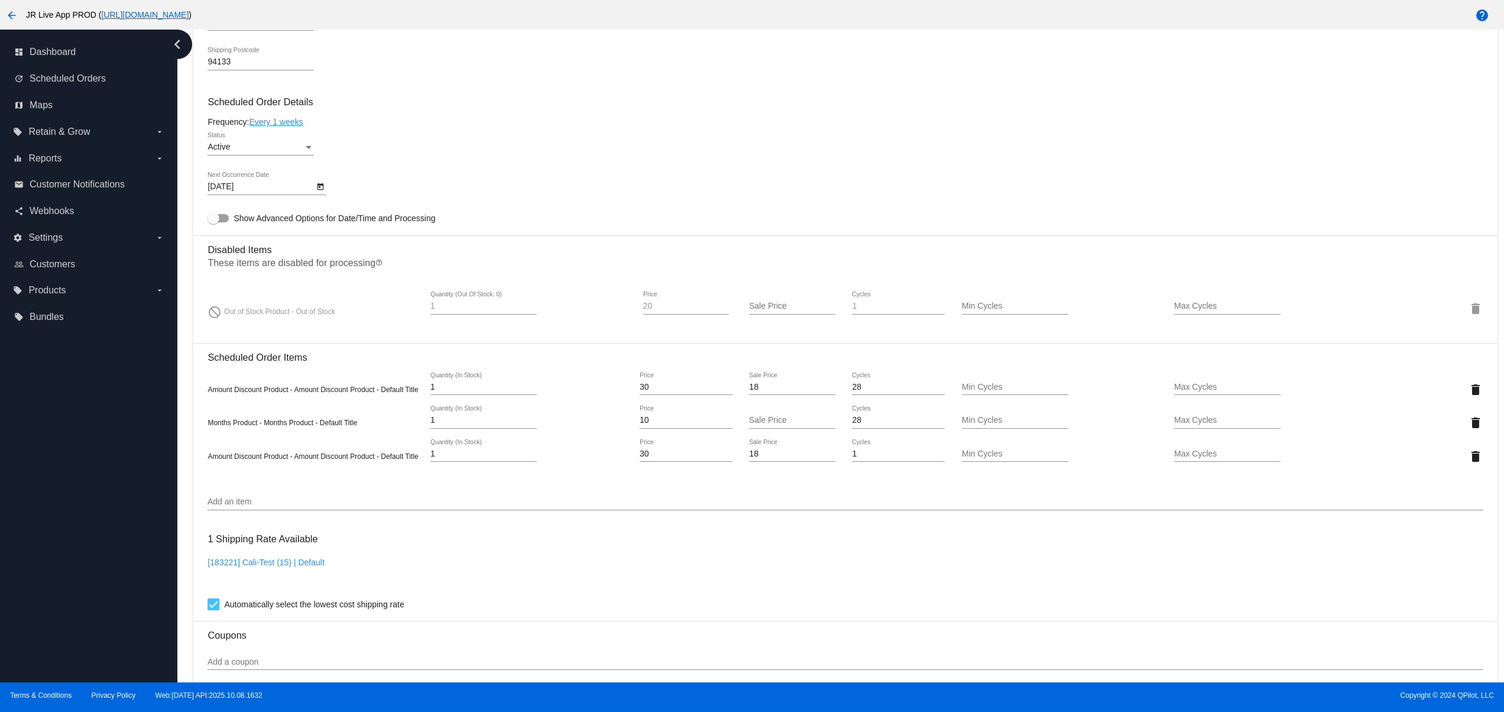
scroll to position [946, 0]
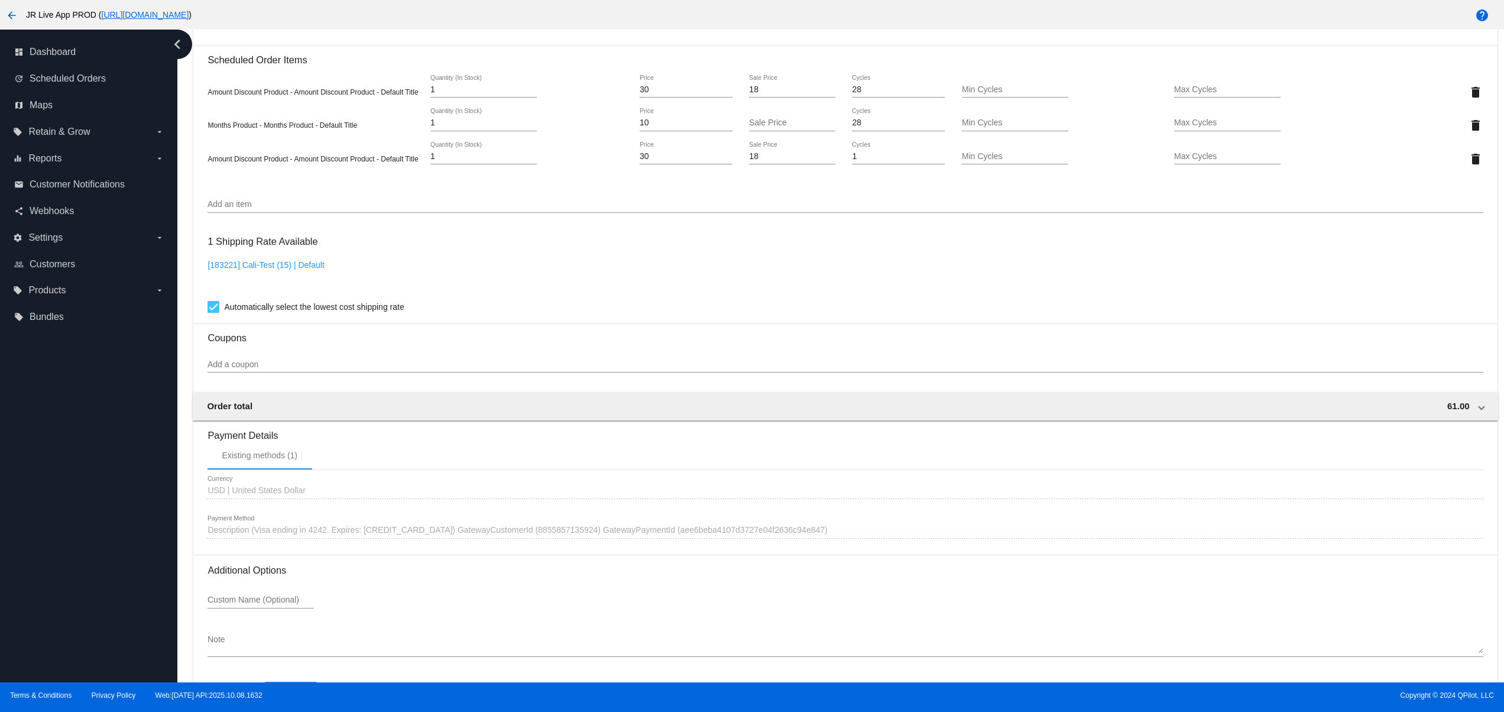
click at [297, 209] on input "Add an item" at bounding box center [845, 204] width 1275 height 9
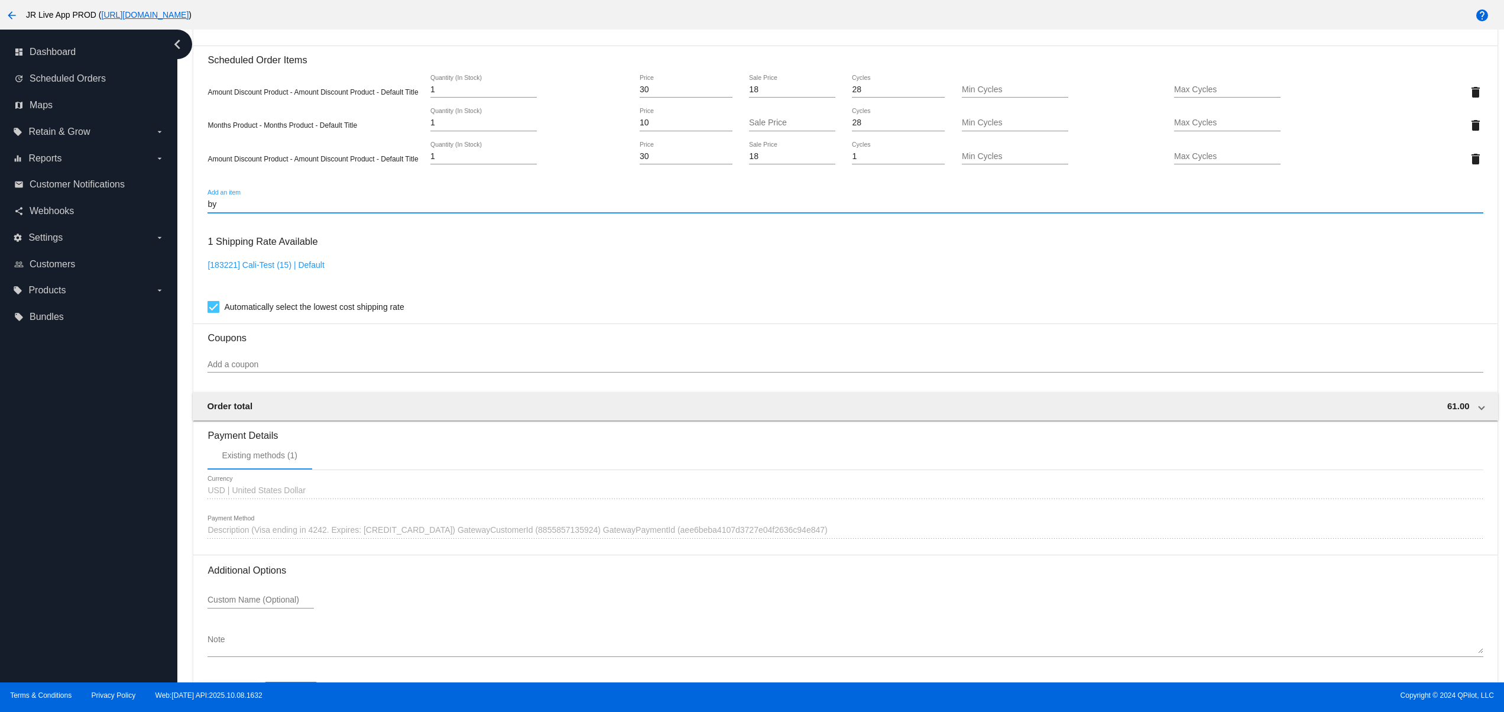
type input "b"
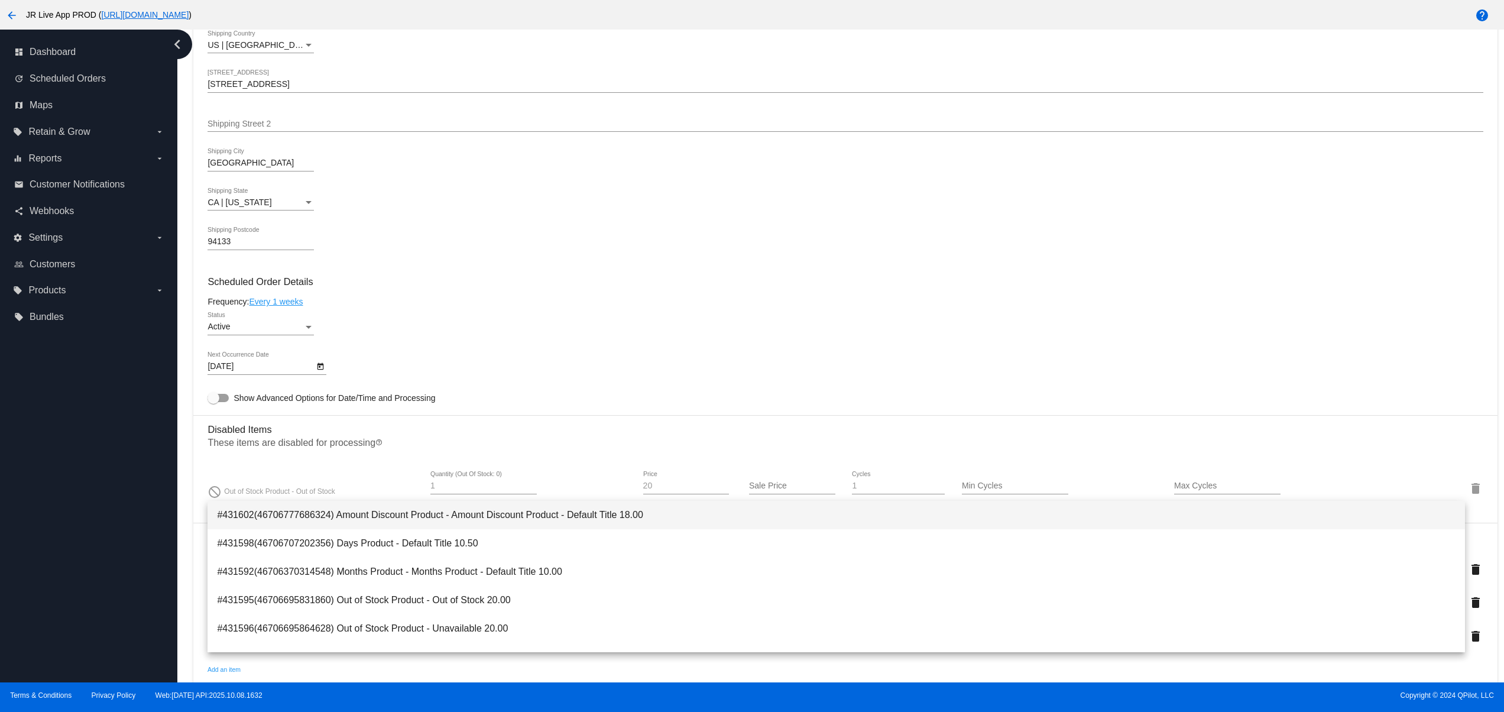
scroll to position [237, 0]
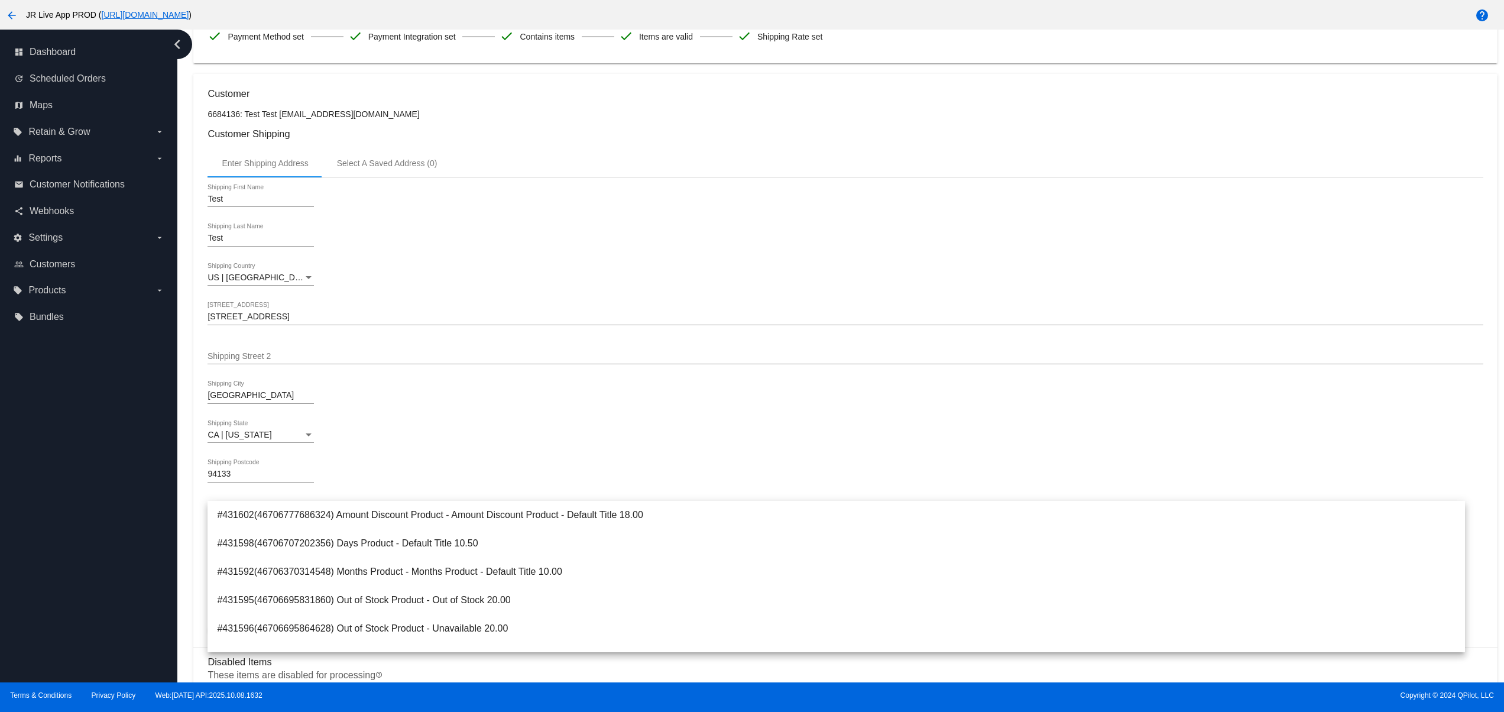
click at [161, 533] on div "dashboard Dashboard update Scheduled Orders map Maps local_offer Retain & Grow …" at bounding box center [88, 356] width 177 height 653
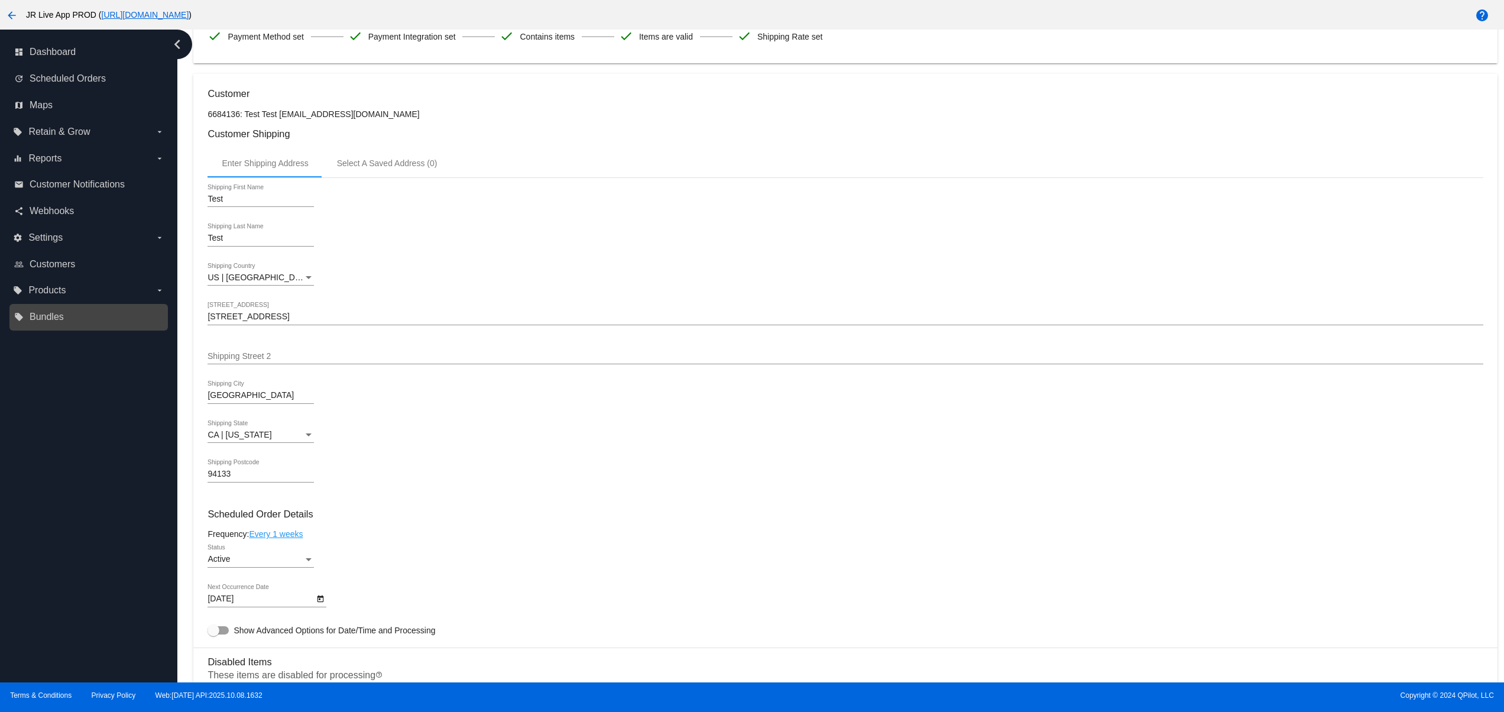
click at [64, 307] on link "local_offer Bundles" at bounding box center [89, 316] width 150 height 19
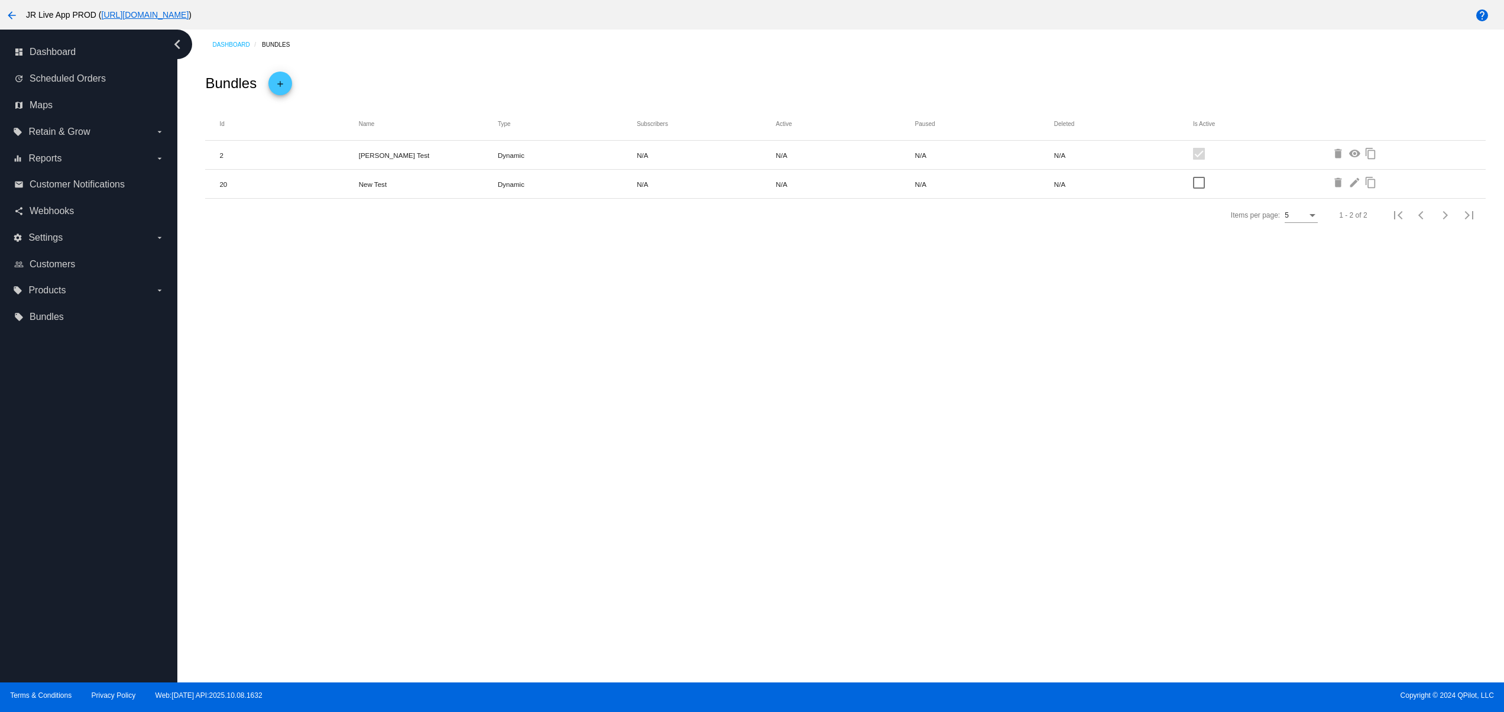
drag, startPoint x: 579, startPoint y: 397, endPoint x: 556, endPoint y: 388, distance: 24.9
click at [578, 397] on div "Dashboard Bundles Bundles add Id Name Type Subscribers Active Paused Deleted Is…" at bounding box center [840, 356] width 1327 height 653
drag, startPoint x: 362, startPoint y: 157, endPoint x: 656, endPoint y: 164, distance: 293.3
click at [592, 155] on mat-row "2 [PERSON_NAME] Test Dynamic N/A N/A N/A N/A delete visibility content_copy" at bounding box center [845, 155] width 1280 height 29
drag, startPoint x: 682, startPoint y: 244, endPoint x: 660, endPoint y: 239, distance: 23.0
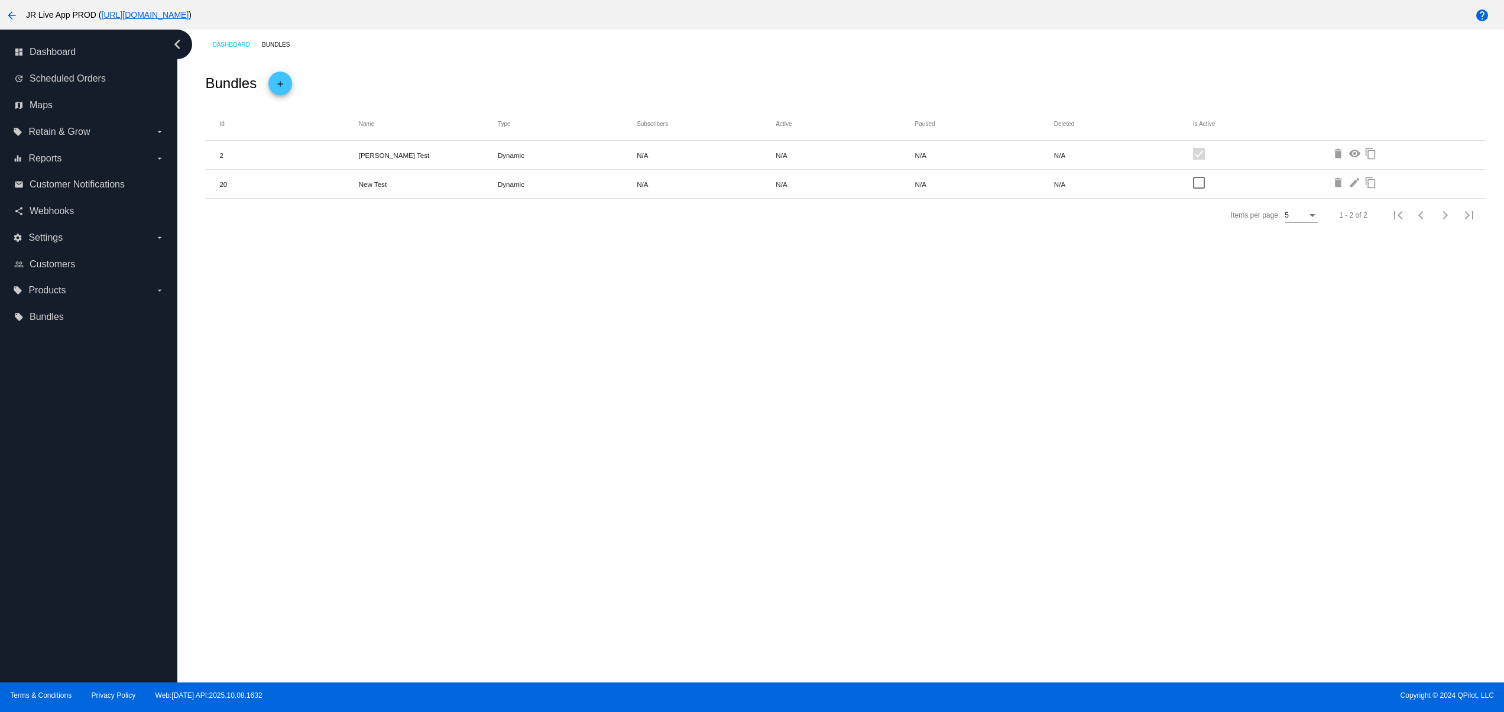
click at [670, 244] on div "Bundles add Id Name Type Subscribers Active Paused Deleted Is Active 2 [PERSON_…" at bounding box center [845, 152] width 1304 height 184
drag, startPoint x: 435, startPoint y: 186, endPoint x: 329, endPoint y: 195, distance: 106.8
click at [329, 194] on mat-row "20 New Test Dynamic N/A N/A N/A N/A delete edit content_copy" at bounding box center [845, 184] width 1280 height 29
click at [1346, 188] on mat-cell "delete edit content_copy" at bounding box center [1401, 184] width 139 height 20
click at [1422, 88] on div "Bundles add" at bounding box center [845, 84] width 1280 height 24
